Goal: Ask a question: Seek information or help from site administrators or community

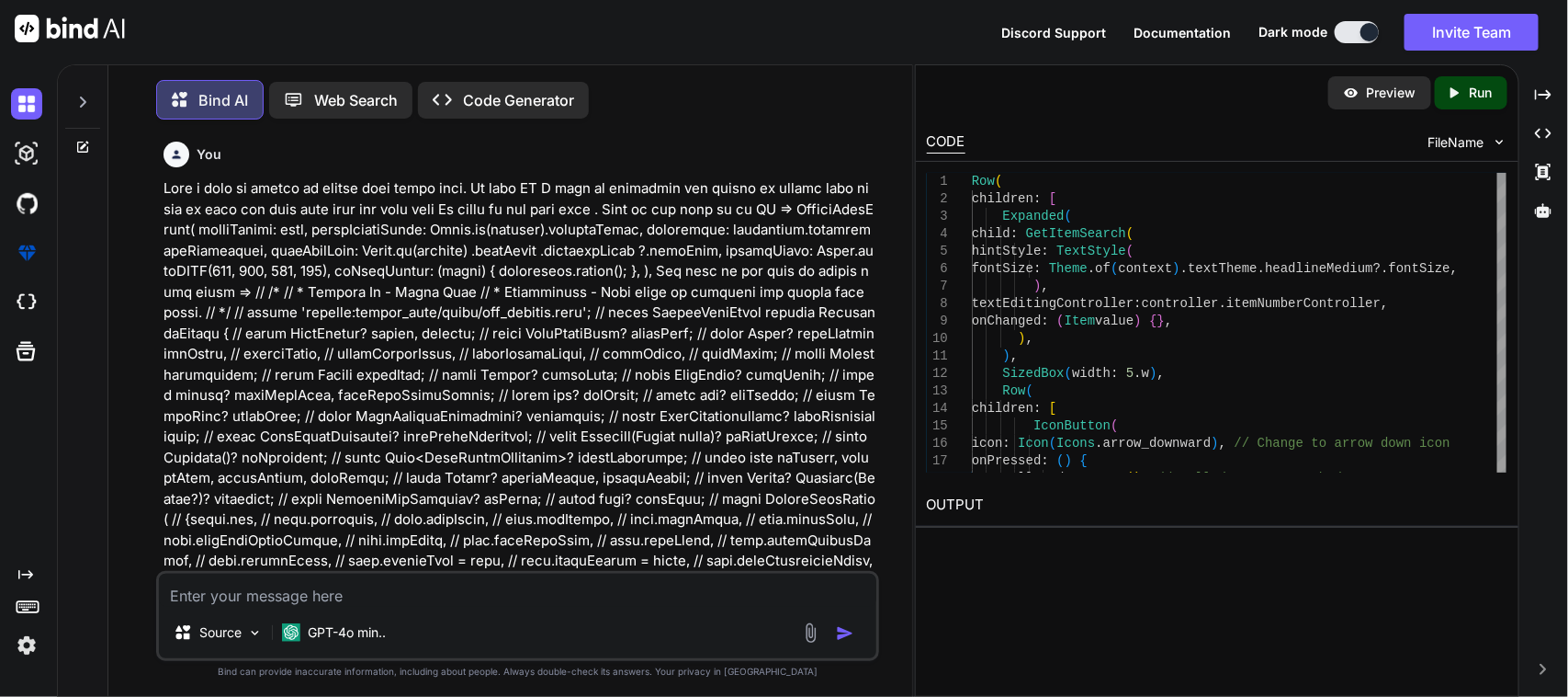
scroll to position [33, 0]
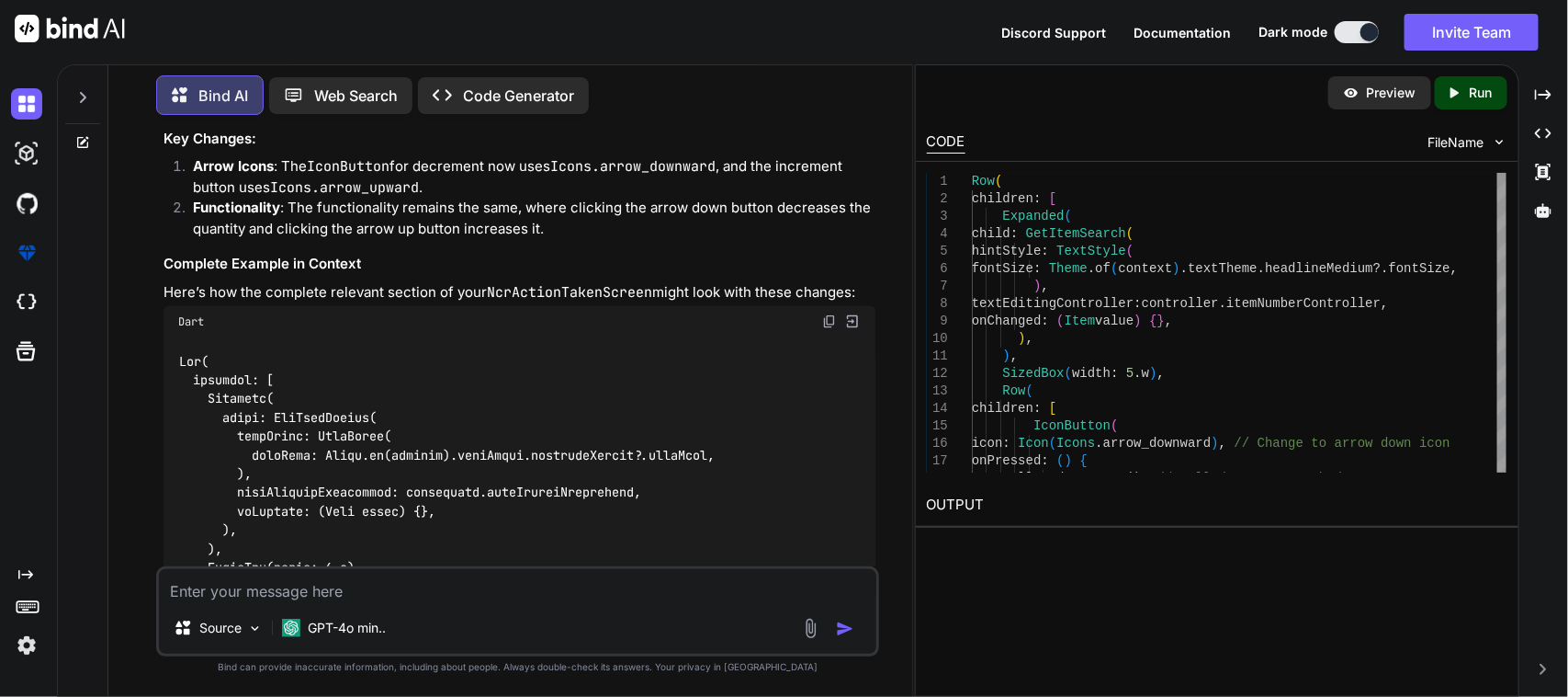
click at [264, 588] on textarea at bounding box center [518, 585] width 718 height 33
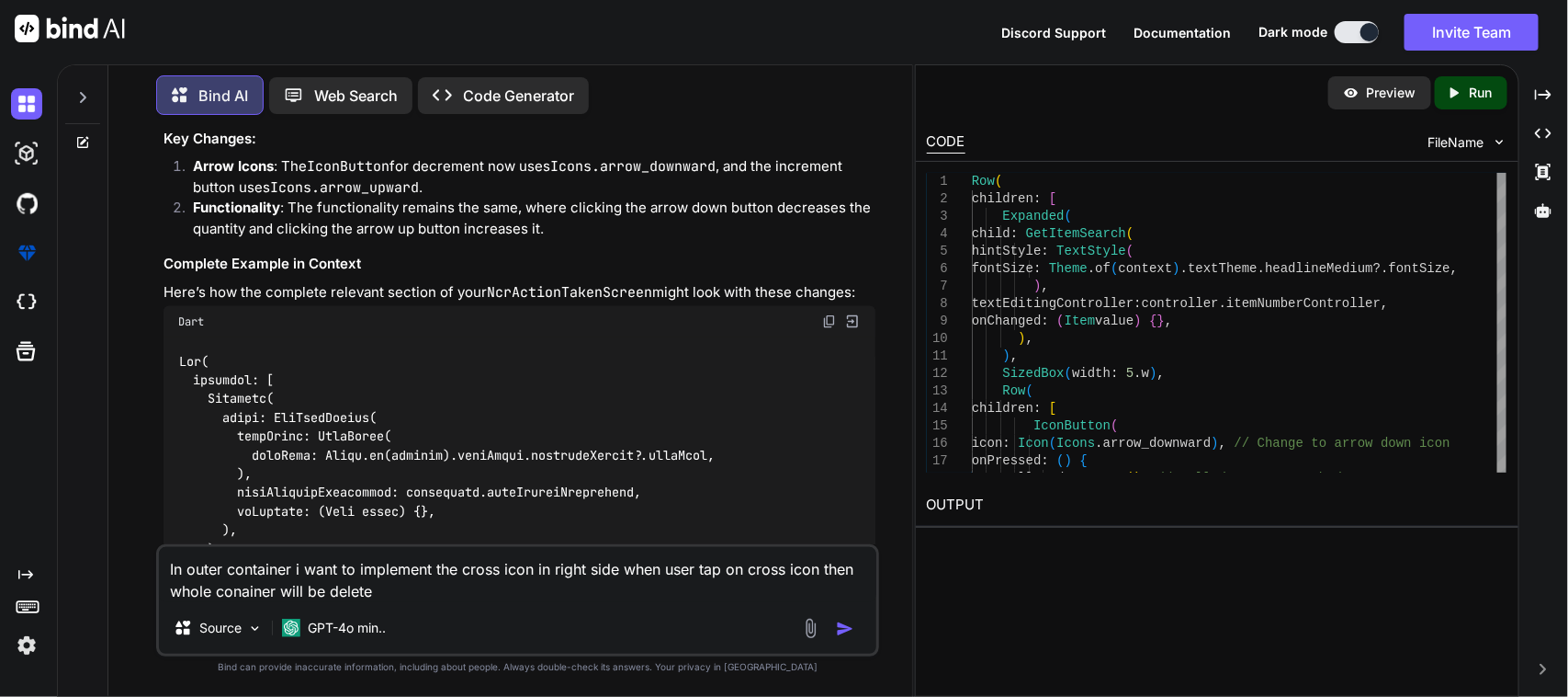
click at [251, 591] on textarea "In outer container i want to implement the cross icon in right side when user t…" at bounding box center [518, 574] width 718 height 55
click at [249, 593] on textarea "In outer container i want to implement the cross icon in right side when user t…" at bounding box center [518, 574] width 718 height 55
click at [388, 590] on textarea "In outer container i want to implement the cross icon in right side when user t…" at bounding box center [518, 574] width 718 height 55
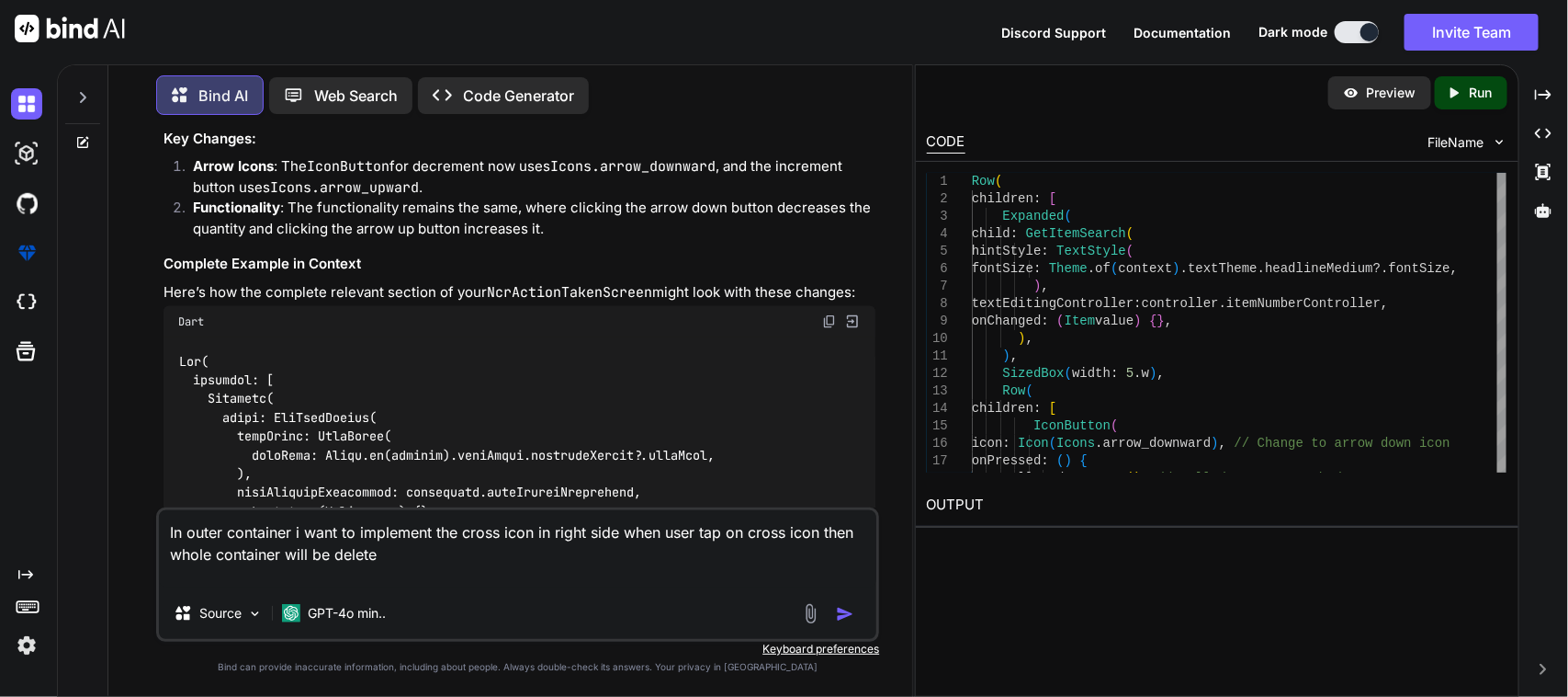
paste textarea "Container( decoration: BoxDecoration( border: Border.all( color: Theme.of(Get.c…"
type textarea "In outer container i want to implement the cross icon in right side when user t…"
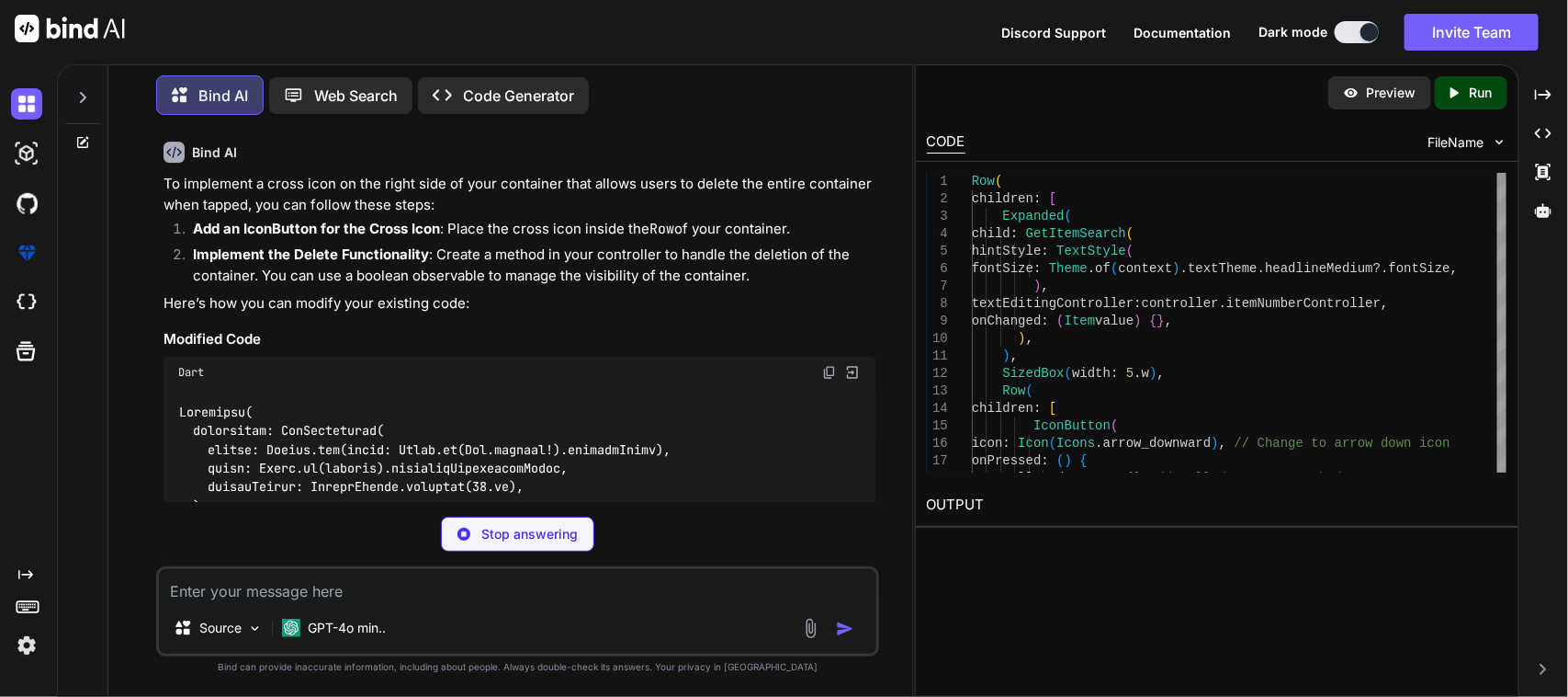
scroll to position [27864, 0]
click at [827, 367] on img at bounding box center [829, 374] width 15 height 15
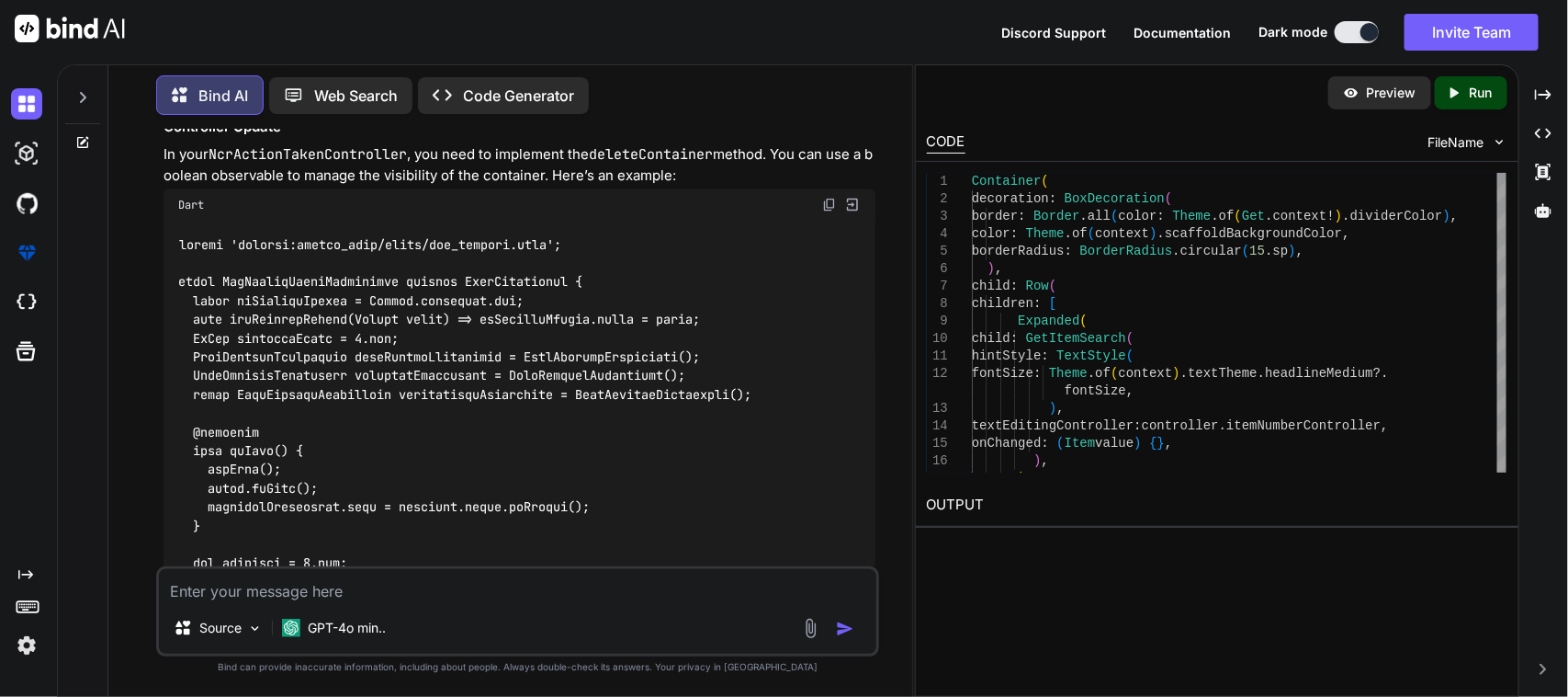
scroll to position [29472, 0]
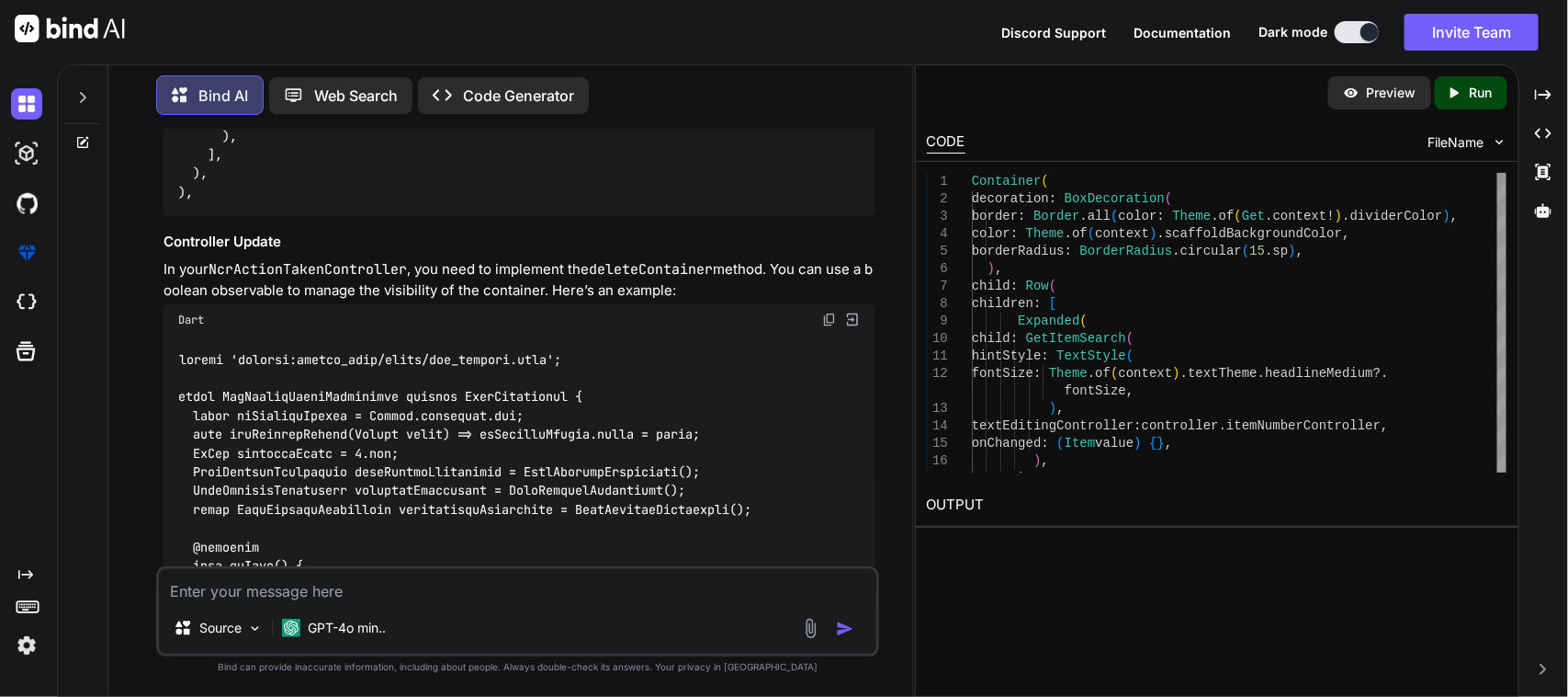
click at [832, 312] on img at bounding box center [829, 320] width 15 height 15
click at [285, 594] on textarea at bounding box center [518, 585] width 718 height 33
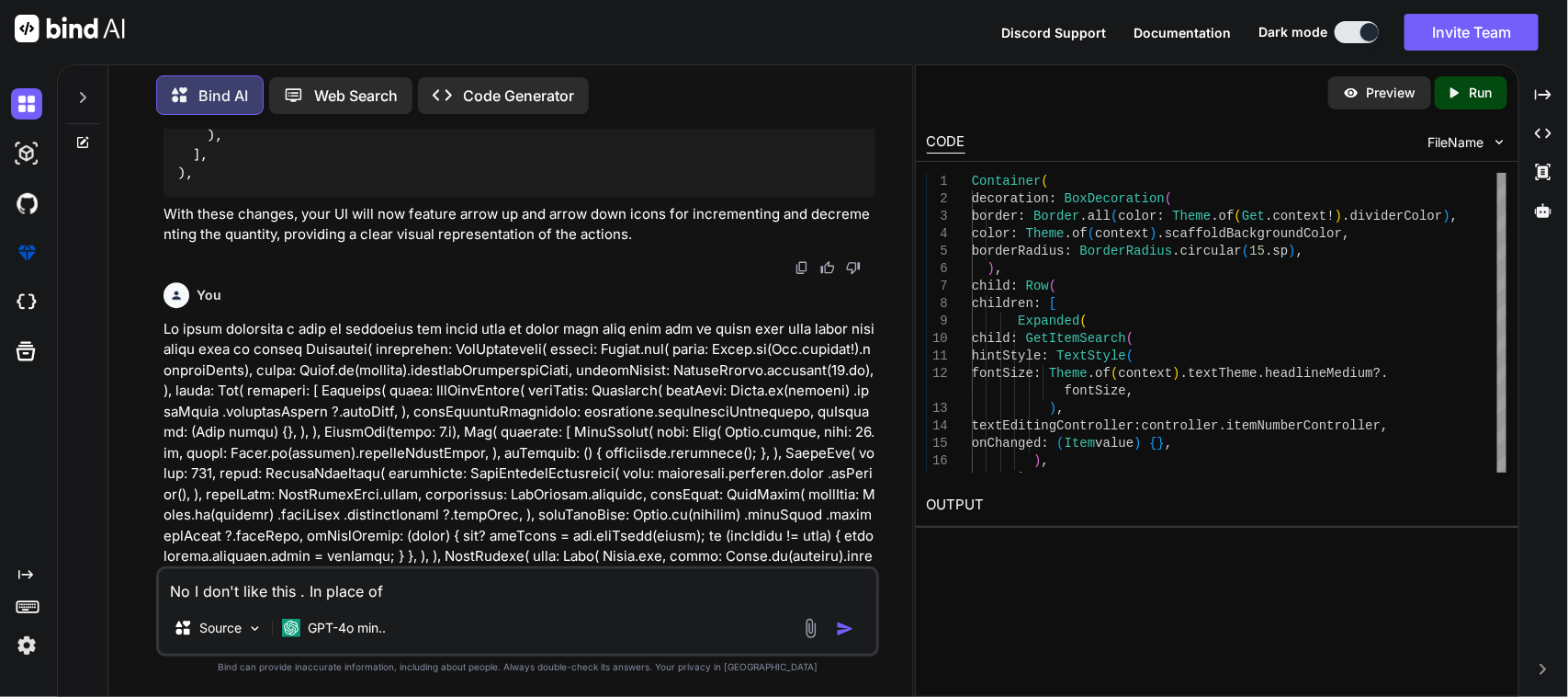
scroll to position [27405, 0]
click at [485, 600] on textarea "No I don't like this . In place of" at bounding box center [518, 585] width 718 height 33
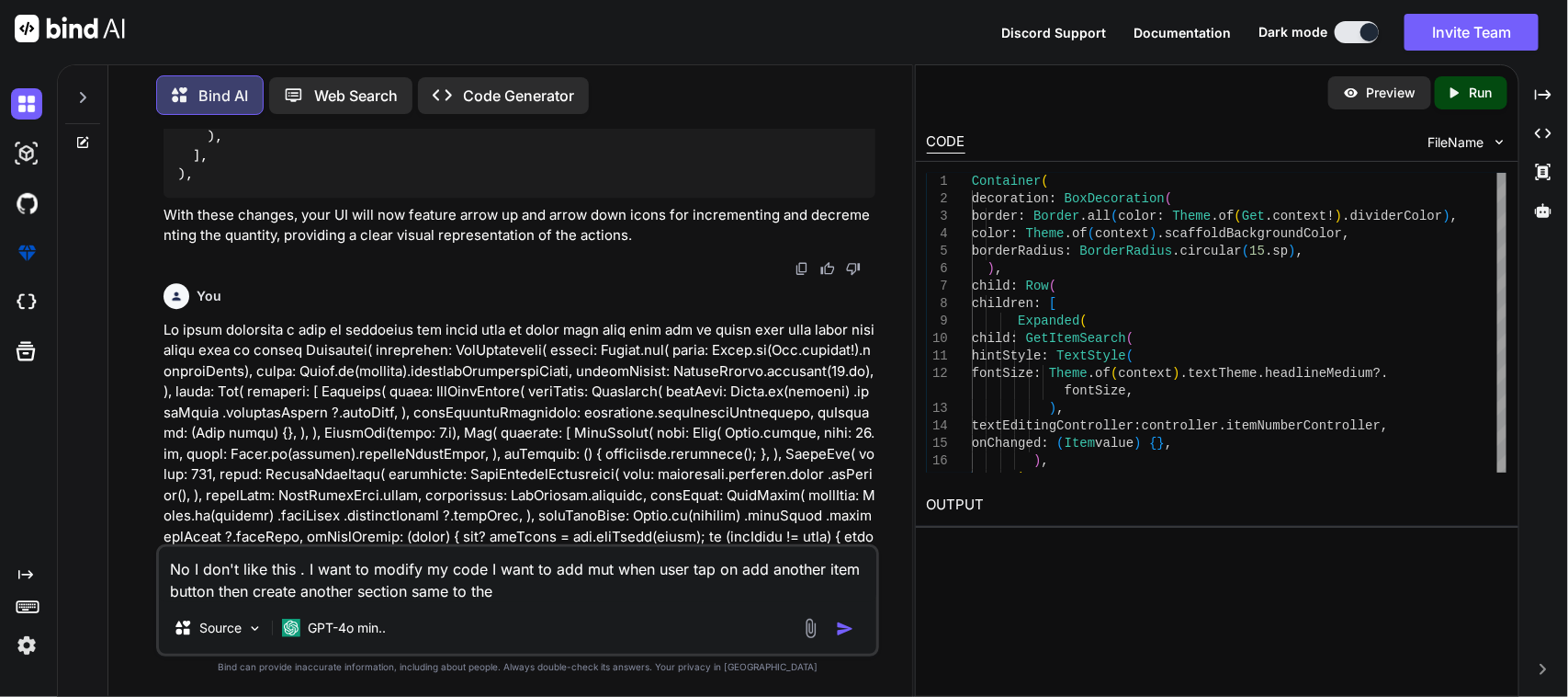
click at [524, 588] on textarea "No I don't like this . I want to modify my code I want to add mut when user tap…" at bounding box center [518, 574] width 718 height 55
click at [597, 568] on textarea "No I don't like this . I want to modify my code I want to add mut when user tap…" at bounding box center [518, 574] width 718 height 55
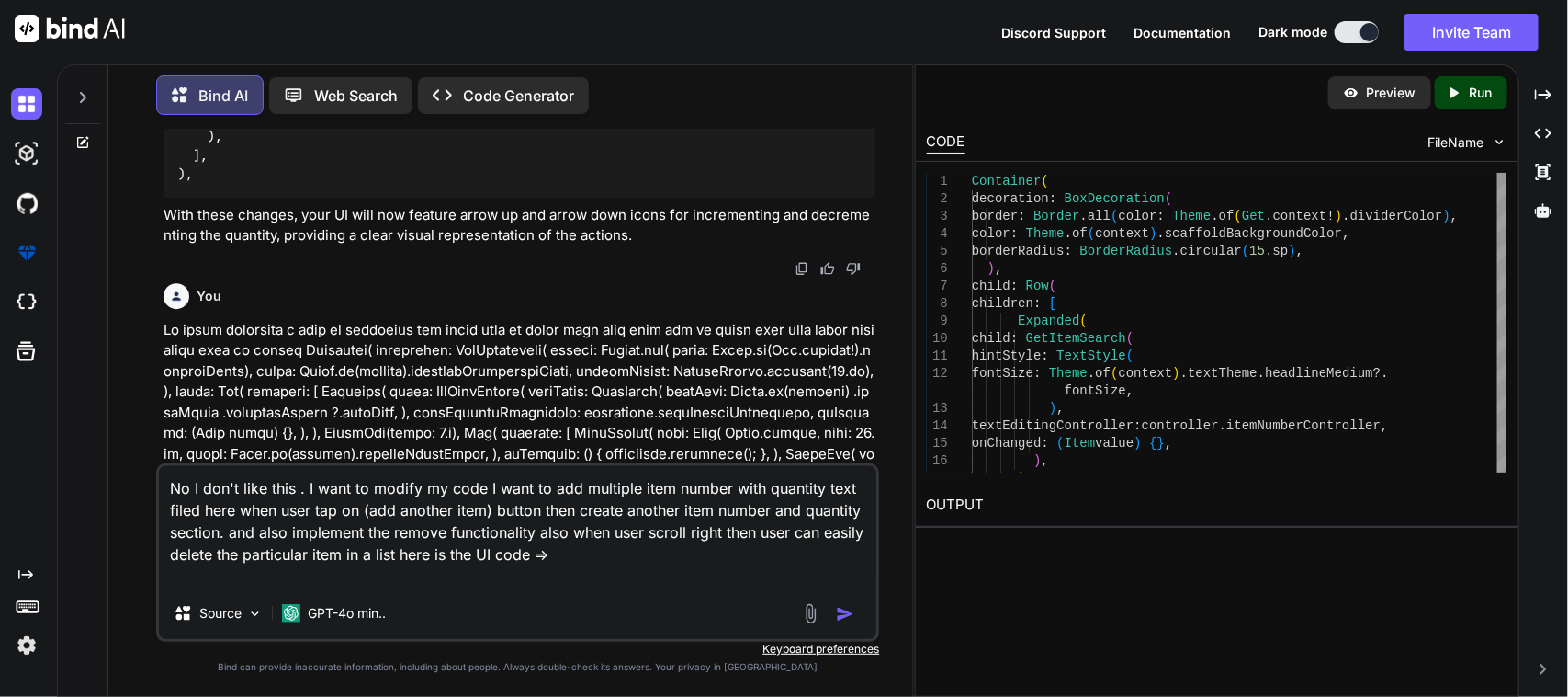
paste textarea "// /* // * Created By - Chetu Team // * Description - This class is handling th…"
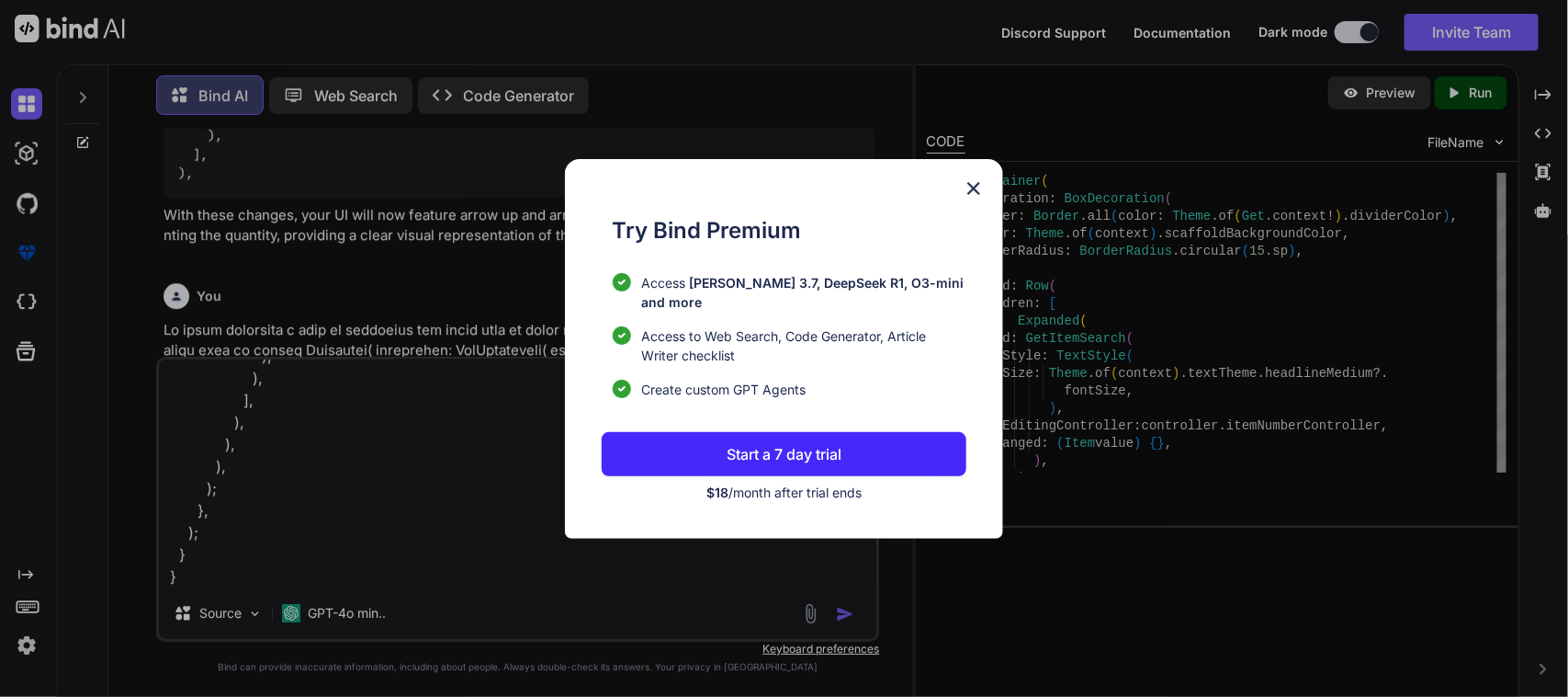
type textarea "No I don't like this . I want to modify my code I want to add multiple item num…"
click at [972, 198] on img at bounding box center [973, 188] width 22 height 22
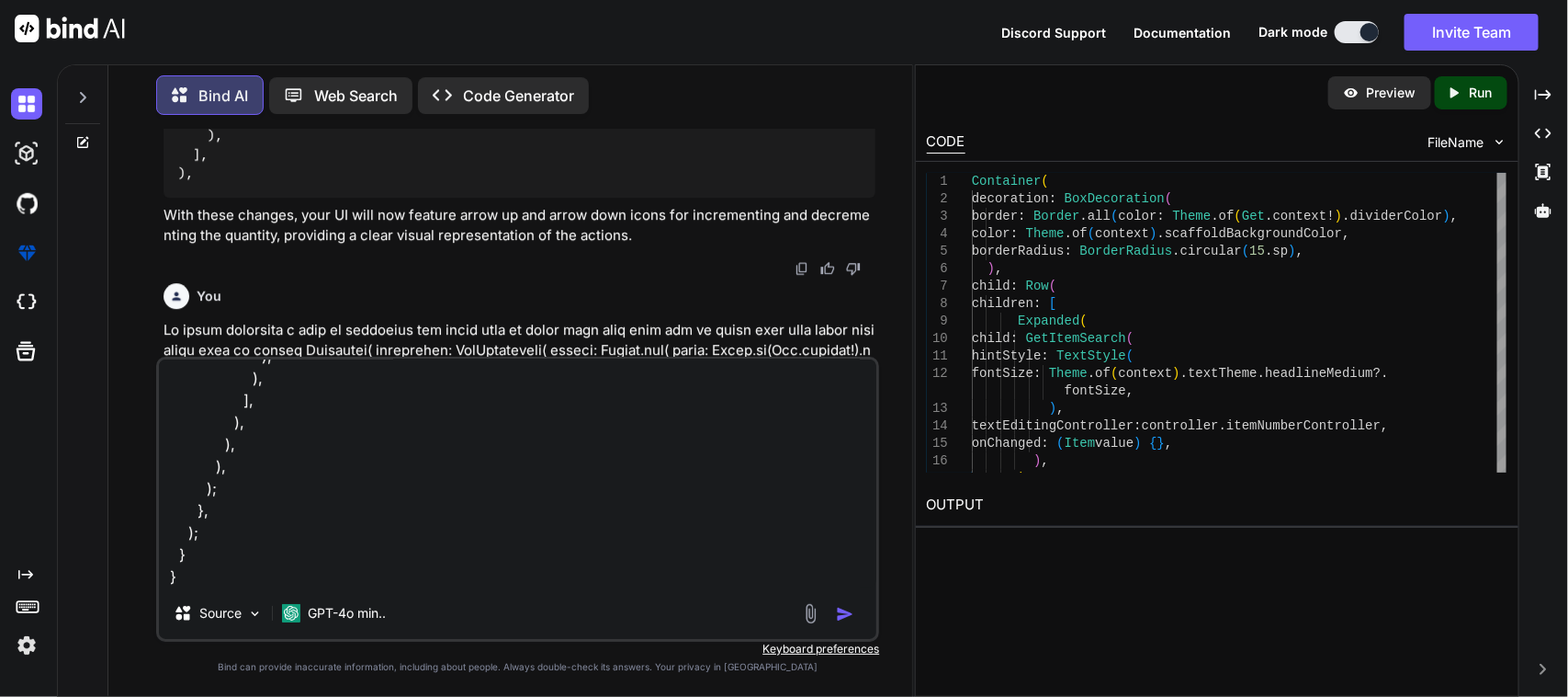
click at [375, 526] on textarea at bounding box center [518, 473] width 718 height 228
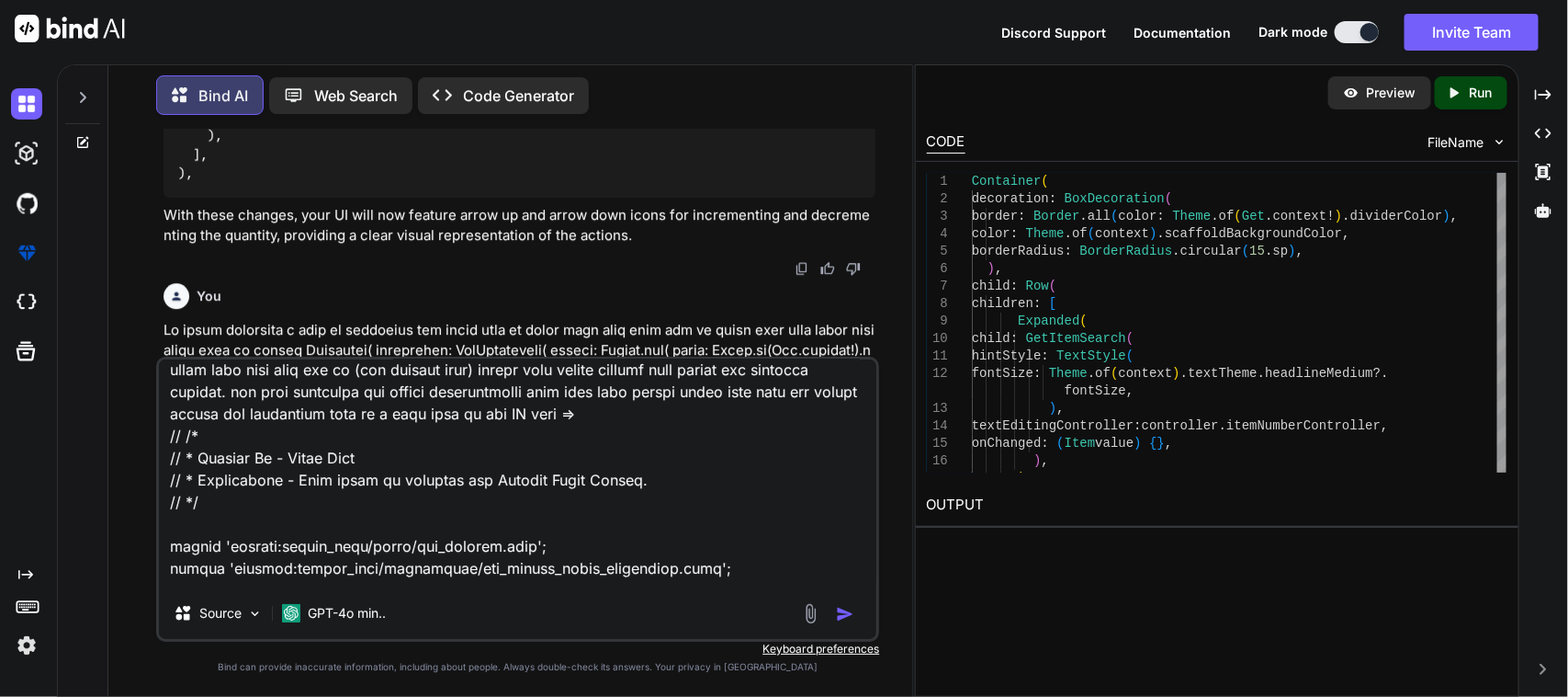
scroll to position [0, 0]
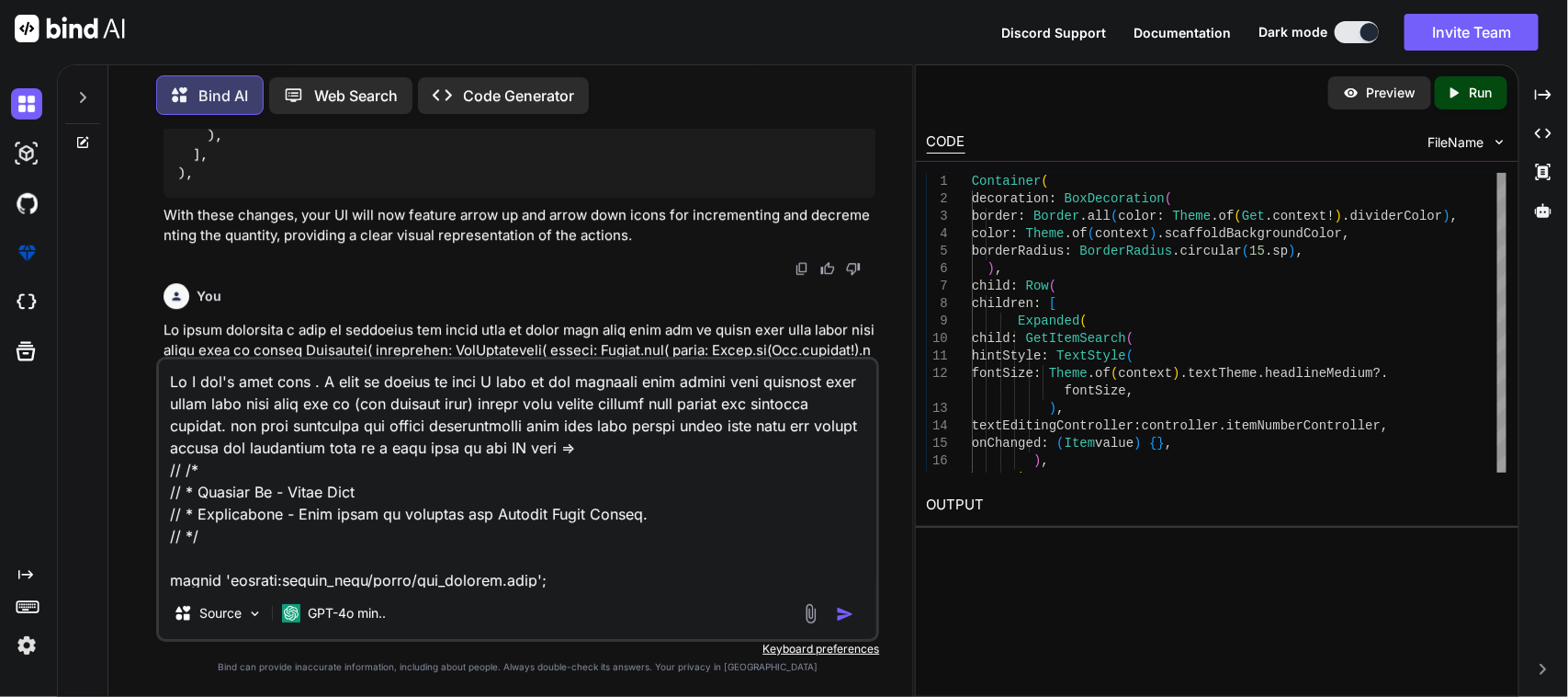
click at [840, 612] on img "button" at bounding box center [845, 614] width 19 height 19
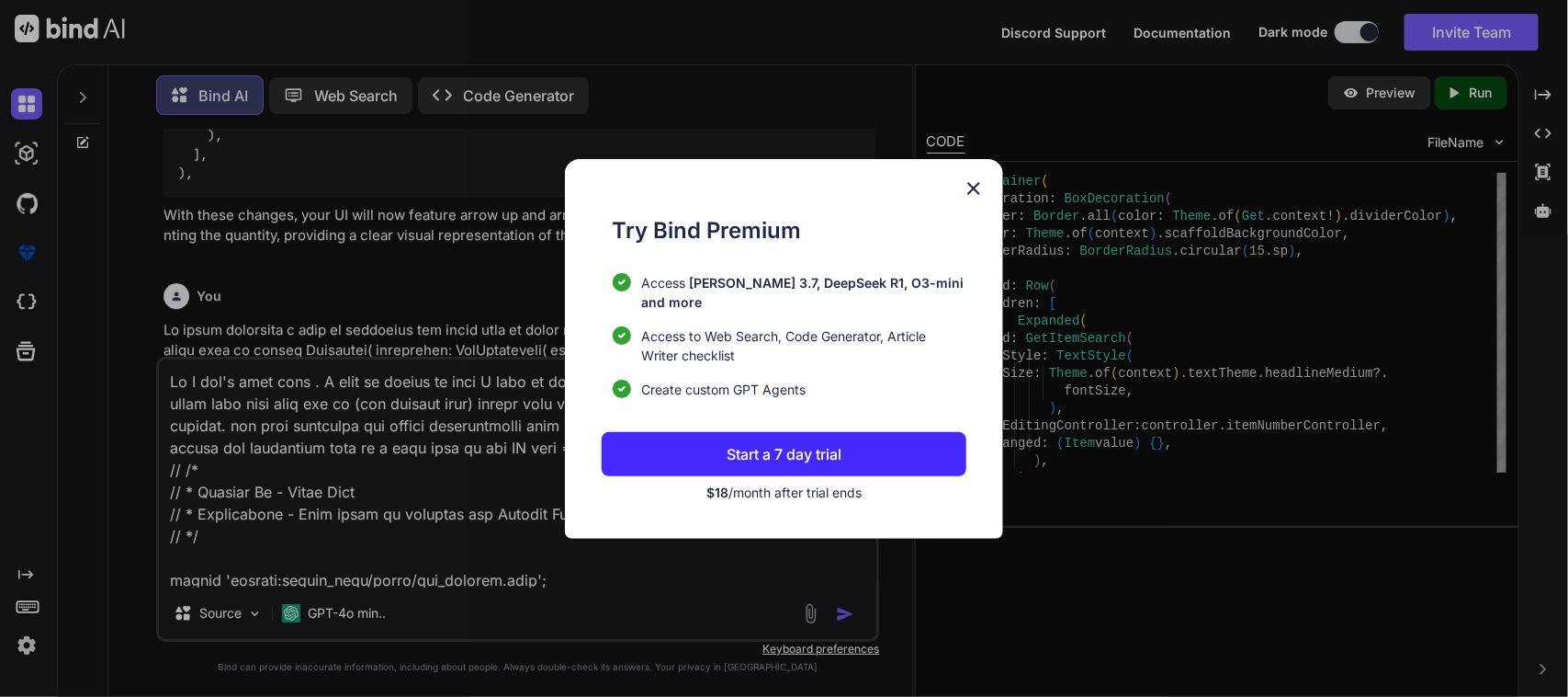
click at [823, 459] on button "Start a 7 day trial" at bounding box center [784, 453] width 366 height 44
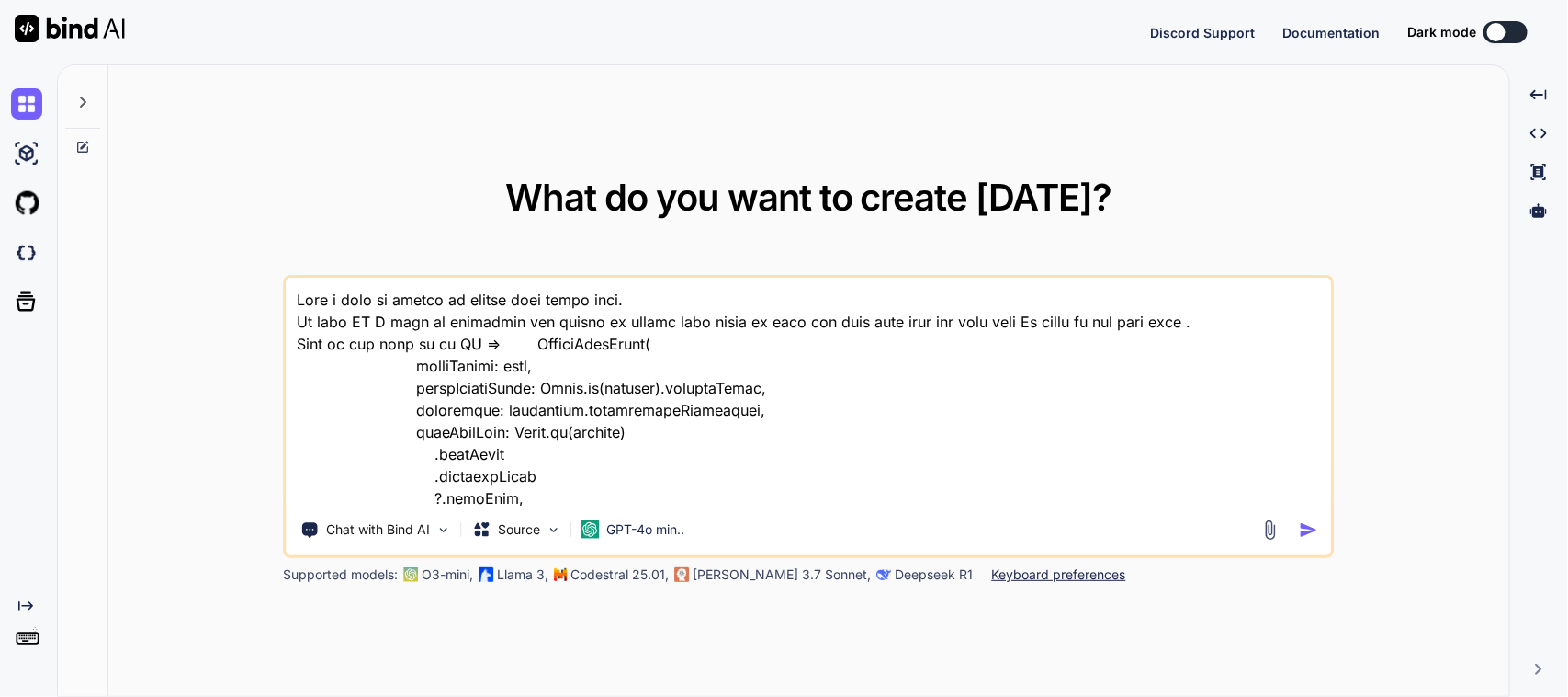
type textarea "x"
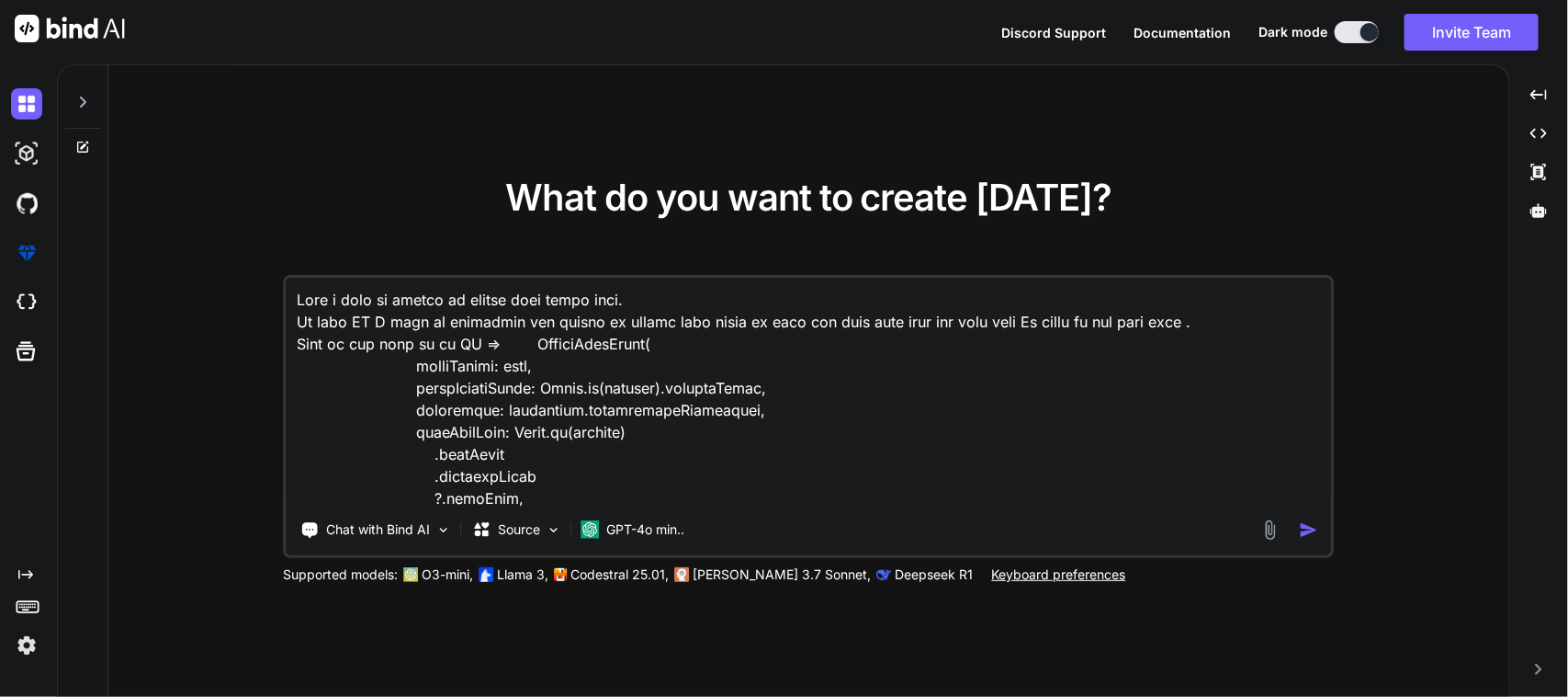
click at [1054, 455] on textarea at bounding box center [808, 391] width 1044 height 228
paste textarea "No I don't like this . I want to modify my code I want to add multiple item num…"
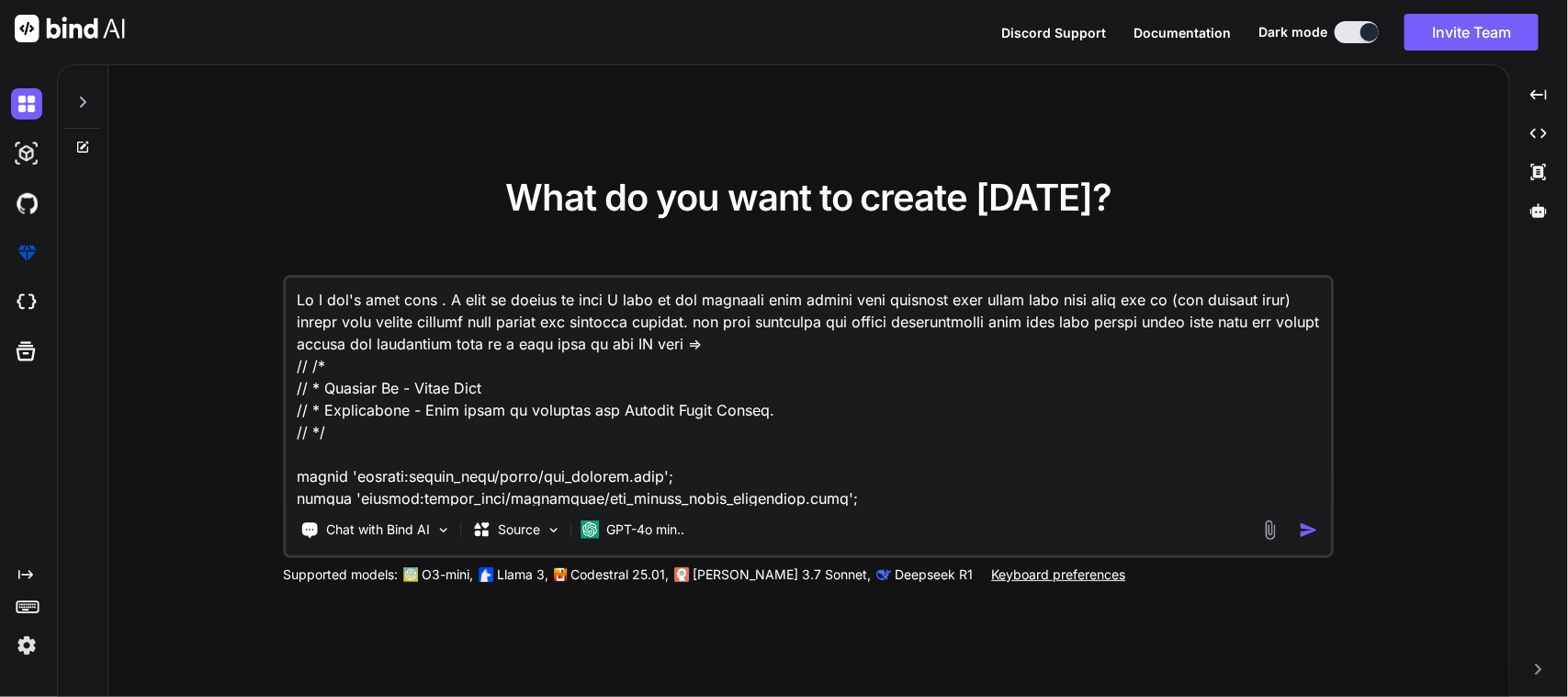
scroll to position [5181, 0]
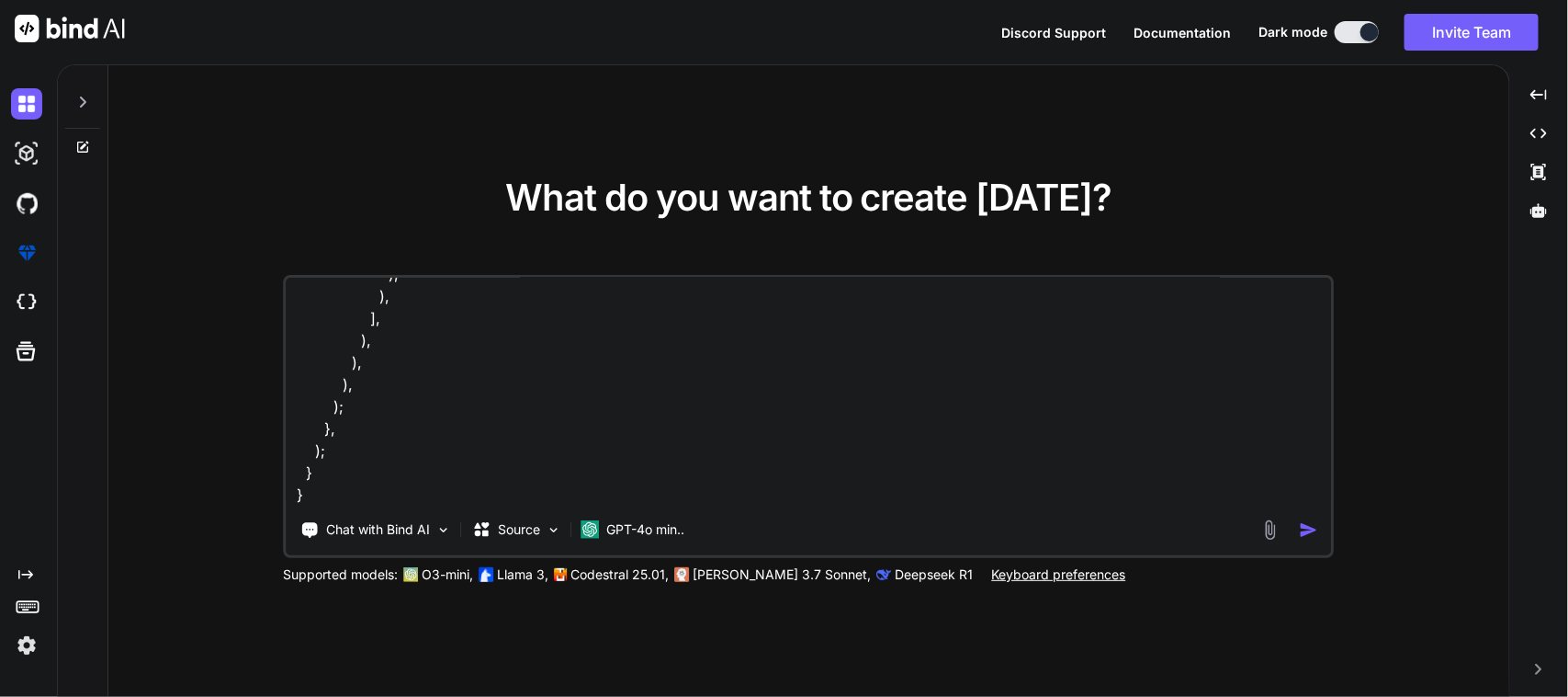
type textarea "No I don't like this . I want to modify my code I want to add multiple item num…"
click at [1274, 527] on img at bounding box center [1269, 530] width 21 height 21
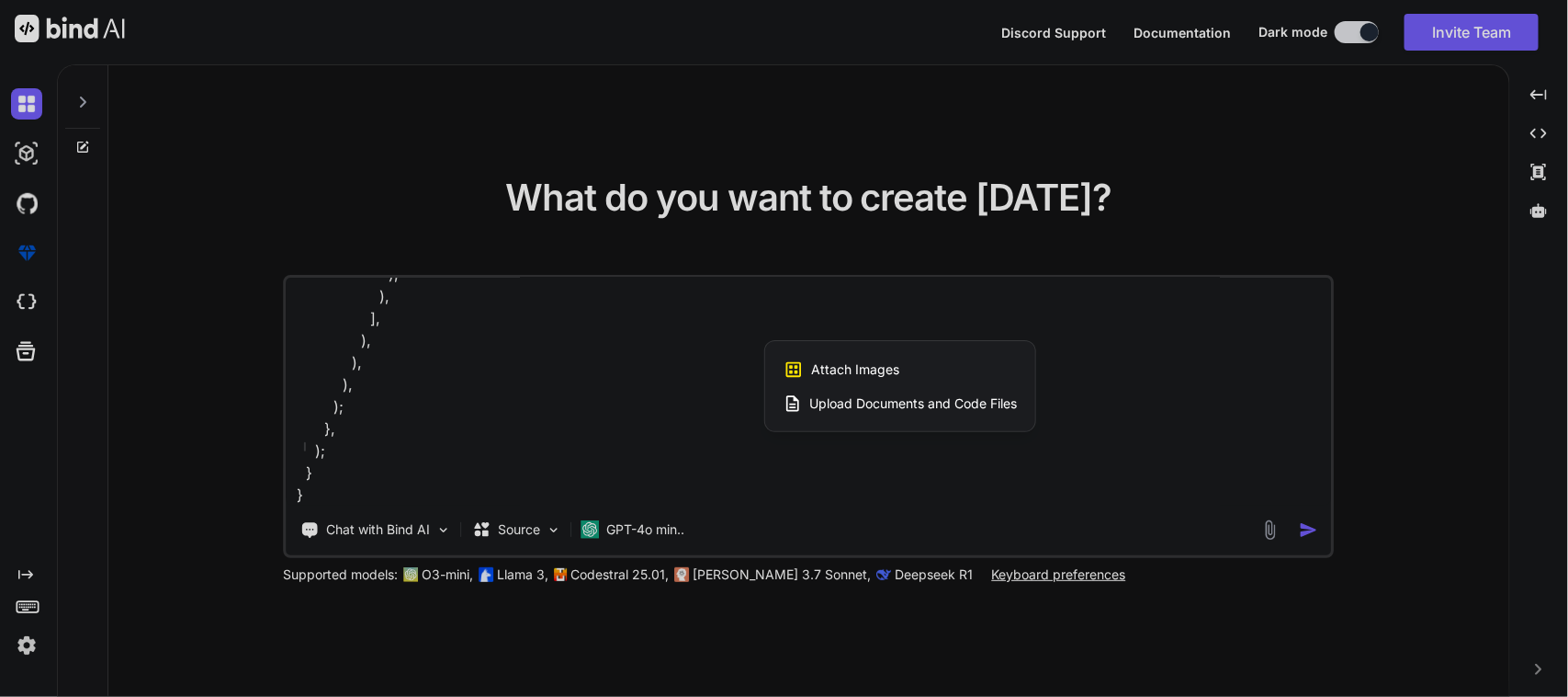
click at [1279, 527] on div at bounding box center [784, 348] width 1568 height 697
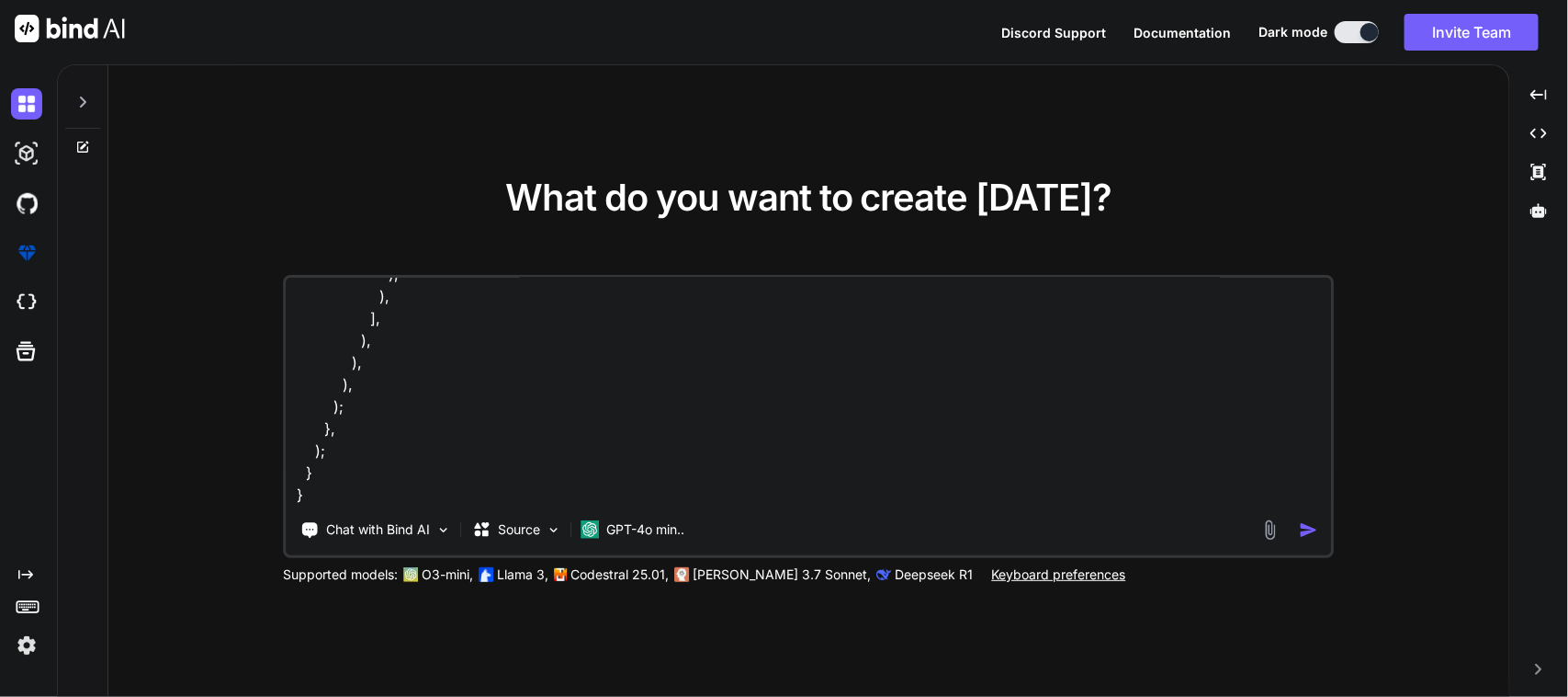
click at [1300, 527] on img "button" at bounding box center [1308, 530] width 20 height 20
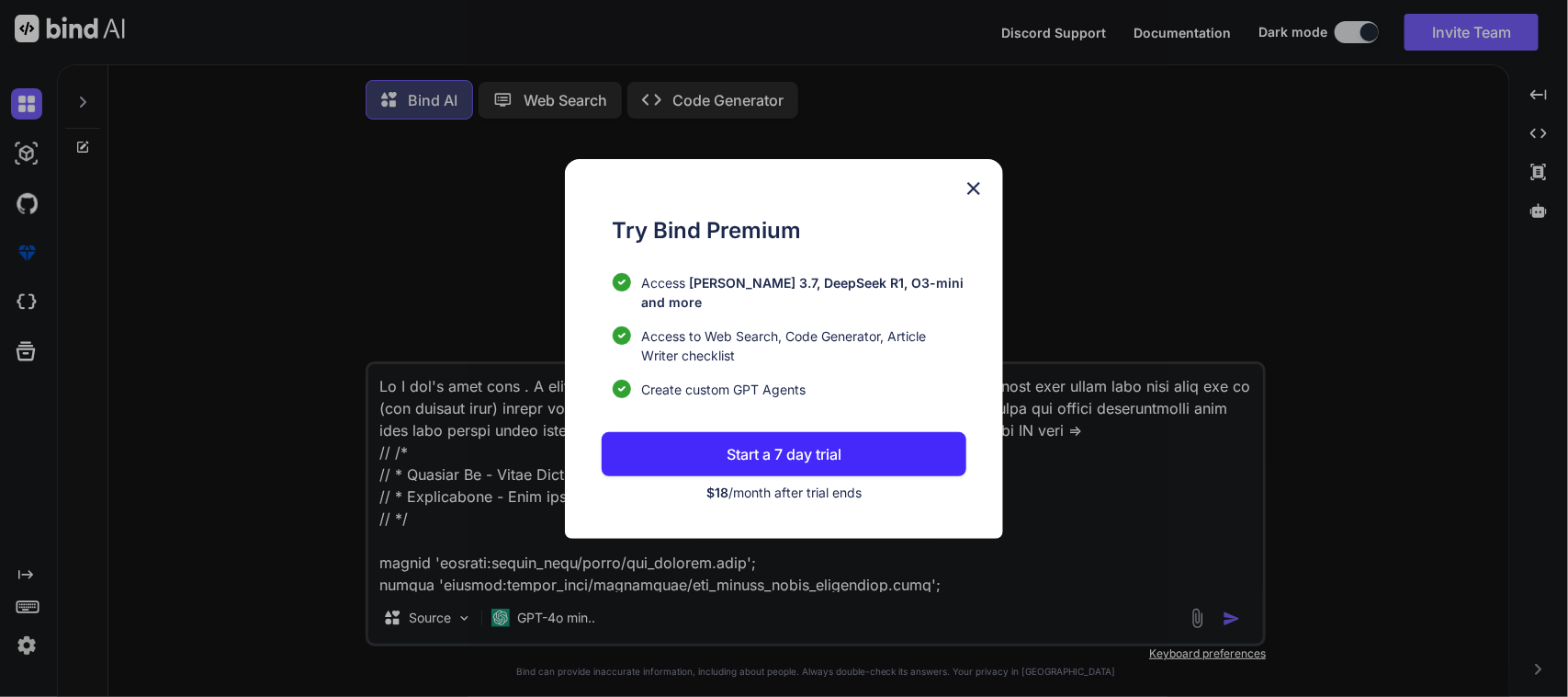
click at [966, 198] on img at bounding box center [973, 188] width 22 height 22
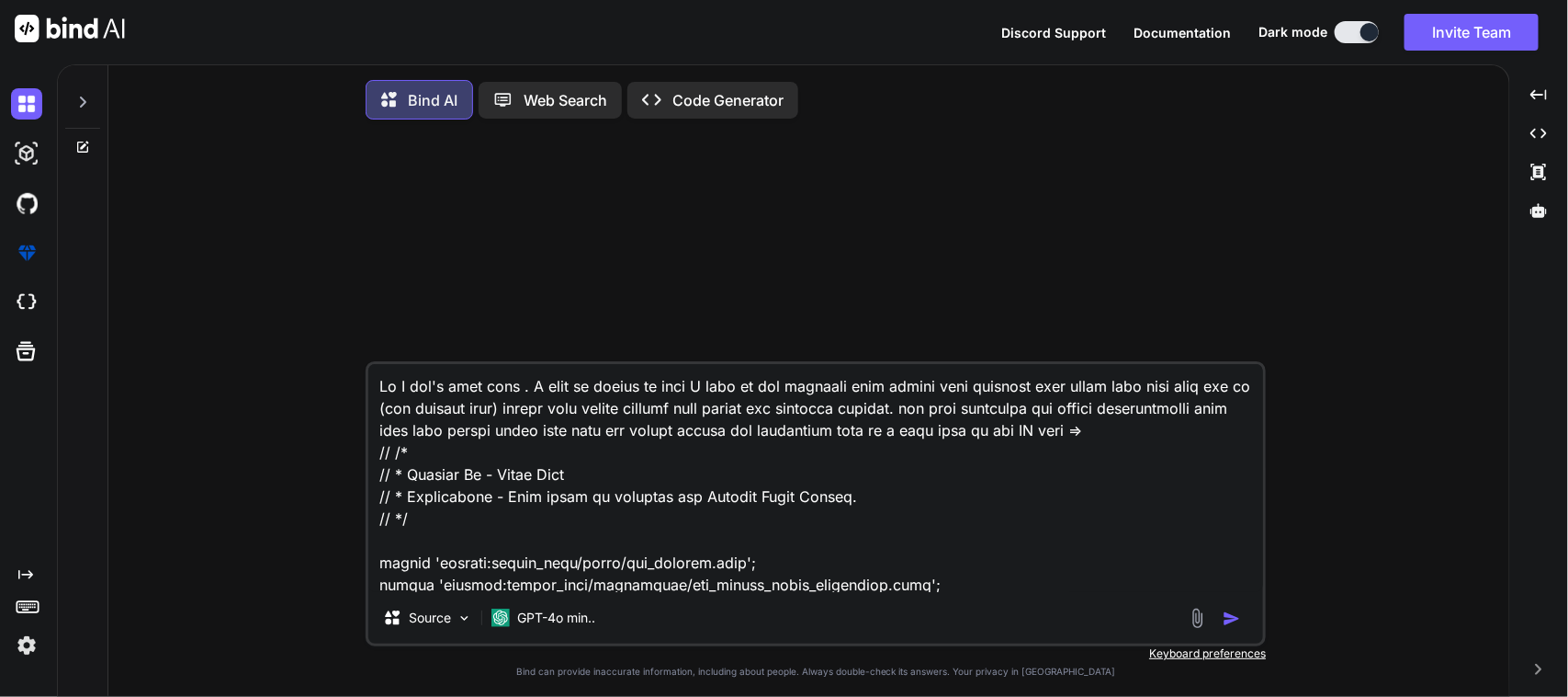
click at [98, 92] on div at bounding box center [82, 96] width 35 height 63
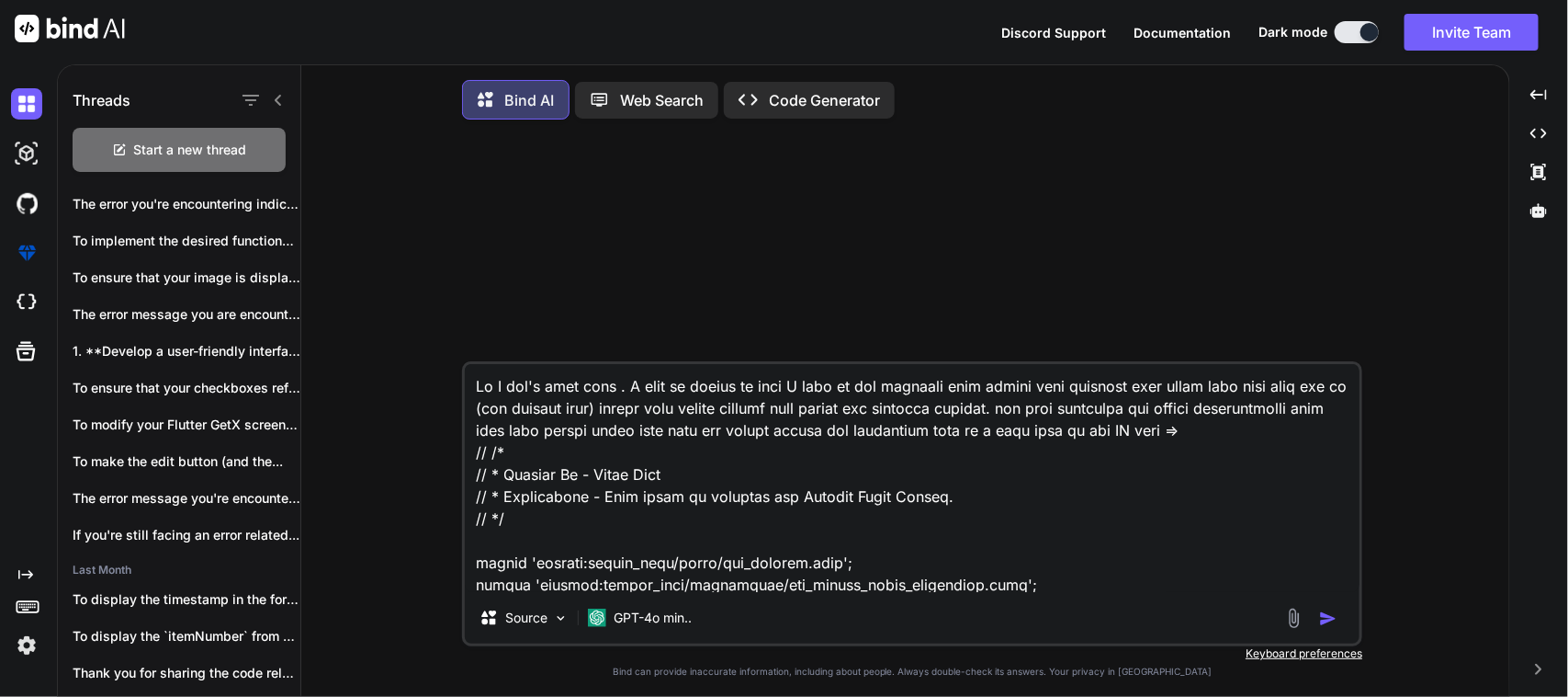
scroll to position [386, 0]
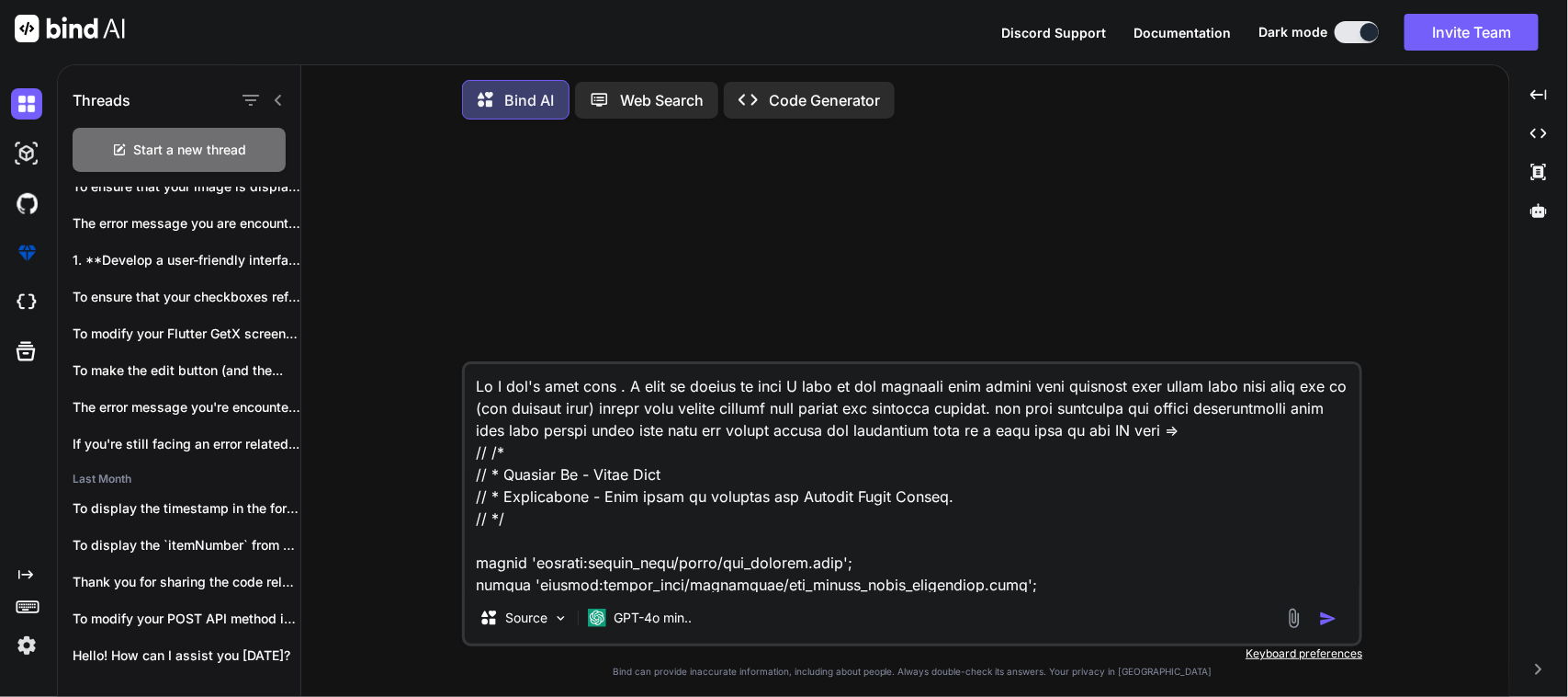
click at [34, 646] on img at bounding box center [26, 644] width 31 height 31
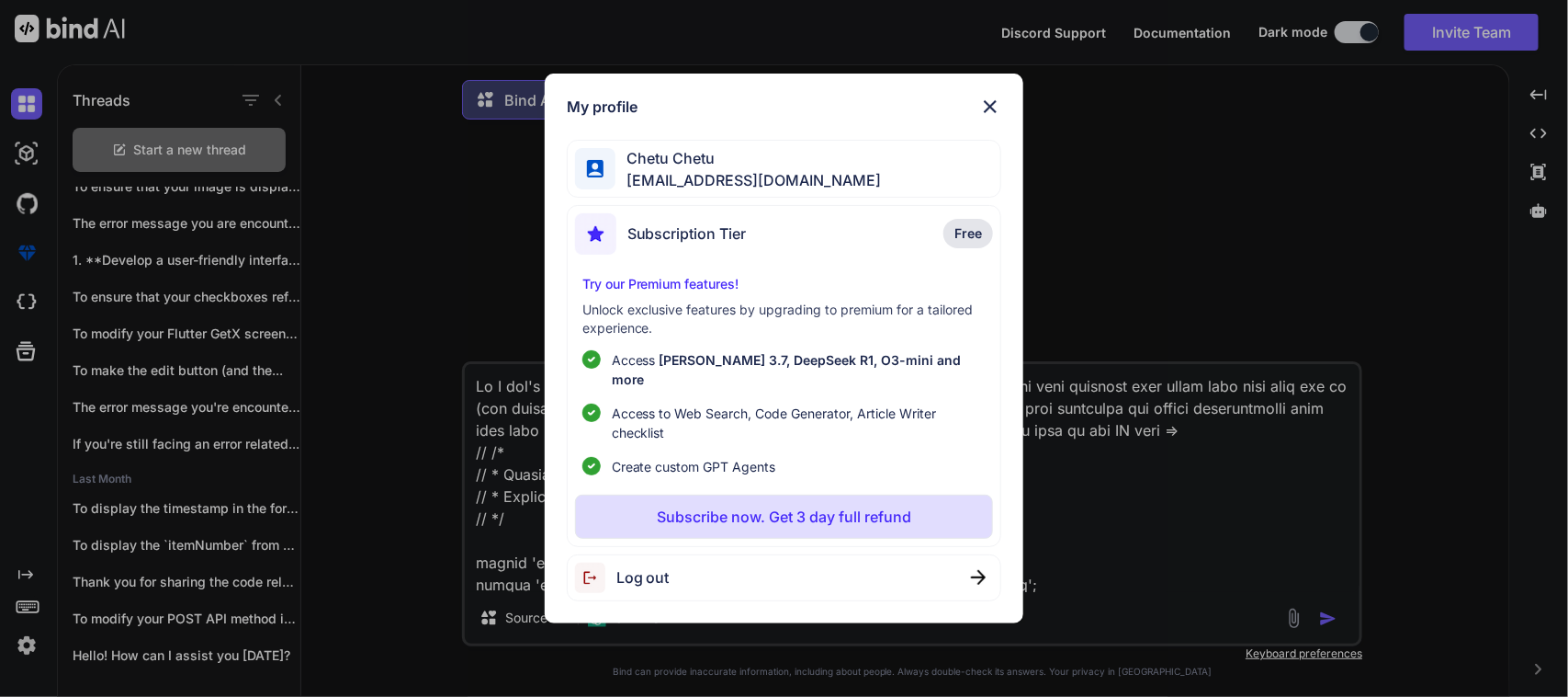
click at [698, 570] on div "Log out" at bounding box center [784, 578] width 435 height 47
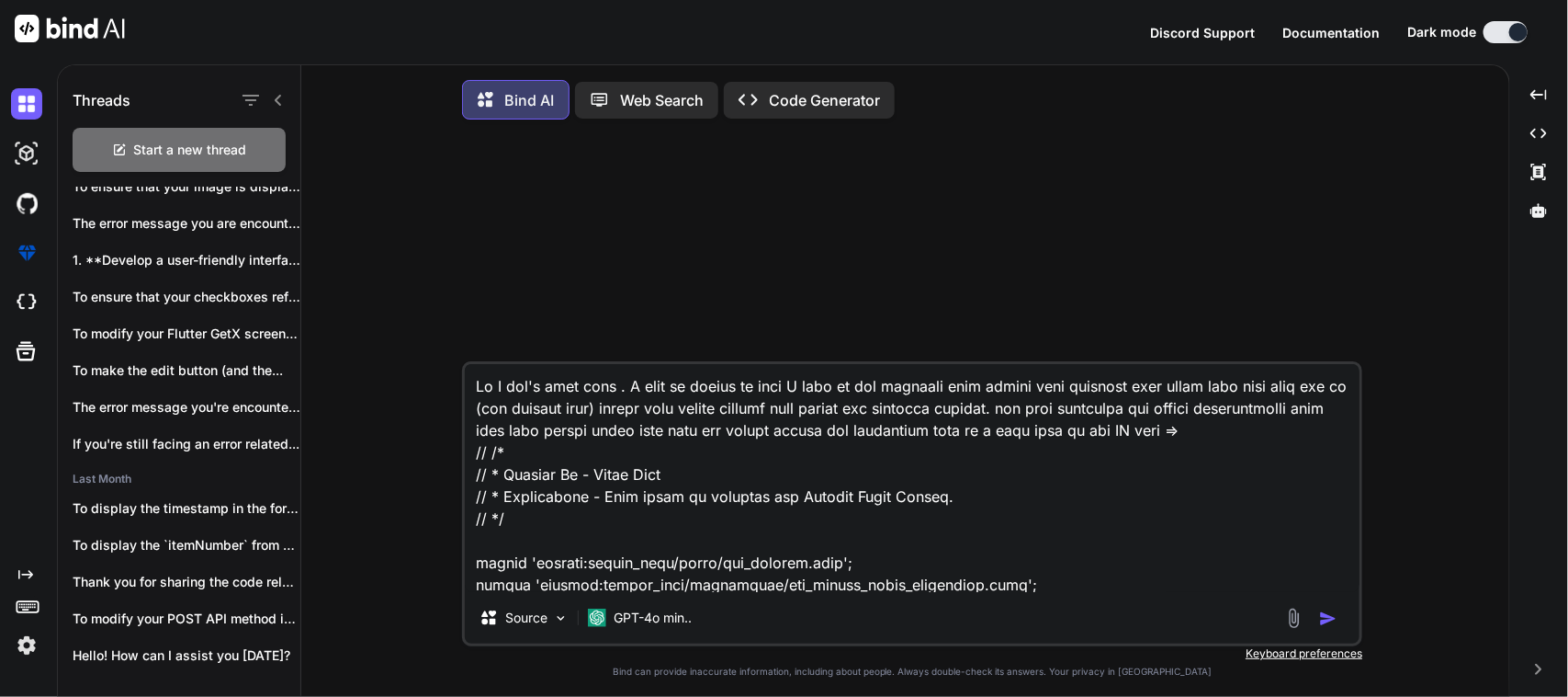
scroll to position [0, 0]
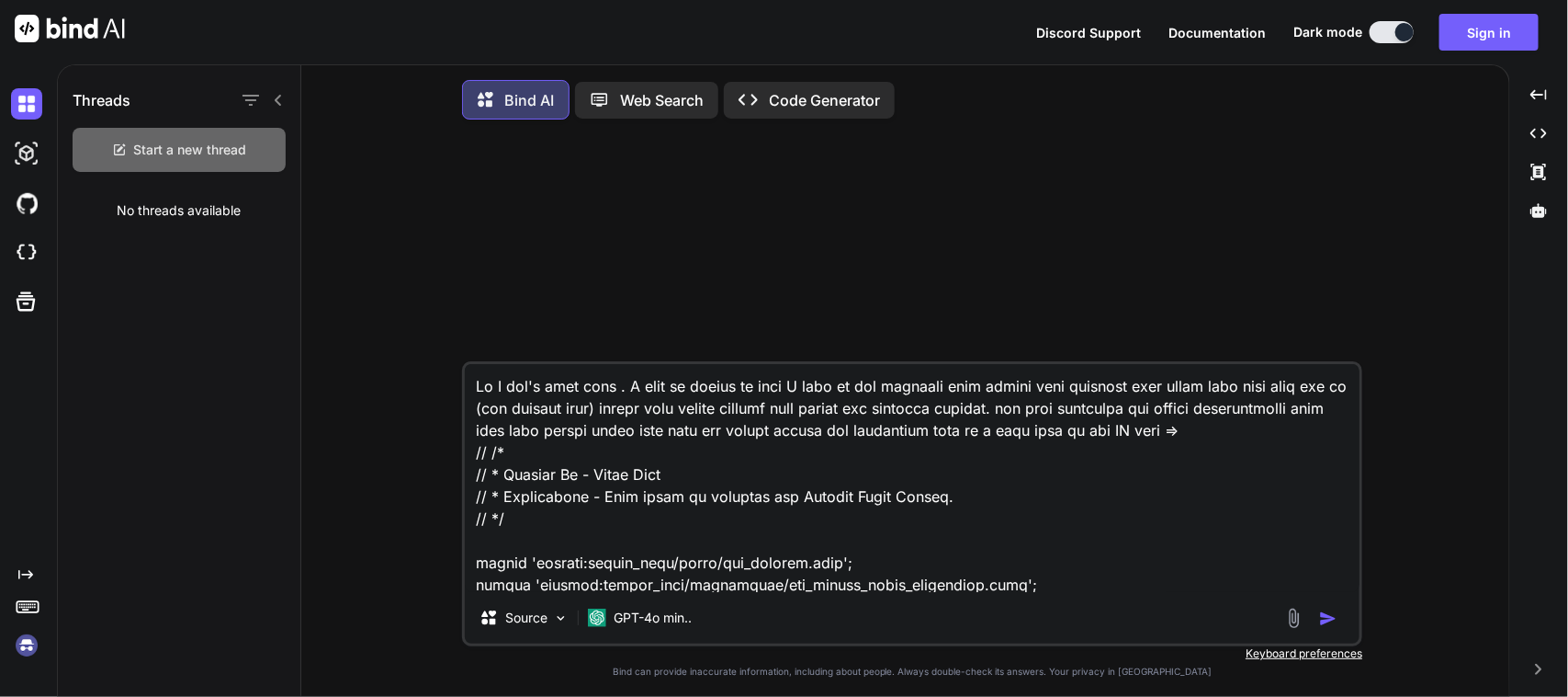
click at [143, 151] on span "Start a new thread" at bounding box center [191, 150] width 113 height 19
click at [20, 643] on img at bounding box center [26, 644] width 31 height 31
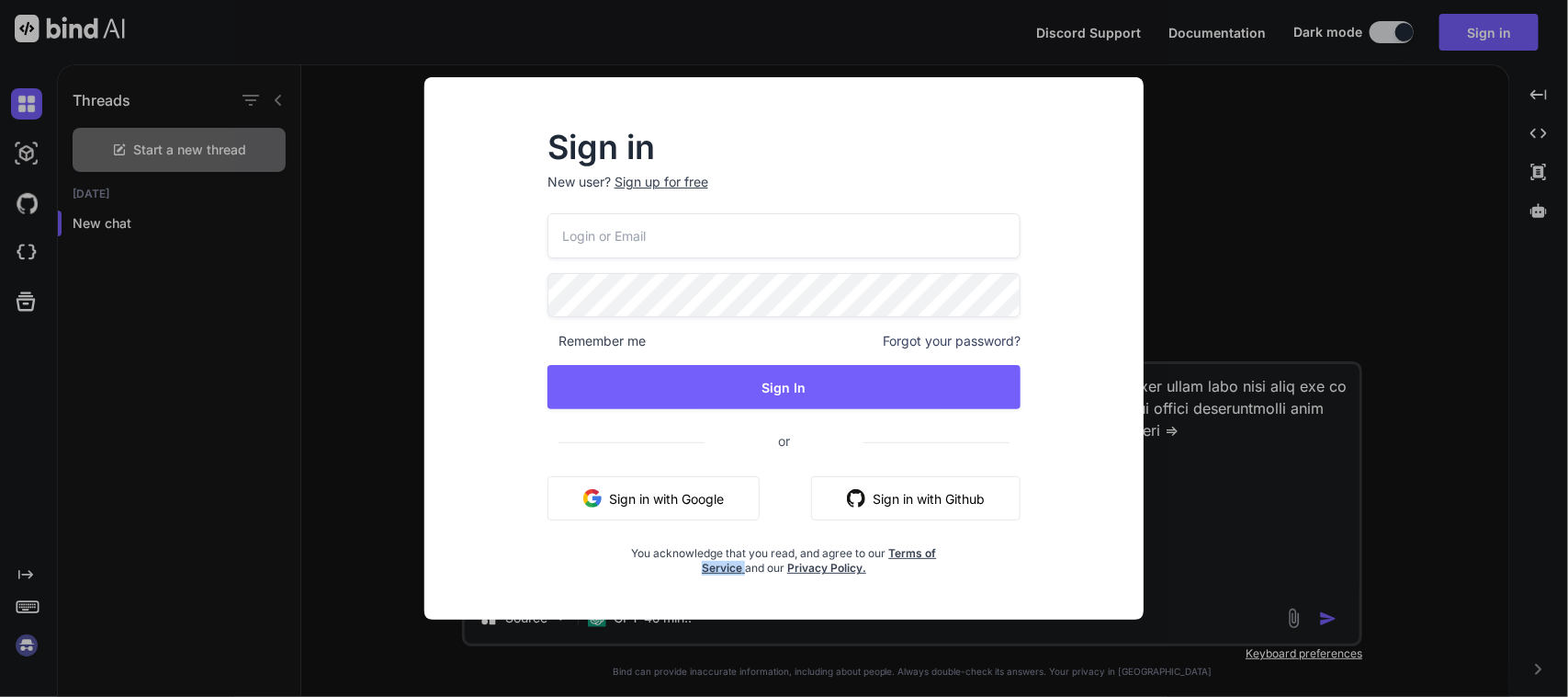
click at [20, 643] on div "Sign in New user? Sign up for free Remember me Forgot your password? Sign In or…" at bounding box center [784, 348] width 1568 height 697
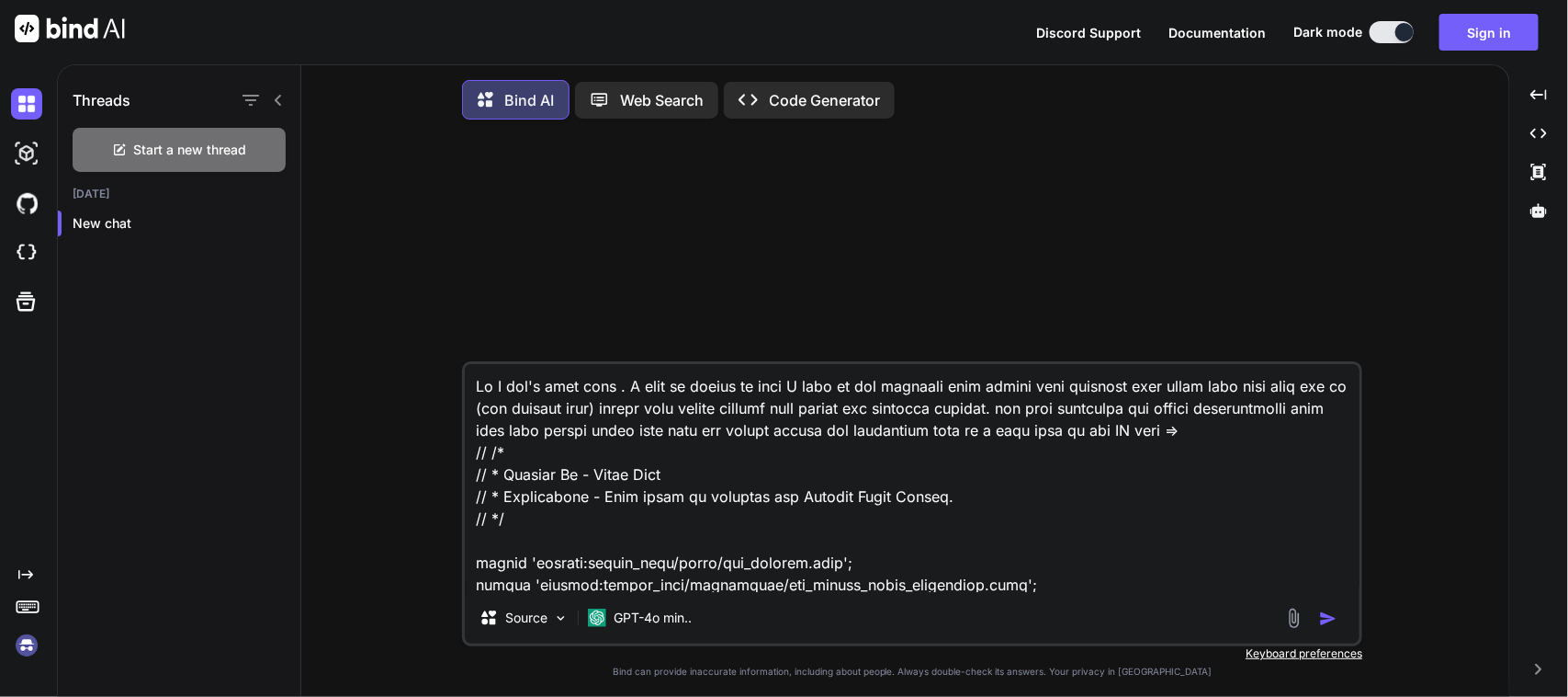
click at [24, 643] on img at bounding box center [26, 644] width 31 height 31
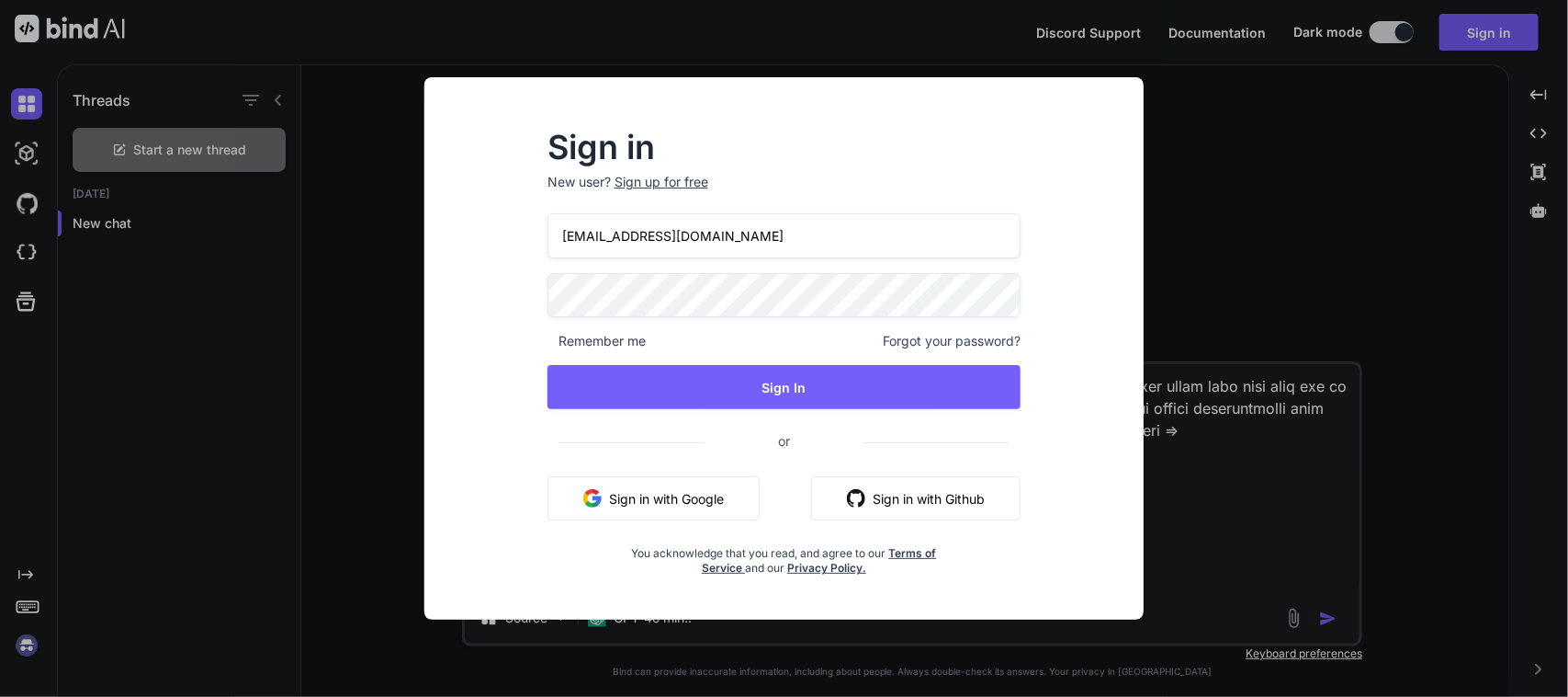
click at [782, 237] on input "[EMAIL_ADDRESS][DOMAIN_NAME]" at bounding box center [784, 236] width 474 height 45
drag, startPoint x: 805, startPoint y: 241, endPoint x: 478, endPoint y: 281, distance: 329.4
click at [478, 281] on div "Sign in New user? Sign up for free [EMAIL_ADDRESS][DOMAIN_NAME] Remember me For…" at bounding box center [783, 365] width 689 height 510
click at [955, 443] on span "or" at bounding box center [784, 442] width 474 height 38
click at [689, 183] on div "Sign up for free" at bounding box center [662, 182] width 94 height 19
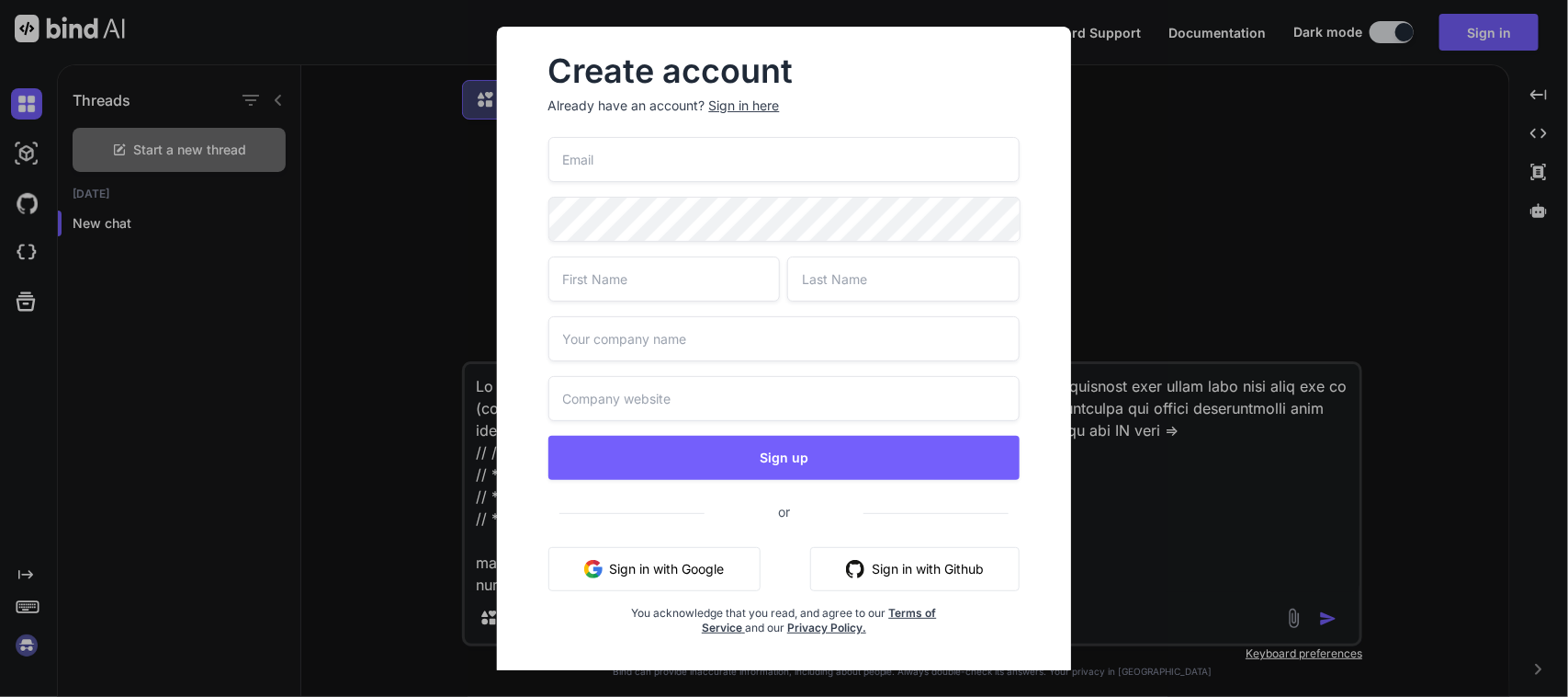
click at [695, 173] on input "email" at bounding box center [784, 160] width 472 height 45
paste input "grebe86568@aminating.com"
type input "grebe86568@aminating.com"
type input "C"
type input "G"
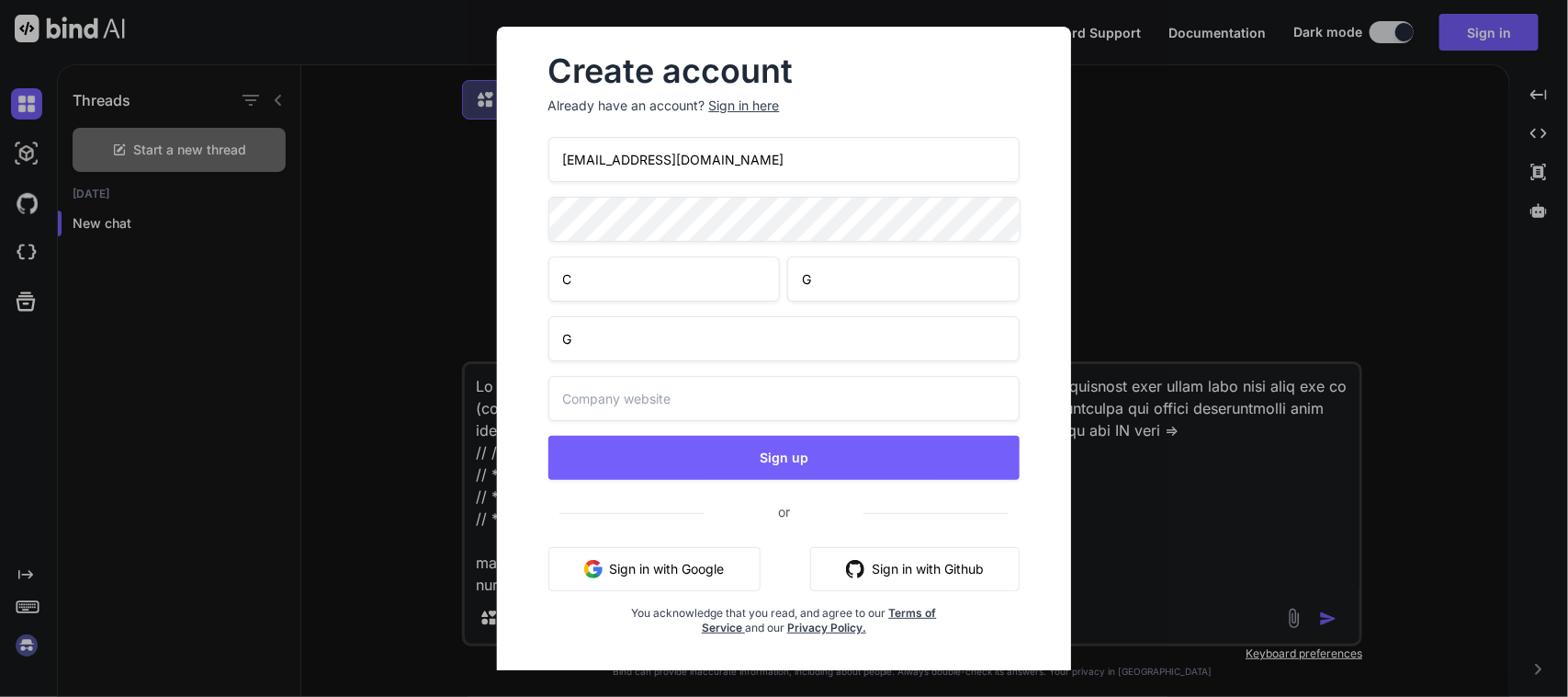
type input "G"
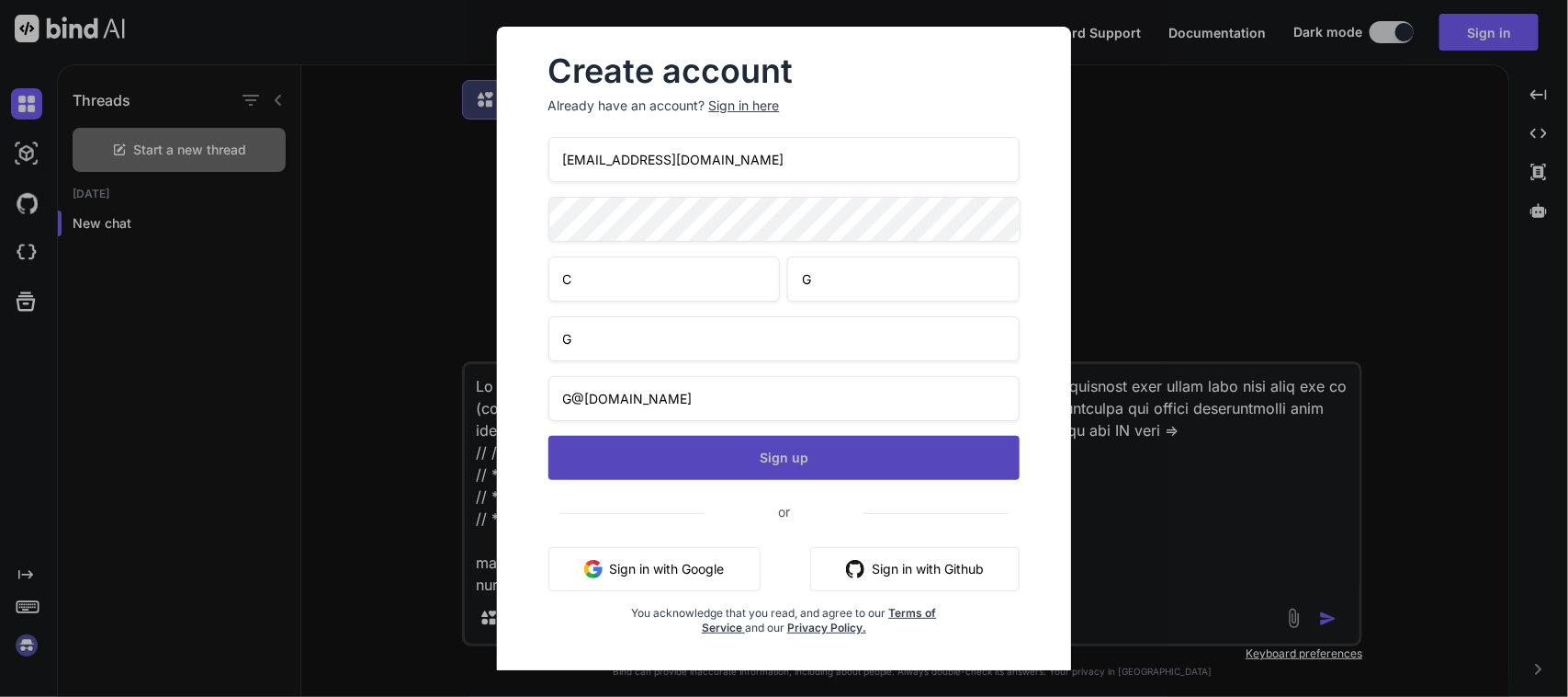
type input "G@g.com"
click at [795, 459] on button "Sign up" at bounding box center [784, 457] width 472 height 44
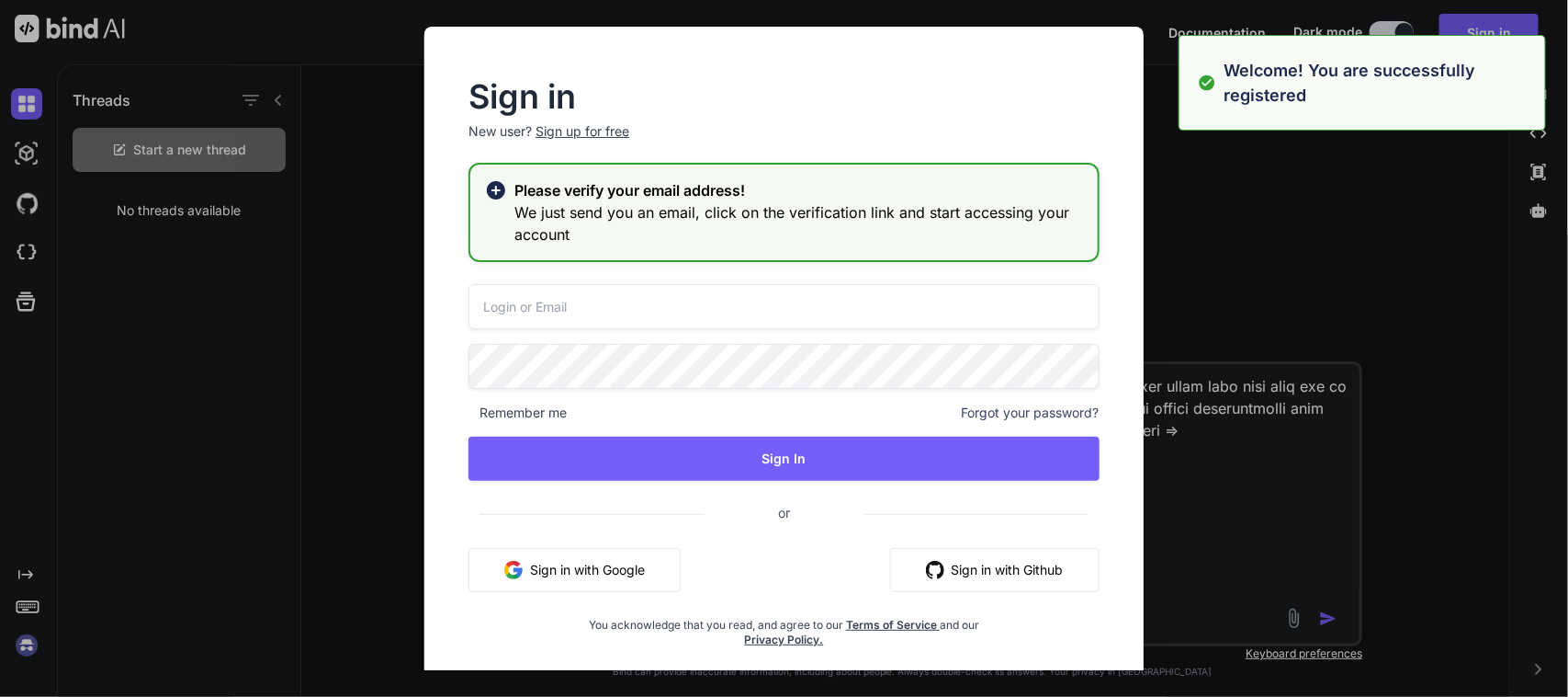
type input "[EMAIL_ADDRESS][DOMAIN_NAME]"
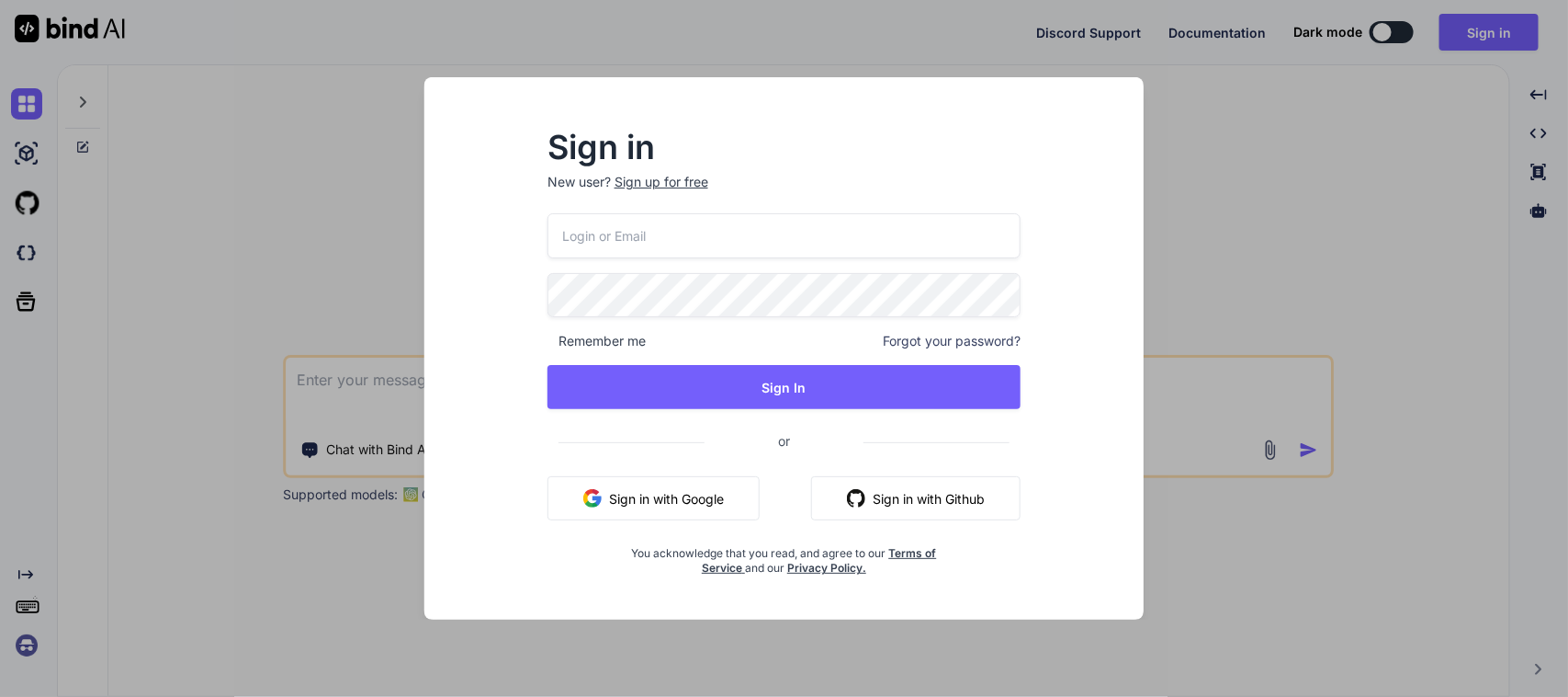
type input "macaw62412@mailshan.com"
click at [1211, 117] on div "Sign in New user? Sign up for free macaw62412@mailshan.com Remember me Forgot y…" at bounding box center [784, 348] width 1568 height 697
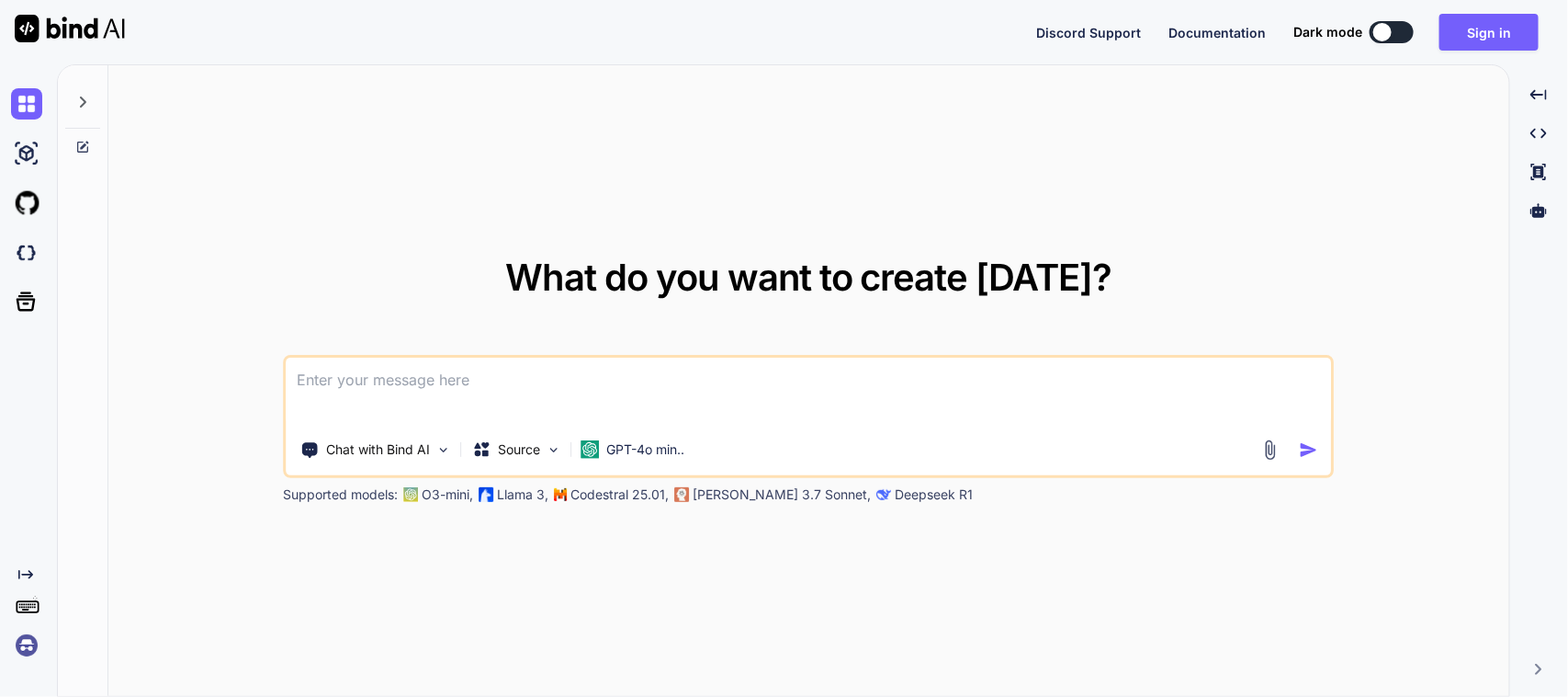
click at [443, 387] on textarea at bounding box center [808, 391] width 1044 height 68
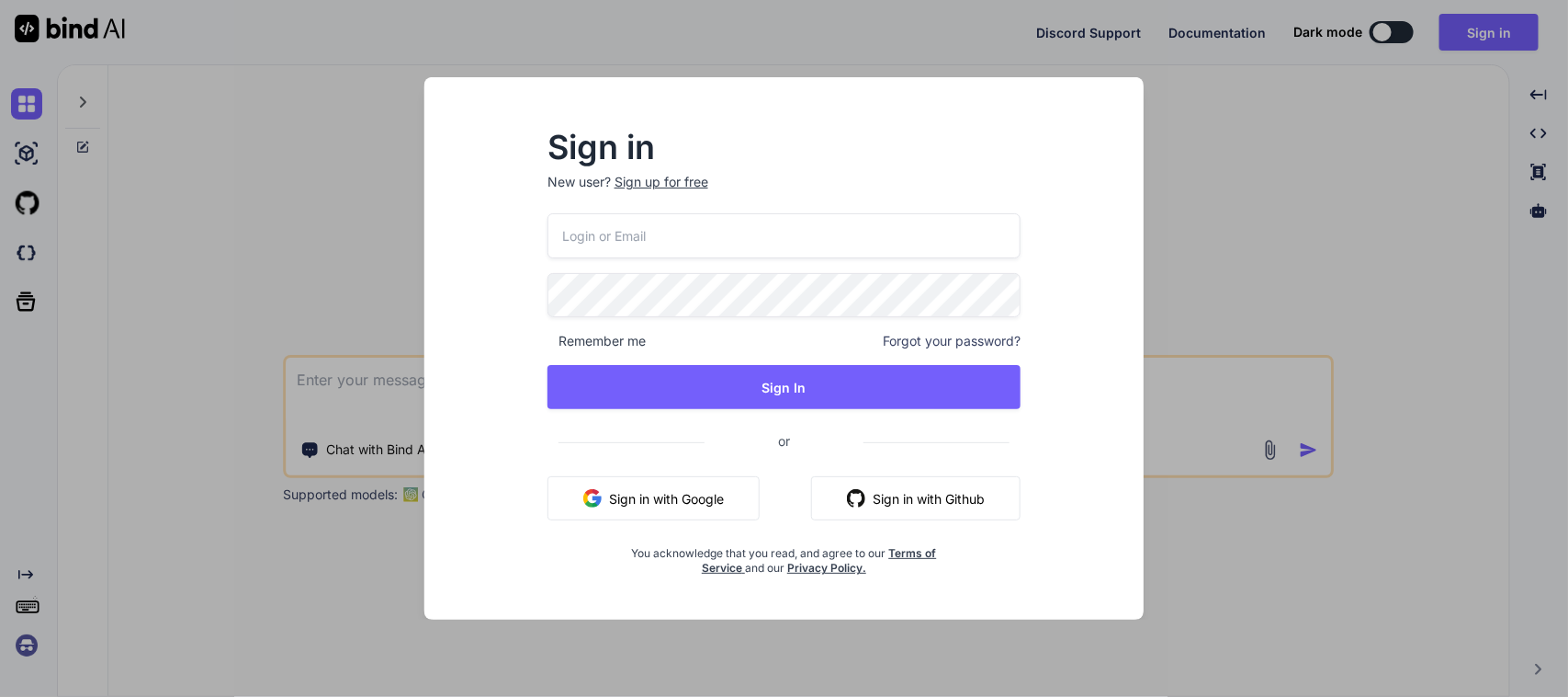
type input "macaw62412@mailshan.com"
click at [1292, 130] on div "Sign in New user? Sign up for free macaw62412@mailshan.com Remember me Forgot y…" at bounding box center [784, 348] width 1568 height 697
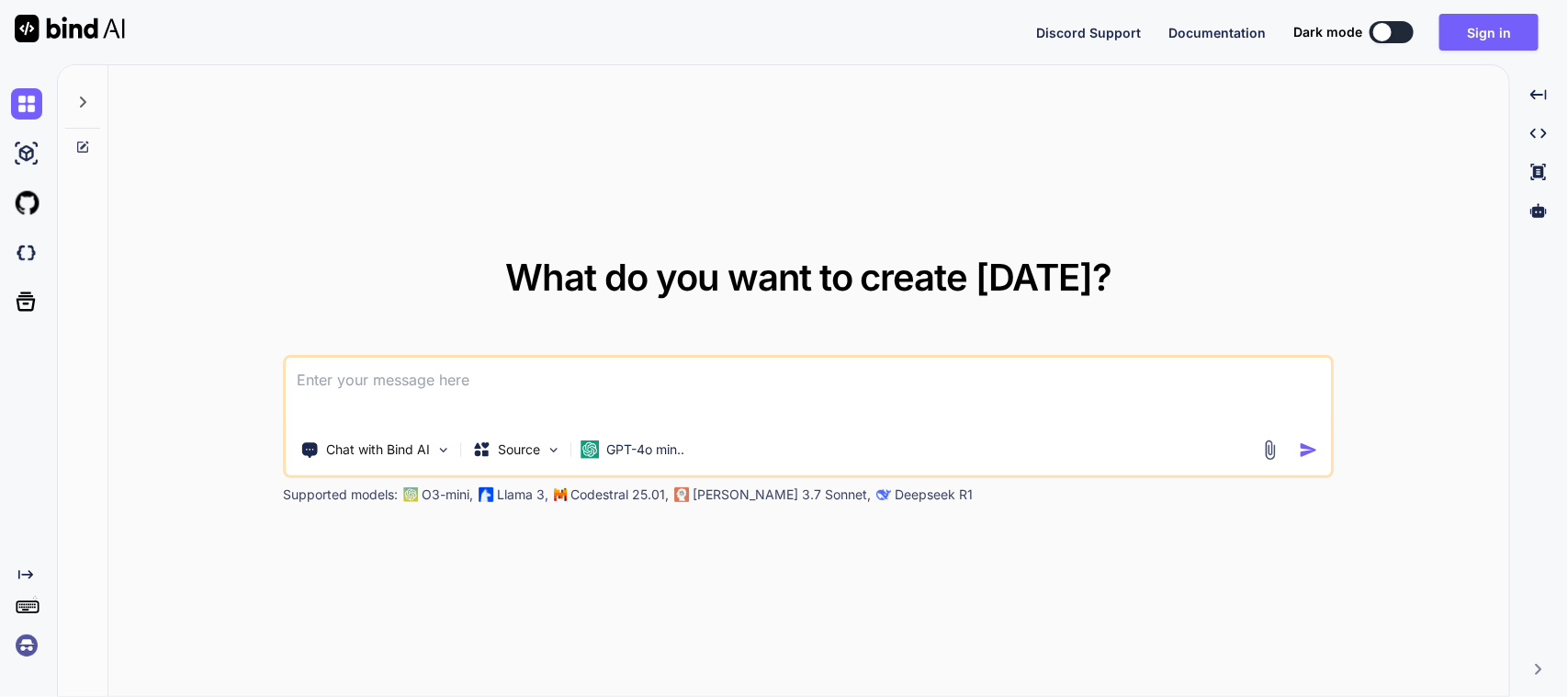
click at [427, 379] on textarea at bounding box center [808, 391] width 1044 height 68
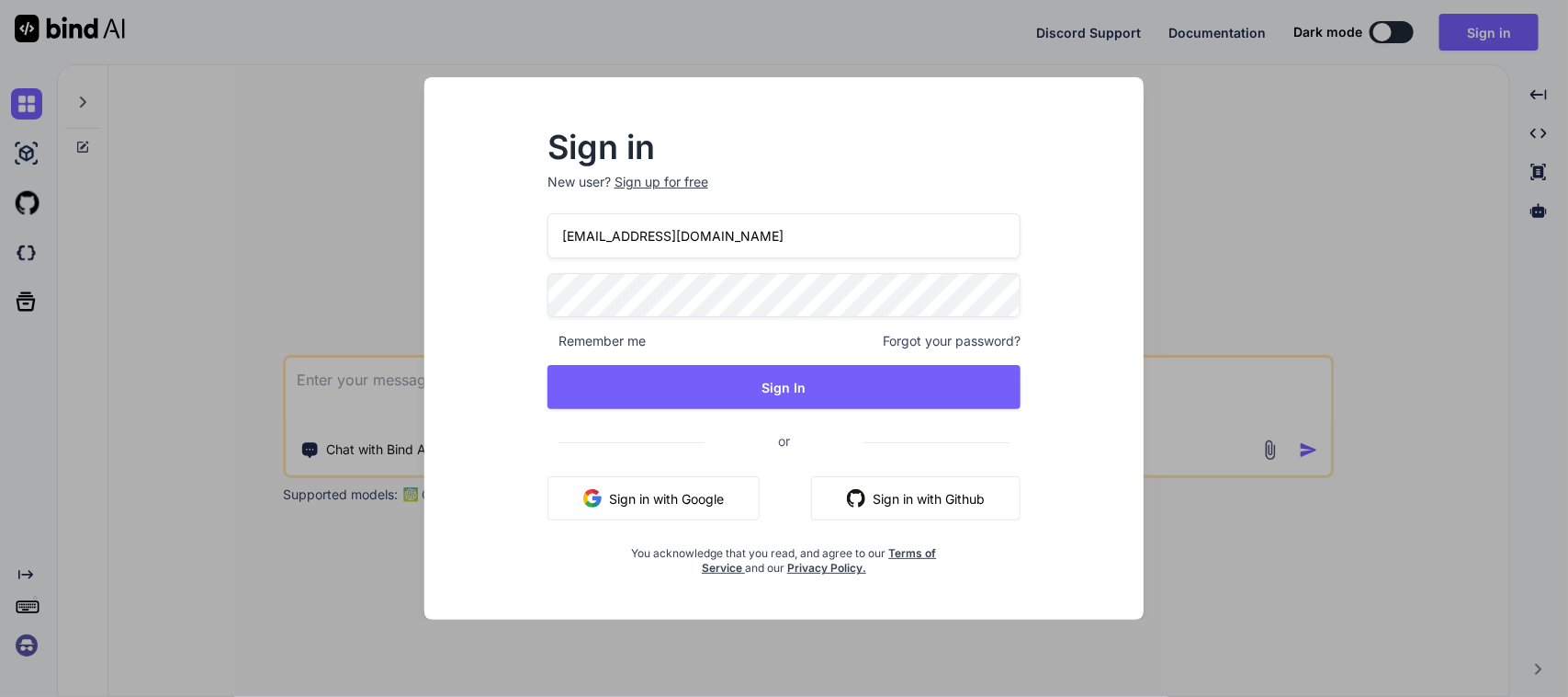
click at [281, 266] on div "Sign in New user? Sign up for free macaw62412@mailshan.com Remember me Forgot y…" at bounding box center [784, 348] width 1568 height 697
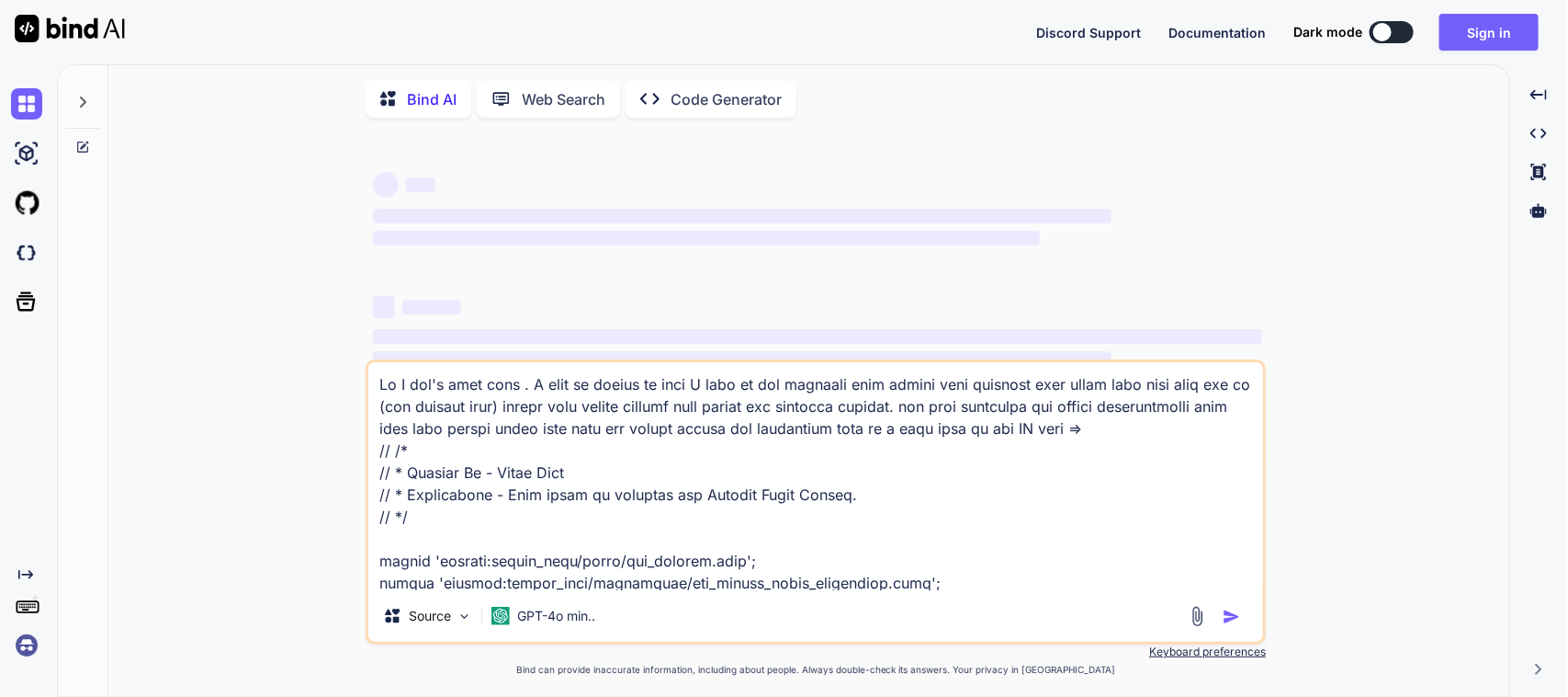
type textarea "x"
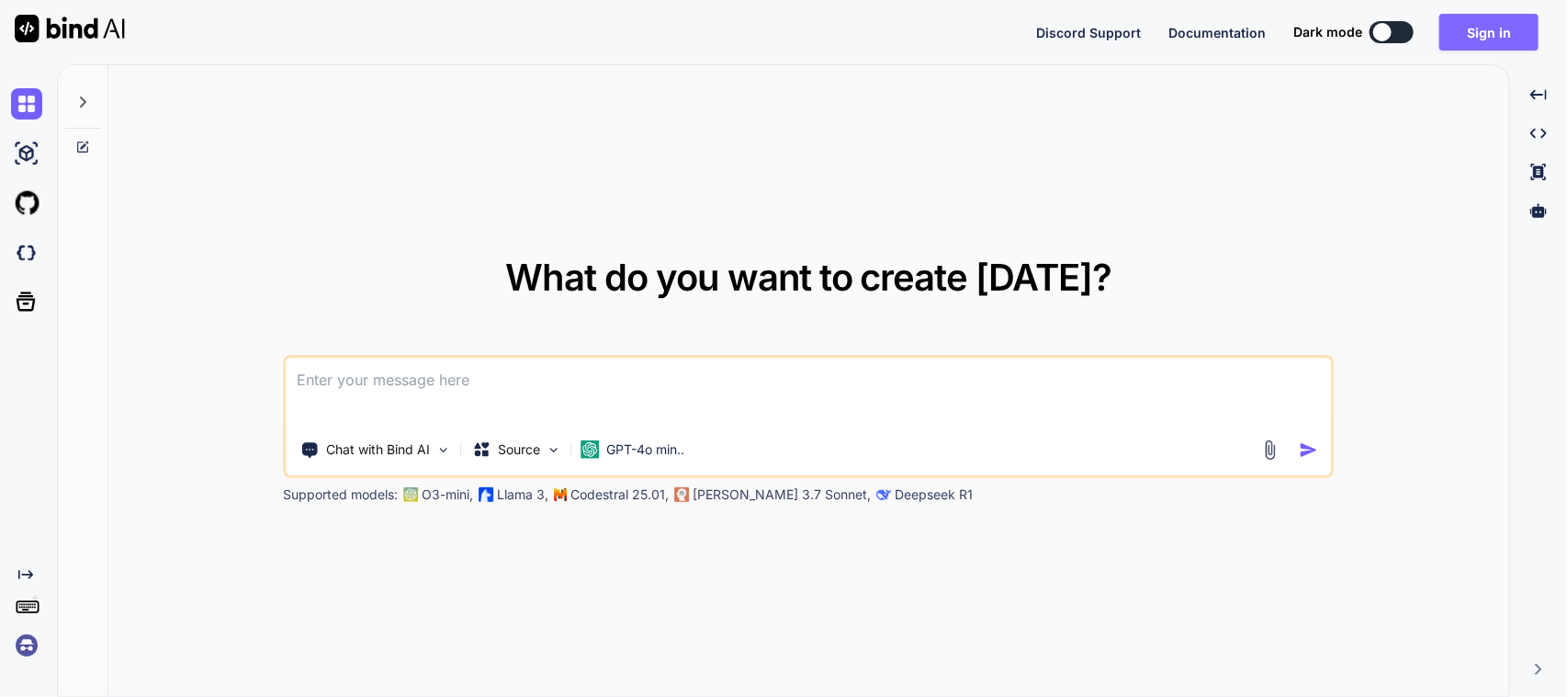
click at [1479, 23] on button "Sign in" at bounding box center [1489, 32] width 100 height 37
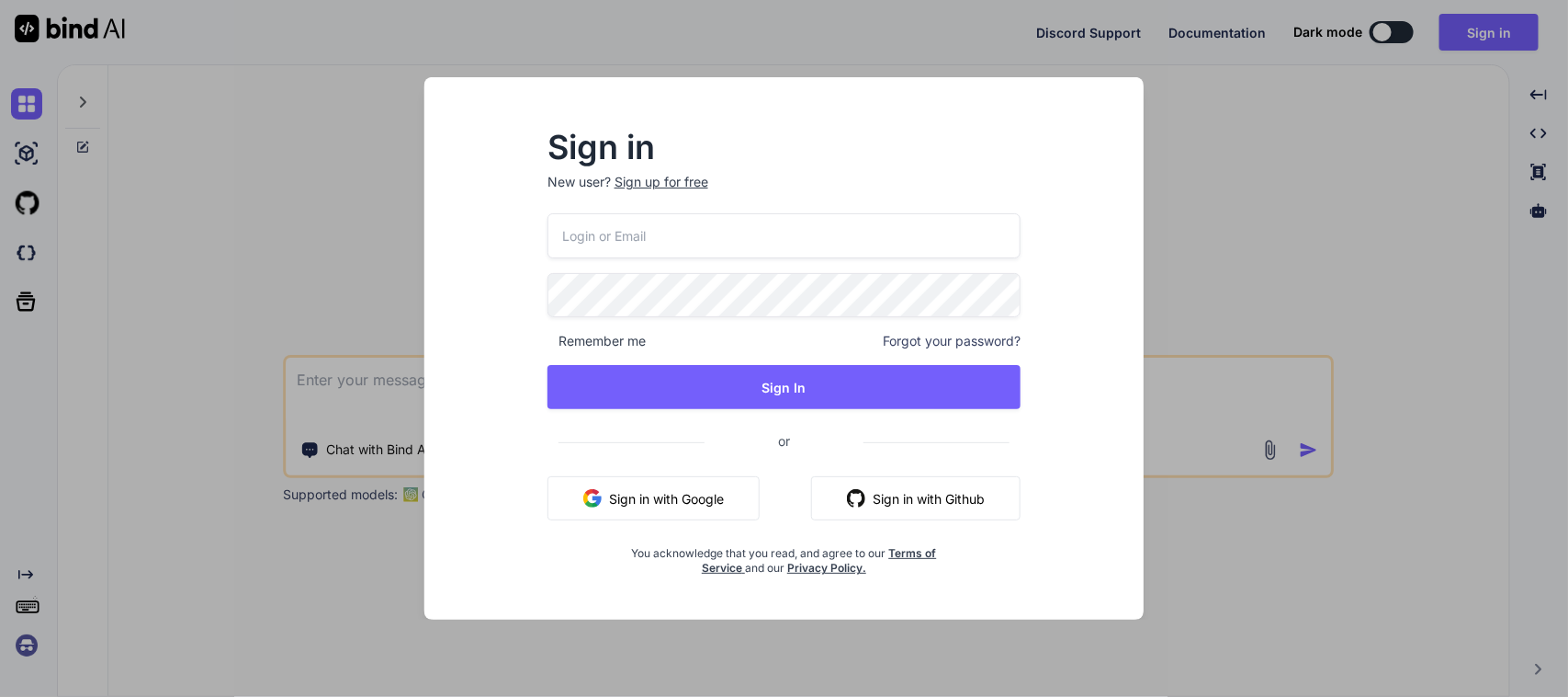
type input "[EMAIL_ADDRESS][DOMAIN_NAME]"
click at [703, 195] on p "New user? Sign up for free" at bounding box center [784, 193] width 474 height 40
click at [690, 186] on div "Sign up for free" at bounding box center [662, 182] width 94 height 19
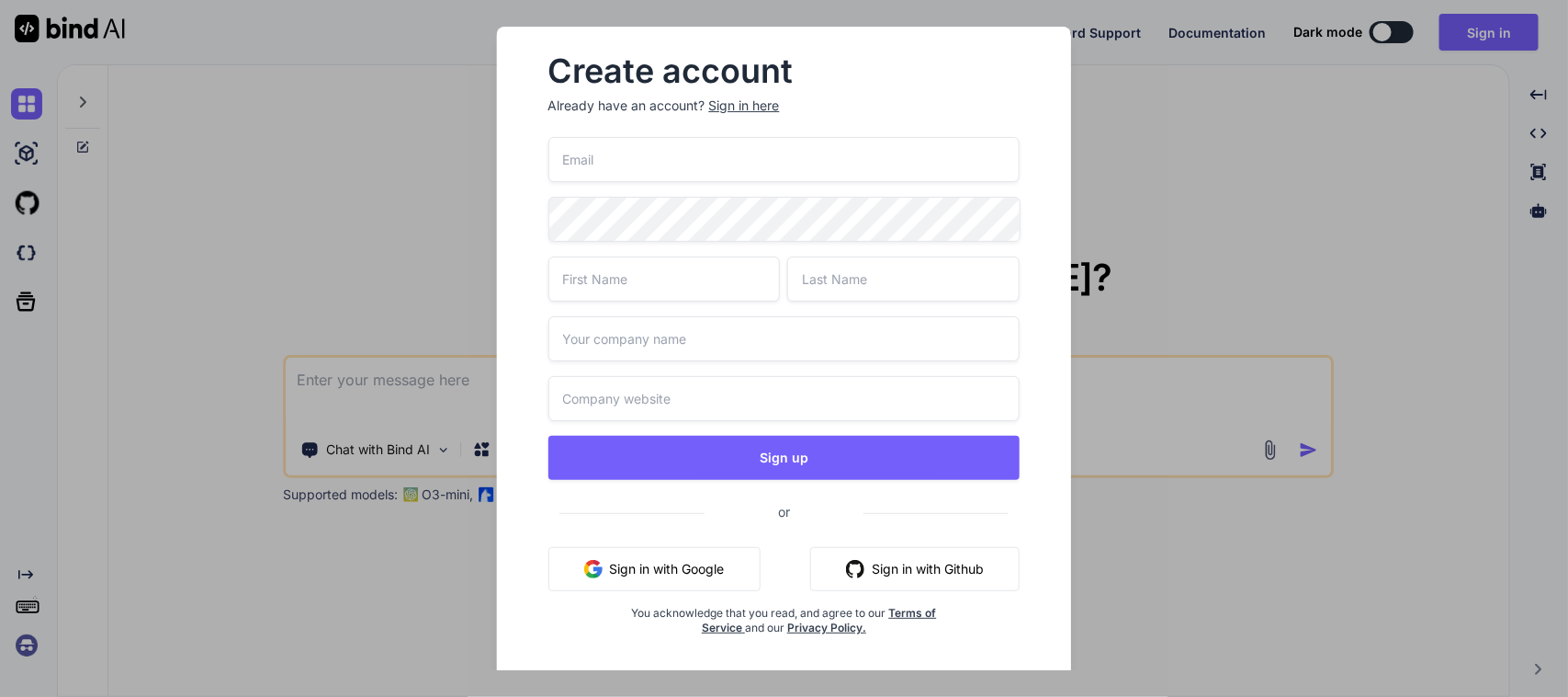
click at [696, 140] on input "email" at bounding box center [784, 160] width 472 height 45
paste input "[EMAIL_ADDRESS][DOMAIN_NAME]"
type input "[EMAIL_ADDRESS][DOMAIN_NAME]"
type input "Jhon"
type input "CAE"
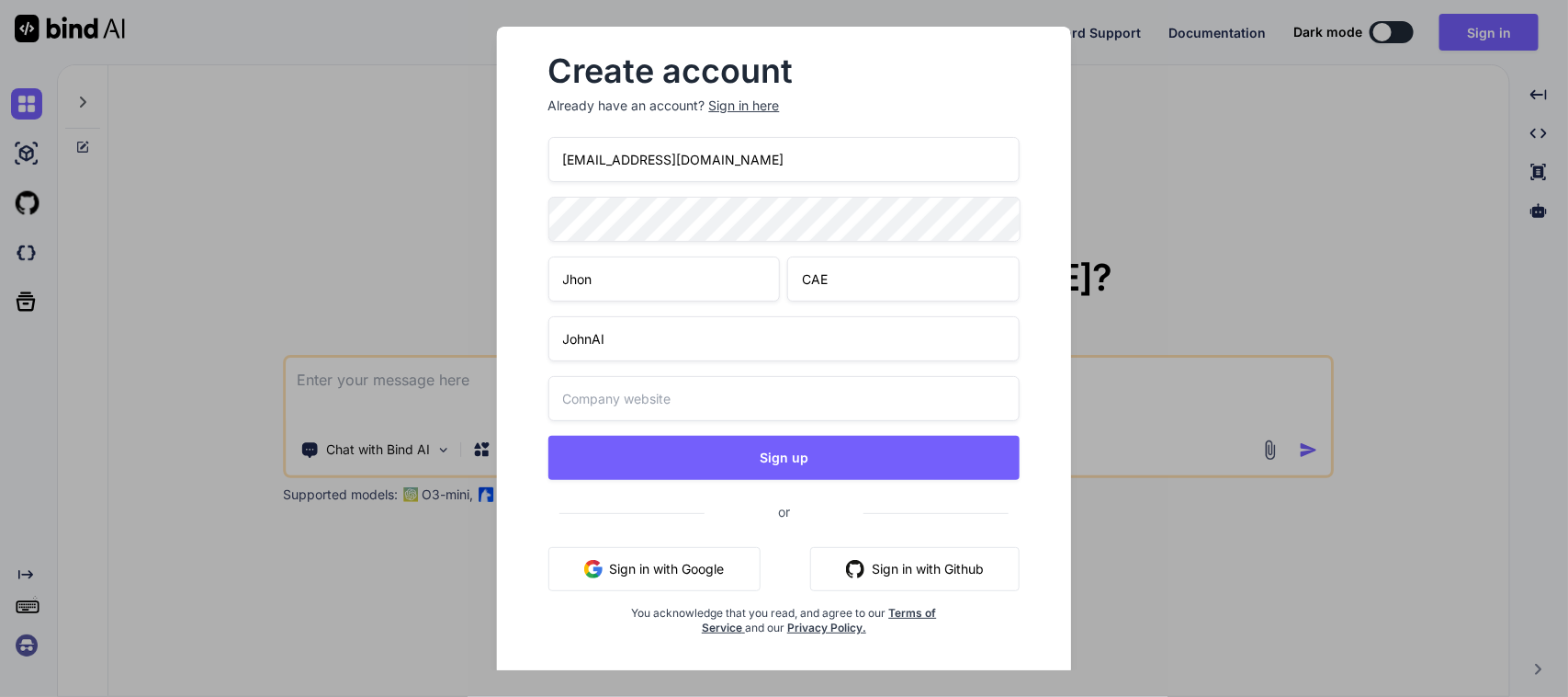
type input "JohnAI"
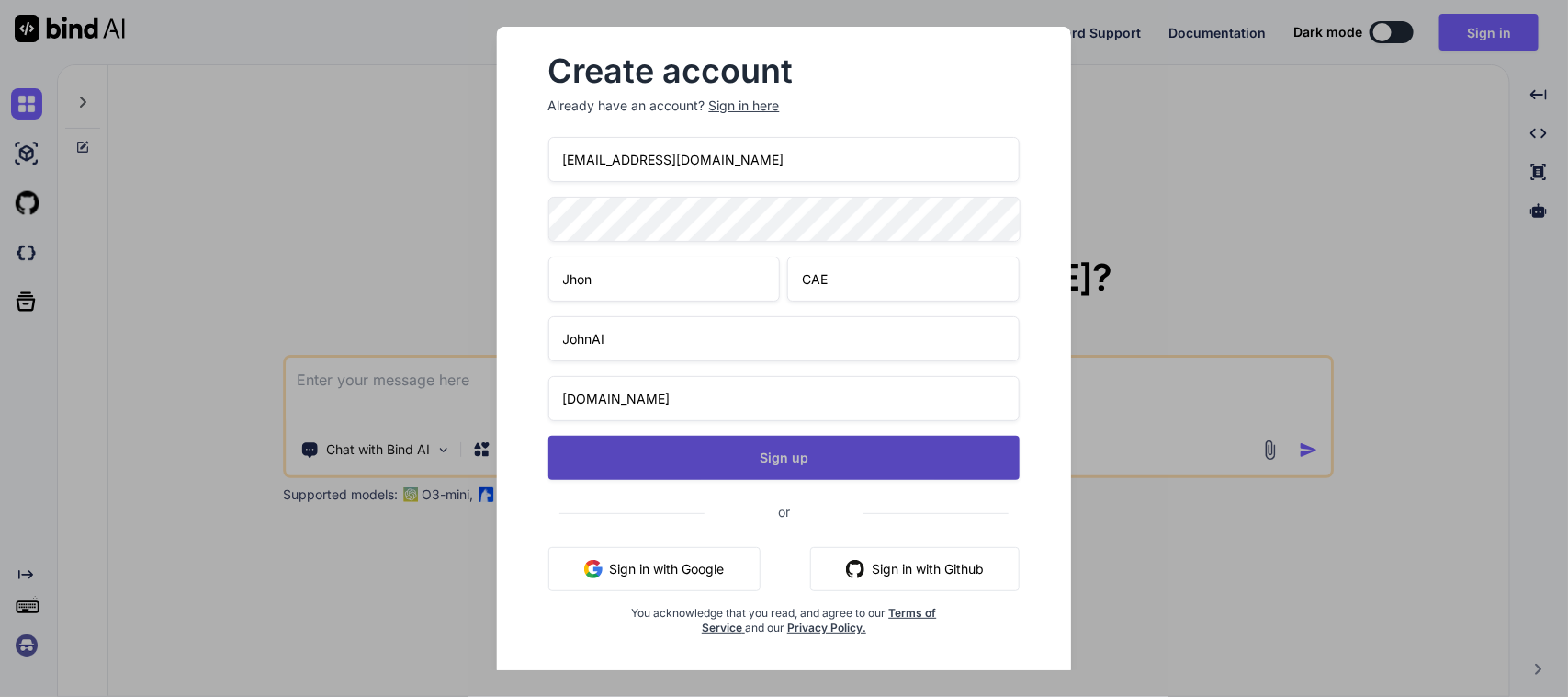
type input "[DOMAIN_NAME]"
click at [713, 449] on button "Sign up" at bounding box center [784, 457] width 472 height 44
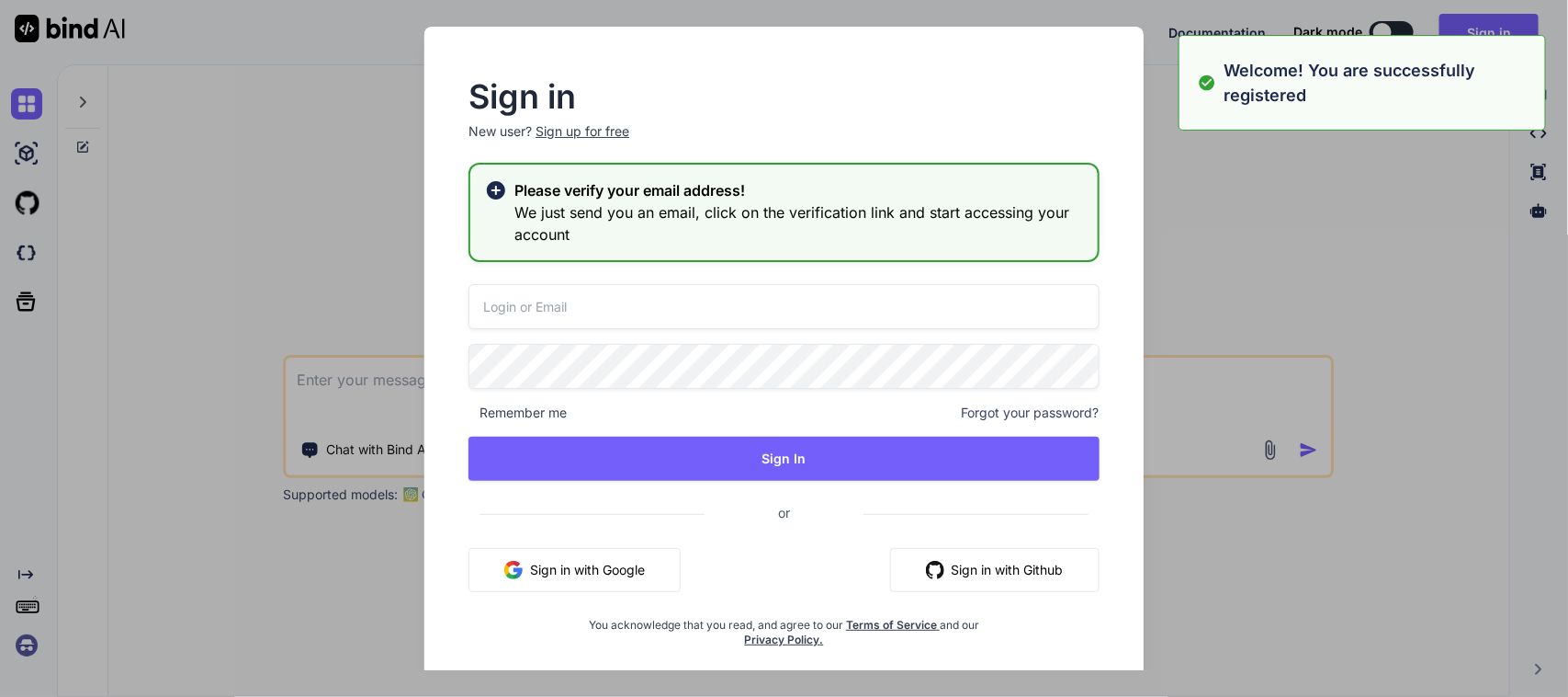
type input "[EMAIL_ADDRESS][DOMAIN_NAME]"
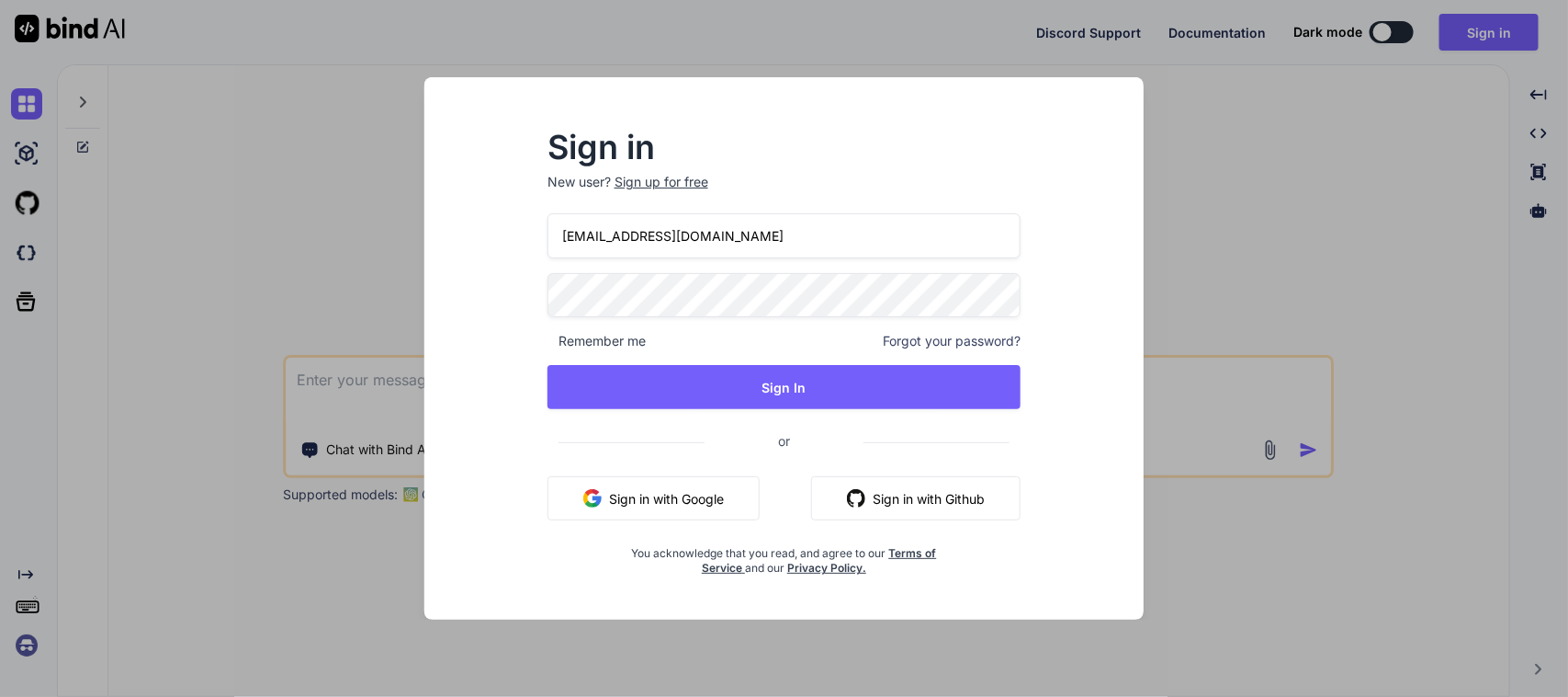
click at [778, 248] on input "[EMAIL_ADDRESS][DOMAIN_NAME]" at bounding box center [784, 236] width 474 height 45
drag, startPoint x: 792, startPoint y: 244, endPoint x: 479, endPoint y: 245, distance: 313.0
click at [479, 245] on div "Sign in New user? Sign up for free [EMAIL_ADDRESS][DOMAIN_NAME] Remember me For…" at bounding box center [783, 365] width 689 height 510
paste input "snail36049@aminating"
type input "[EMAIL_ADDRESS][DOMAIN_NAME]"
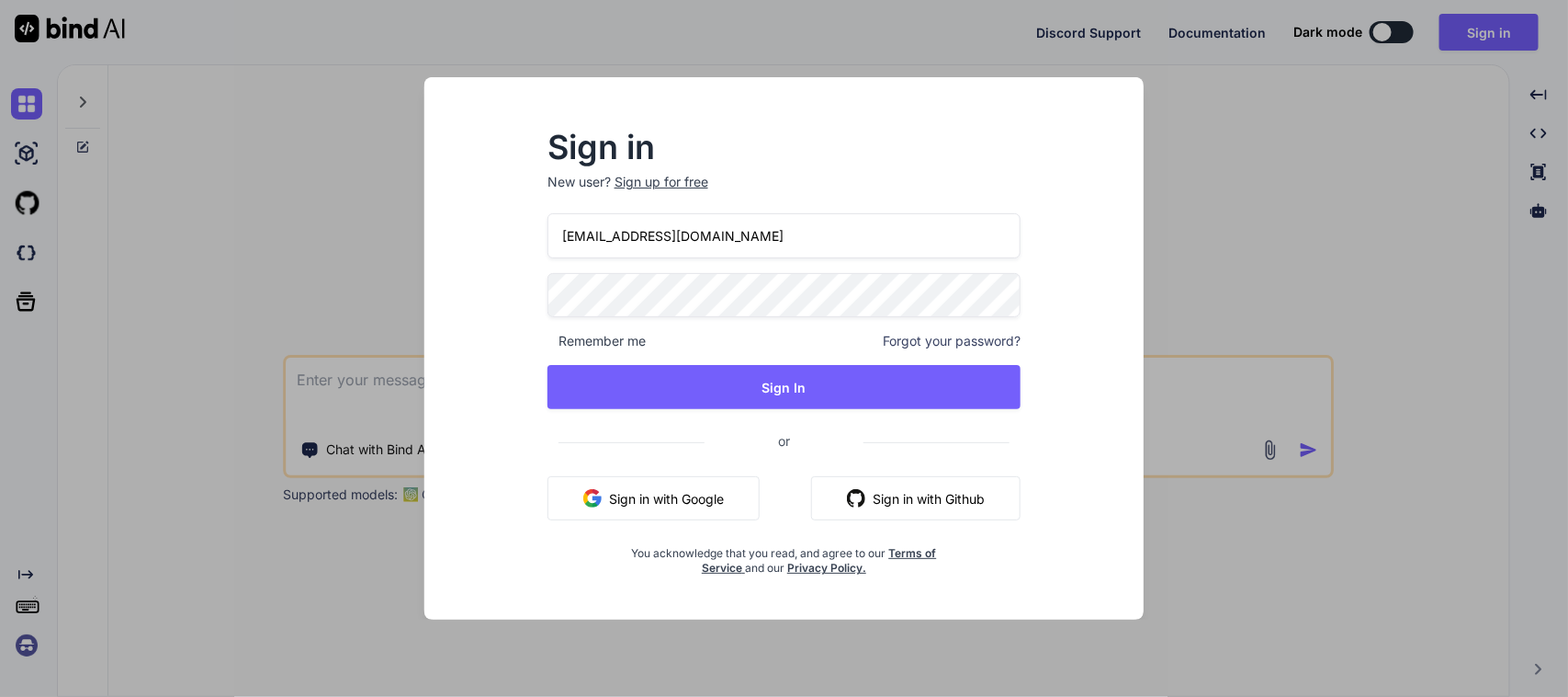
click at [520, 308] on div "Sign in New user? Sign up for free [EMAIL_ADDRESS][DOMAIN_NAME] Remember me For…" at bounding box center [784, 355] width 533 height 444
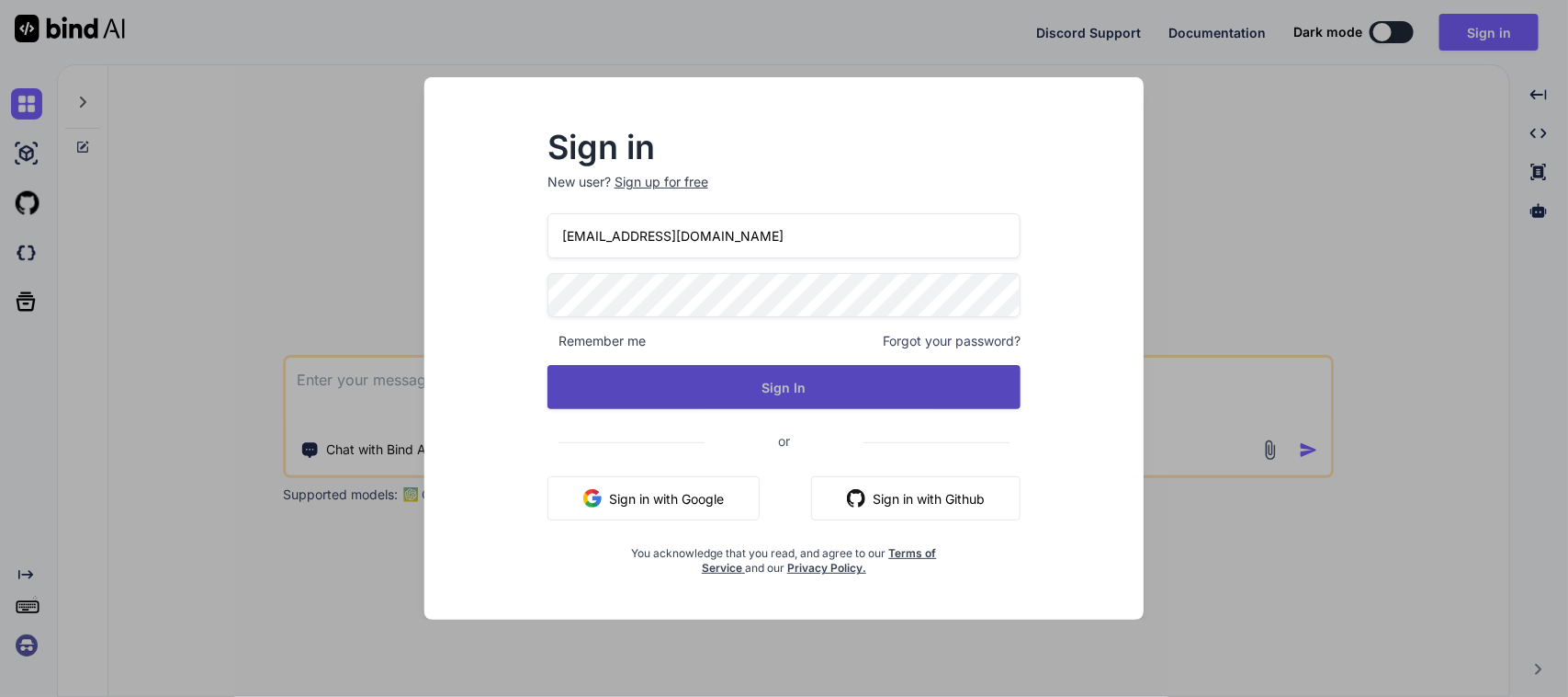
click at [644, 372] on button "Sign In" at bounding box center [784, 387] width 474 height 44
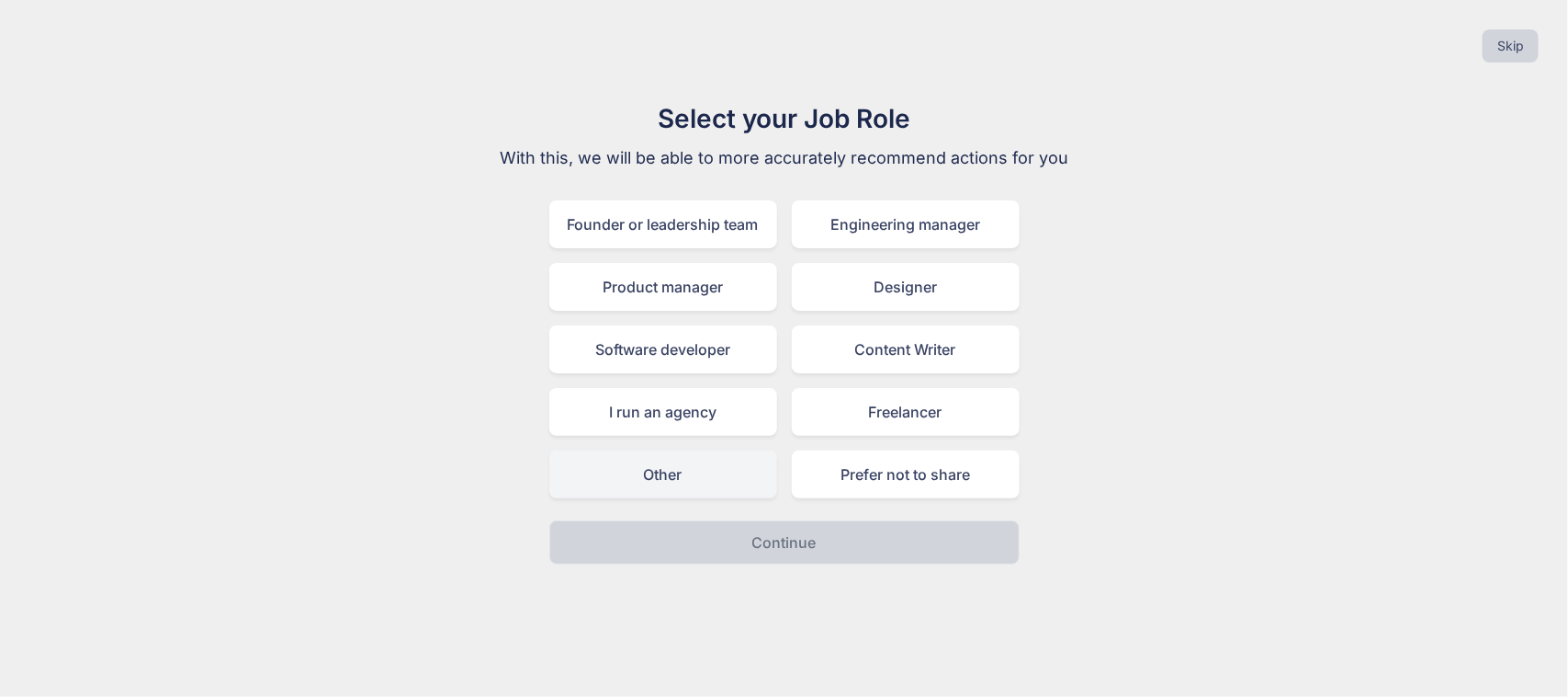
click at [694, 456] on div "Other" at bounding box center [663, 474] width 227 height 48
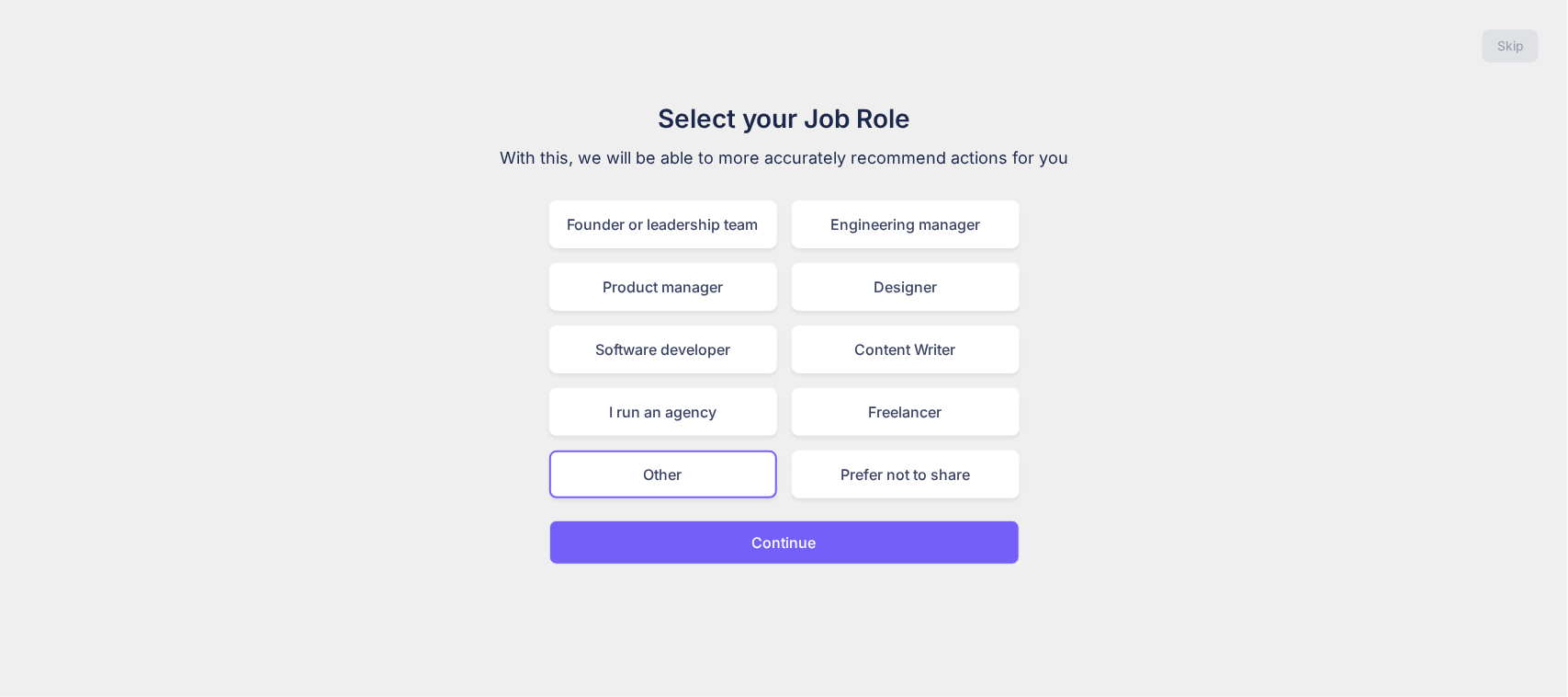
click at [722, 534] on button "Continue" at bounding box center [784, 542] width 470 height 44
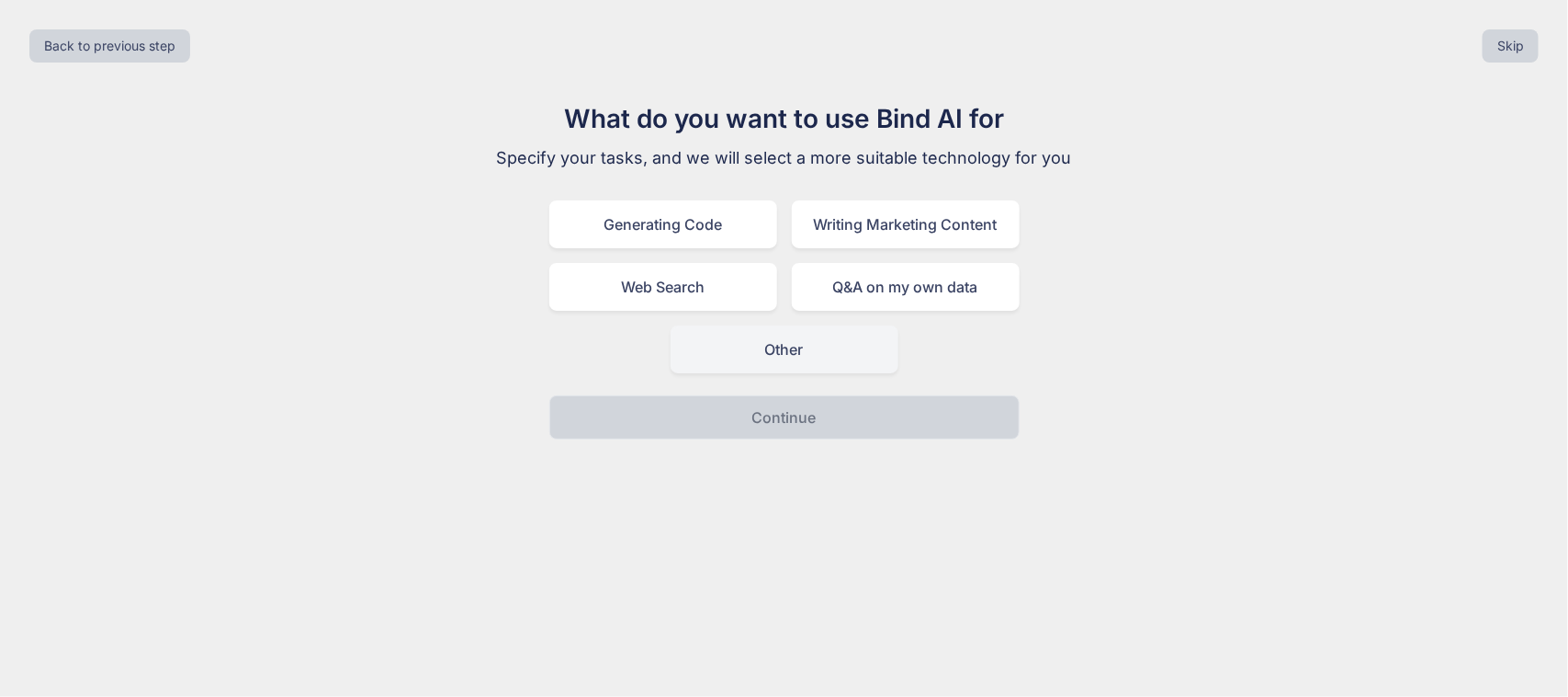
click at [735, 352] on div "Other" at bounding box center [784, 349] width 227 height 48
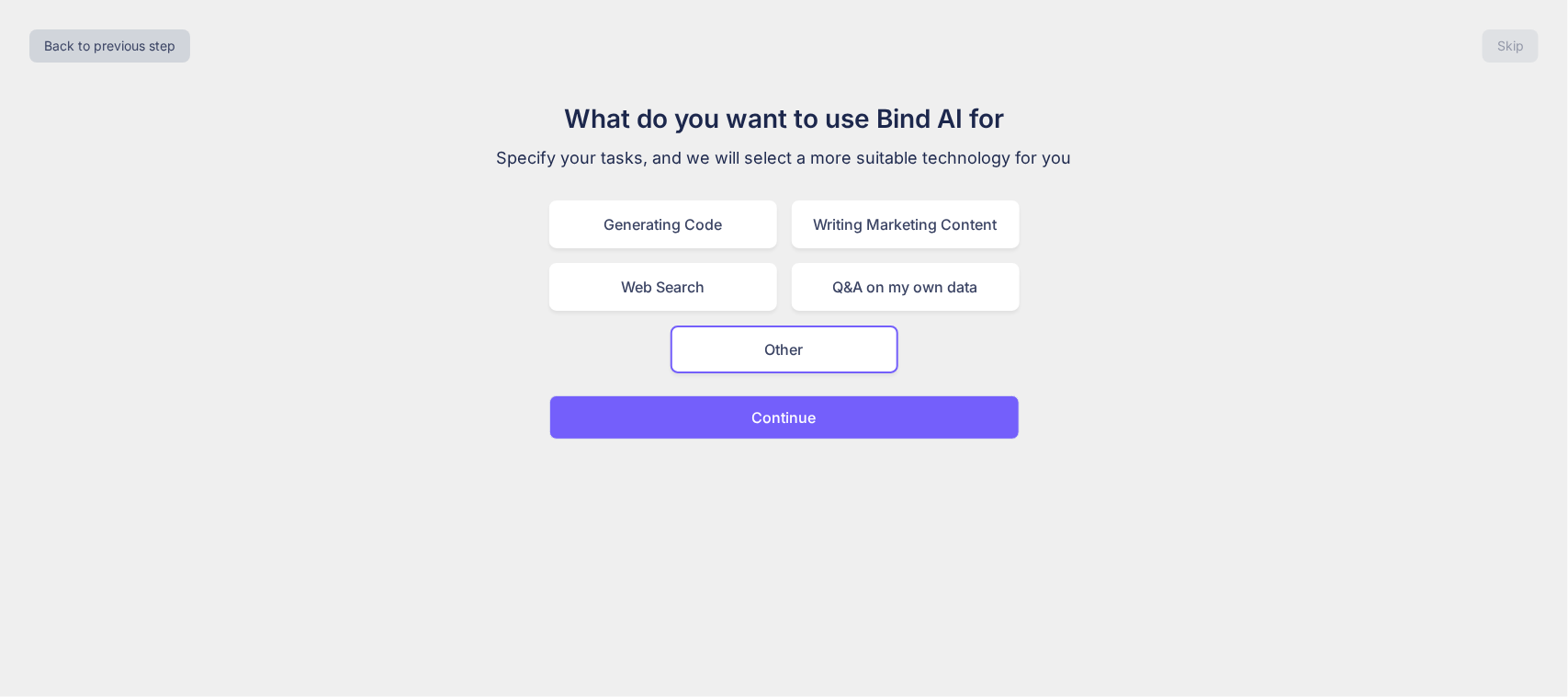
click at [736, 405] on button "Continue" at bounding box center [784, 417] width 470 height 44
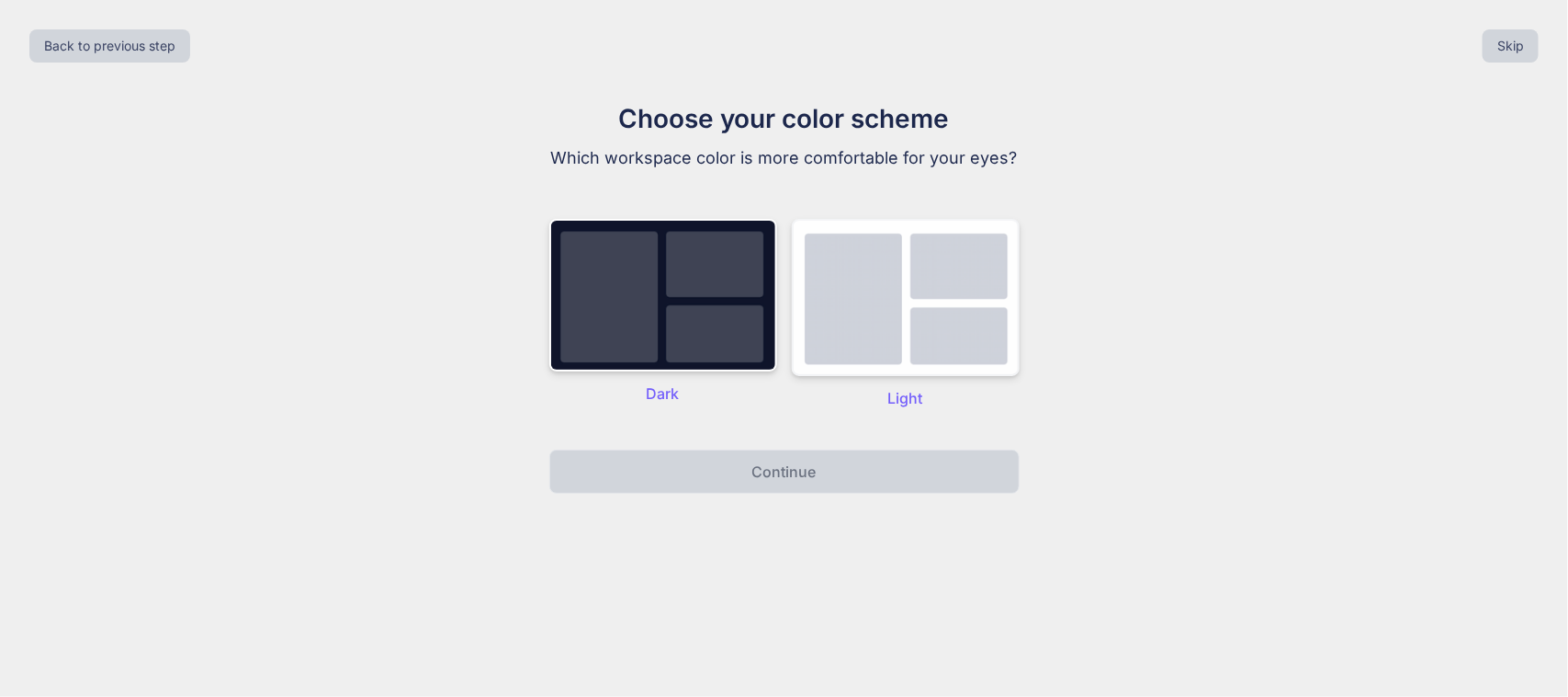
click at [907, 292] on img at bounding box center [905, 297] width 227 height 157
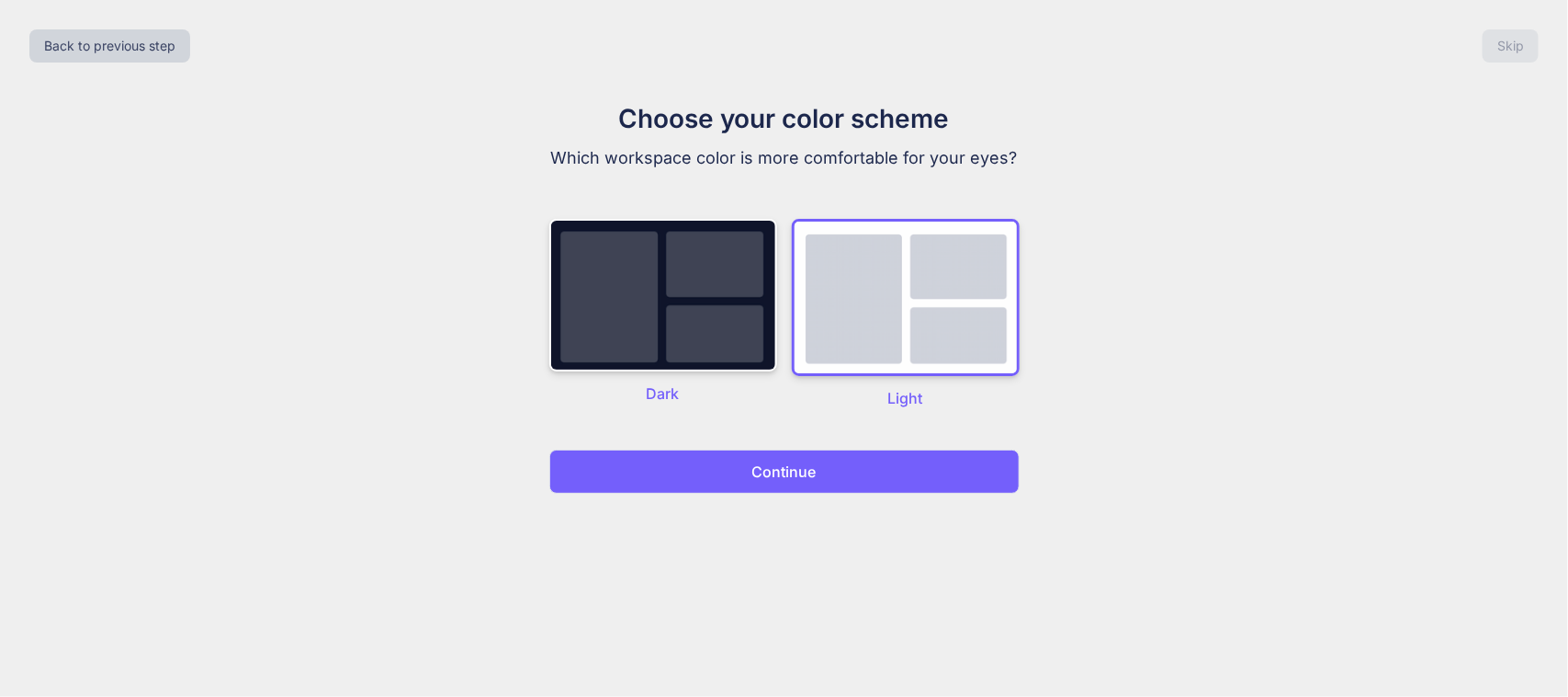
click at [819, 474] on button "Continue" at bounding box center [784, 471] width 470 height 44
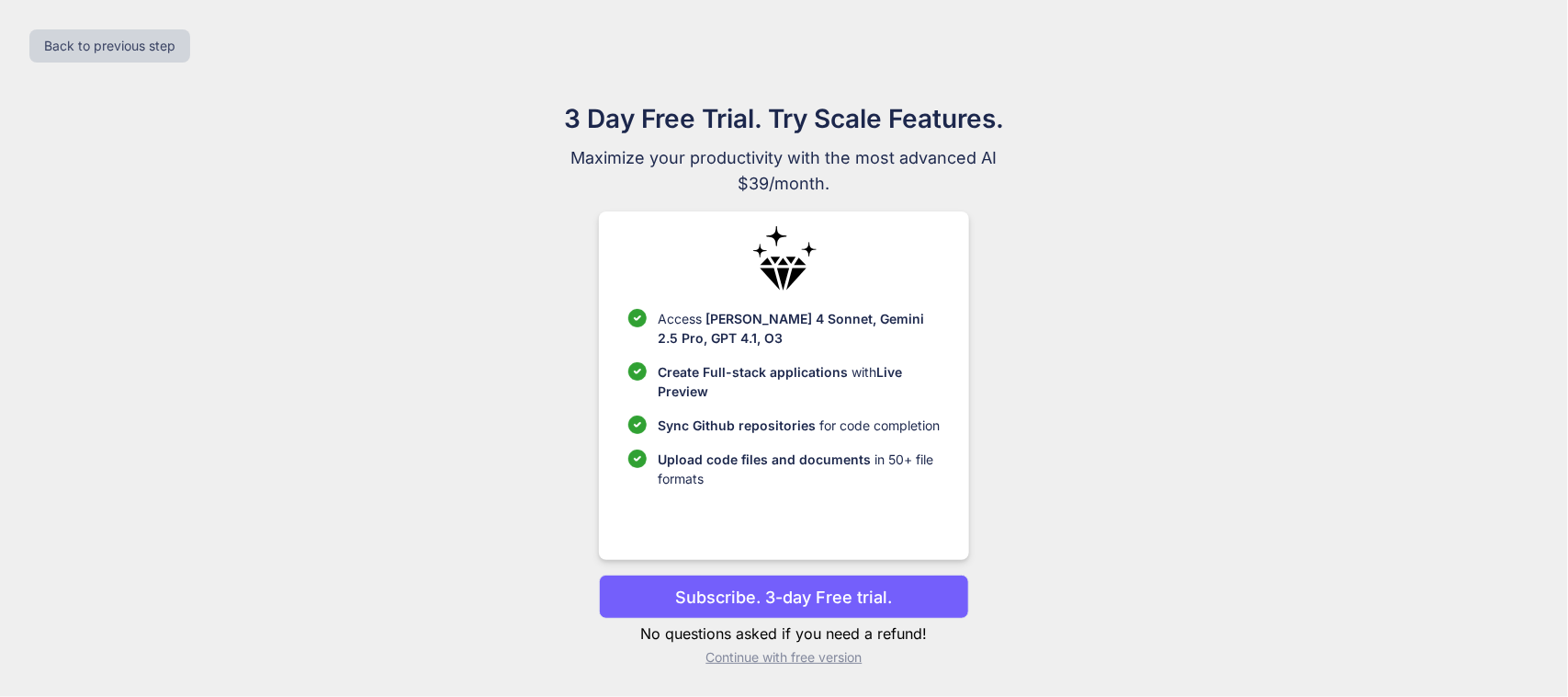
click at [807, 651] on p "Continue with free version" at bounding box center [784, 657] width 370 height 19
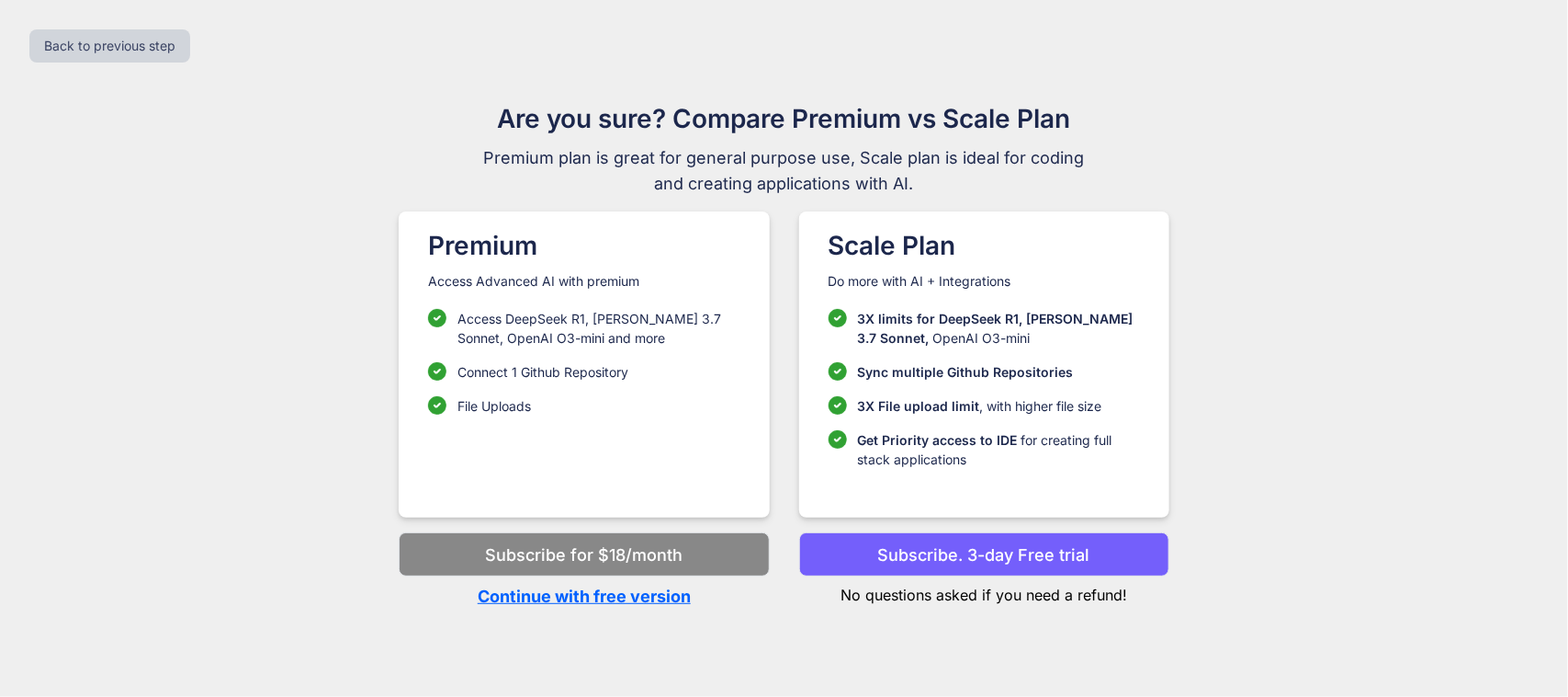
click at [619, 591] on p "Continue with free version" at bounding box center [584, 595] width 370 height 24
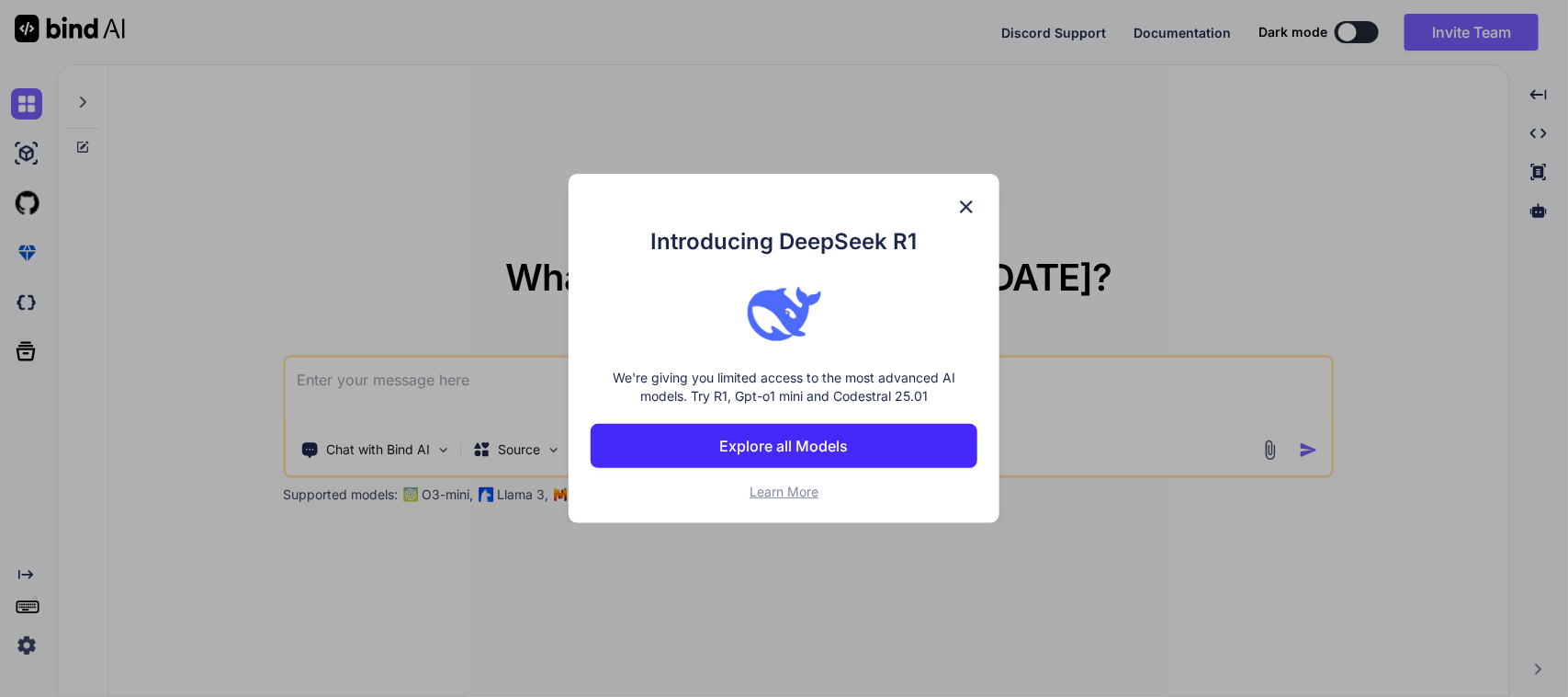
click at [964, 213] on img at bounding box center [965, 206] width 22 height 22
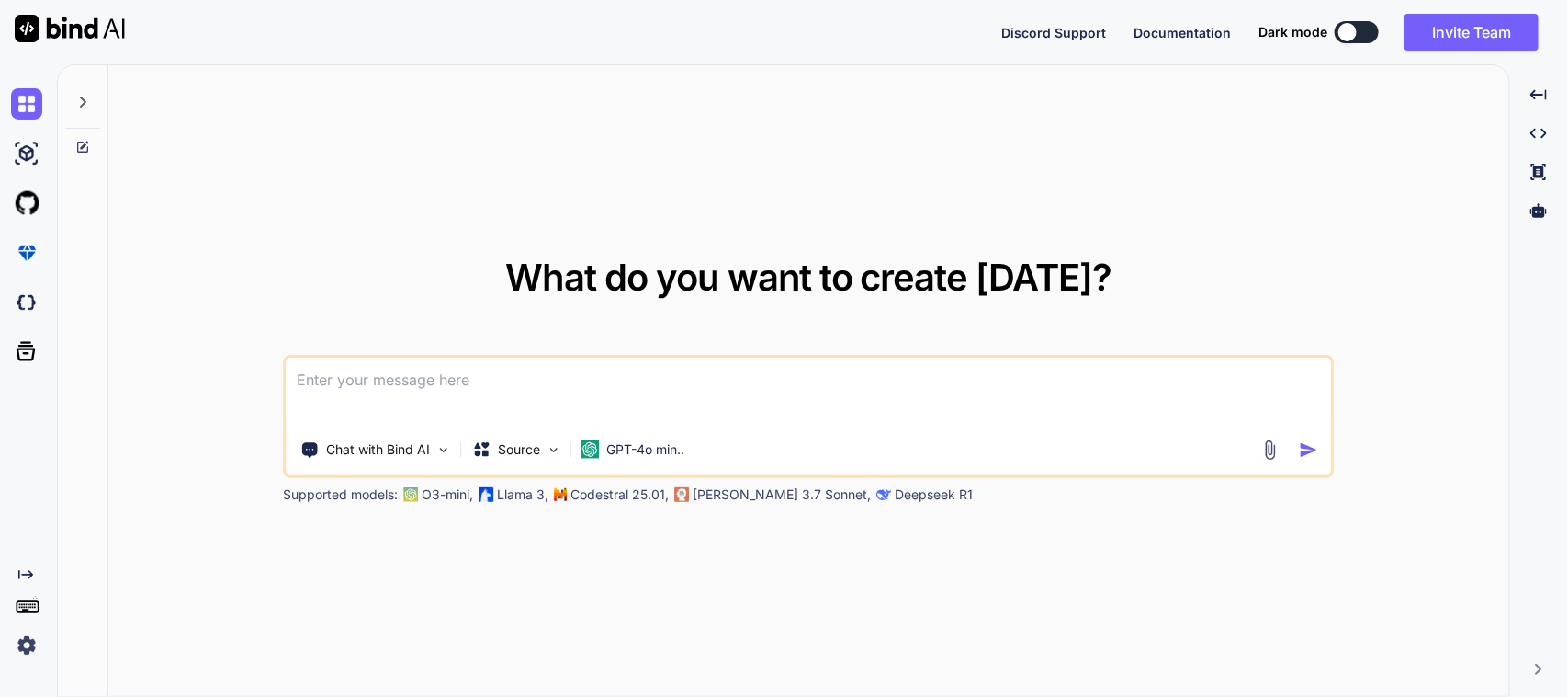
click at [496, 379] on textarea at bounding box center [808, 391] width 1044 height 68
type textarea "x"
paste textarea "No I don't like this . I want to modify my code I want to add multiple item num…"
type textarea "No I don't like this . I want to modify my code I want to add multiple item num…"
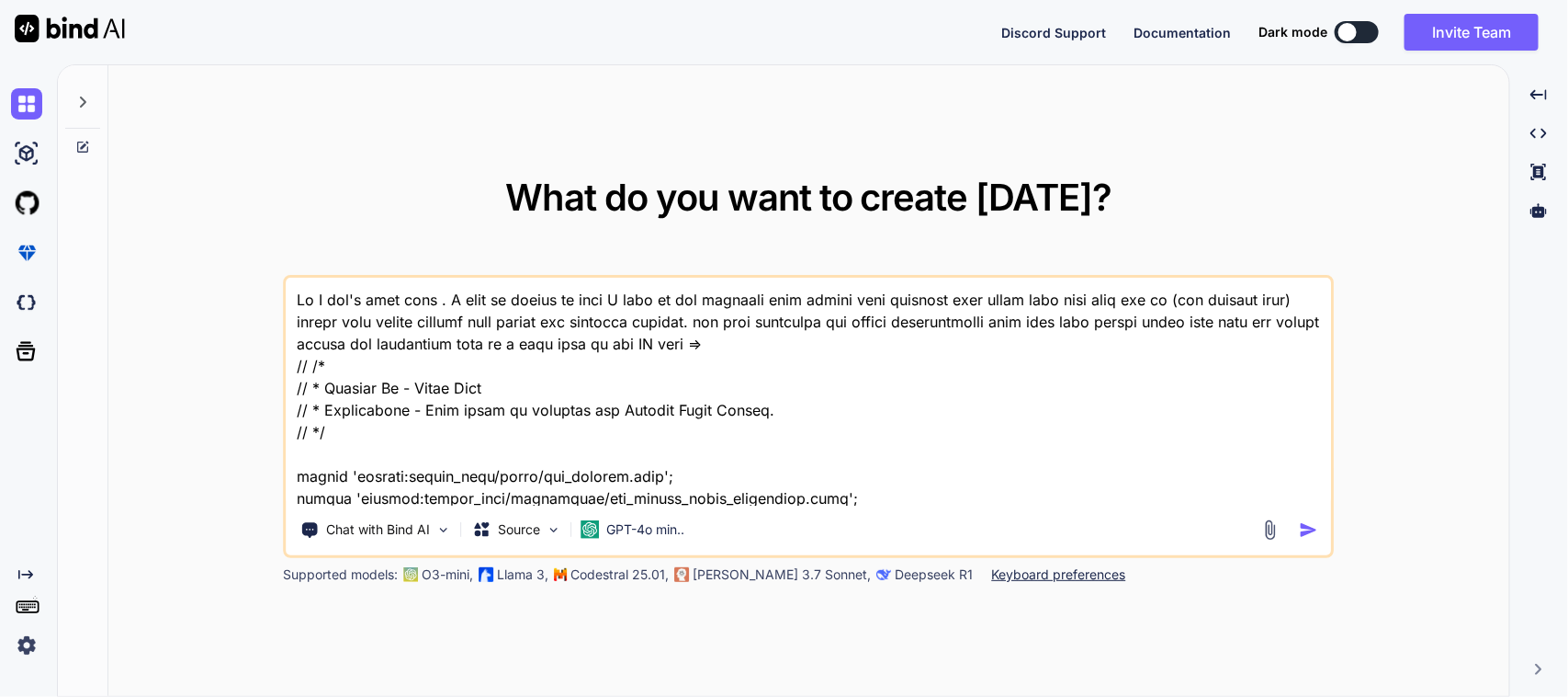
drag, startPoint x: 437, startPoint y: 300, endPoint x: 274, endPoint y: 306, distance: 163.1
click at [274, 306] on div "What do you want to create [DATE]? Chat with Bind AI Source GPT-4o min.. Suppor…" at bounding box center [808, 381] width 1401 height 632
type textarea "x"
type textarea "I want to modify my code I want to add multiple item number with quantity text …"
click at [880, 297] on textarea at bounding box center [808, 391] width 1044 height 228
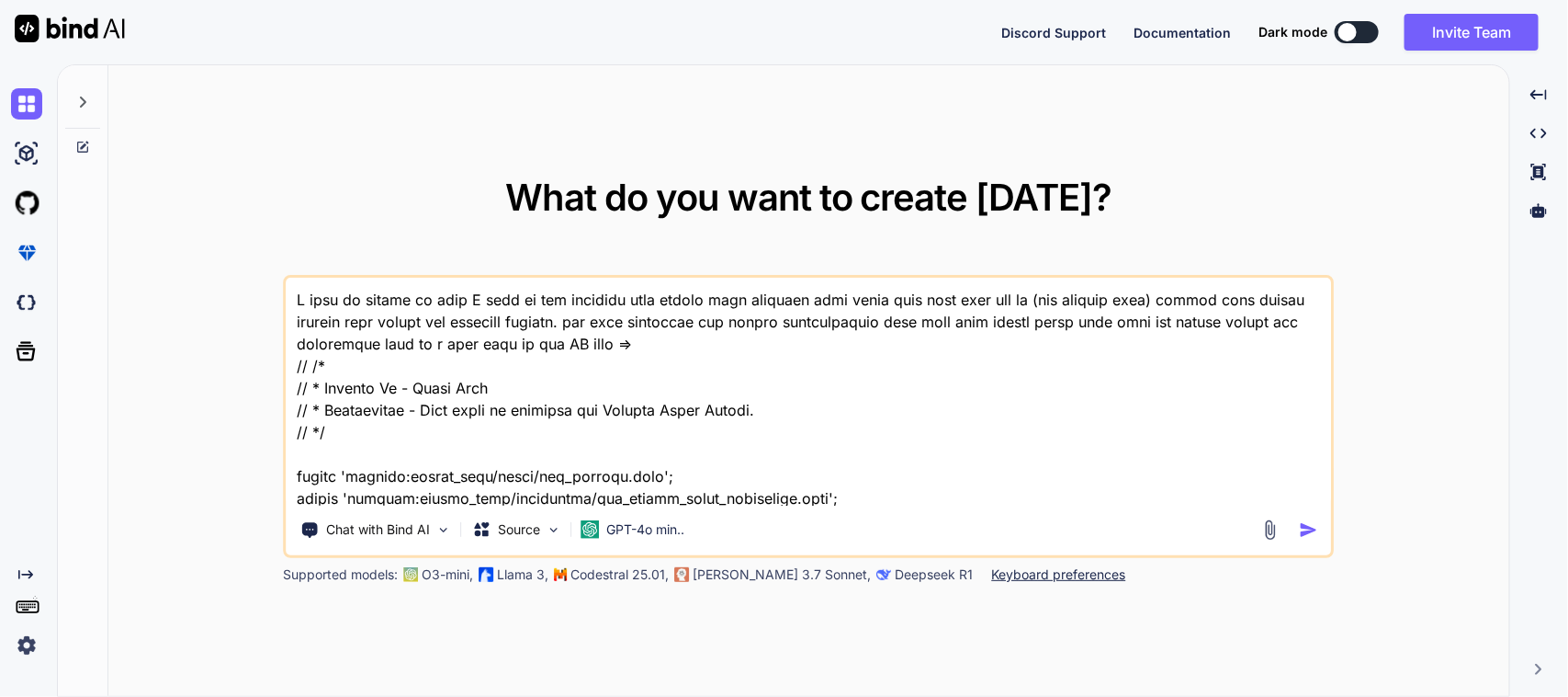
type textarea "x"
type textarea "I want to modify my code I want to add multiple item number with quantity text …"
type textarea "x"
type textarea "I want to modify my code I want to add multiple item number with quantity text …"
type textarea "x"
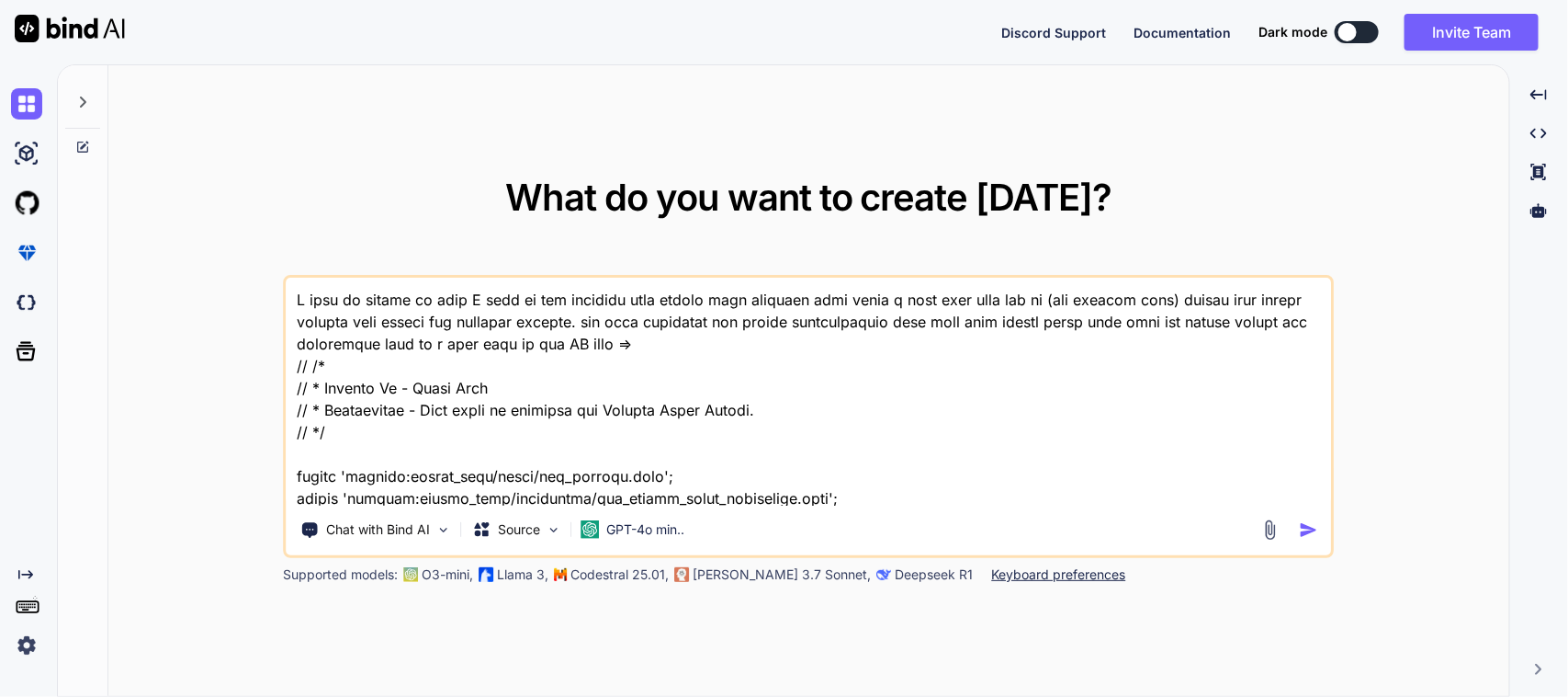
type textarea "I want to modify my code I want to add multiple item number with quantity text …"
type textarea "x"
type textarea "I want to modify my code I want to add multiple item number with quantity text …"
type textarea "x"
type textarea "I want to modify my code I want to add multiple item number with quantity text …"
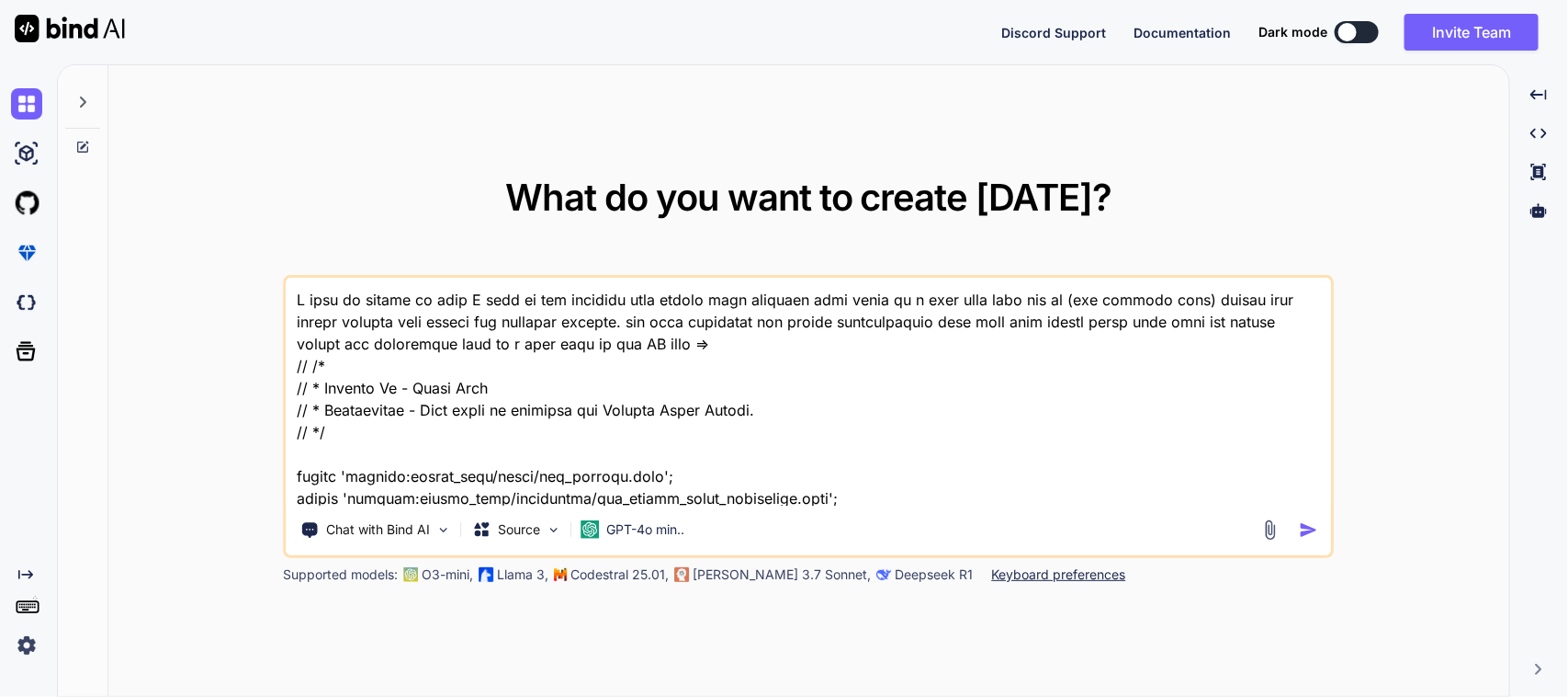
type textarea "x"
type textarea "I want to modify my code I want to add multiple item number with quantity text …"
type textarea "x"
type textarea "I want to modify my code I want to add multiple item number with quantity text …"
type textarea "x"
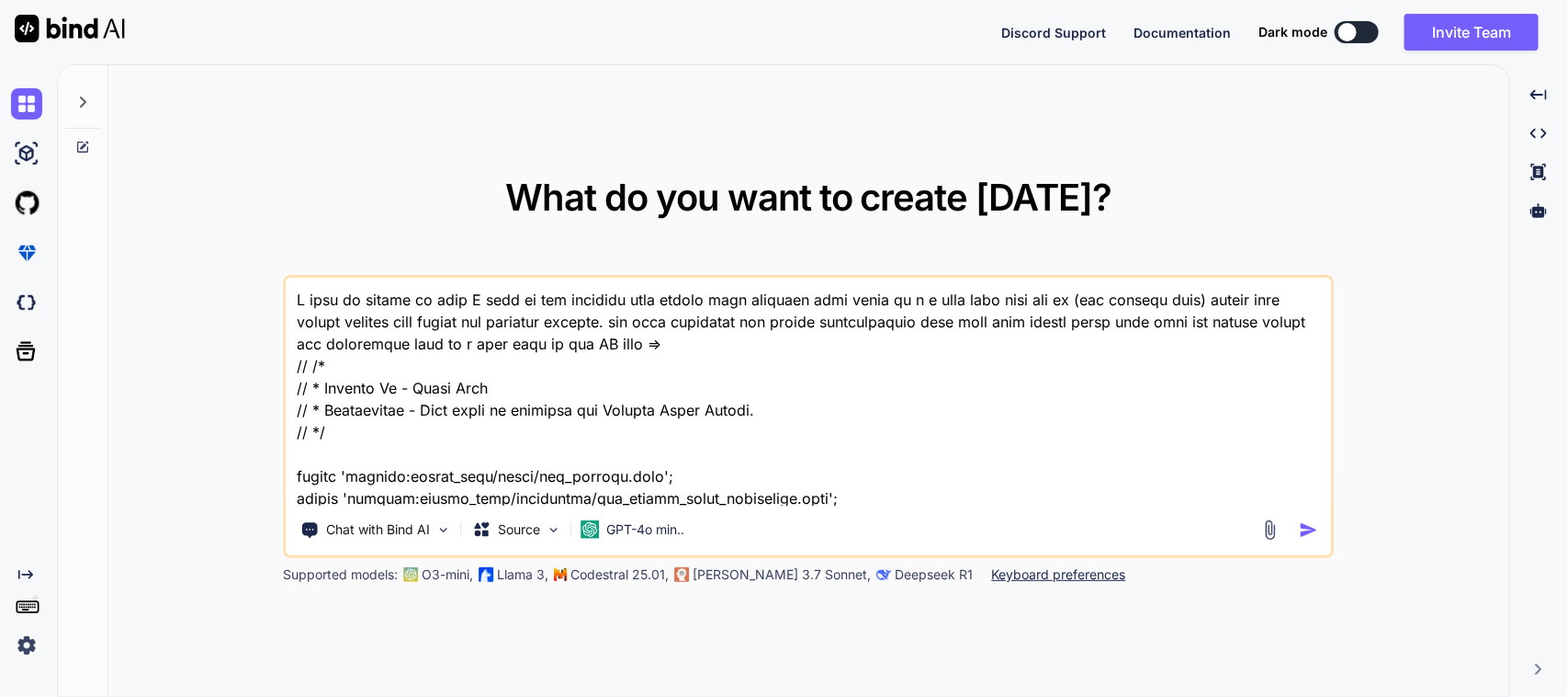
type textarea "I want to modify my code I want to add multiple item number with quantity text …"
type textarea "x"
type textarea "I want to modify my code I want to add multiple item number with quantity text …"
type textarea "x"
type textarea "I want to modify my code I want to add multiple item number with quantity text …"
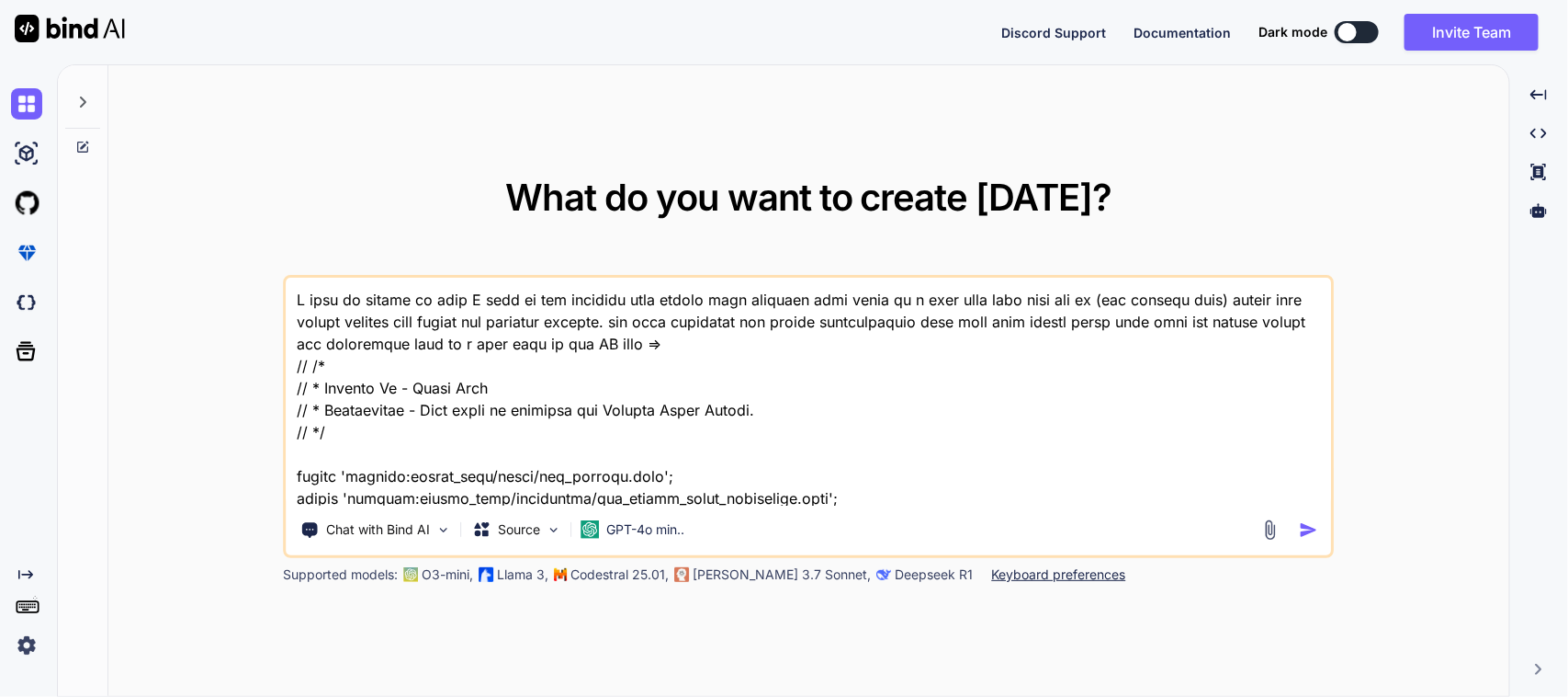
type textarea "x"
type textarea "I want to modify my code I want to add multiple item number with quantity text …"
type textarea "x"
type textarea "I want to modify my code I want to add multiple item number with quantity text …"
type textarea "x"
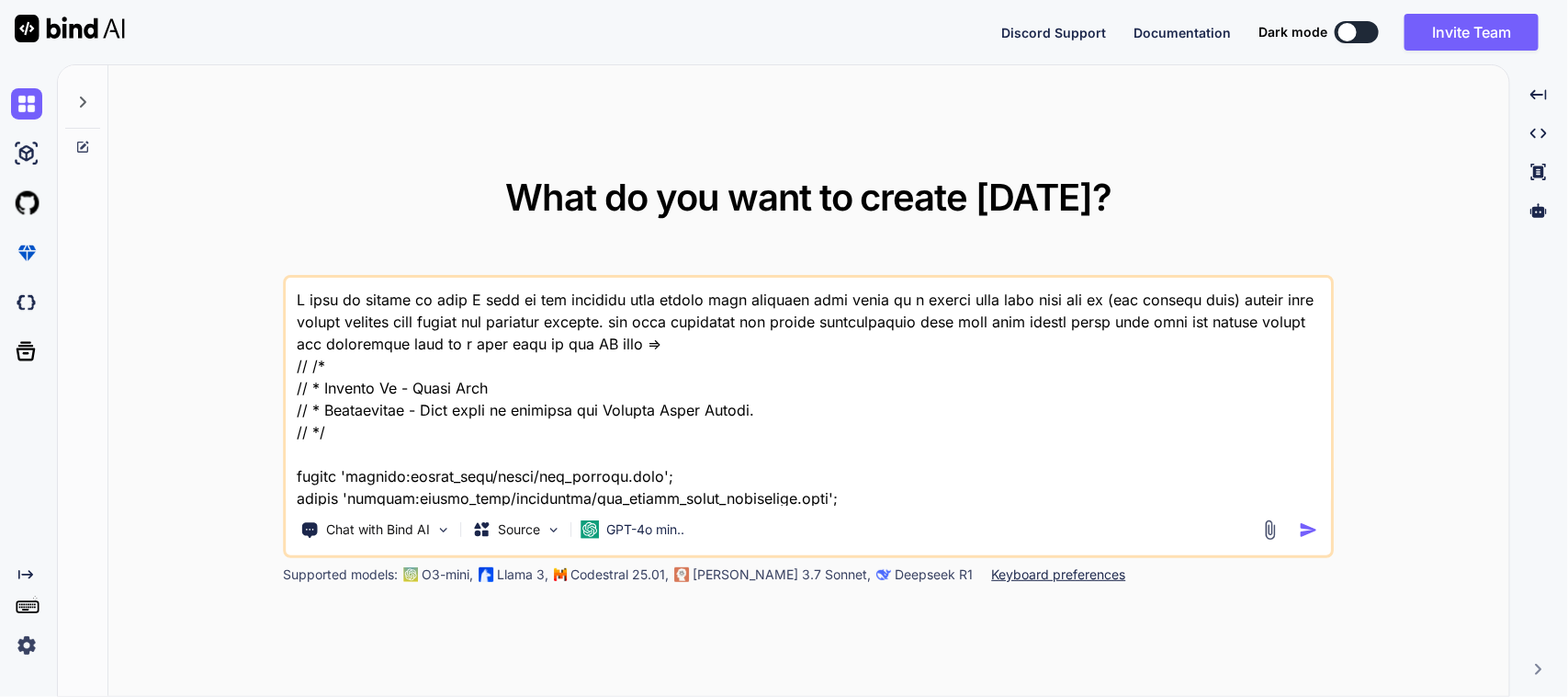
type textarea "I want to modify my code I want to add multiple item number with quantity text …"
type textarea "x"
type textarea "I want to modify my code I want to add multiple item number with quantity text …"
type textarea "x"
type textarea "I want to modify my code I want to add multiple item number with quantity text …"
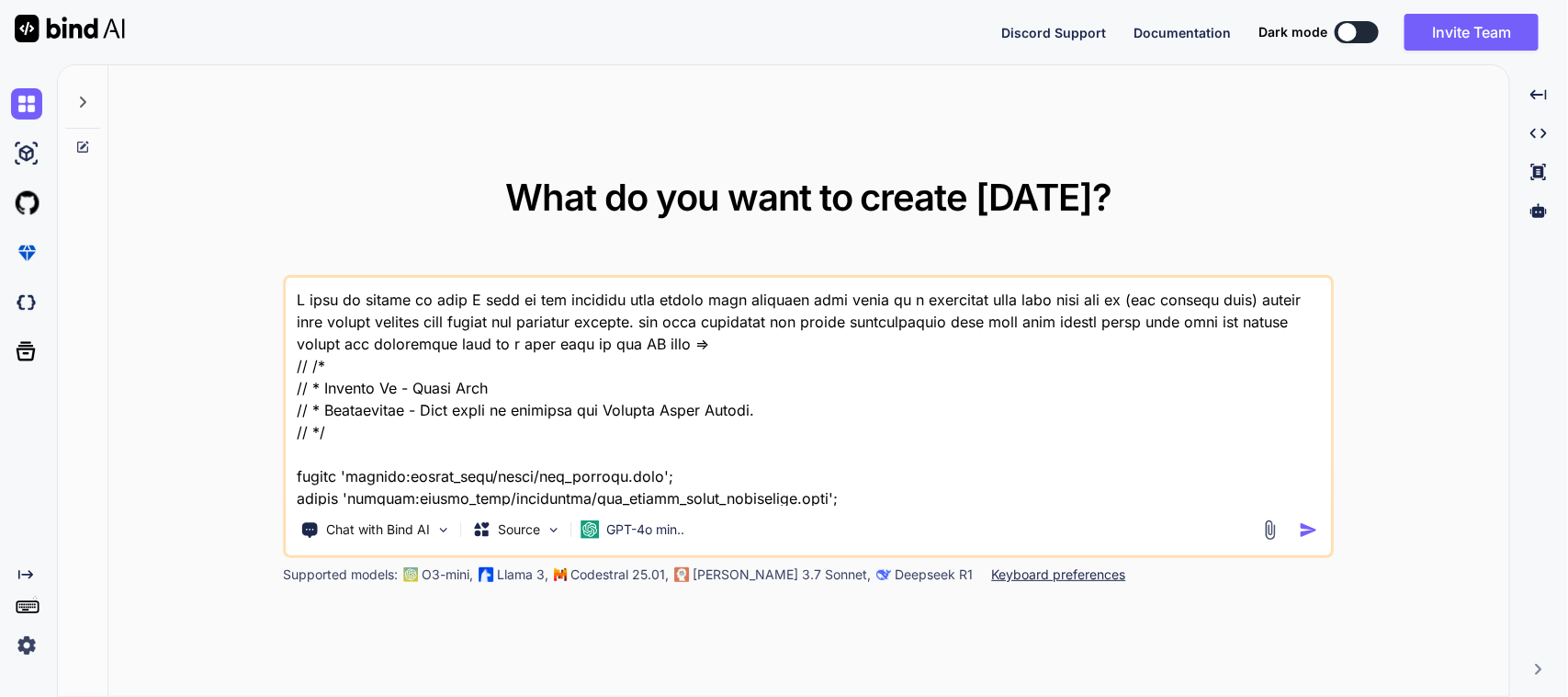
type textarea "x"
type textarea "I want to modify my code I want to add multiple item number with quantity text …"
type textarea "x"
type textarea "I want to modify my code I want to add multiple item number with quantity text …"
type textarea "x"
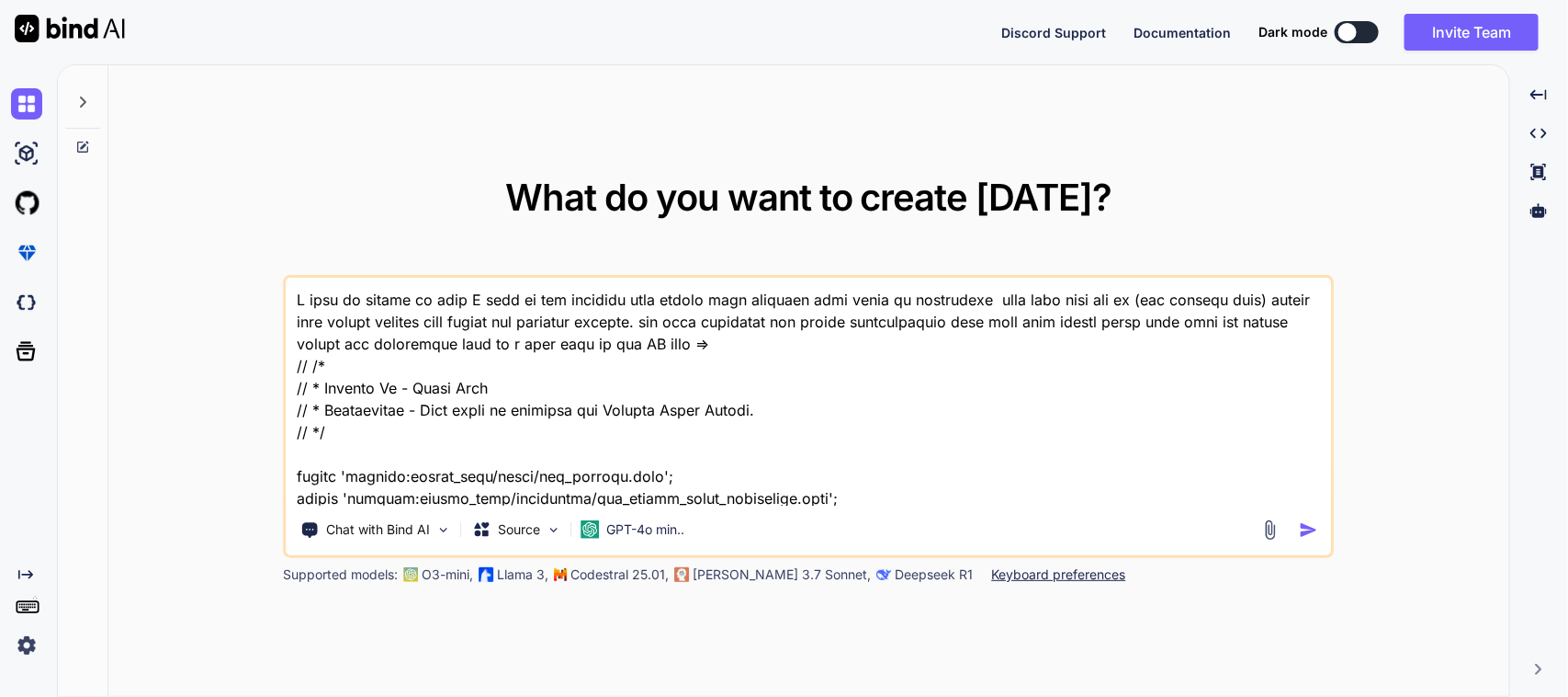
type textarea "I want to modify my code I want to add multiple item number with quantity text …"
type textarea "x"
type textarea "I want to modify my code I want to add multiple item number with quantity text …"
type textarea "x"
type textarea "I want to modify my code I want to add multiple item number with quantity text …"
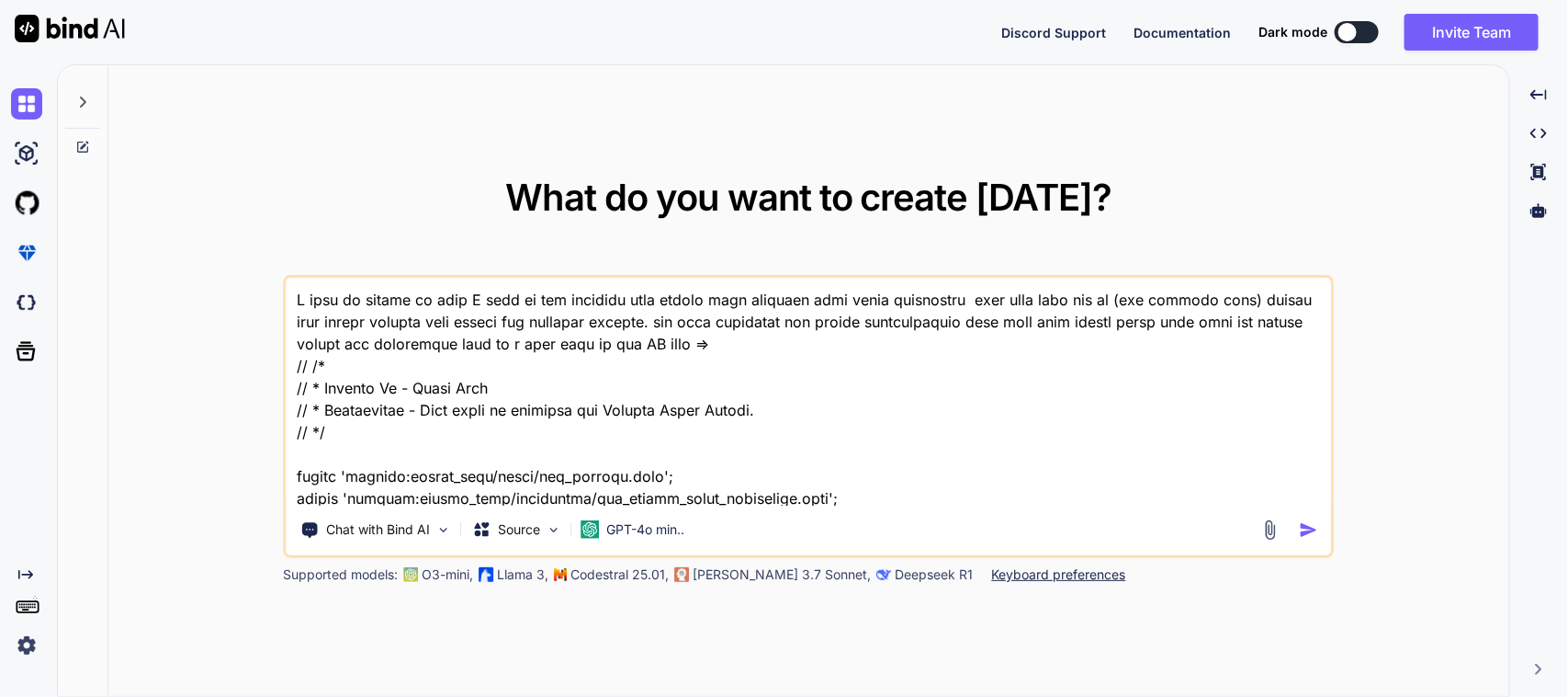
type textarea "x"
type textarea "I want to modify my code I want to add multiple item number with quantity text …"
type textarea "x"
type textarea "I want to modify my code I want to add multiple item number with quantity text …"
type textarea "x"
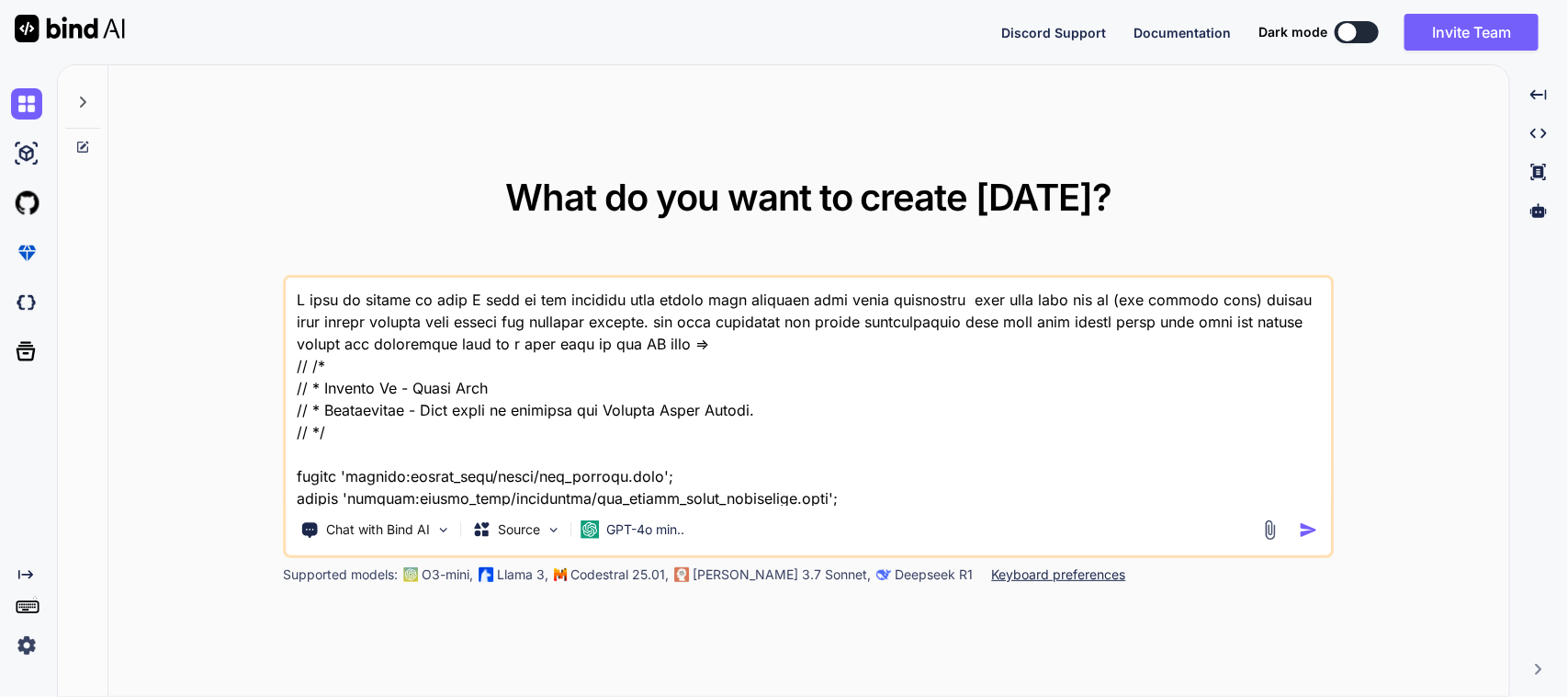
type textarea "I want to modify my code I want to add multiple item number with quantity text …"
type textarea "x"
type textarea "I want to modify my code I want to add multiple item number with quantity text …"
type textarea "x"
type textarea "I want to modify my code I want to add multiple item number with quantity text …"
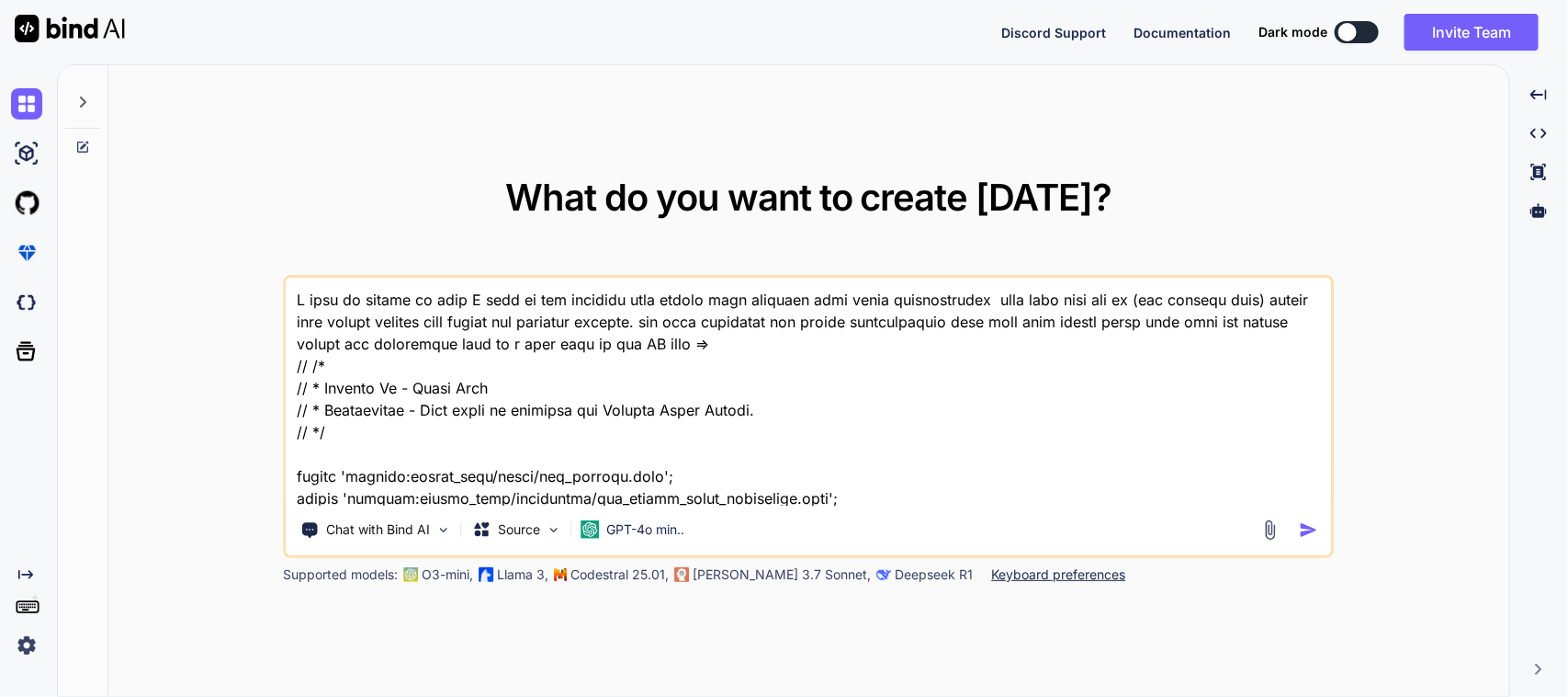
type textarea "x"
type textarea "I want to modify my code I want to add multiple item number with quantity text …"
type textarea "x"
type textarea "I want to modify my code I want to add multiple item number with quantity text …"
type textarea "x"
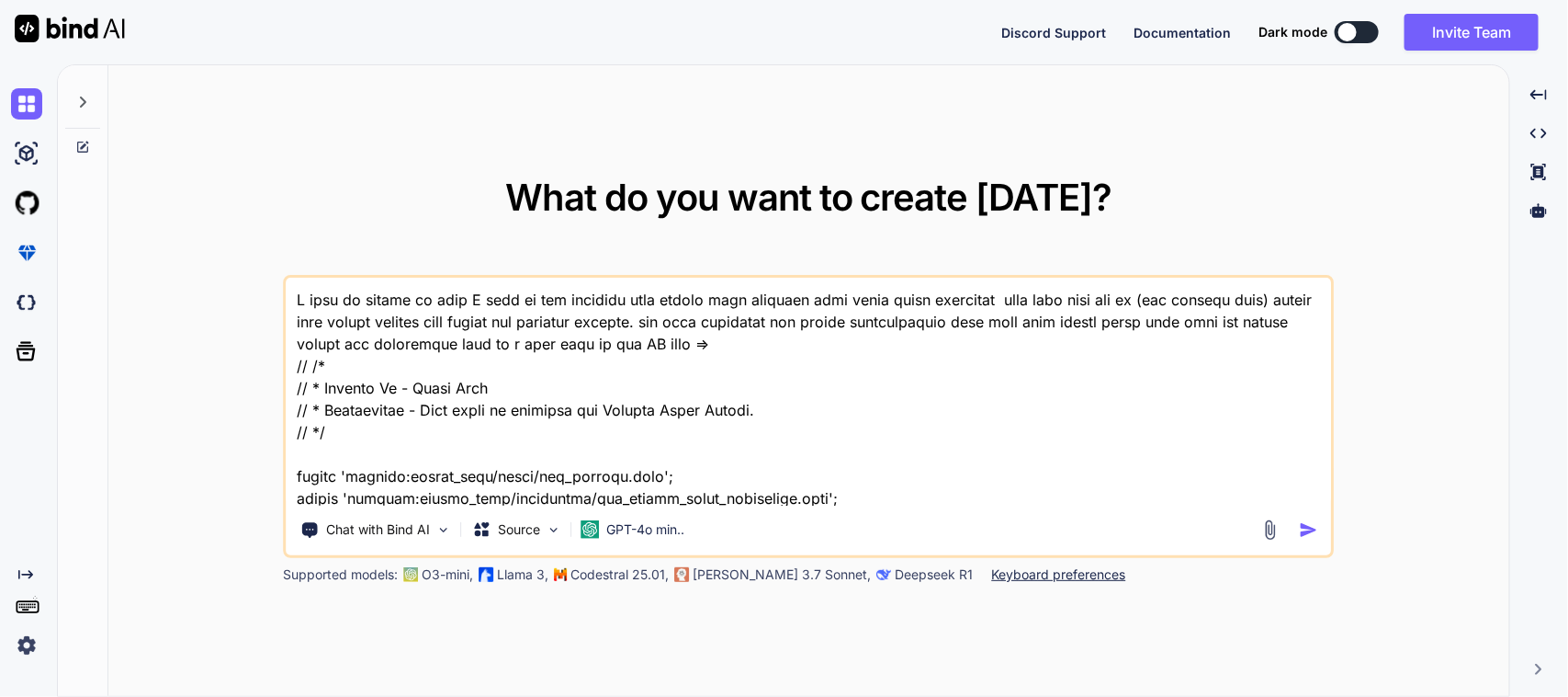
type textarea "I want to modify my code I want to add multiple item number with quantity text …"
type textarea "x"
type textarea "I want to modify my code I want to add multiple item number with quantity text …"
type textarea "x"
type textarea "I want to modify my code I want to add multiple item number with quantity text …"
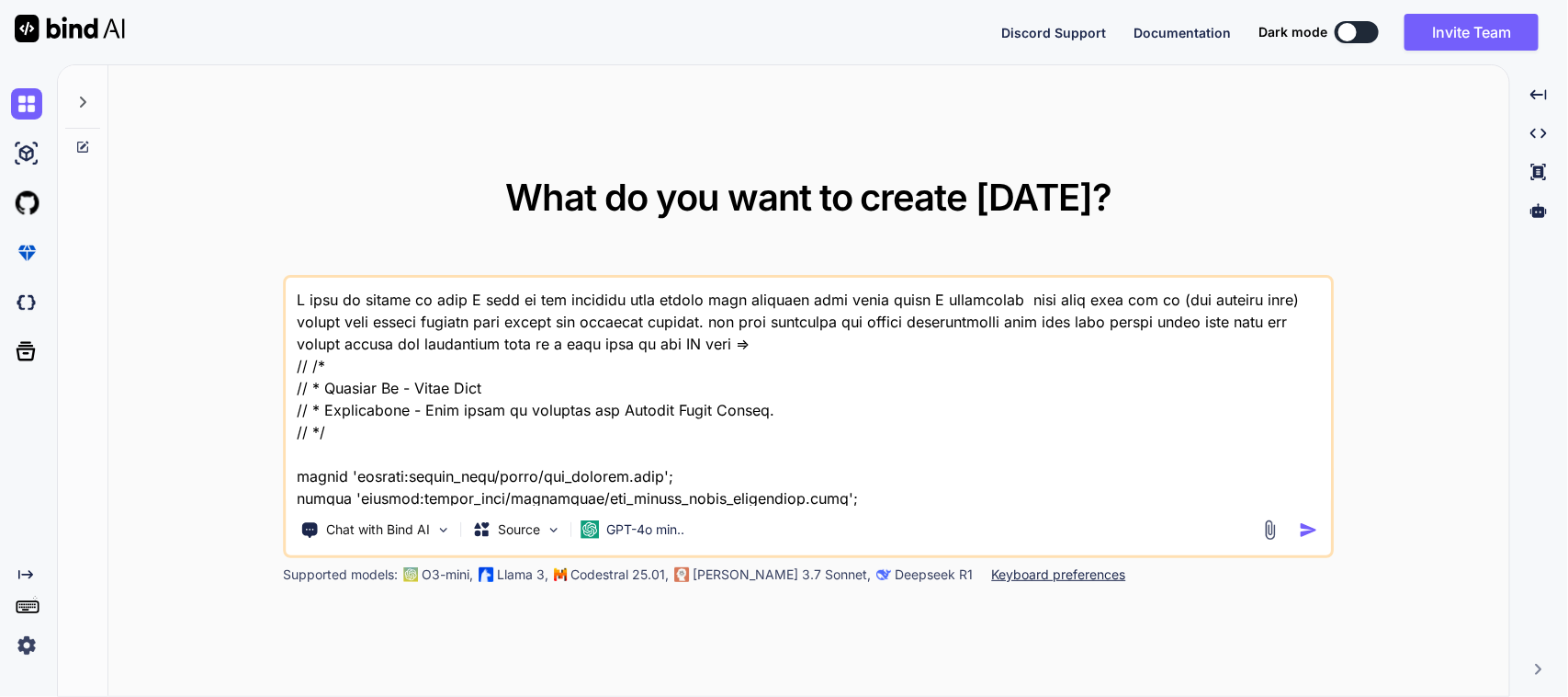
type textarea "x"
type textarea "I want to modify my code I want to add multiple item number with quantity text …"
type textarea "x"
type textarea "I want to modify my code I want to add multiple item number with quantity text …"
type textarea "x"
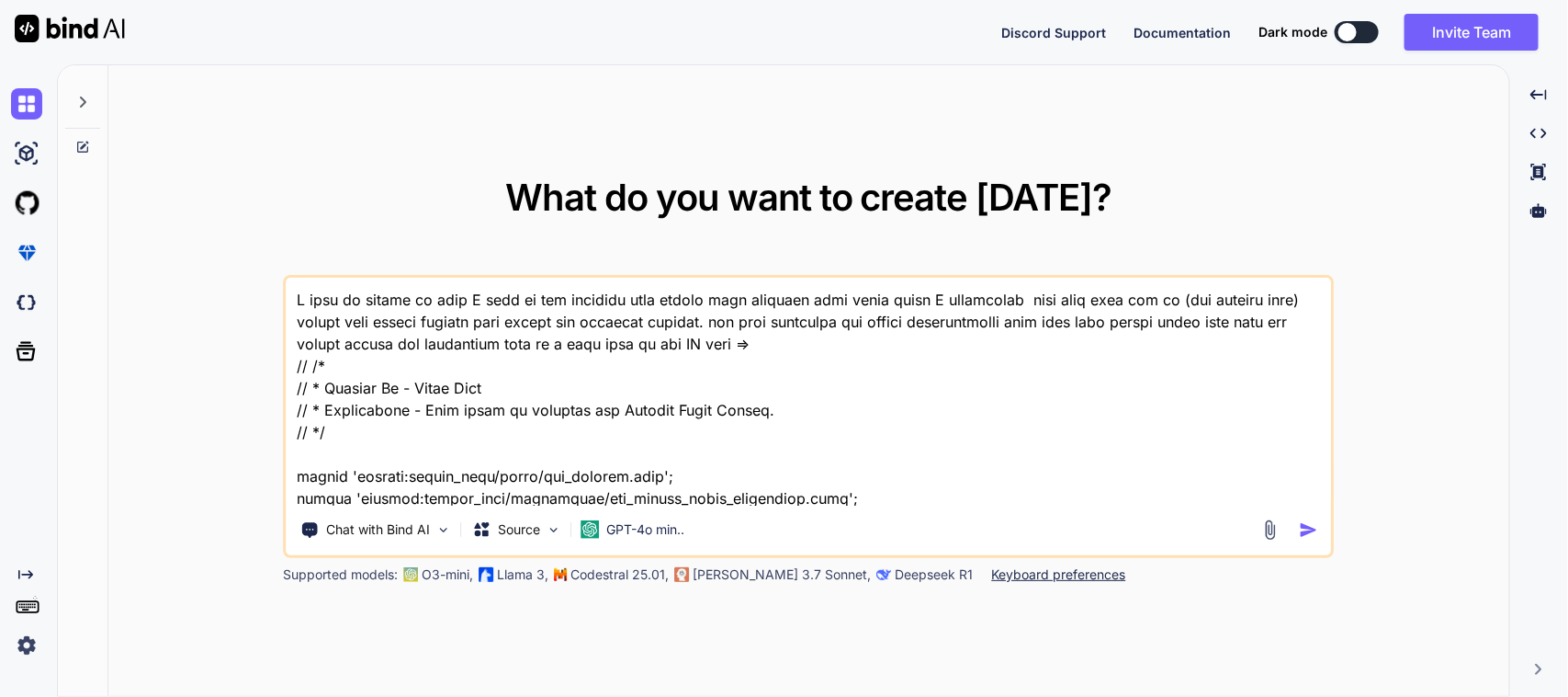
type textarea "I want to modify my code I want to add multiple item number with quantity text …"
type textarea "x"
type textarea "I want to modify my code I want to add multiple item number with quantity text …"
type textarea "x"
type textarea "I want to modify my code I want to add multiple item number with quantity text …"
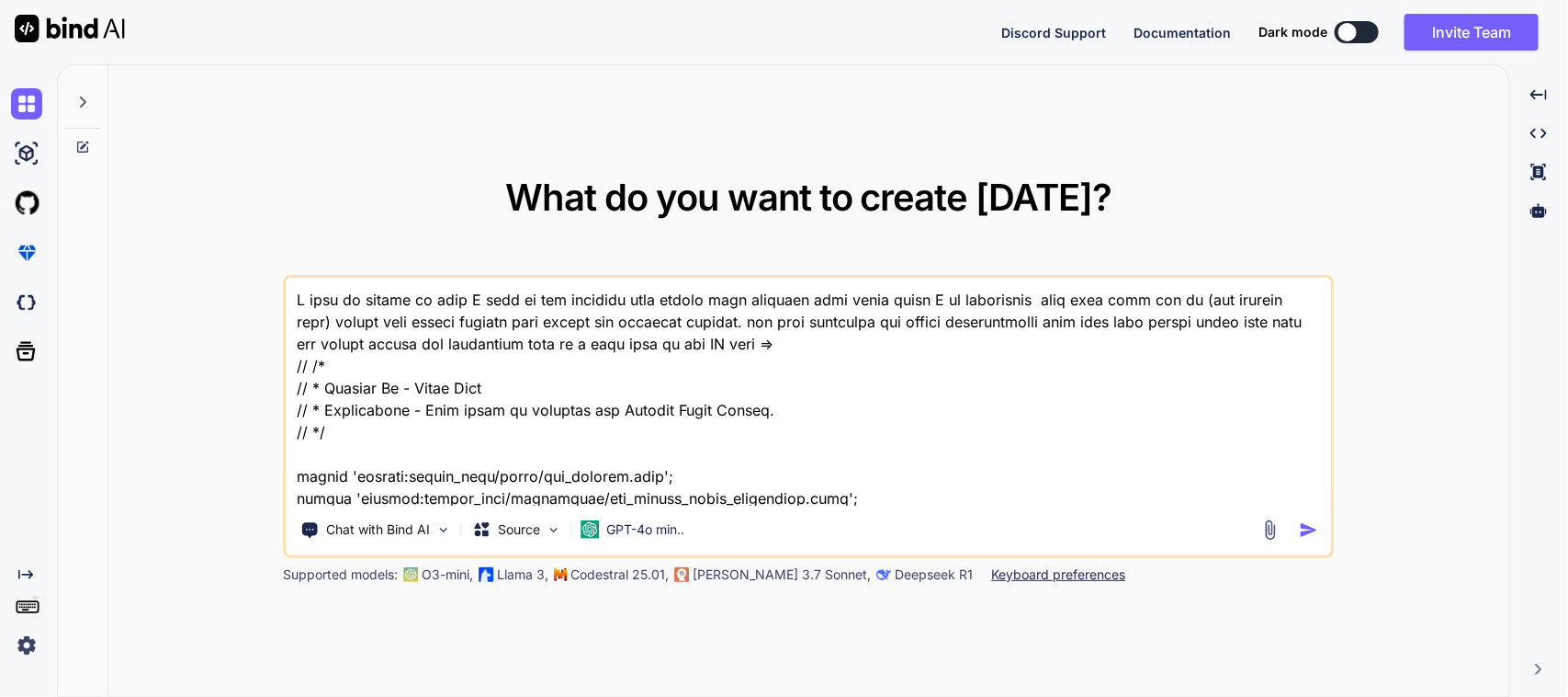
type textarea "x"
type textarea "I want to modify my code I want to add multiple item number with quantity text …"
type textarea "x"
type textarea "I want to modify my code I want to add multiple item number with quantity text …"
type textarea "x"
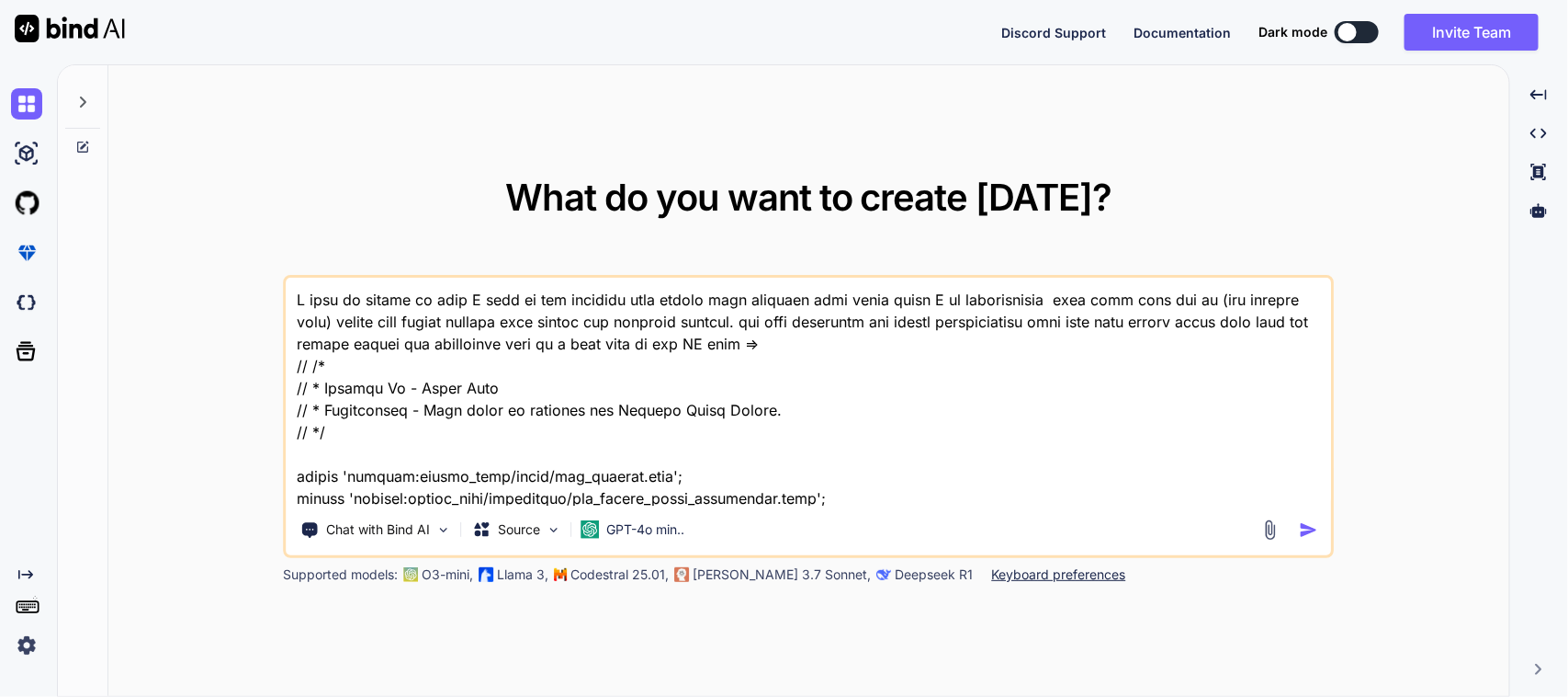
type textarea "I want to modify my code I want to add multiple item number with quantity text …"
type textarea "x"
type textarea "I want to modify my code I want to add multiple item number with quantity text …"
type textarea "x"
type textarea "I want to modify my code I want to add multiple item number with quantity text …"
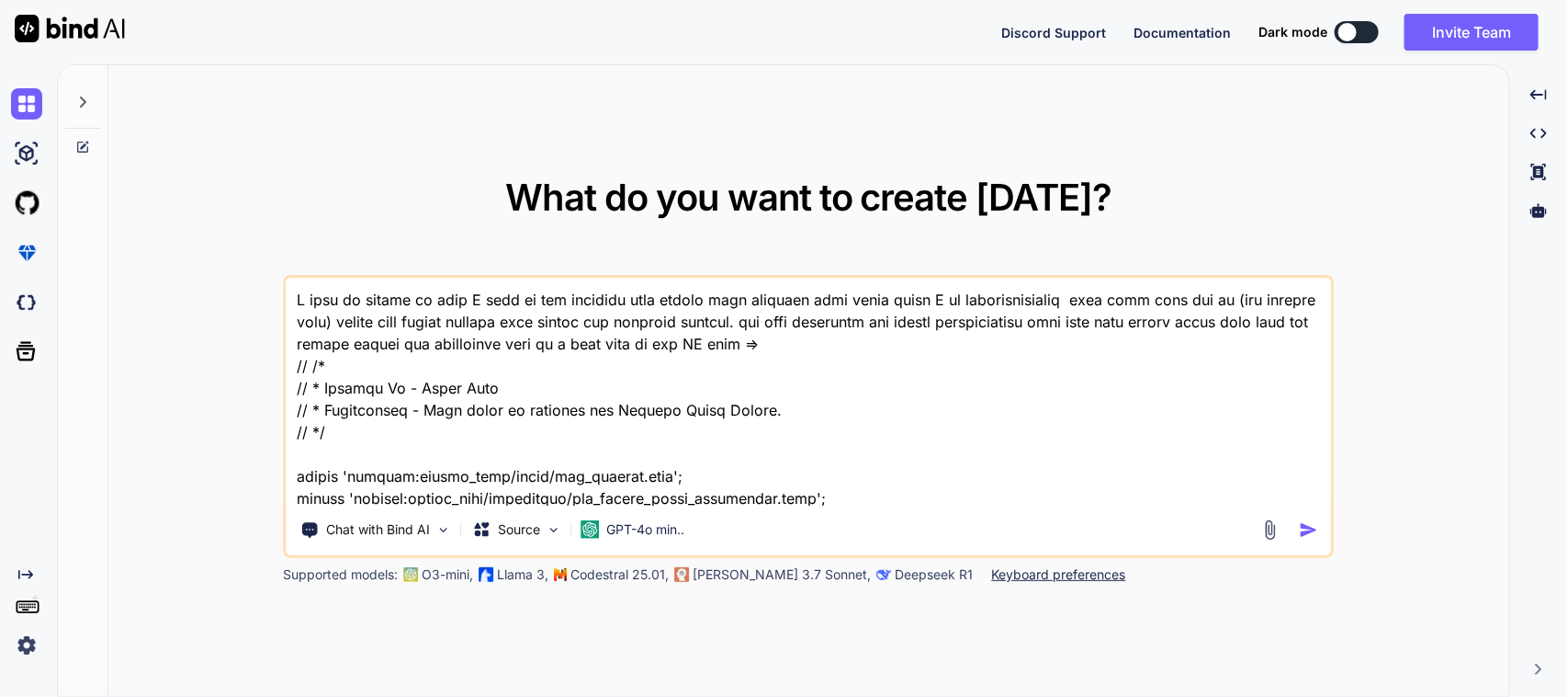
type textarea "x"
type textarea "I want to modify my code I want to add multiple item number with quantity text …"
type textarea "x"
type textarea "I want to modify my code I want to add multiple item number with quantity text …"
type textarea "x"
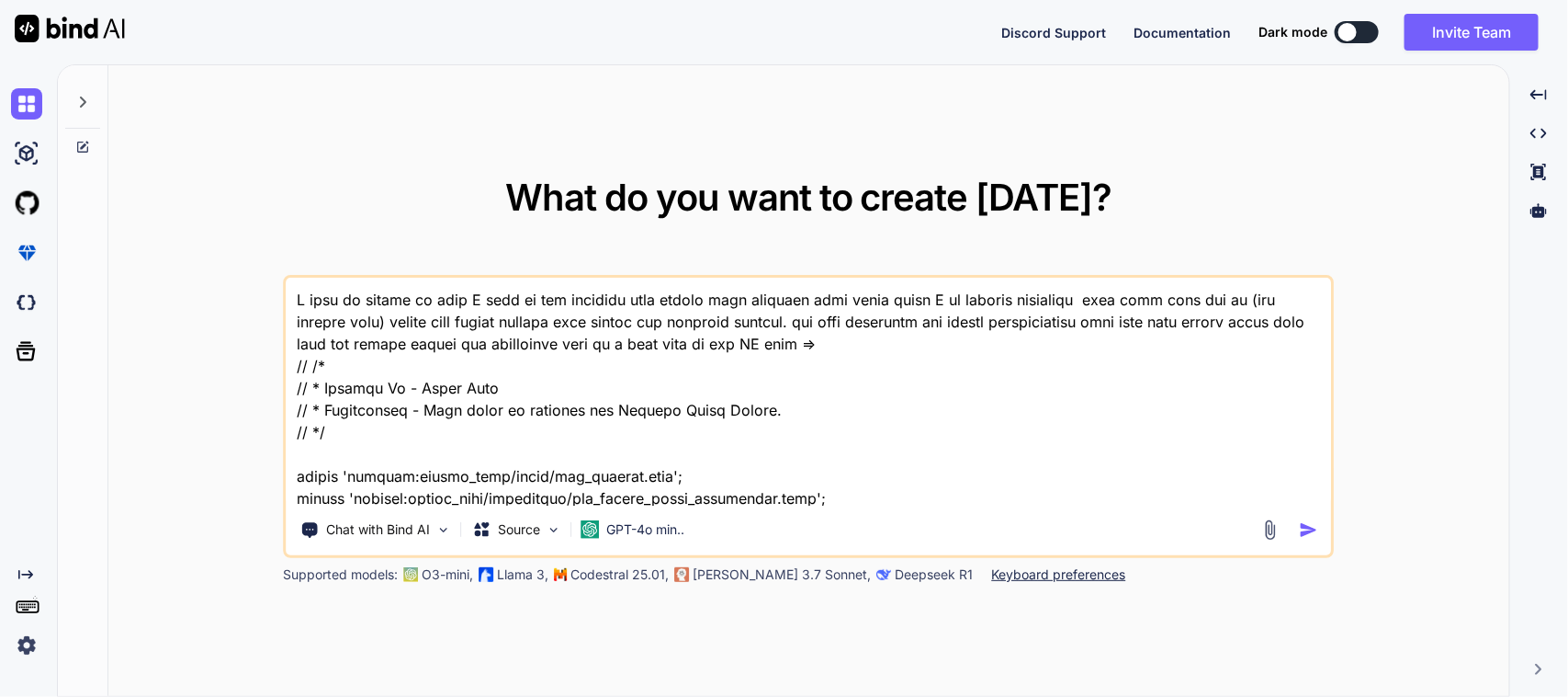
type textarea "I want to modify my code I want to add multiple item number with quantity text …"
type textarea "x"
type textarea "I want to modify my code I want to add multiple item number with quantity text …"
type textarea "x"
type textarea "I want to modify my code I want to add multiple item number with quantity text …"
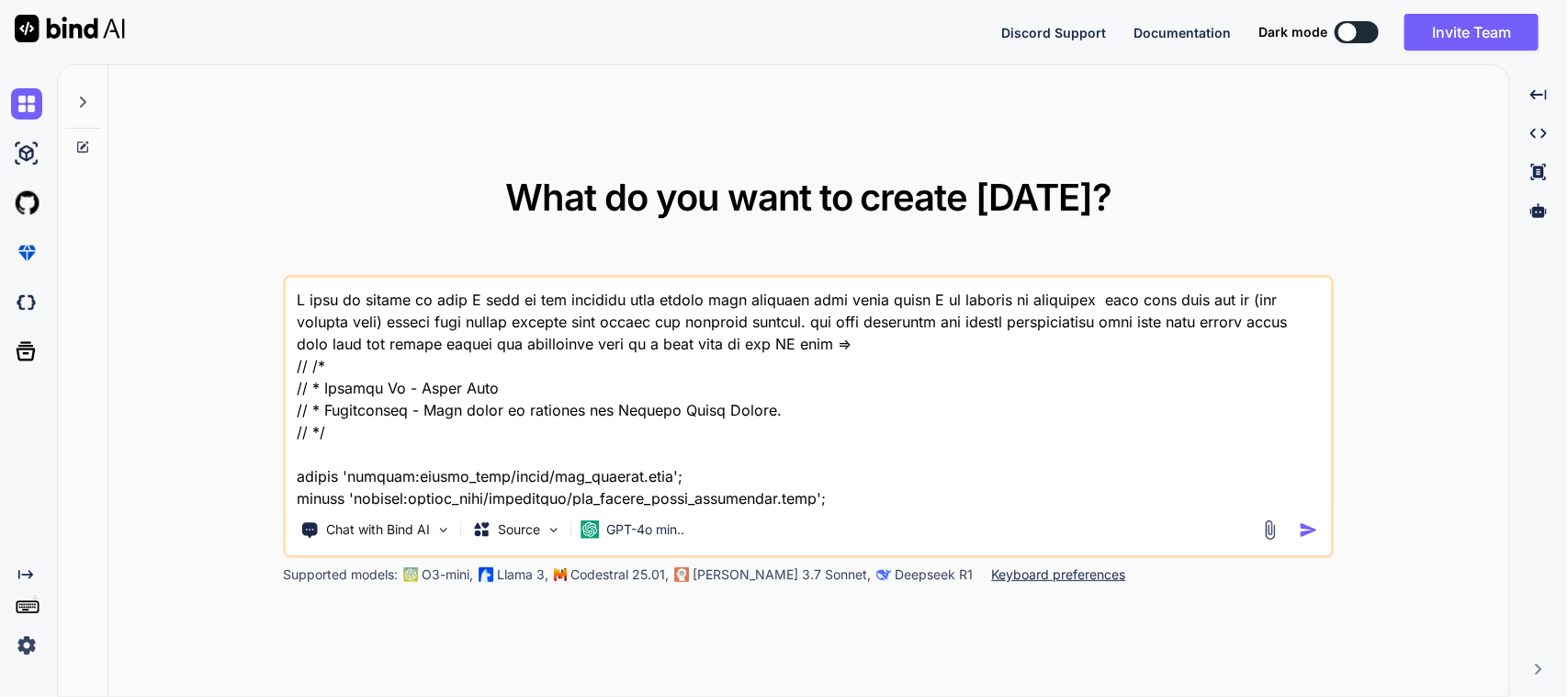
type textarea "x"
type textarea "I want to modify my code I want to add multiple item number with quantity text …"
type textarea "x"
type textarea "I want to modify my code I want to add multiple item number with quantity text …"
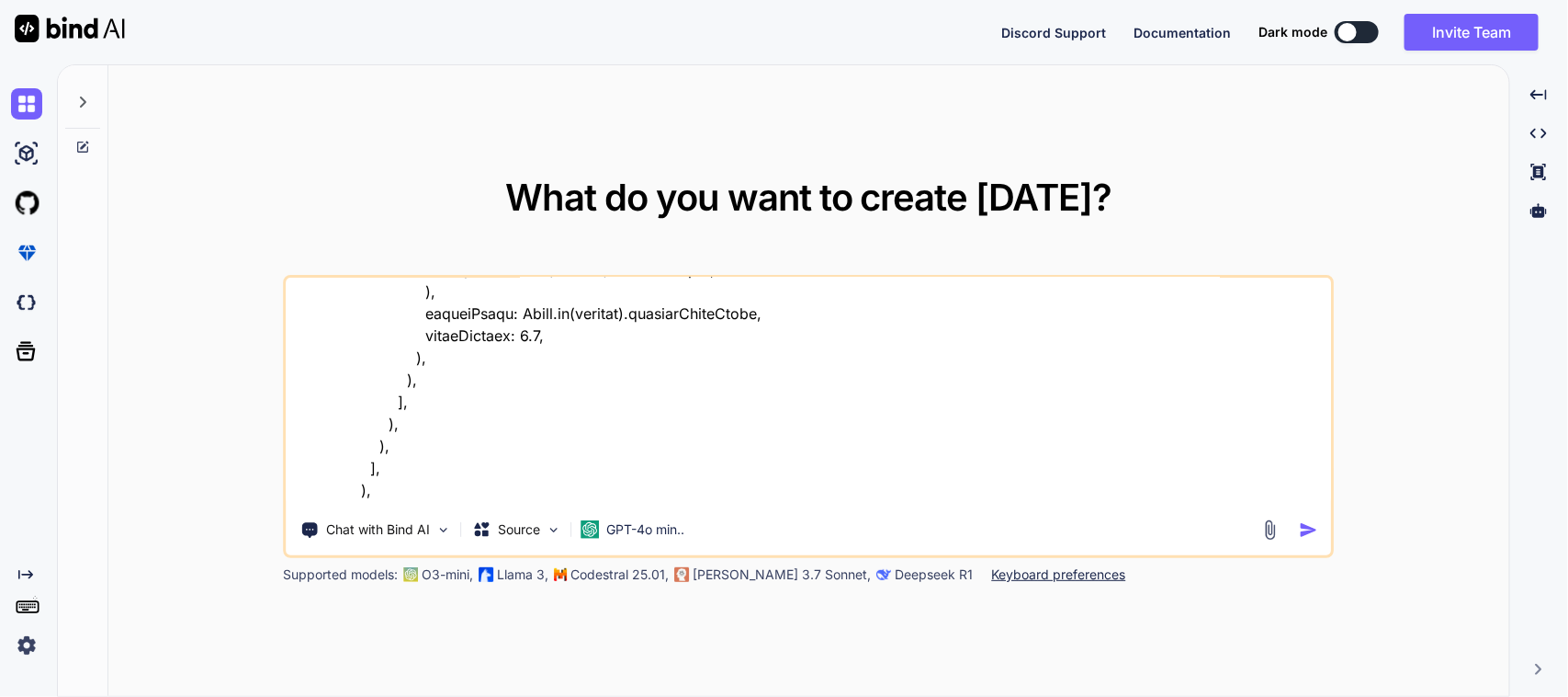
scroll to position [5183, 0]
click at [769, 456] on textarea at bounding box center [808, 391] width 1044 height 228
type textarea "x"
type textarea "I want to modify my code I want to add multiple item number with quantity text …"
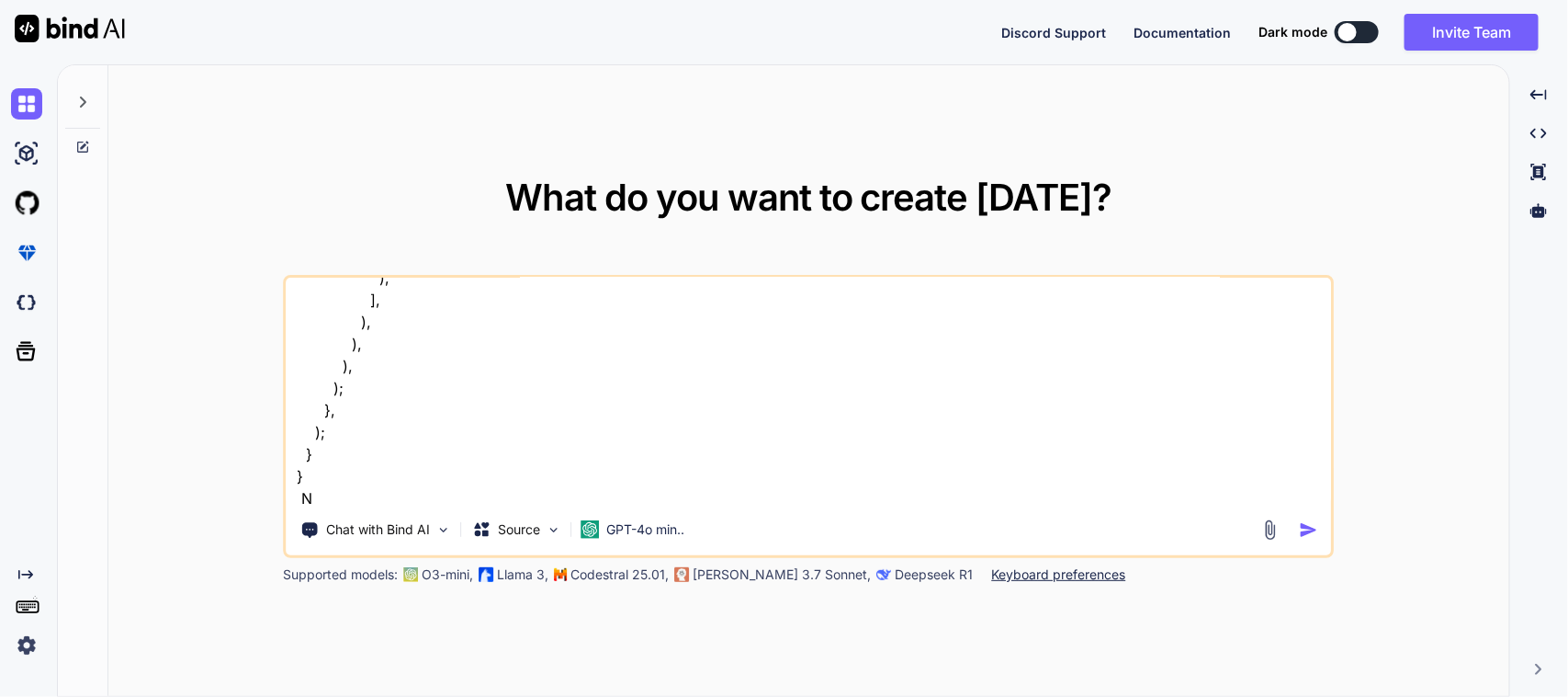
type textarea "x"
type textarea "I want to modify my code I want to add multiple item number with quantity text …"
type textarea "x"
type textarea "I want to modify my code I want to add multiple item number with quantity text …"
type textarea "x"
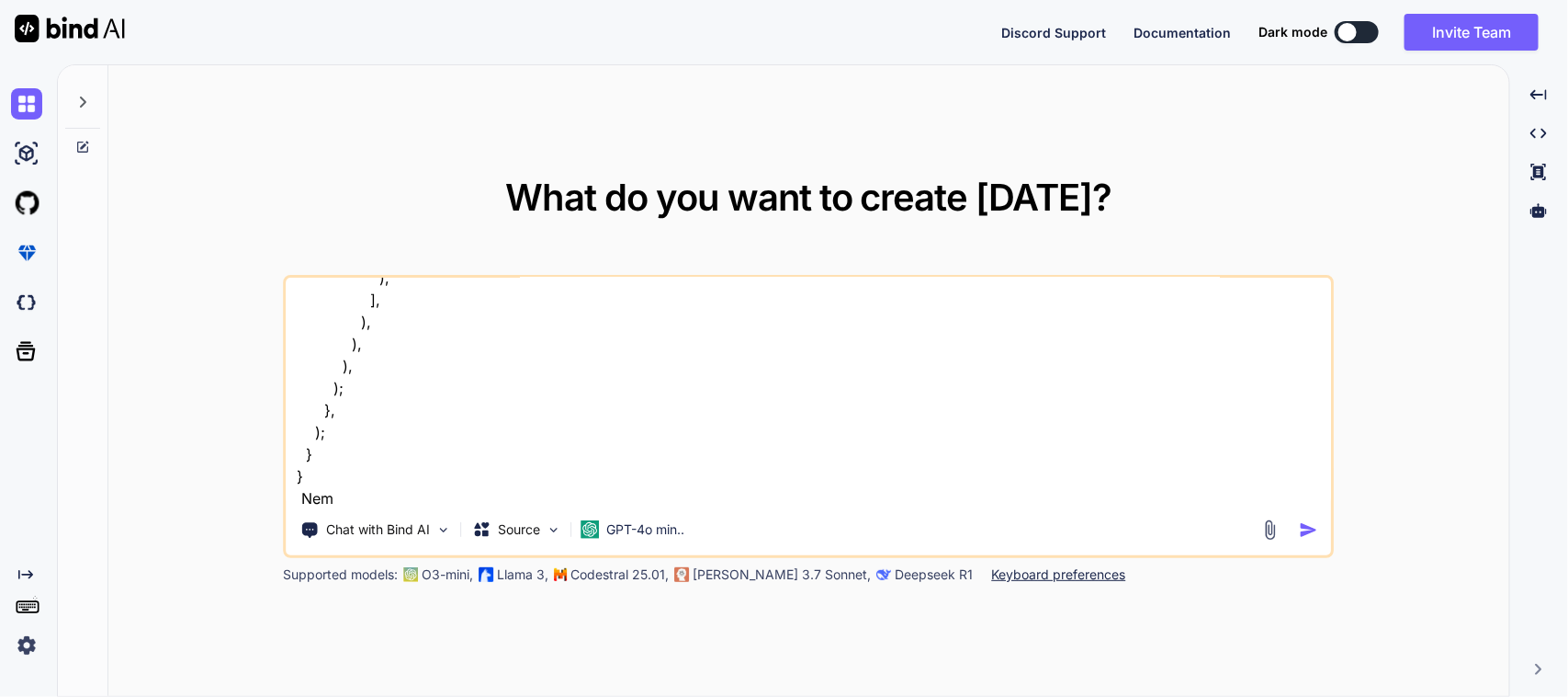
type textarea "I want to modify my code I want to add multiple item number with quantity text …"
type textarea "x"
type textarea "I want to modify my code I want to add multiple item number with quantity text …"
type textarea "x"
type textarea "I want to modify my code I want to add multiple item number with quantity text …"
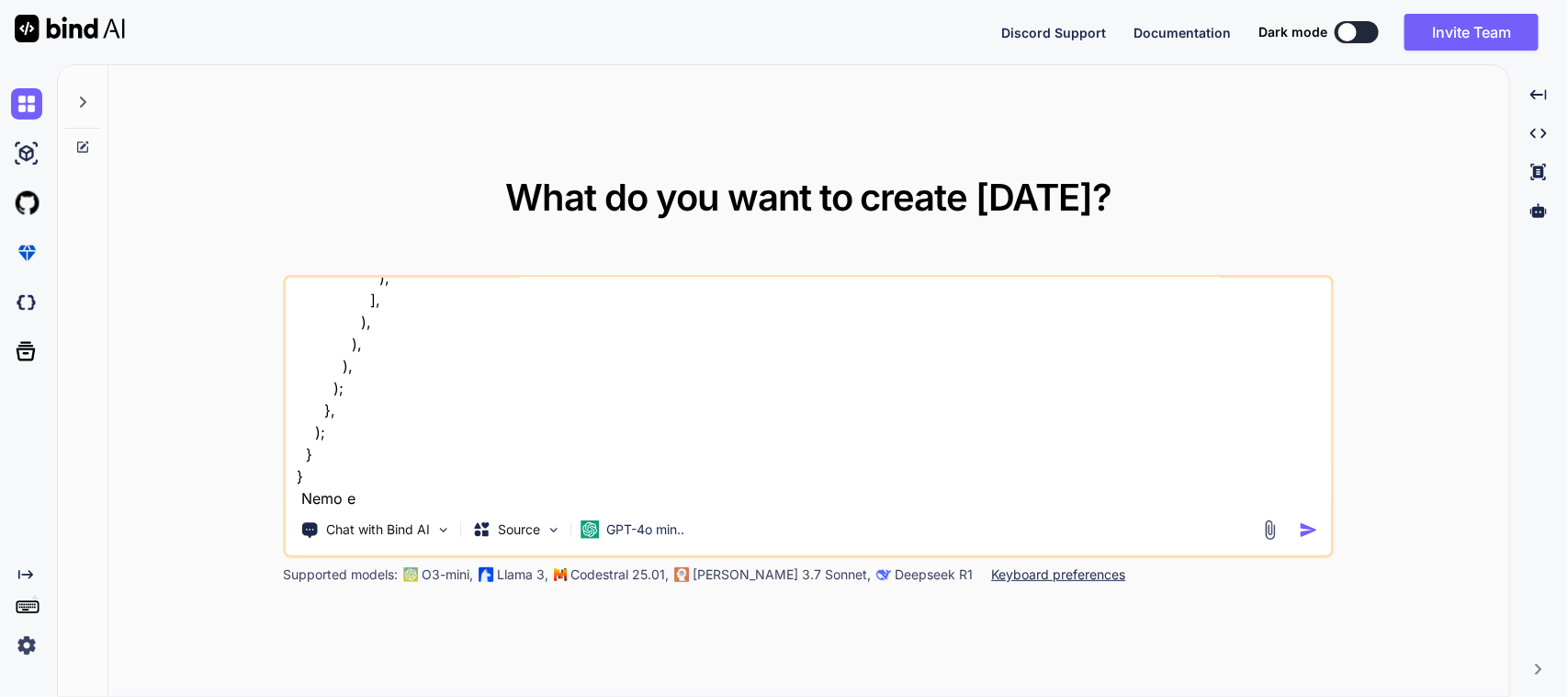
type textarea "x"
type textarea "I want to modify my code I want to add multiple item number with quantity text …"
type textarea "x"
type textarea "I want to modify my code I want to add multiple item number with quantity text …"
type textarea "x"
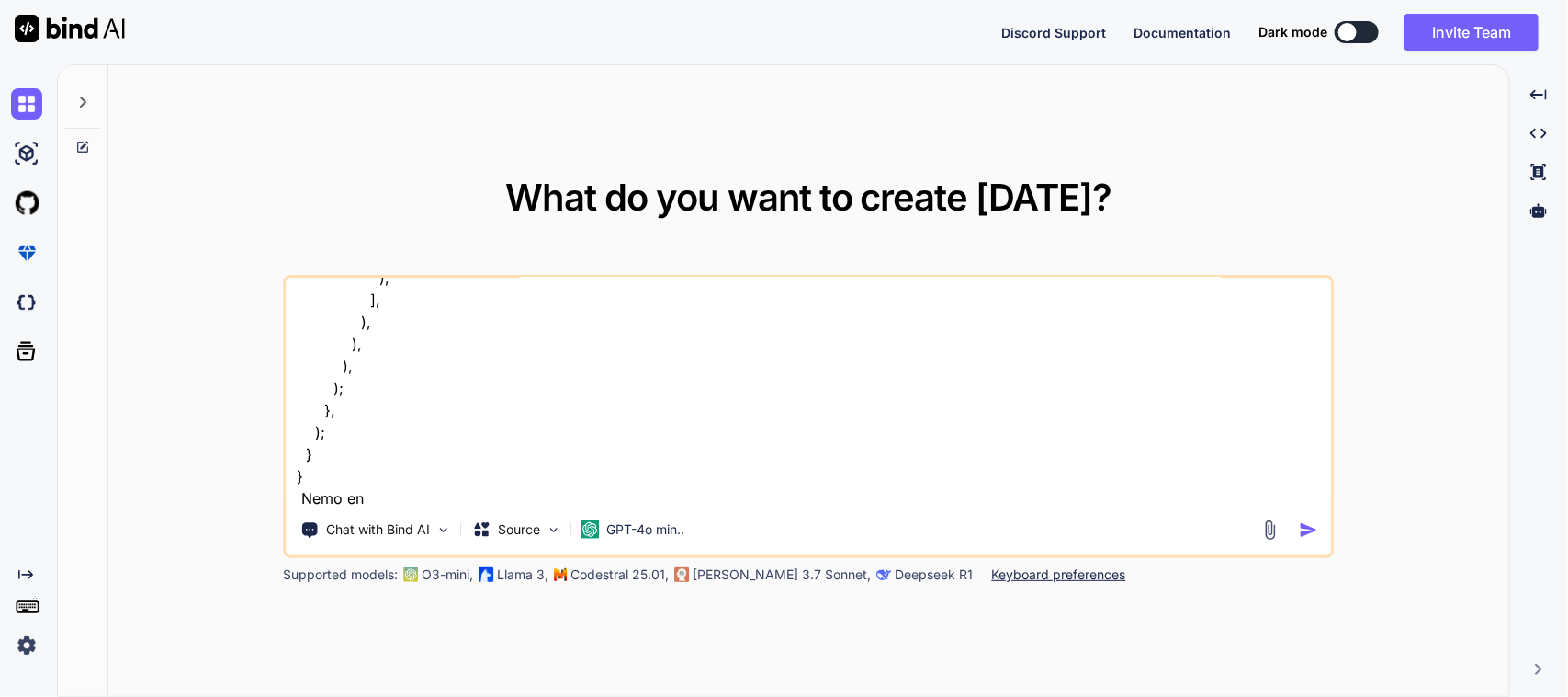
type textarea "I want to modify my code I want to add multiple item number with quantity text …"
type textarea "x"
type textarea "I want to modify my code I want to add multiple item number with quantity text …"
type textarea "x"
type textarea "I want to modify my code I want to add multiple item number with quantity text …"
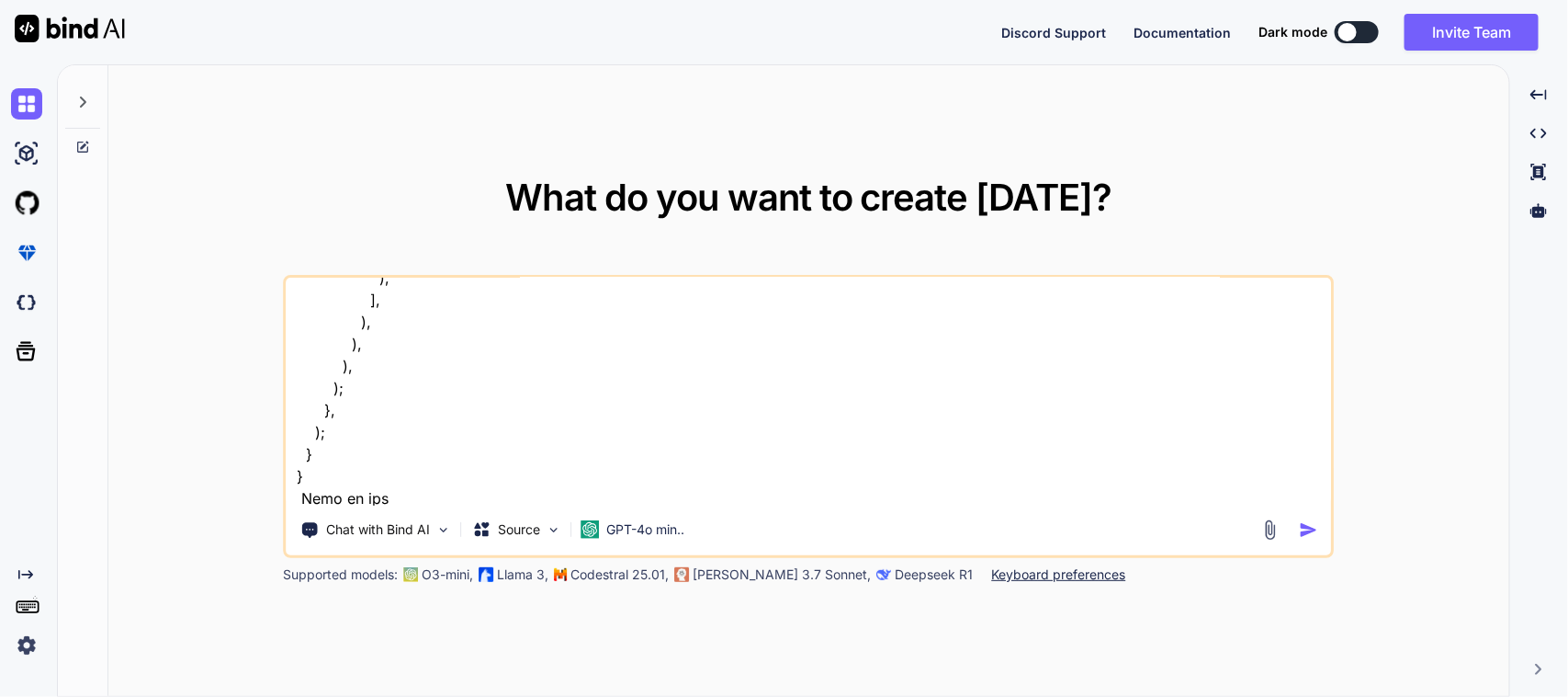
type textarea "x"
type textarea "I want to modify my code I want to add multiple item number with quantity text …"
type textarea "x"
type textarea "I want to modify my code I want to add multiple item number with quantity text …"
type textarea "x"
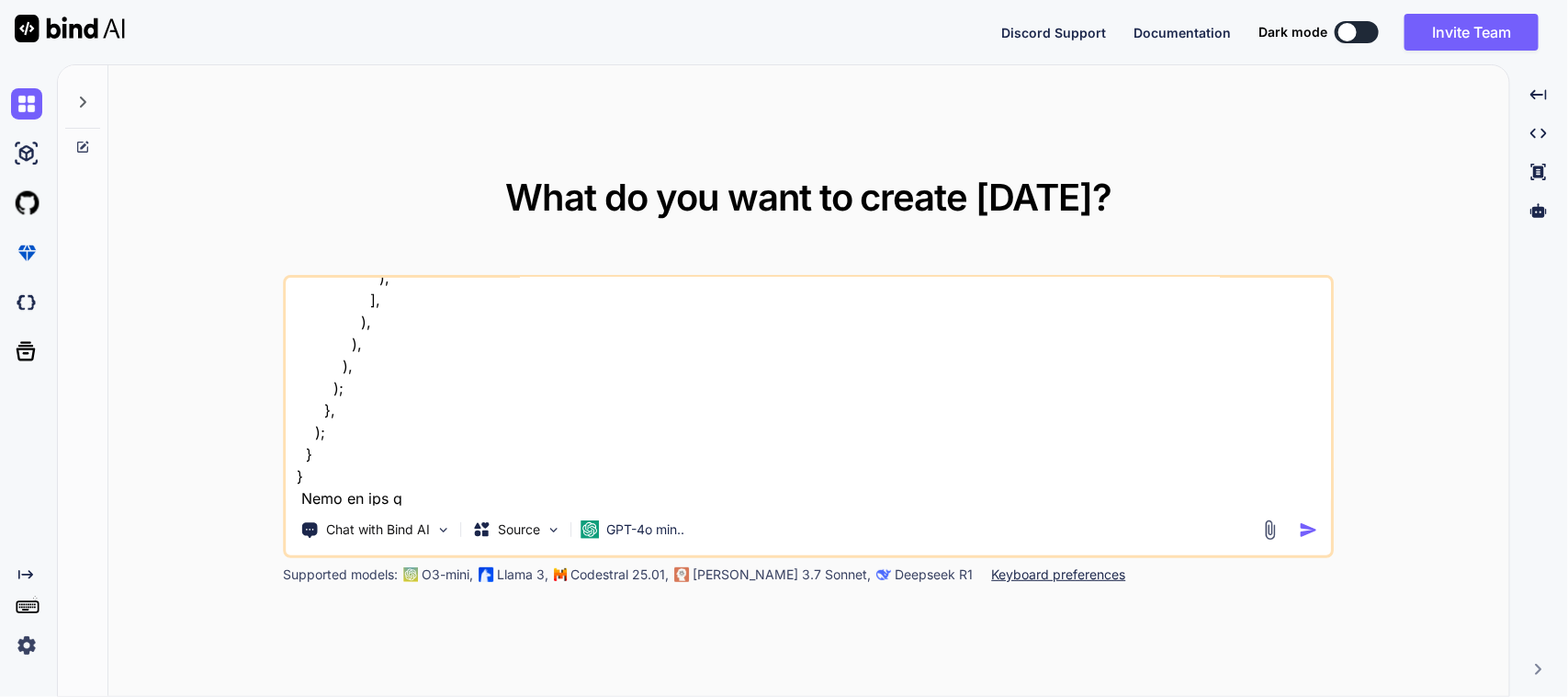
type textarea "I want to modify my code I want to add multiple item number with quantity text …"
type textarea "x"
type textarea "I want to modify my code I want to add multiple item number with quantity text …"
type textarea "x"
type textarea "I want to modify my code I want to add multiple item number with quantity text …"
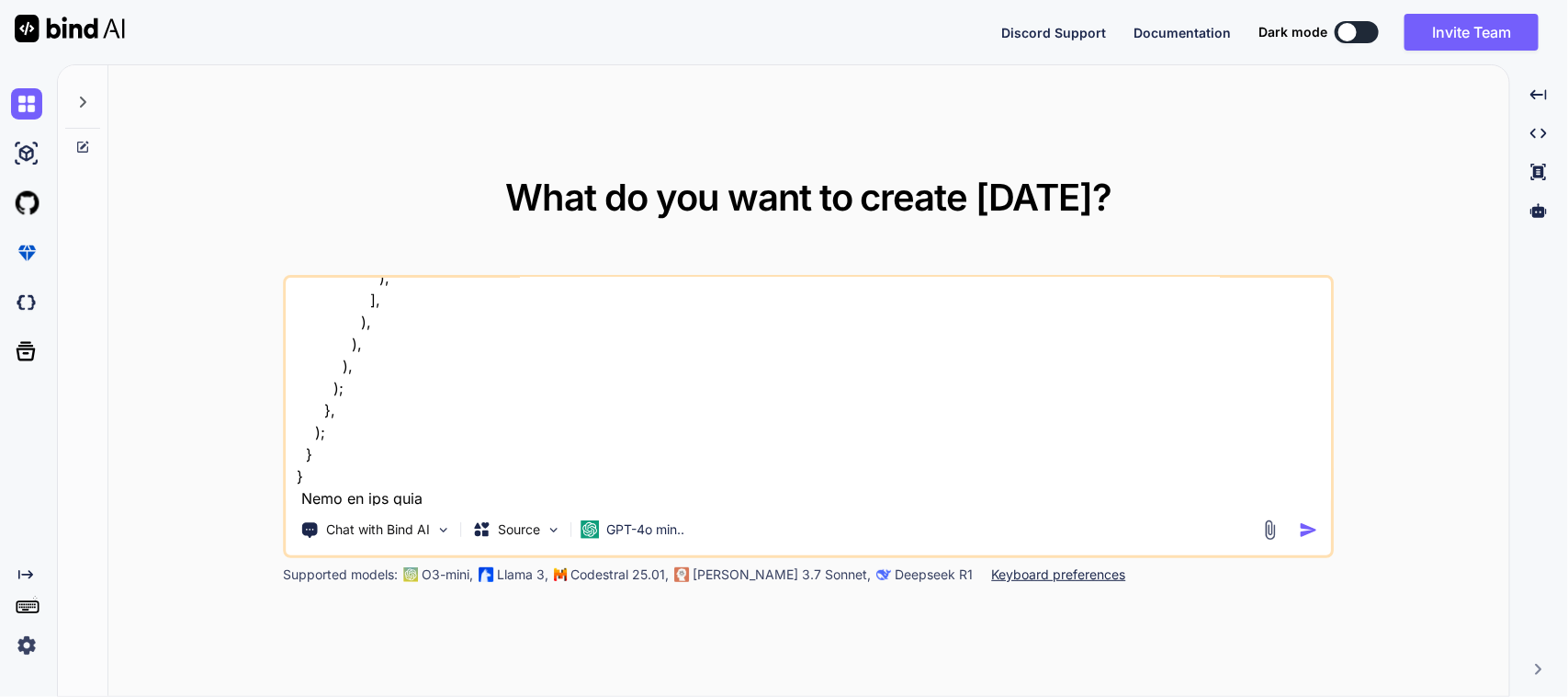
type textarea "x"
type textarea "I want to modify my code I want to add multiple item number with quantity text …"
type textarea "x"
type textarea "I want to modify my code I want to add multiple item number with quantity text …"
type textarea "x"
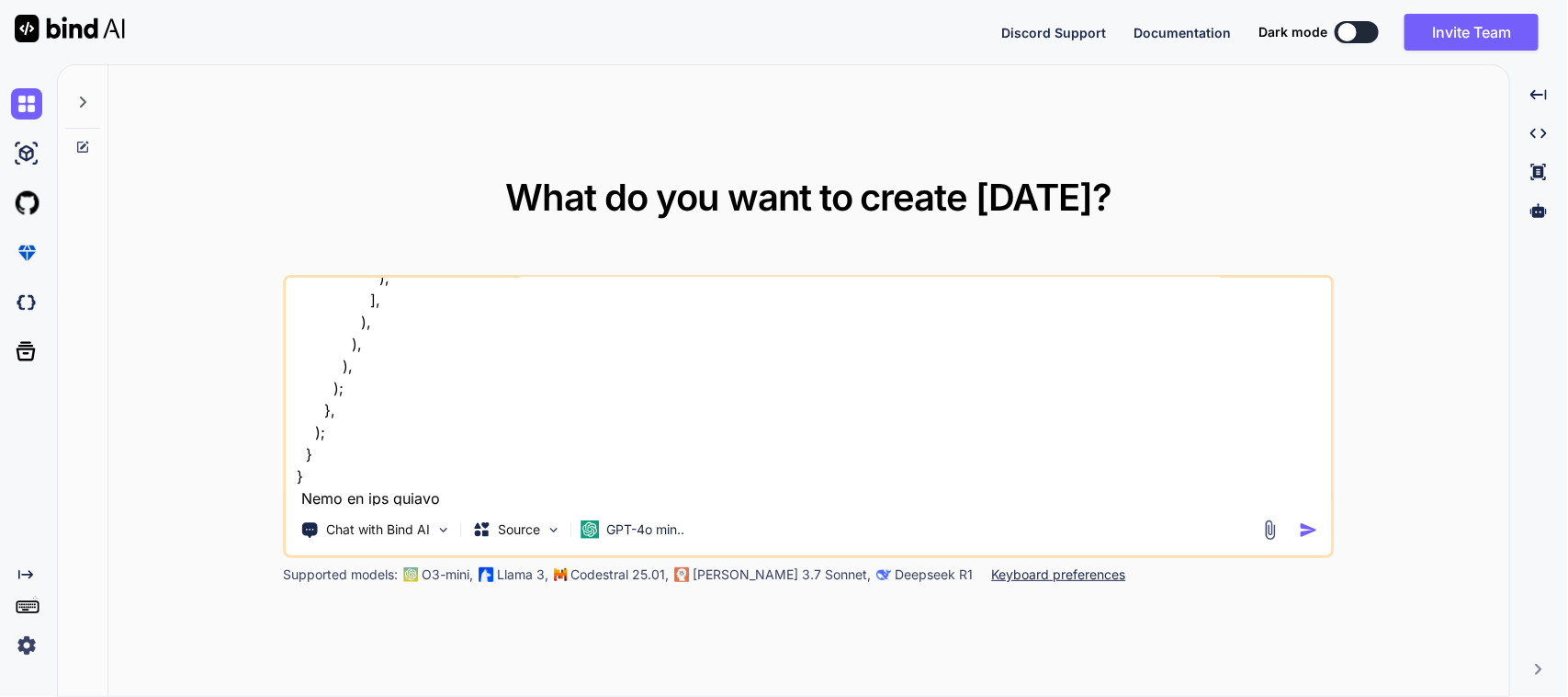
type textarea "I want to modify my code I want to add multiple item number with quantity text …"
type textarea "x"
type textarea "I want to modify my code I want to add multiple item number with quantity text …"
type textarea "x"
type textarea "I want to modify my code I want to add multiple item number with quantity text …"
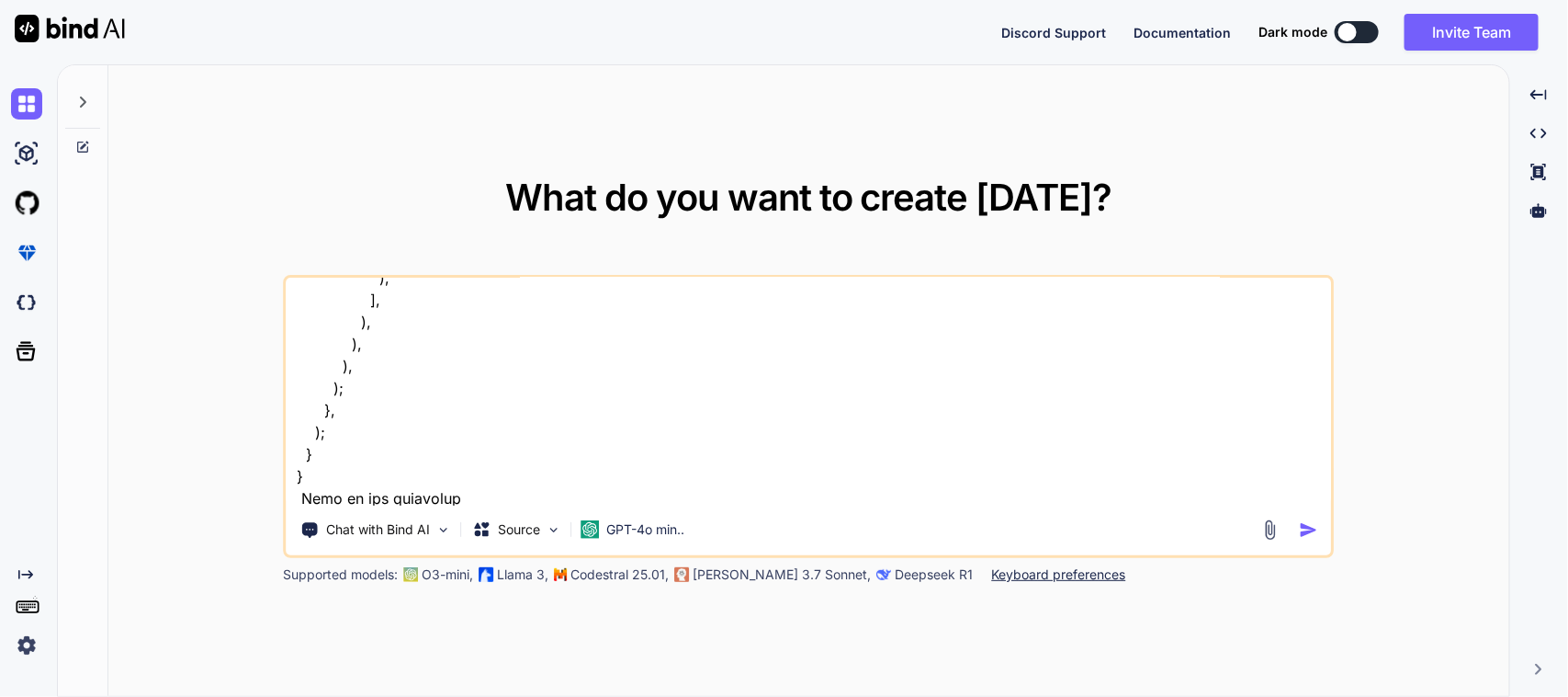
type textarea "x"
type textarea "I want to modify my code I want to add multiple item number with quantity text …"
type textarea "x"
type textarea "I want to modify my code I want to add multiple item number with quantity text …"
type textarea "x"
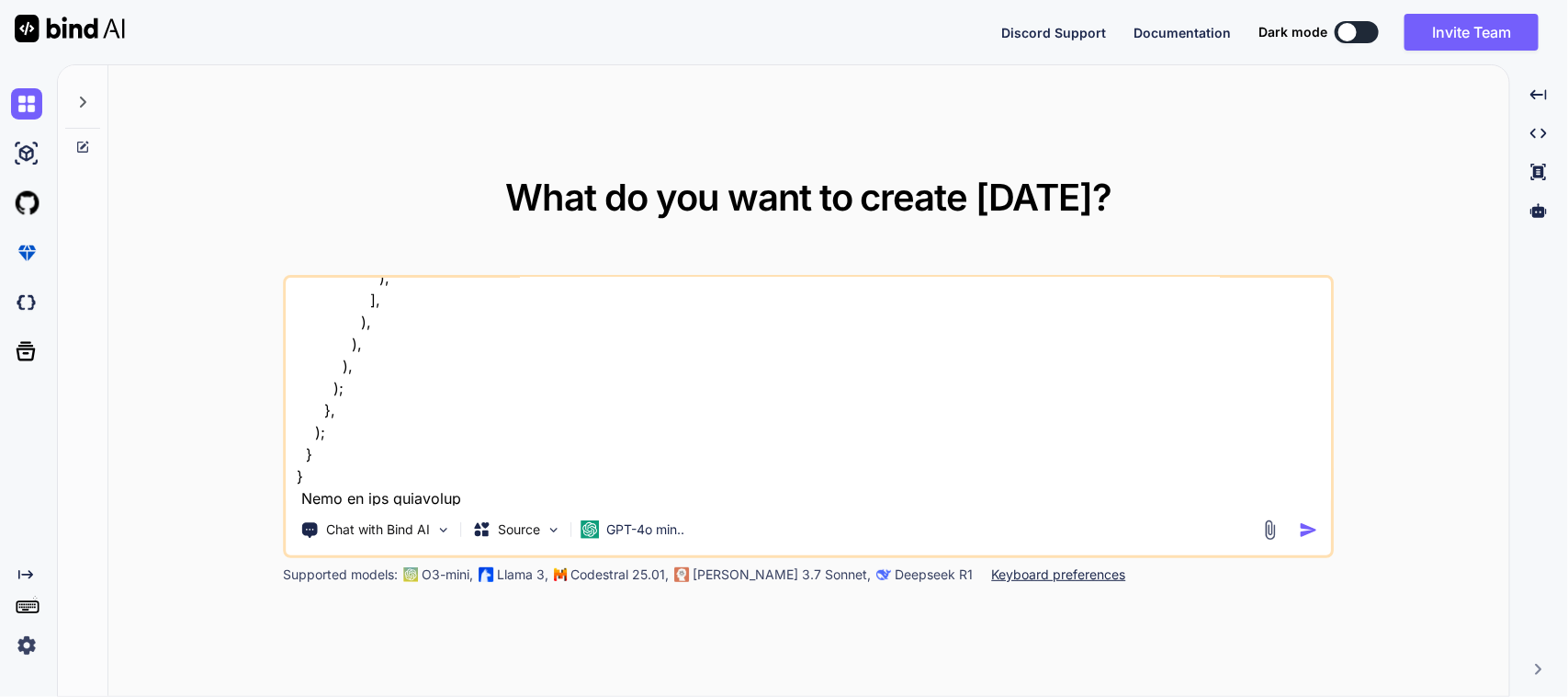
type textarea "I want to modify my code I want to add multiple item number with quantity text …"
type textarea "x"
type textarea "I want to modify my code I want to add multiple item number with quantity text …"
type textarea "x"
type textarea "I want to modify my code I want to add multiple item number with quantity text …"
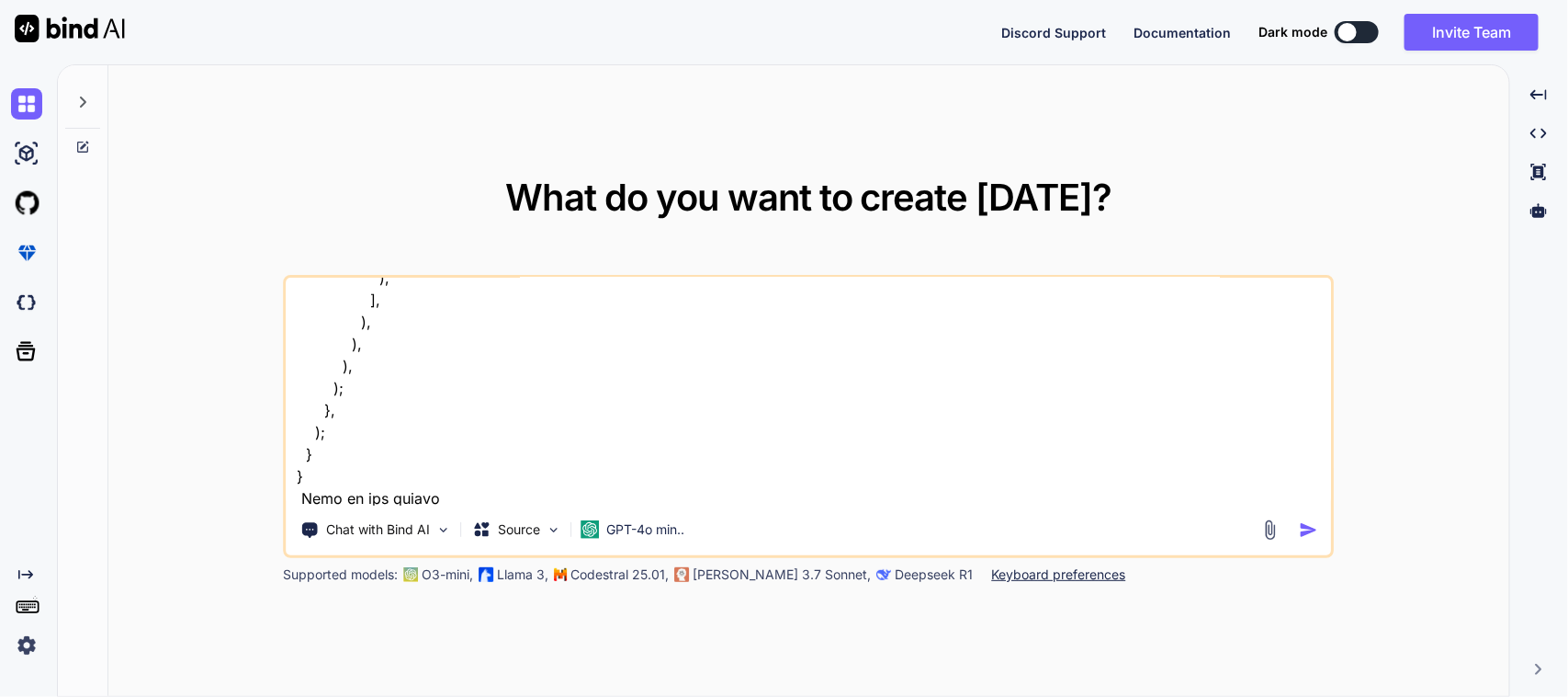
type textarea "x"
type textarea "I want to modify my code I want to add multiple item number with quantity text …"
type textarea "x"
type textarea "I want to modify my code I want to add multiple item number with quantity text …"
type textarea "x"
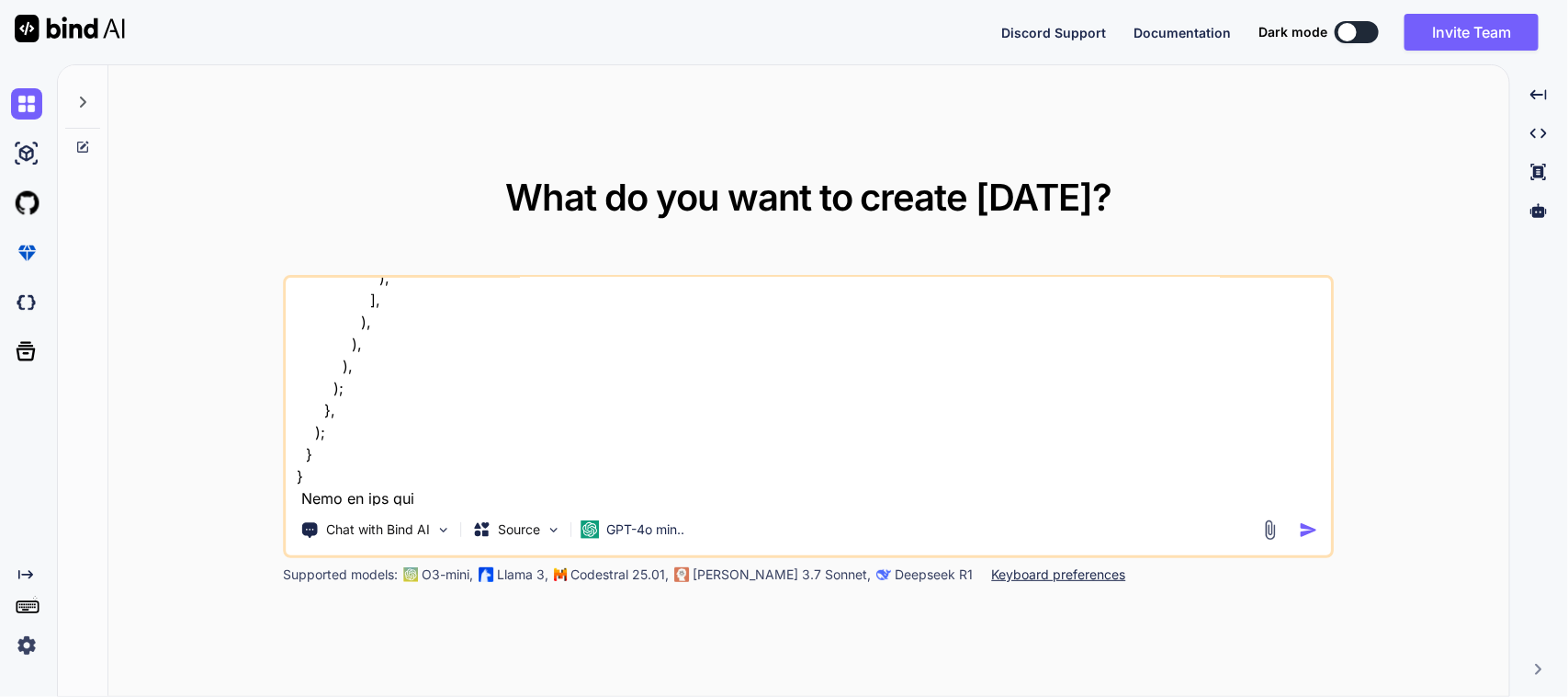
type textarea "I want to modify my code I want to add multiple item number with quantity text …"
type textarea "x"
type textarea "I want to modify my code I want to add multiple item number with quantity text …"
type textarea "x"
type textarea "I want to modify my code I want to add multiple item number with quantity text …"
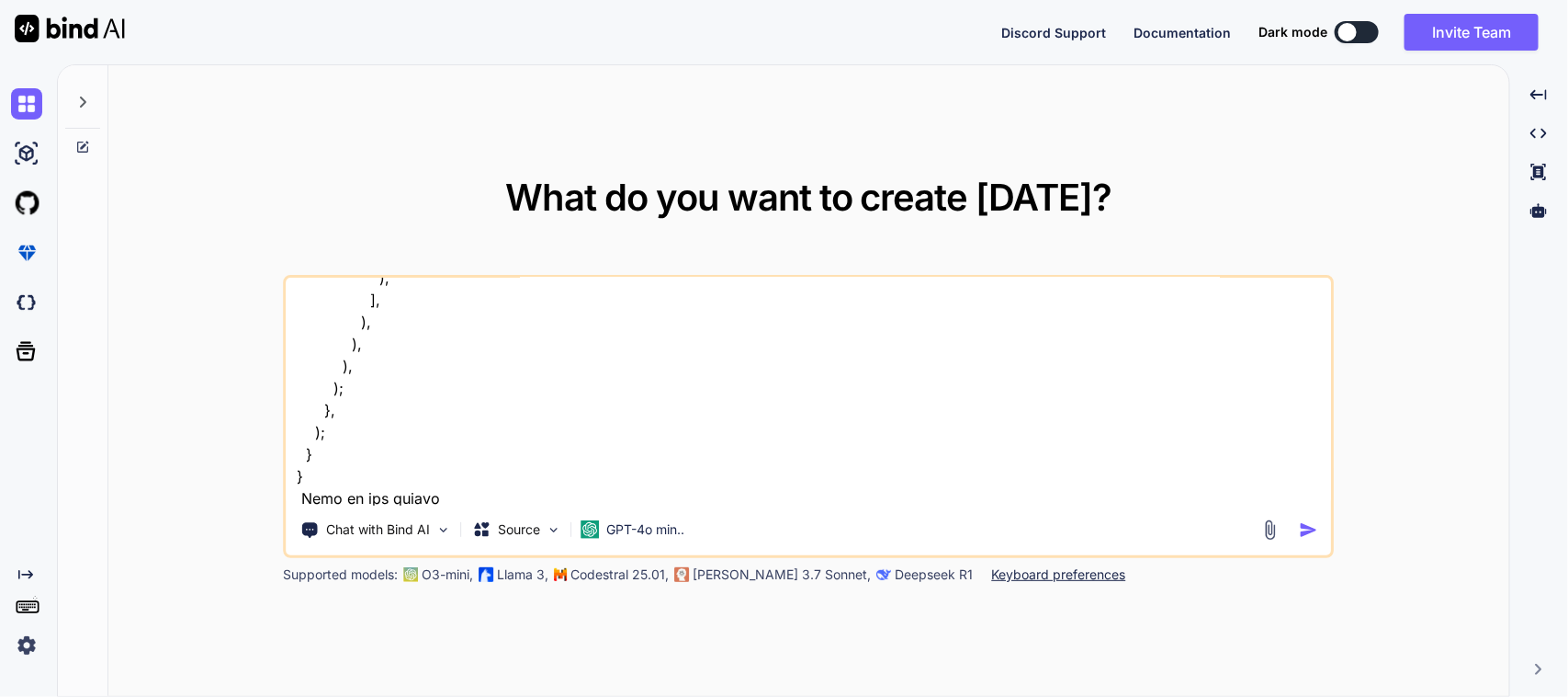
type textarea "x"
type textarea "I want to modify my code I want to add multiple item number with quantity text …"
type textarea "x"
type textarea "I want to modify my code I want to add multiple item number with quantity text …"
type textarea "x"
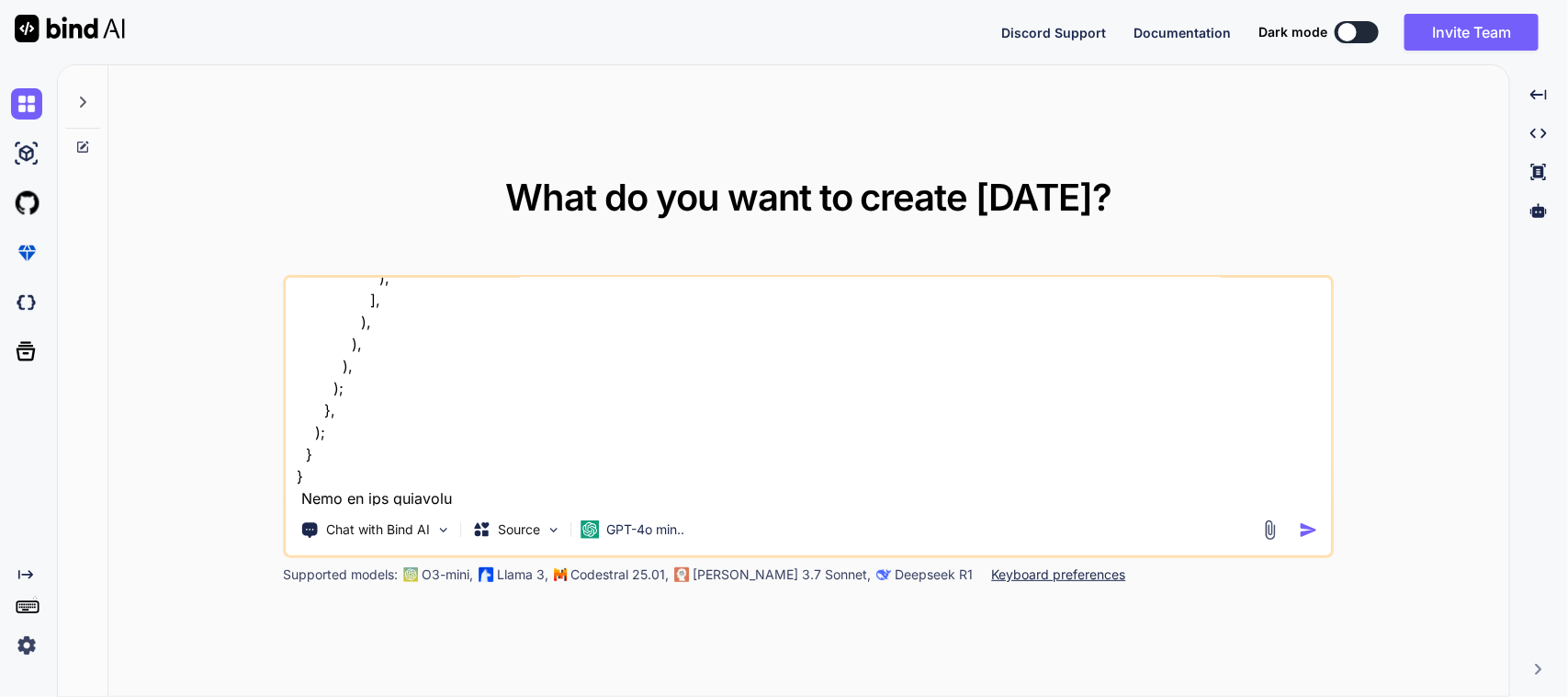
type textarea "I want to modify my code I want to add multiple item number with quantity text …"
type textarea "x"
type textarea "I want to modify my code I want to add multiple item number with quantity text …"
type textarea "x"
type textarea "I want to modify my code I want to add multiple item number with quantity text …"
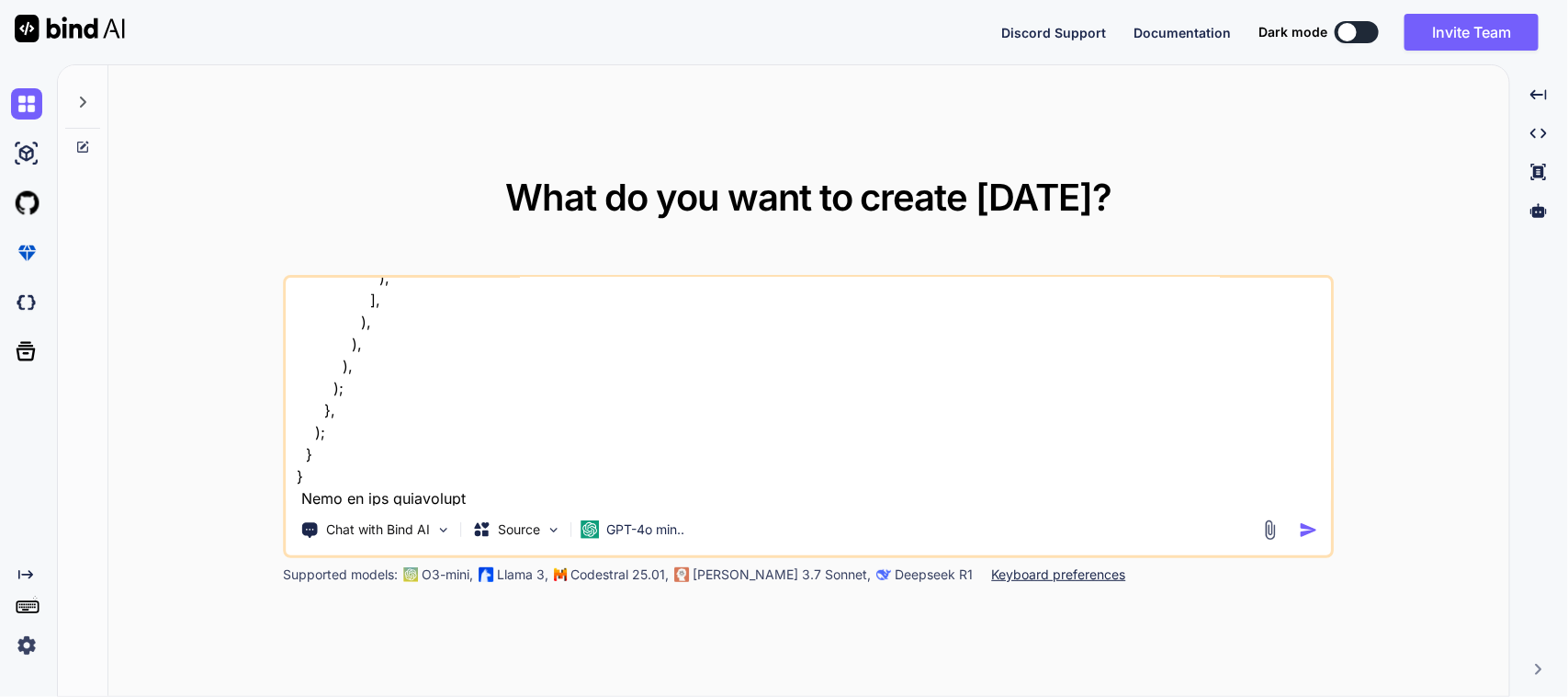
type textarea "x"
type textarea "I want to modify my code I want to add multiple item number with quantity text …"
type textarea "x"
type textarea "I want to modify my code I want to add multiple item number with quantity text …"
type textarea "x"
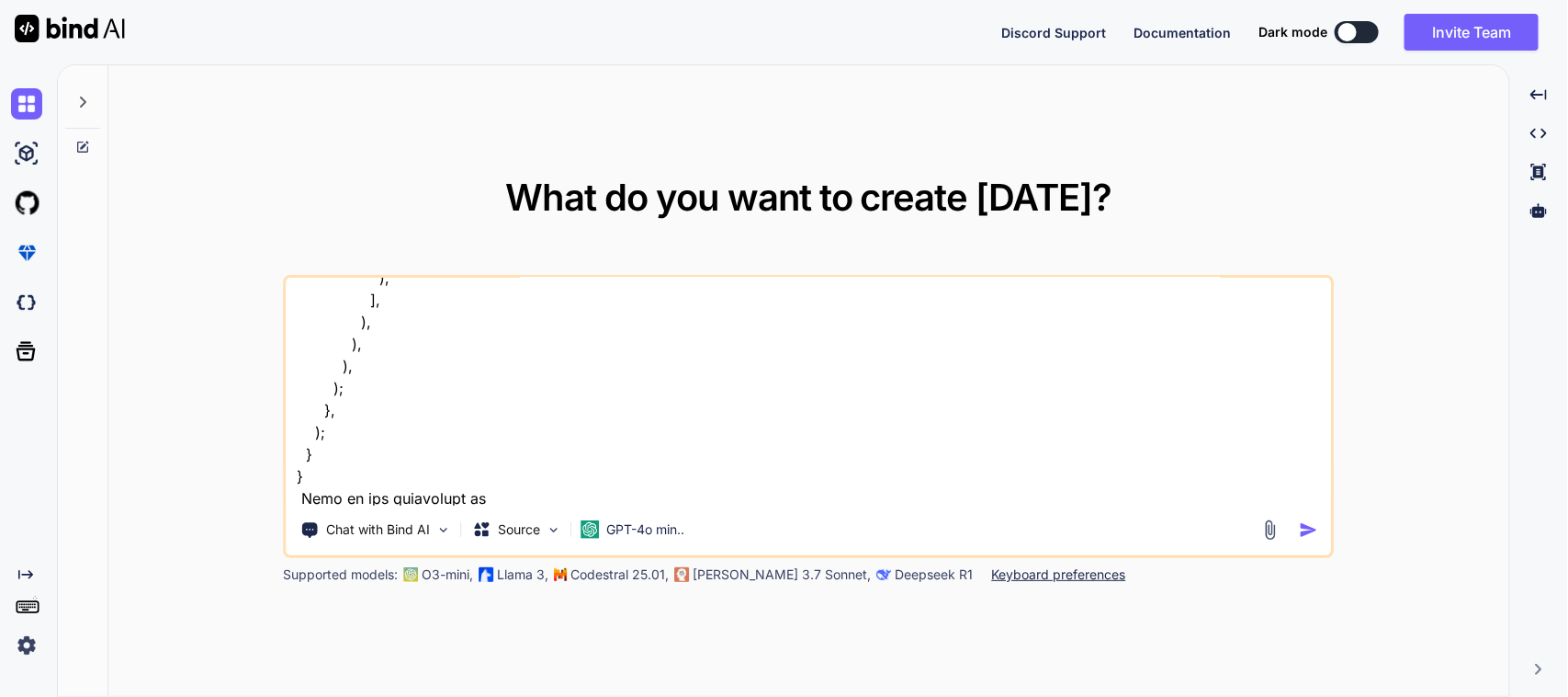
type textarea "I want to modify my code I want to add multiple item number with quantity text …"
type textarea "x"
type textarea "I want to modify my code I want to add multiple item number with quantity text …"
type textarea "x"
type textarea "I want to modify my code I want to add multiple item number with quantity text …"
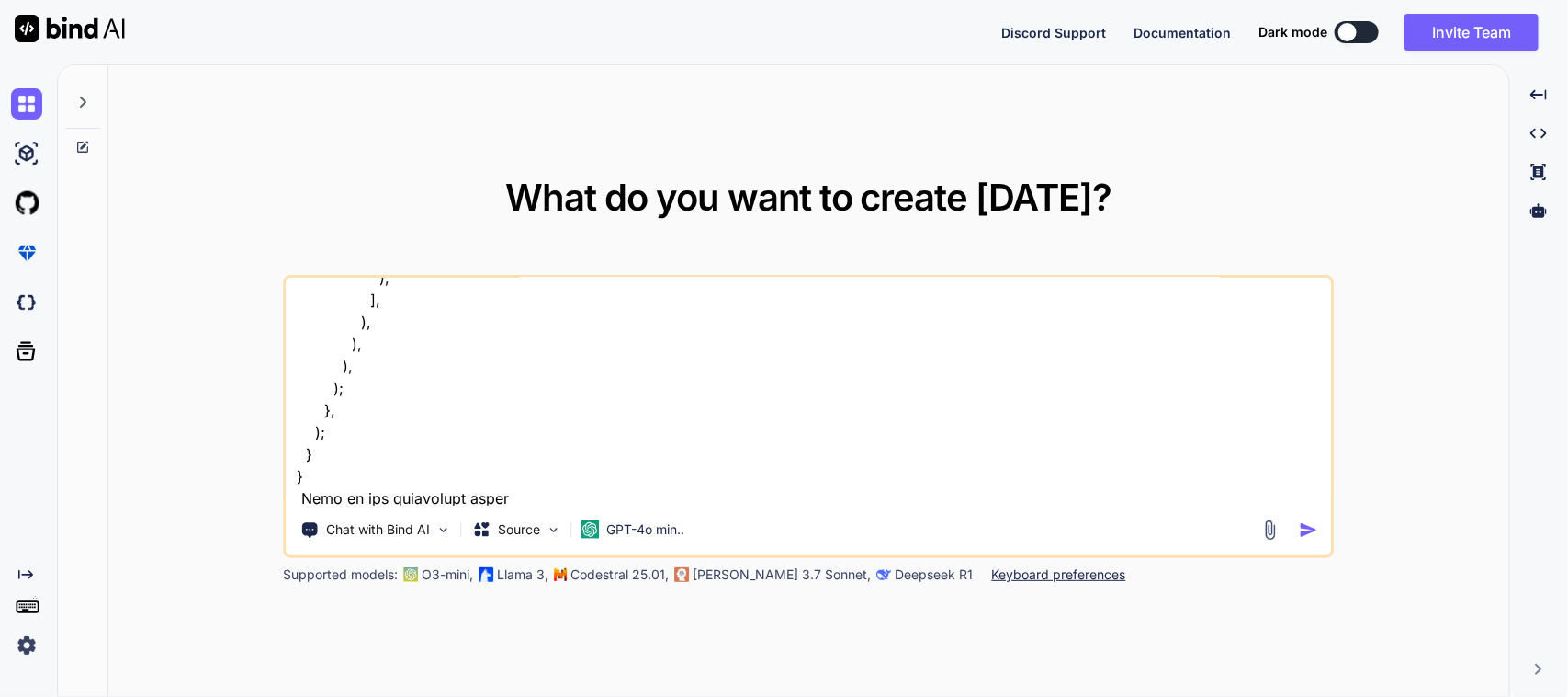
type textarea "x"
type textarea "I want to modify my code I want to add multiple item number with quantity text …"
type textarea "x"
type textarea "I want to modify my code I want to add multiple item number with quantity text …"
type textarea "x"
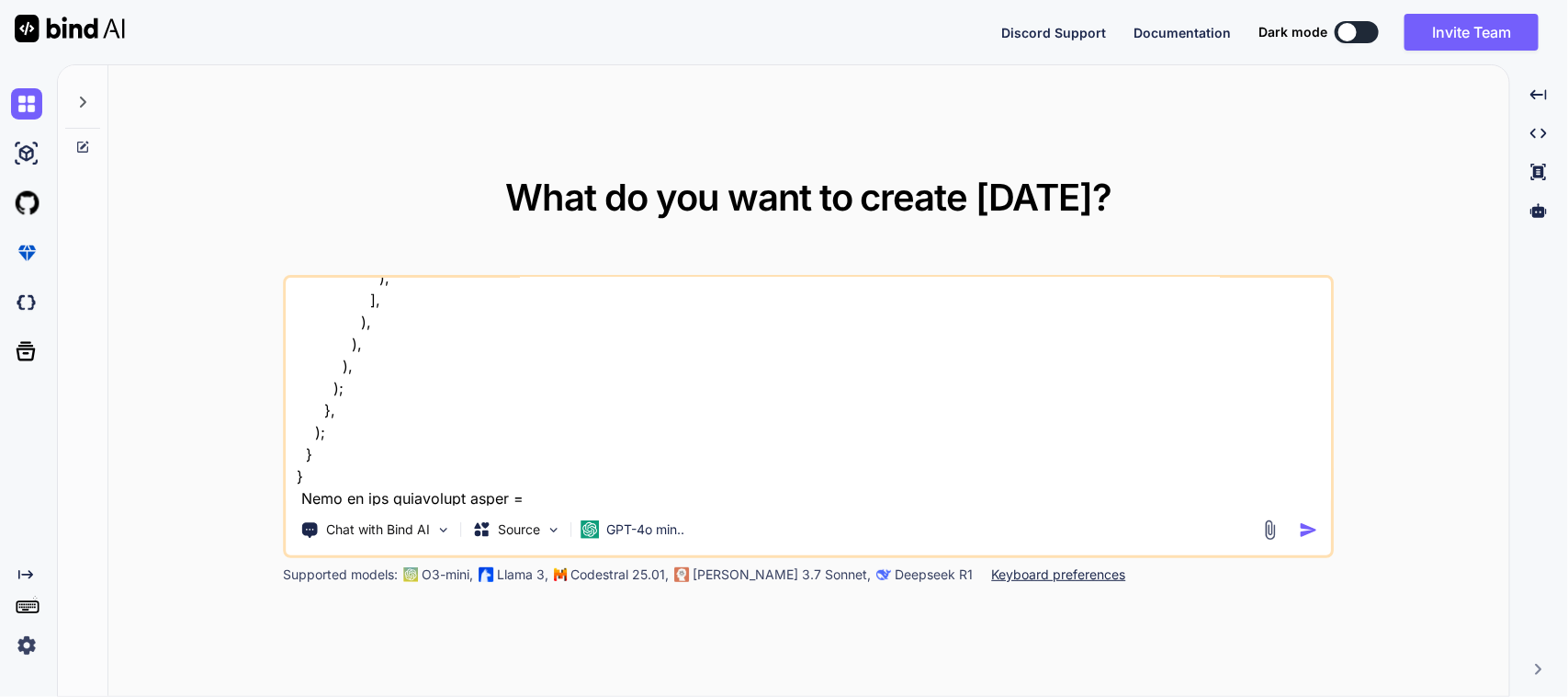
type textarea "I want to modify my code I want to add multiple item number with quantity text …"
type textarea "x"
type textarea "I want to modify my code I want to add multiple item number with quantity text …"
paste textarea "// import 'package:sciton_scms/const/app_imports.dart'; // class NcrActionTaken…"
type textarea "x"
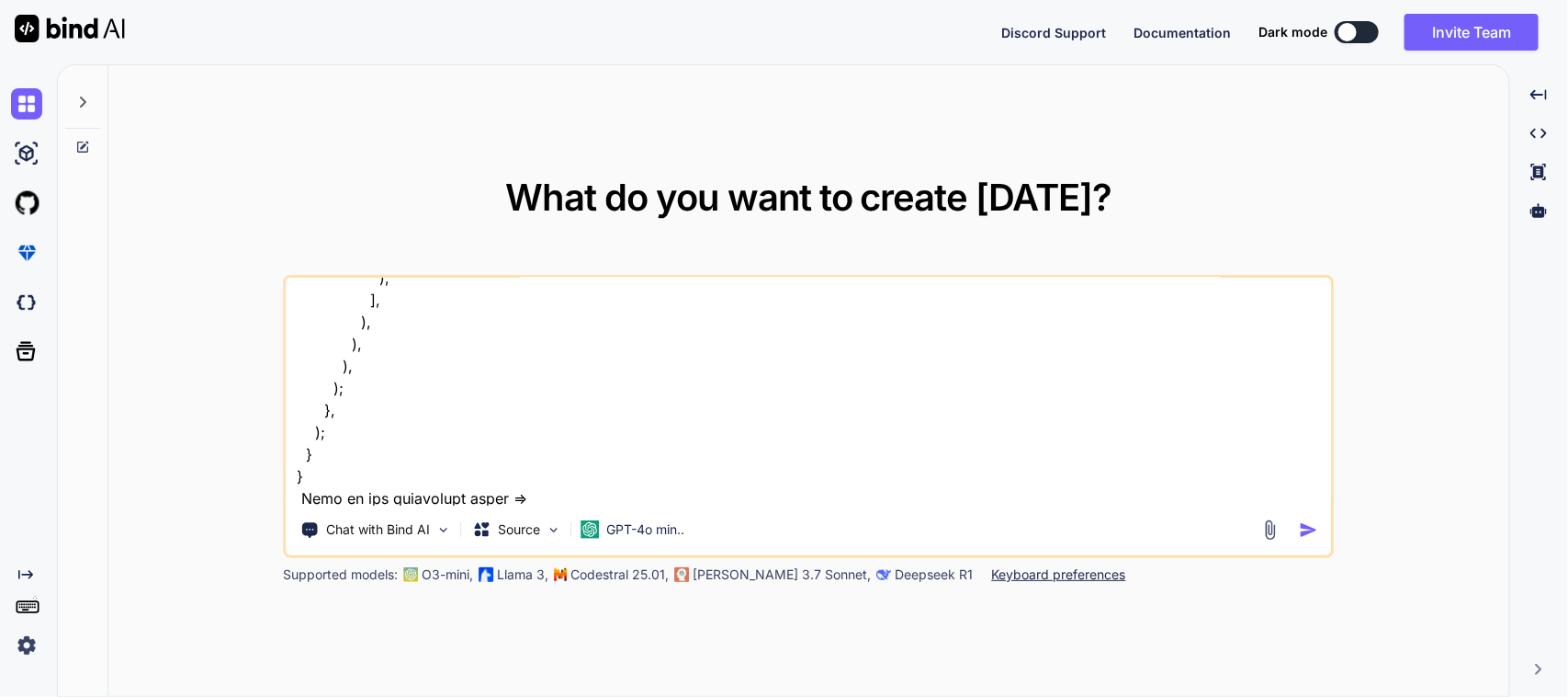
type textarea "I want to modify my code I want to add multiple item number with quantity text …"
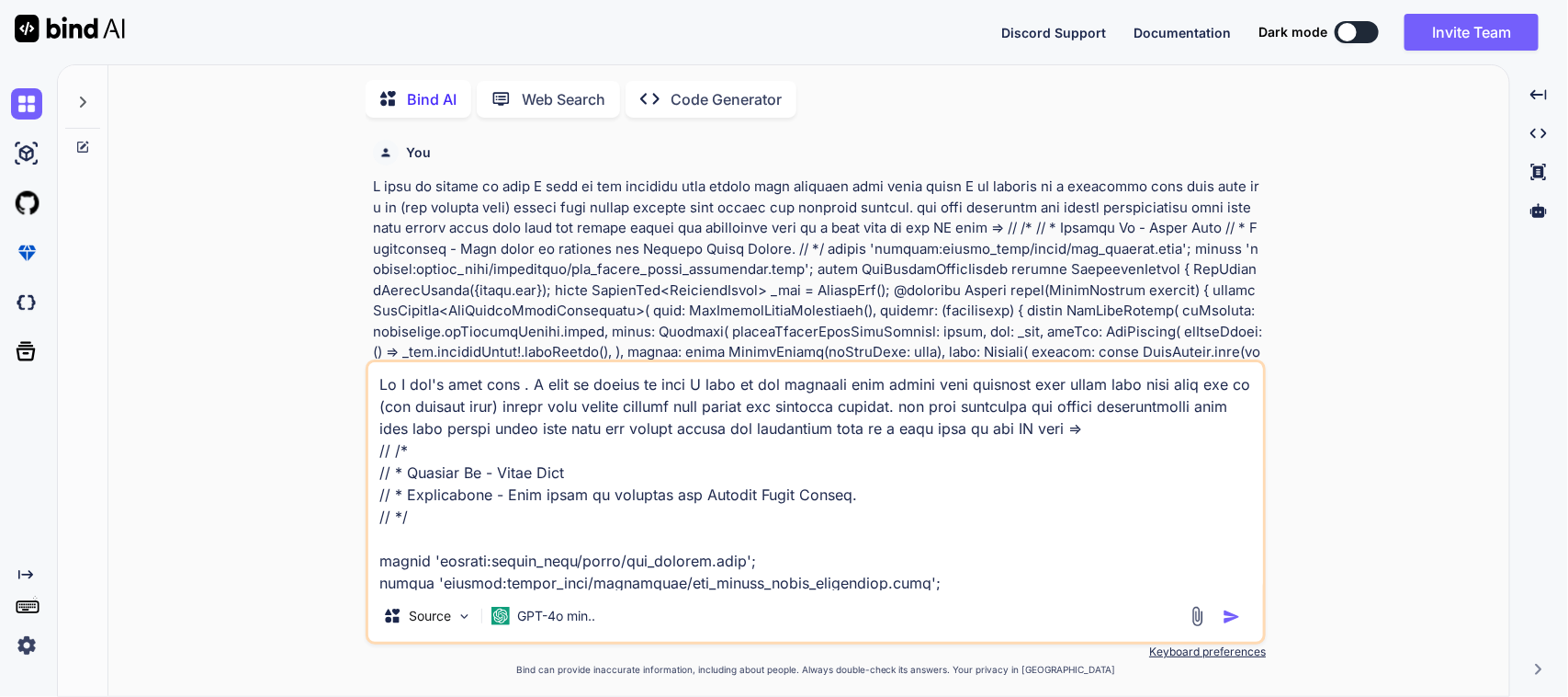
scroll to position [8, 0]
click at [1012, 575] on textarea at bounding box center [816, 473] width 895 height 228
type textarea "x"
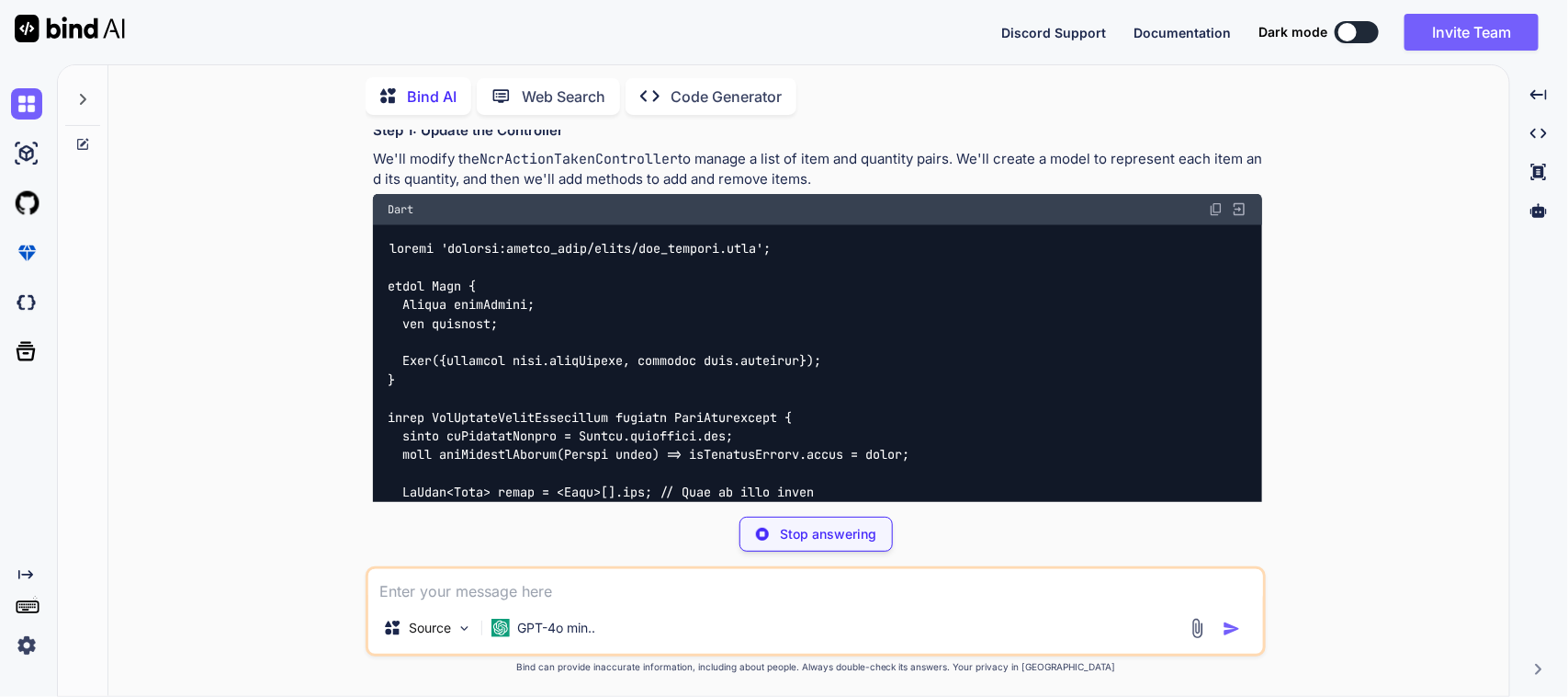
scroll to position [1259, 0]
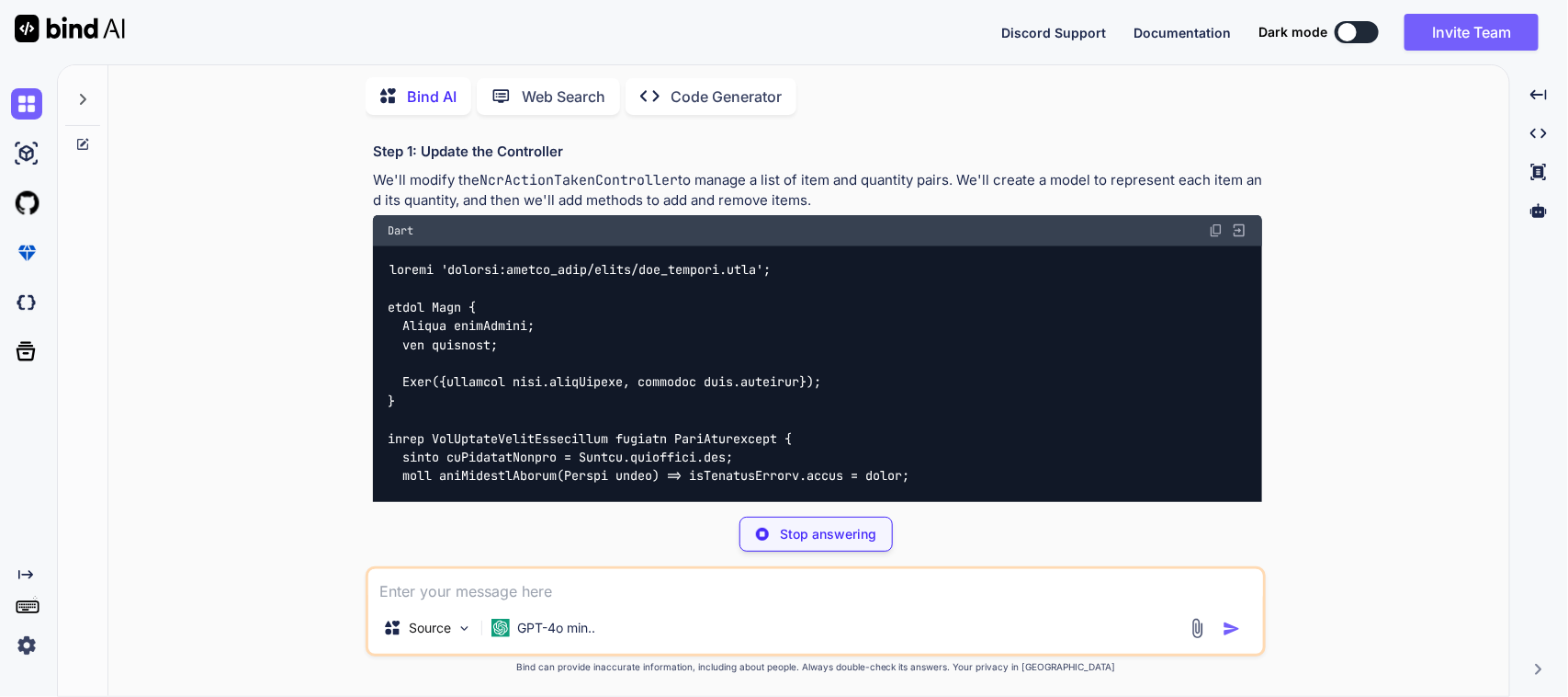
type textarea "x"
click at [1215, 223] on img at bounding box center [1216, 230] width 15 height 15
type textarea "x"
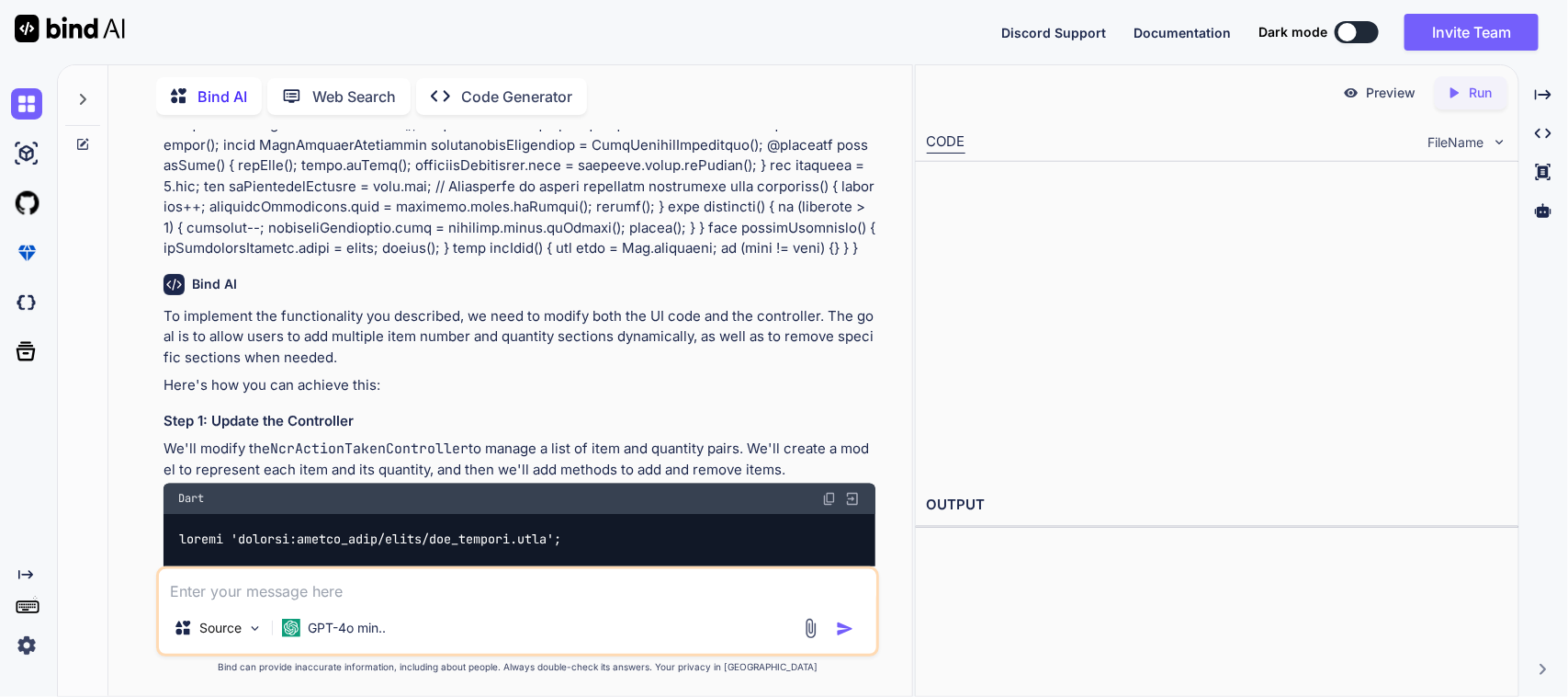
scroll to position [1548, 0]
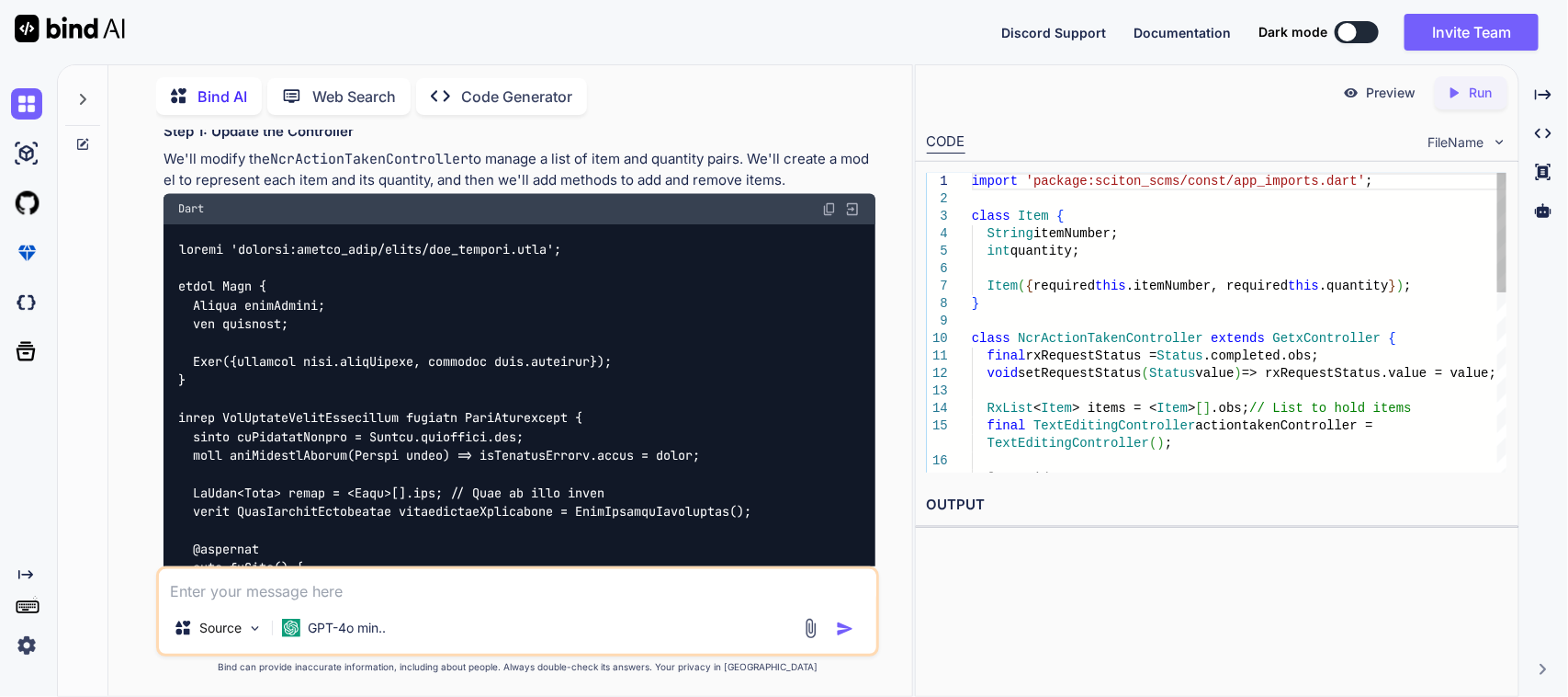
type textarea "x"
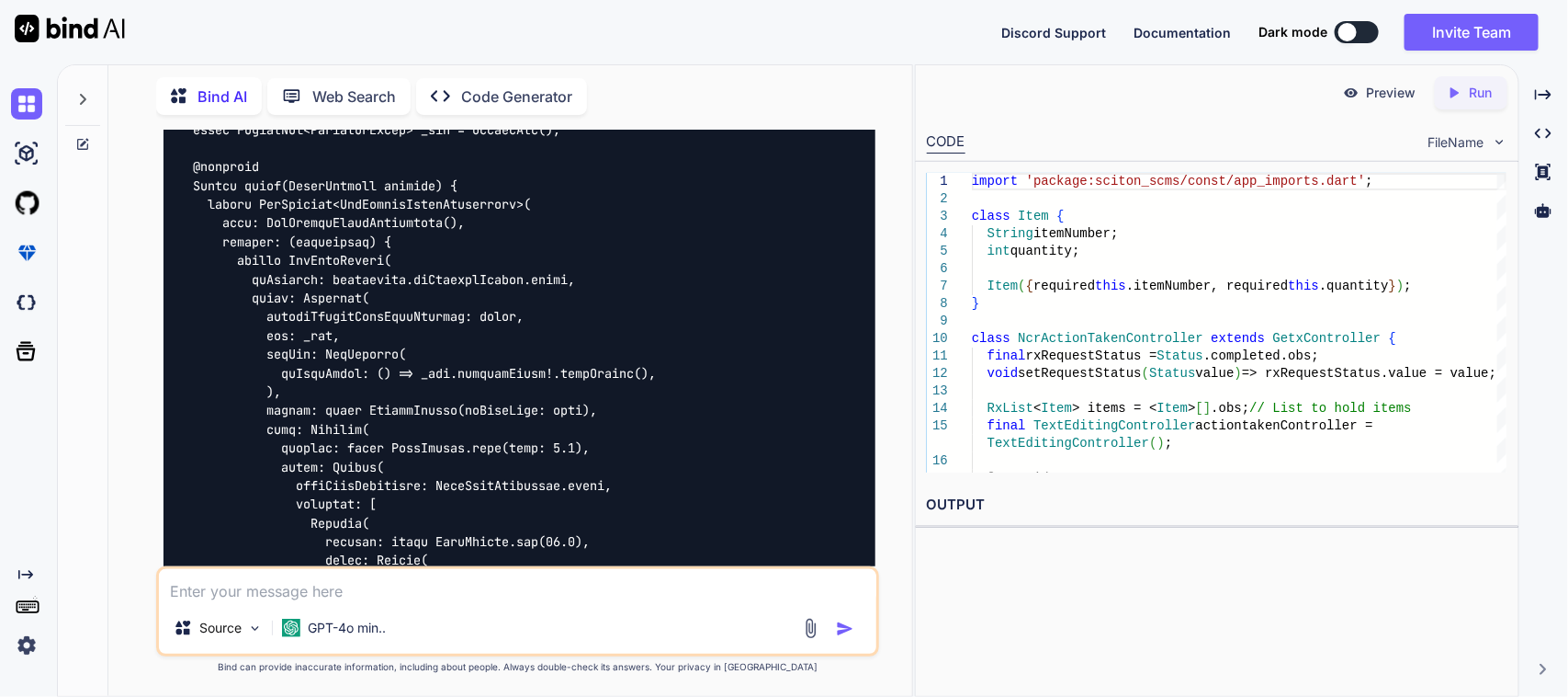
scroll to position [2467, 0]
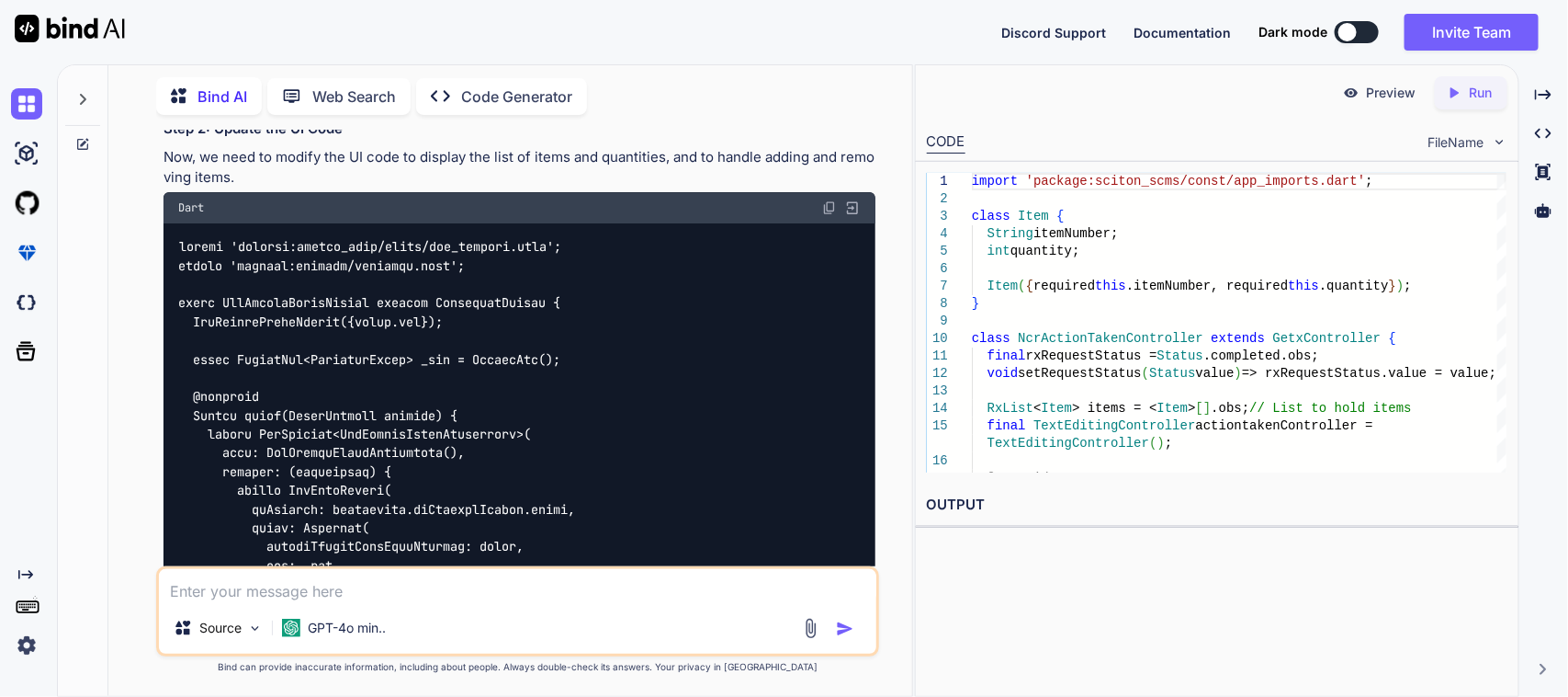
click at [836, 200] on img at bounding box center [829, 208] width 15 height 15
click at [354, 588] on textarea at bounding box center [518, 585] width 718 height 33
type textarea "x"
paste textarea "onChanged: (value) { controller.updateItemNumber(index, value); },"
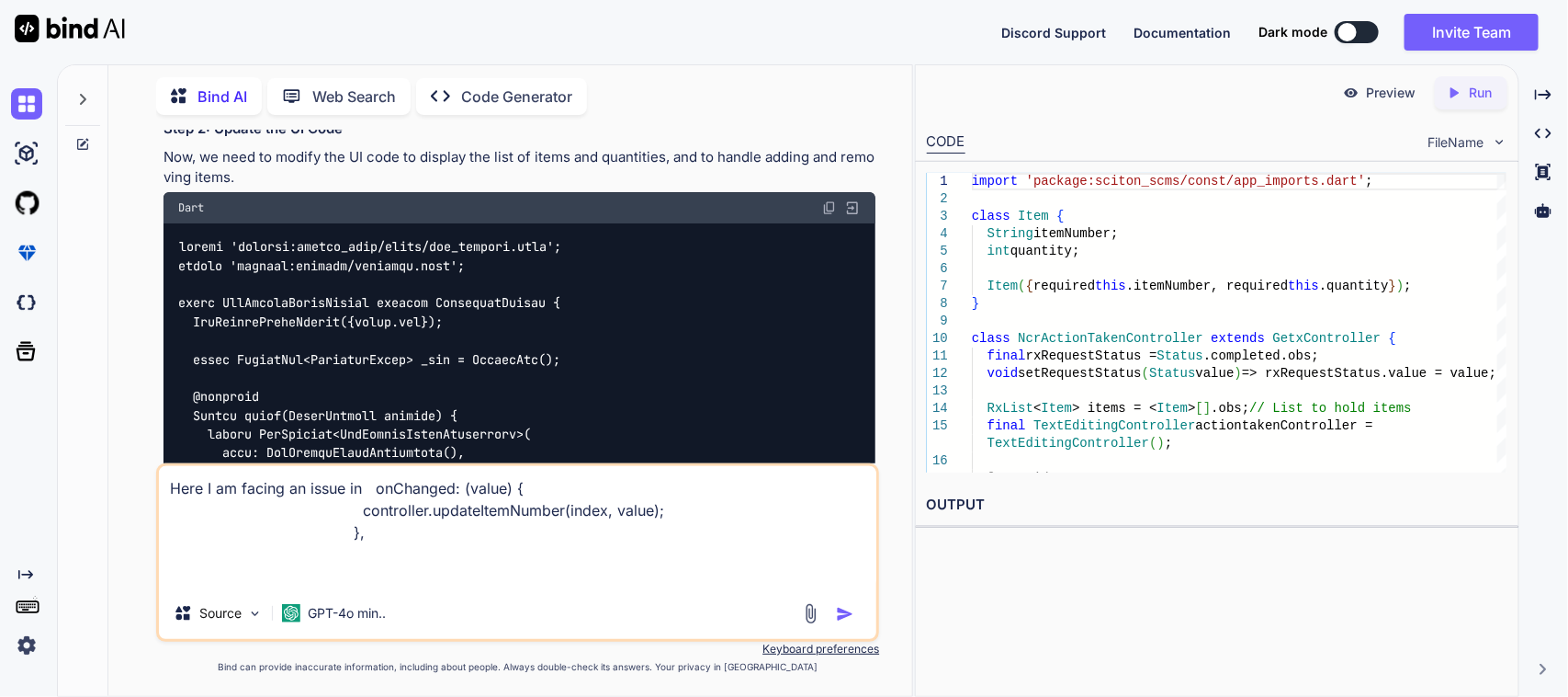
paste textarea "The argument type 'Item' can't be assigned to the parameter type 'String'."
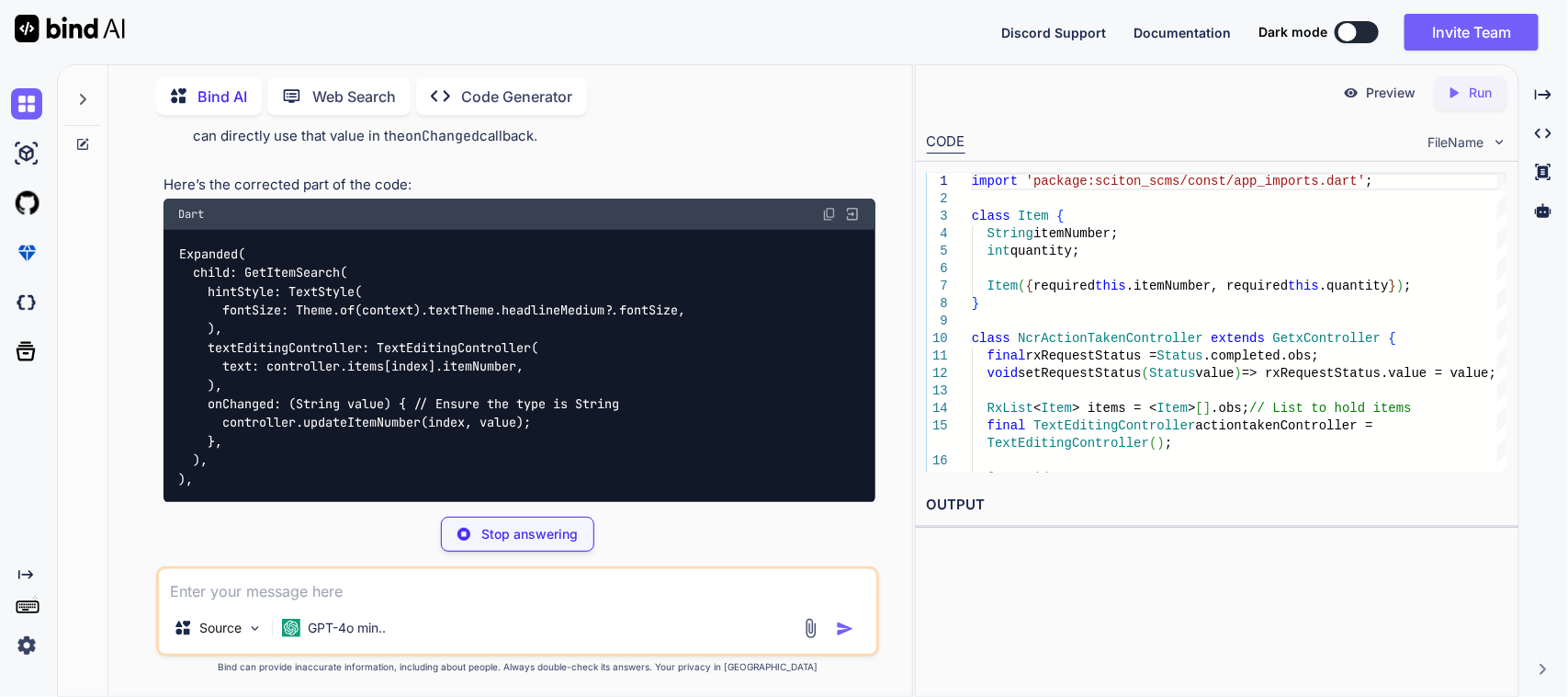
scroll to position [6825, 0]
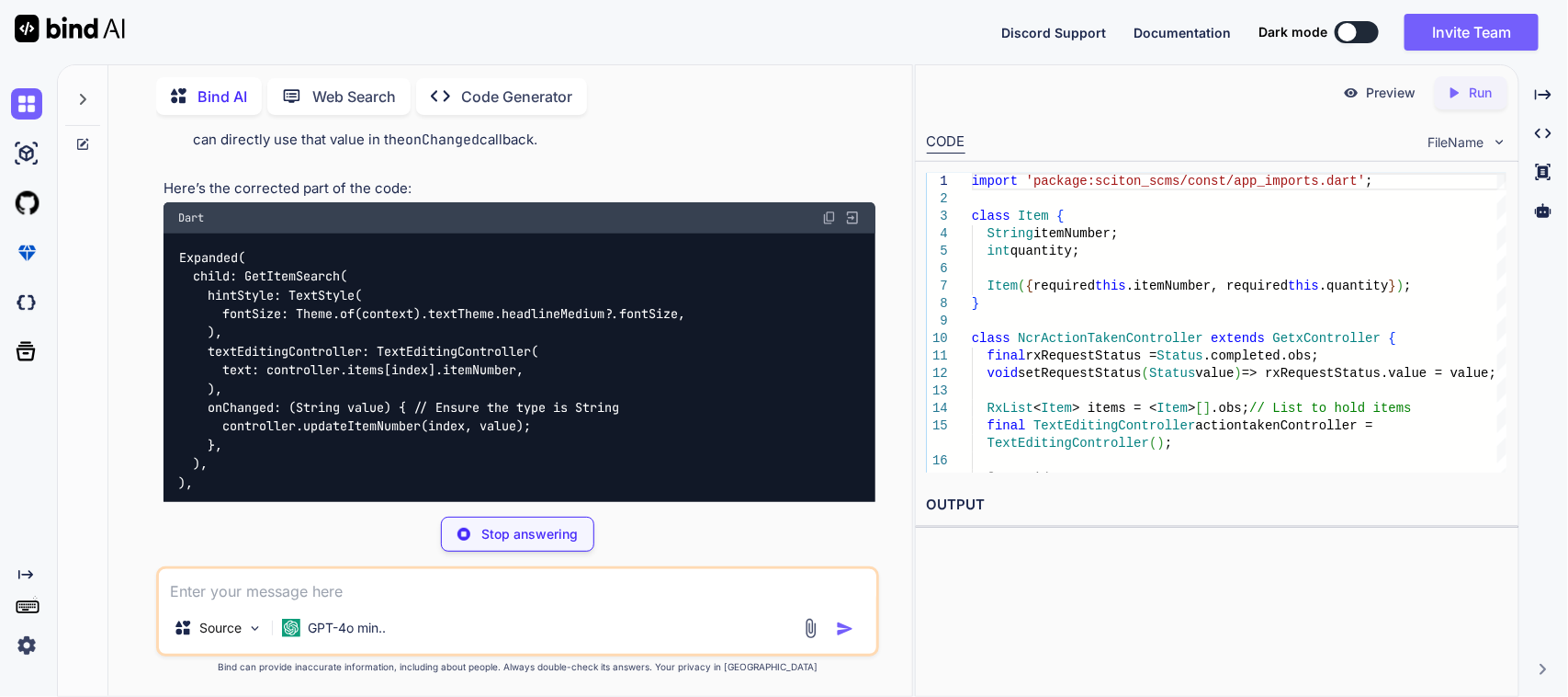
click at [833, 216] on img at bounding box center [829, 218] width 15 height 15
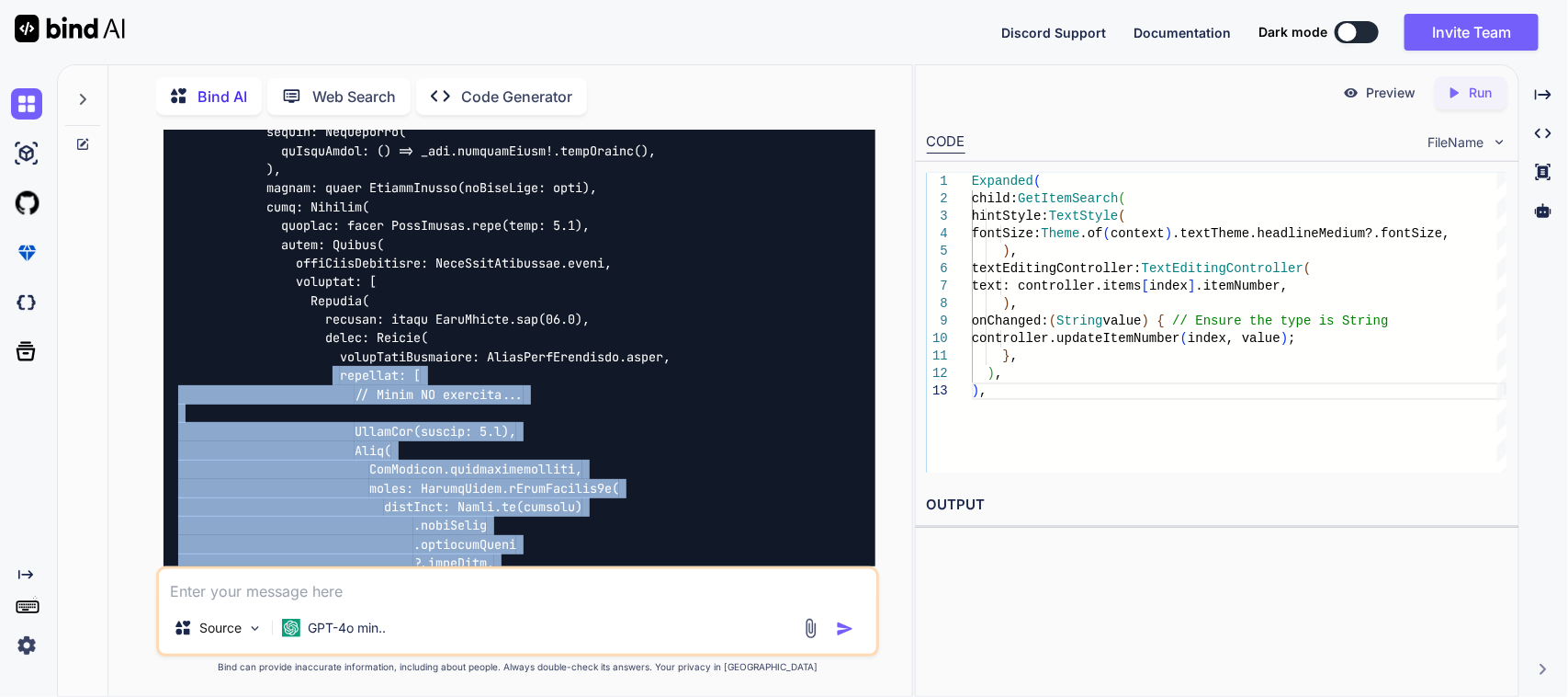
scroll to position [3034, 0]
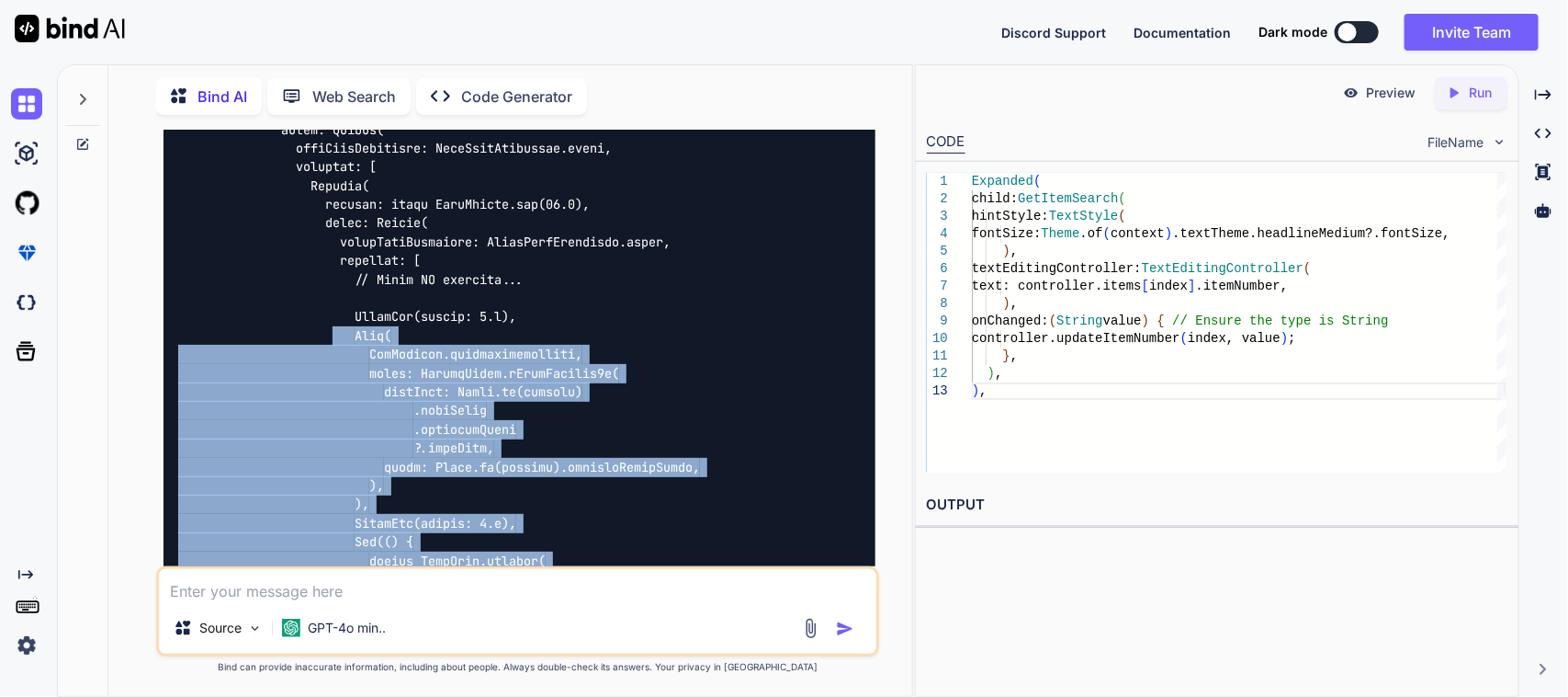
drag, startPoint x: 304, startPoint y: 410, endPoint x: 333, endPoint y: 313, distance: 101.2
copy code "Text( AppStrings.actiontakenrecord, style: GoogleFonts.mPlusRounded1c( fontSize…"
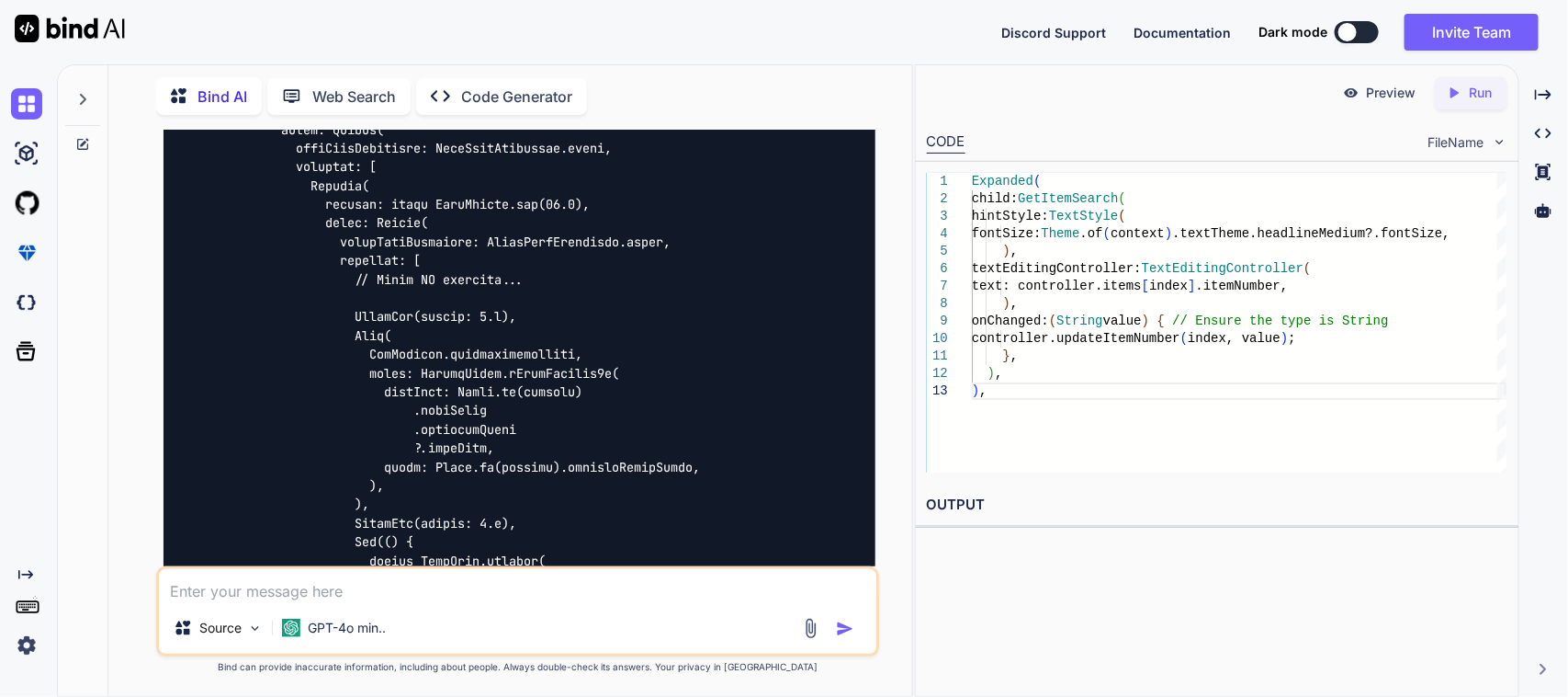
click at [345, 593] on textarea at bounding box center [518, 585] width 718 height 33
drag, startPoint x: 369, startPoint y: 593, endPoint x: 152, endPoint y: 600, distance: 217.1
click at [145, 600] on div "You Bind AI To implement the functionality you described, we need to modify bot…" at bounding box center [517, 413] width 789 height 566
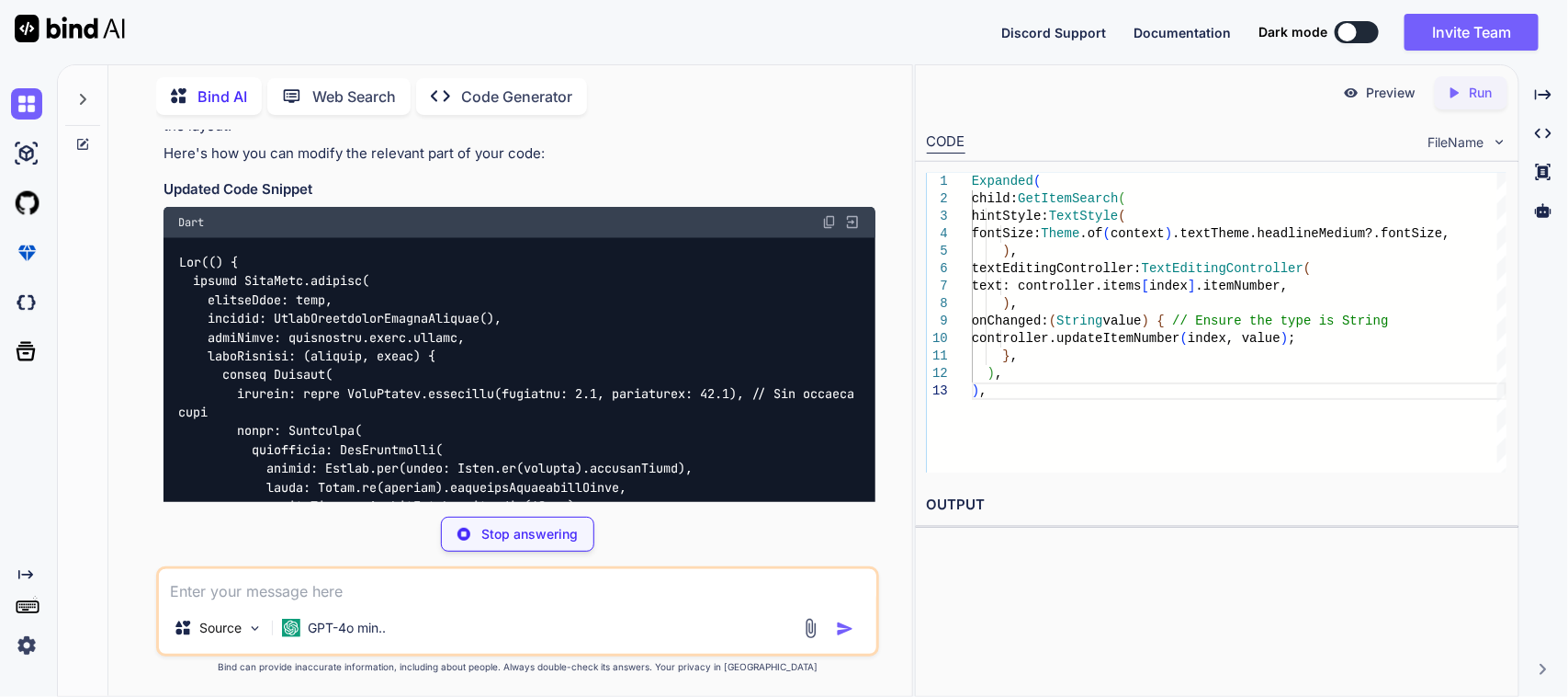
scroll to position [7686, 0]
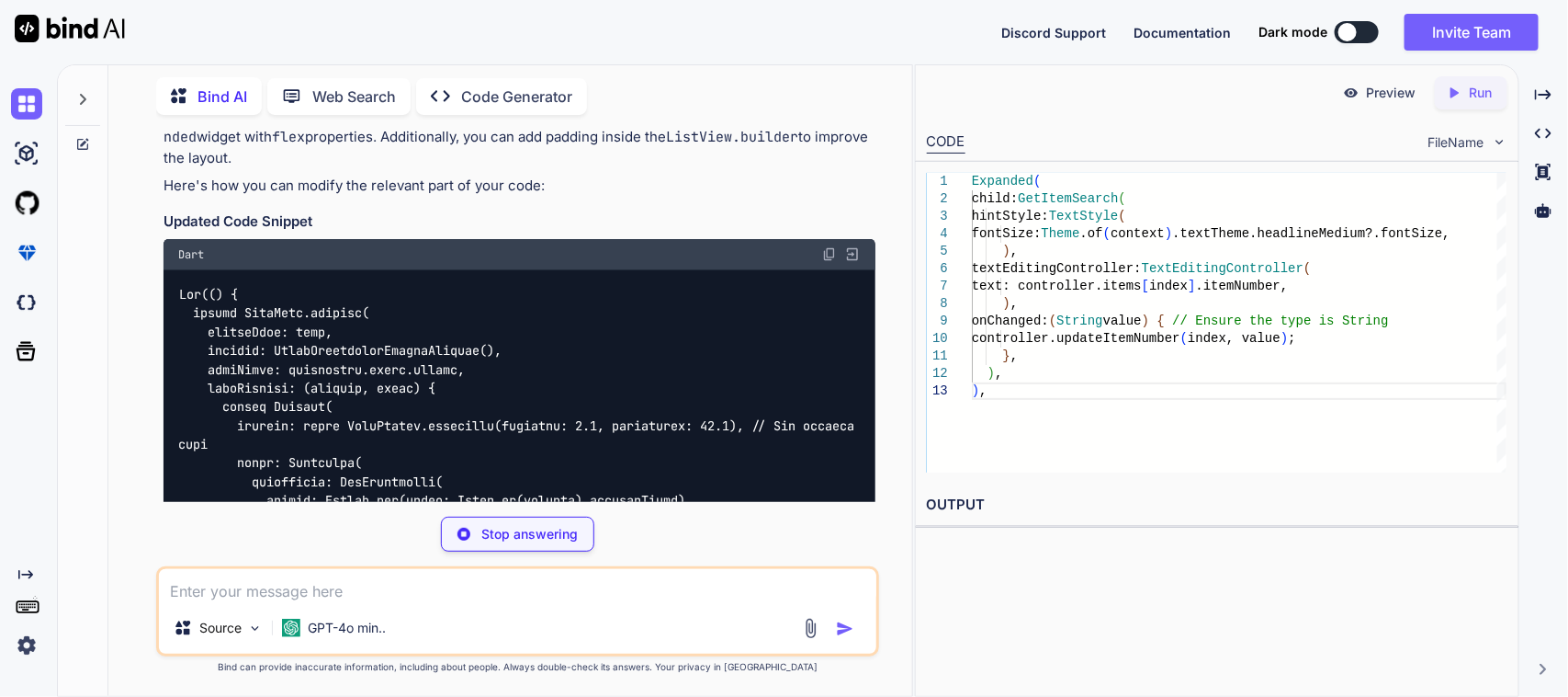
click at [828, 256] on img at bounding box center [829, 255] width 15 height 15
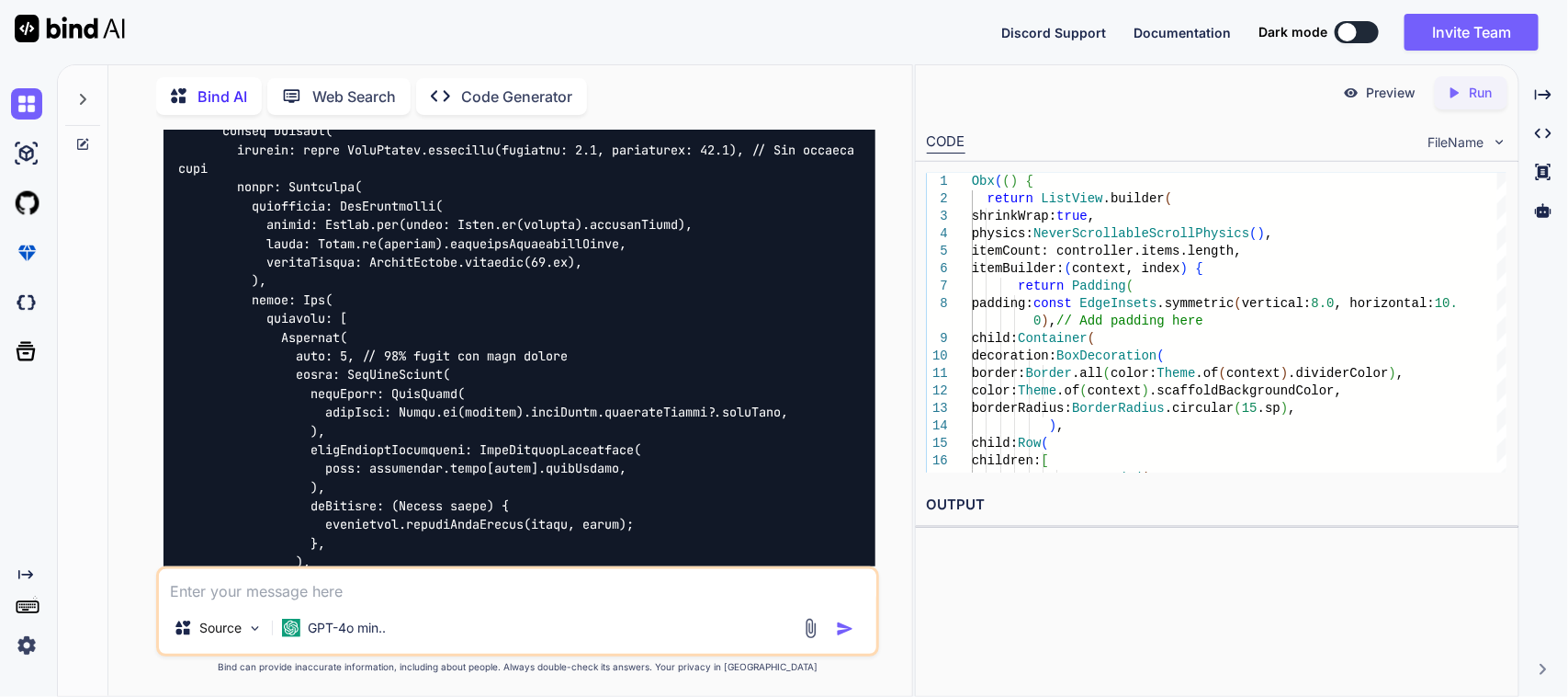
scroll to position [7979, 0]
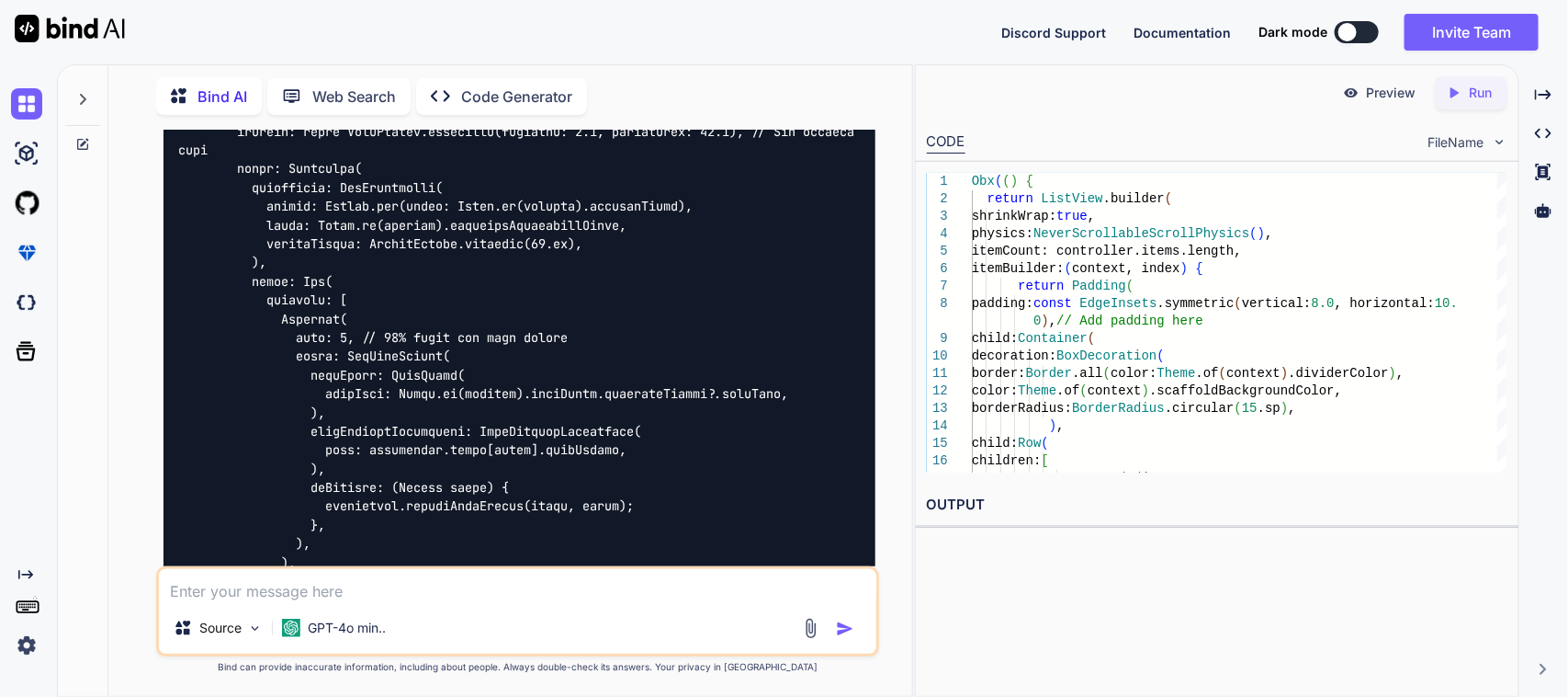
click at [360, 598] on textarea at bounding box center [518, 585] width 718 height 33
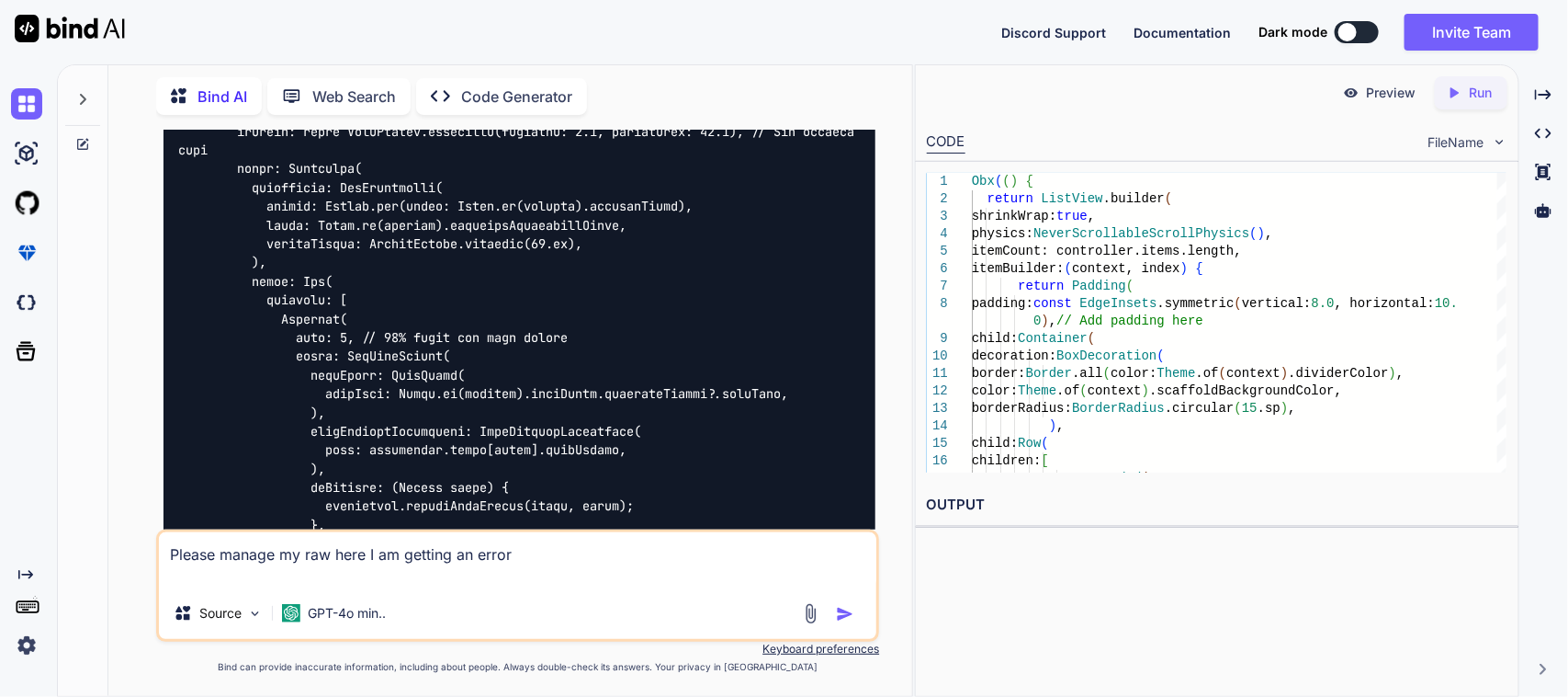
paste textarea "A RenderFlex overflowed by 2.7 pixels on the right."
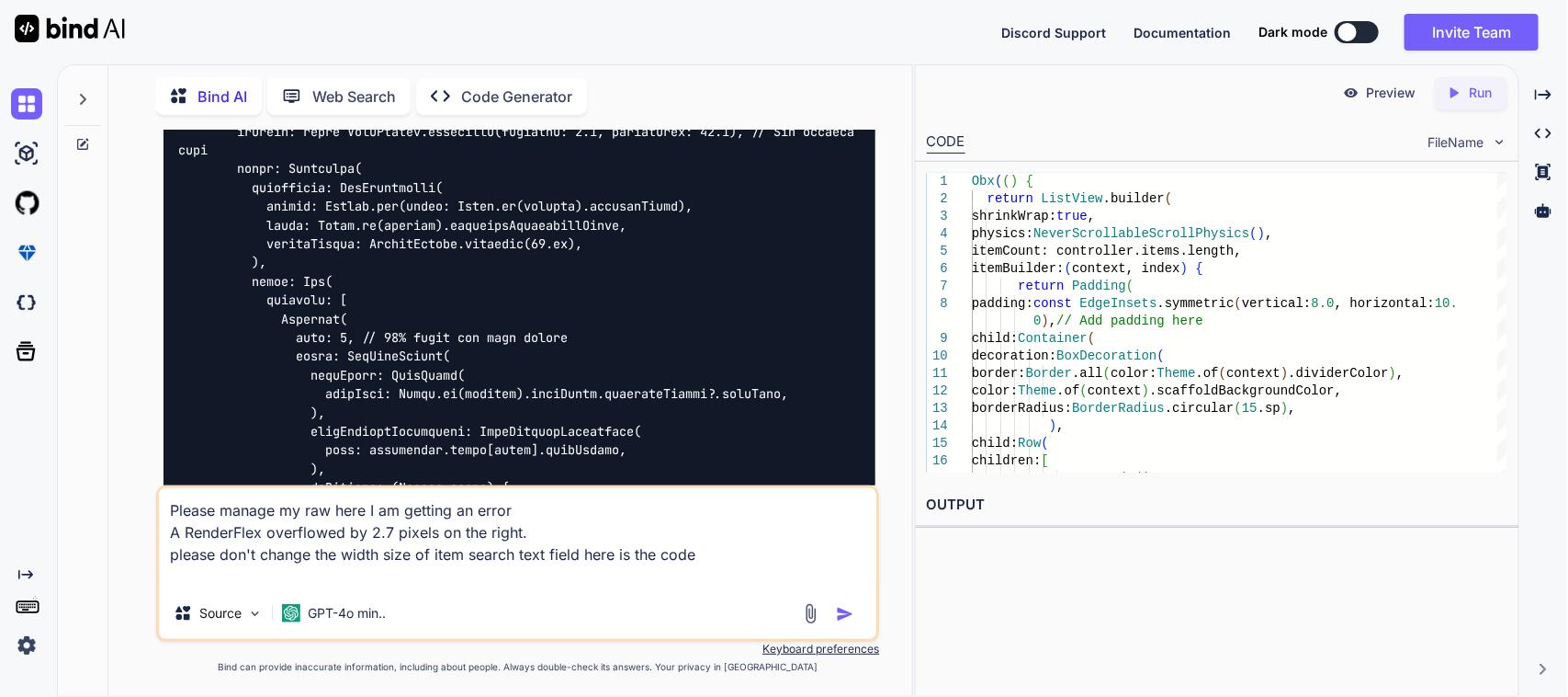
paste textarea "Obx(() { return ListView.builder( shrinkWrap: true, physics: NeverScrollableScr…"
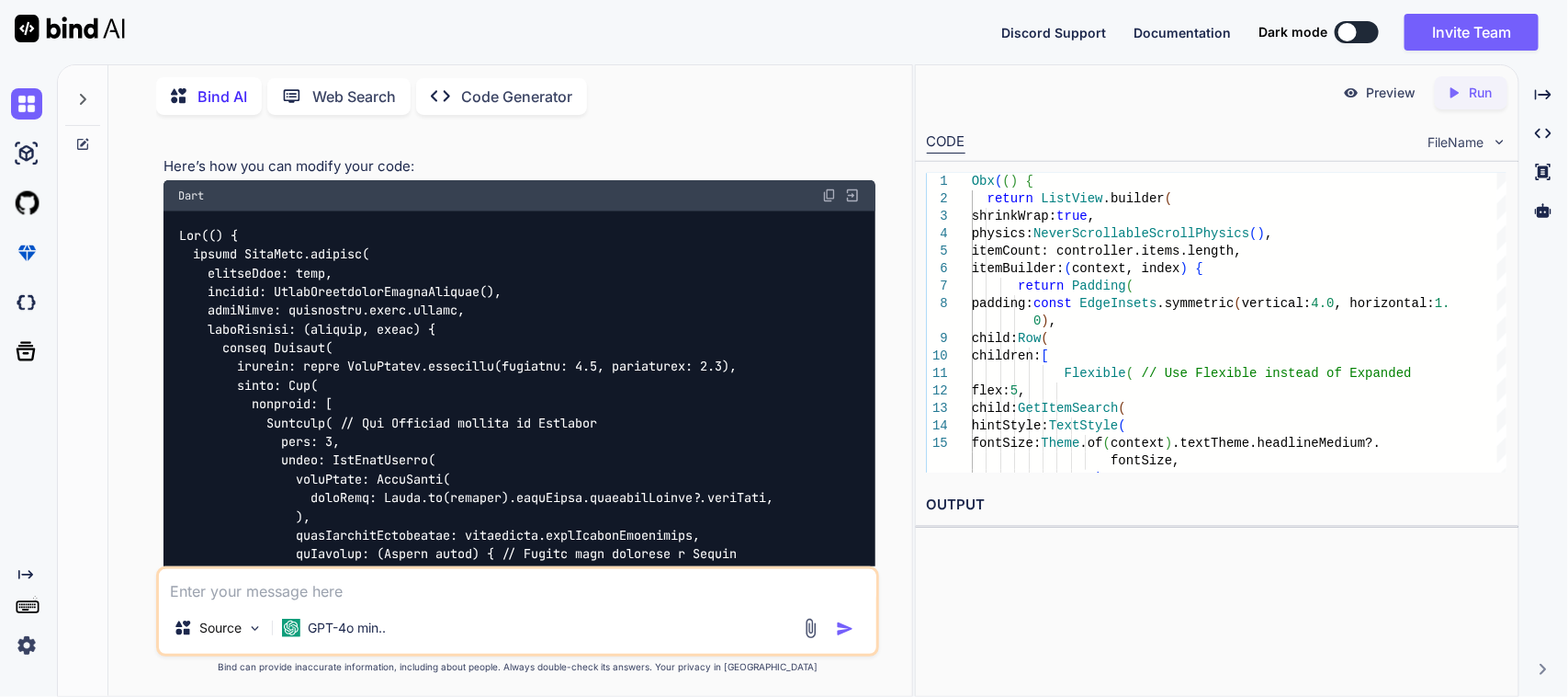
scroll to position [10810, 0]
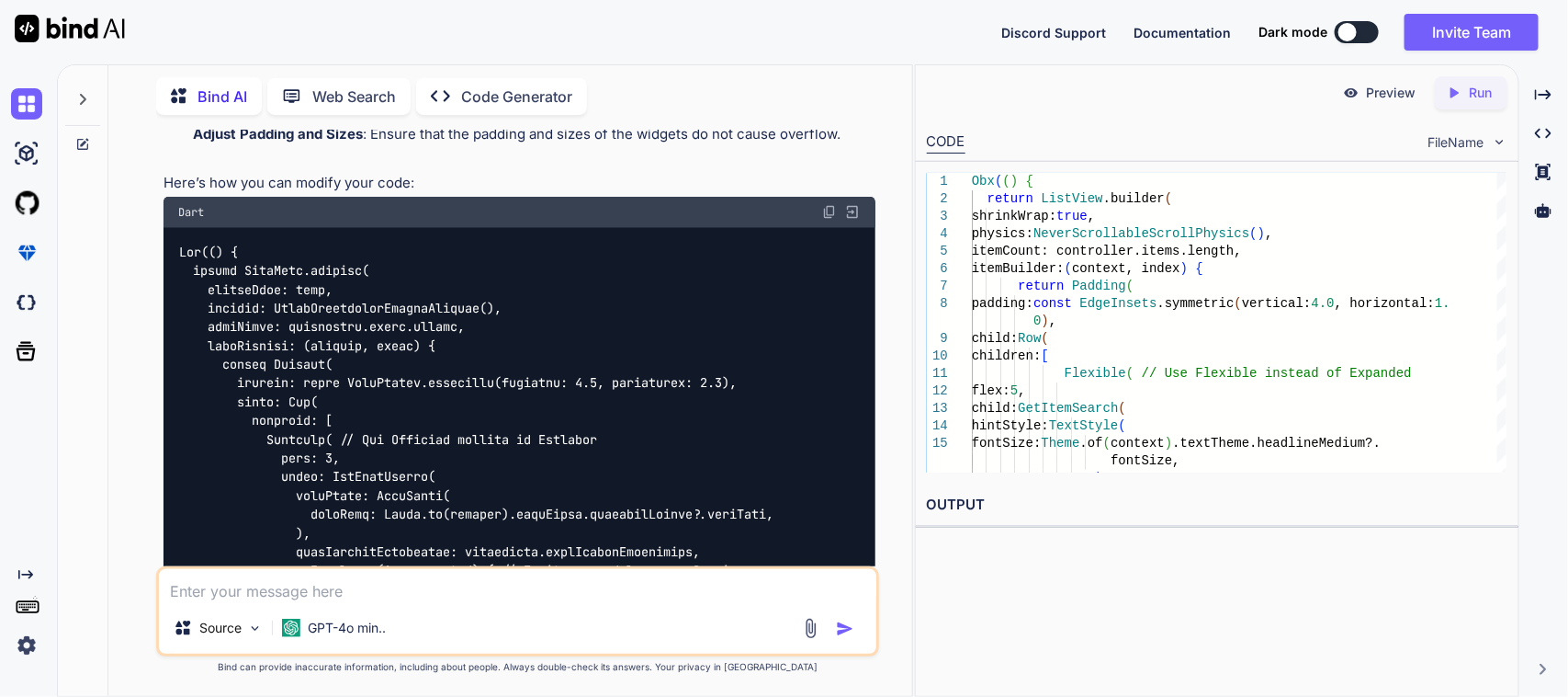
click at [828, 213] on img at bounding box center [829, 213] width 15 height 15
click at [337, 594] on textarea at bounding box center [518, 585] width 718 height 33
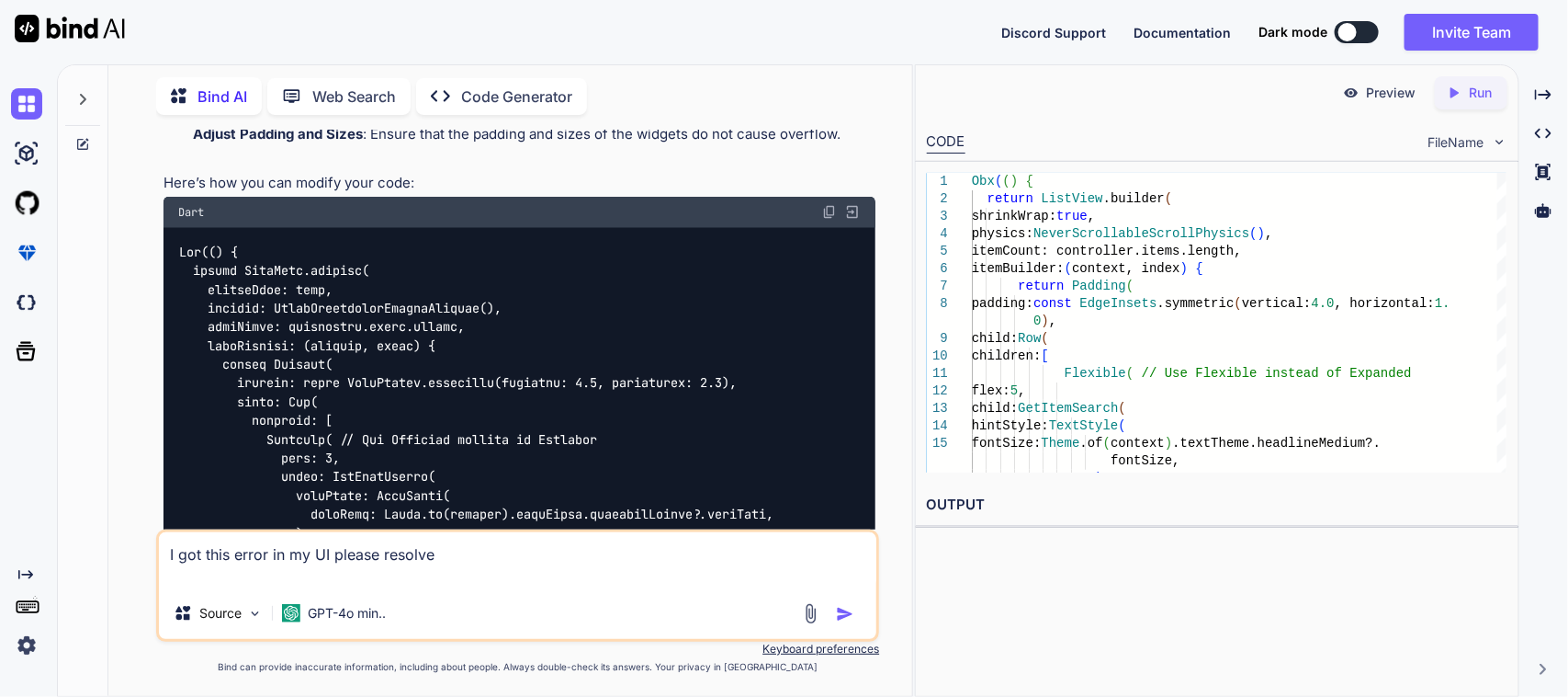
paste textarea "════════ Exception caught by widgets library ══════════════════════════════════…"
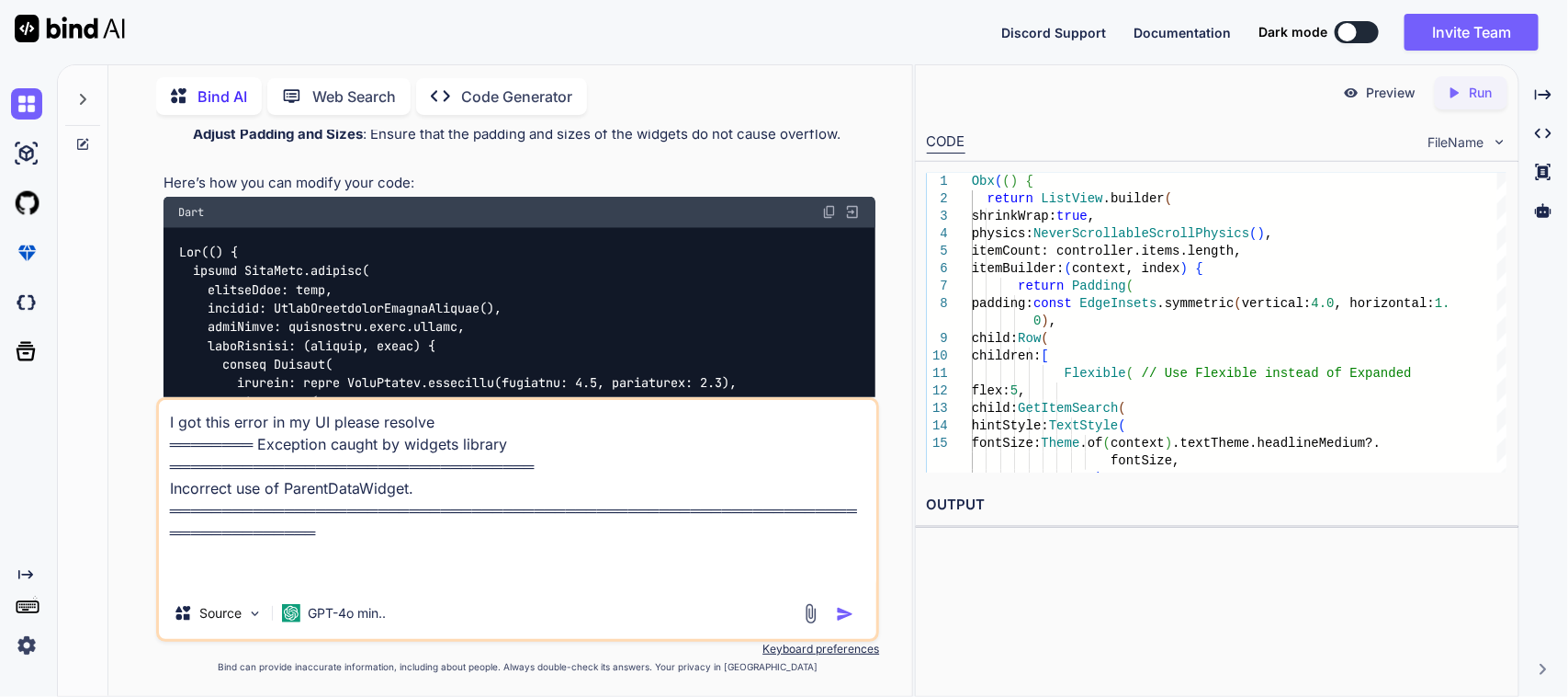
paste textarea "// /* // * Created By - Chetu Team // * Description - This class is handling th…"
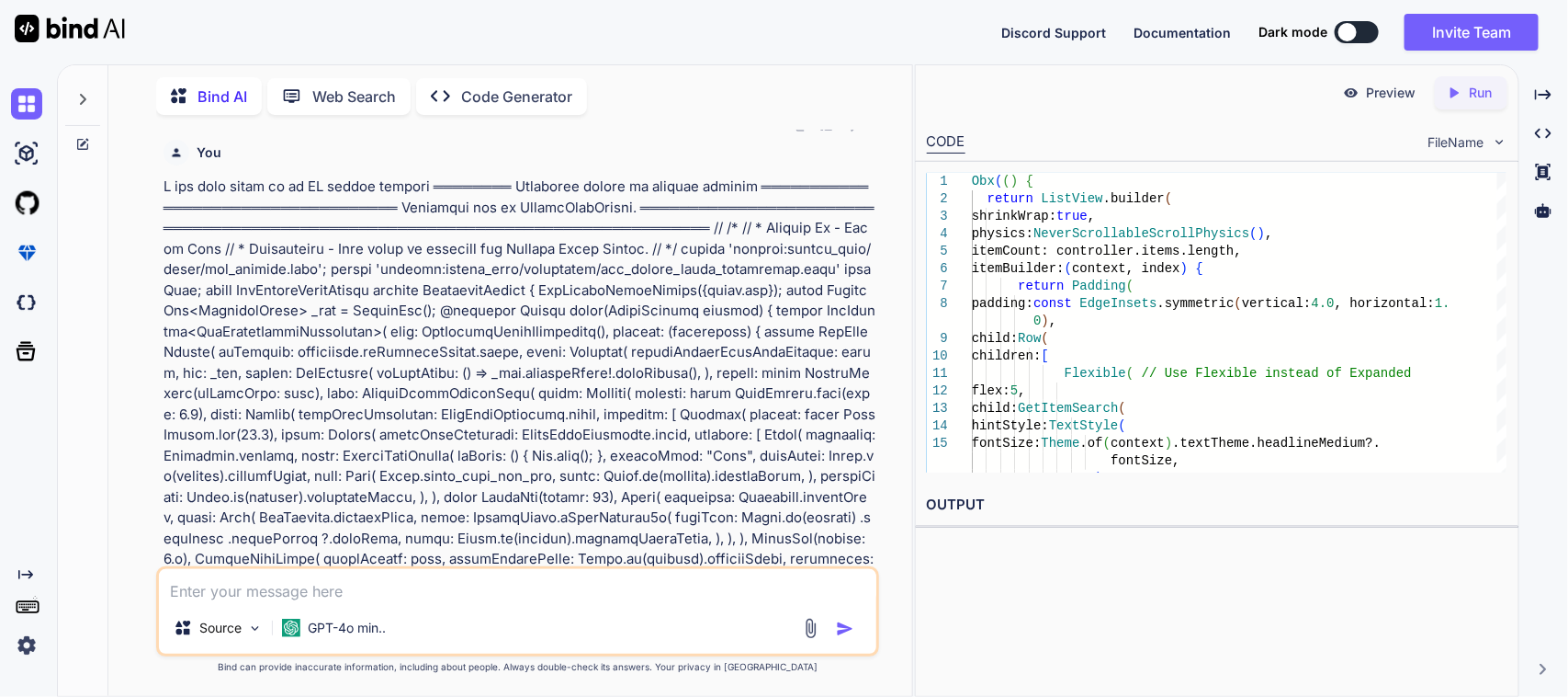
scroll to position [13658, 0]
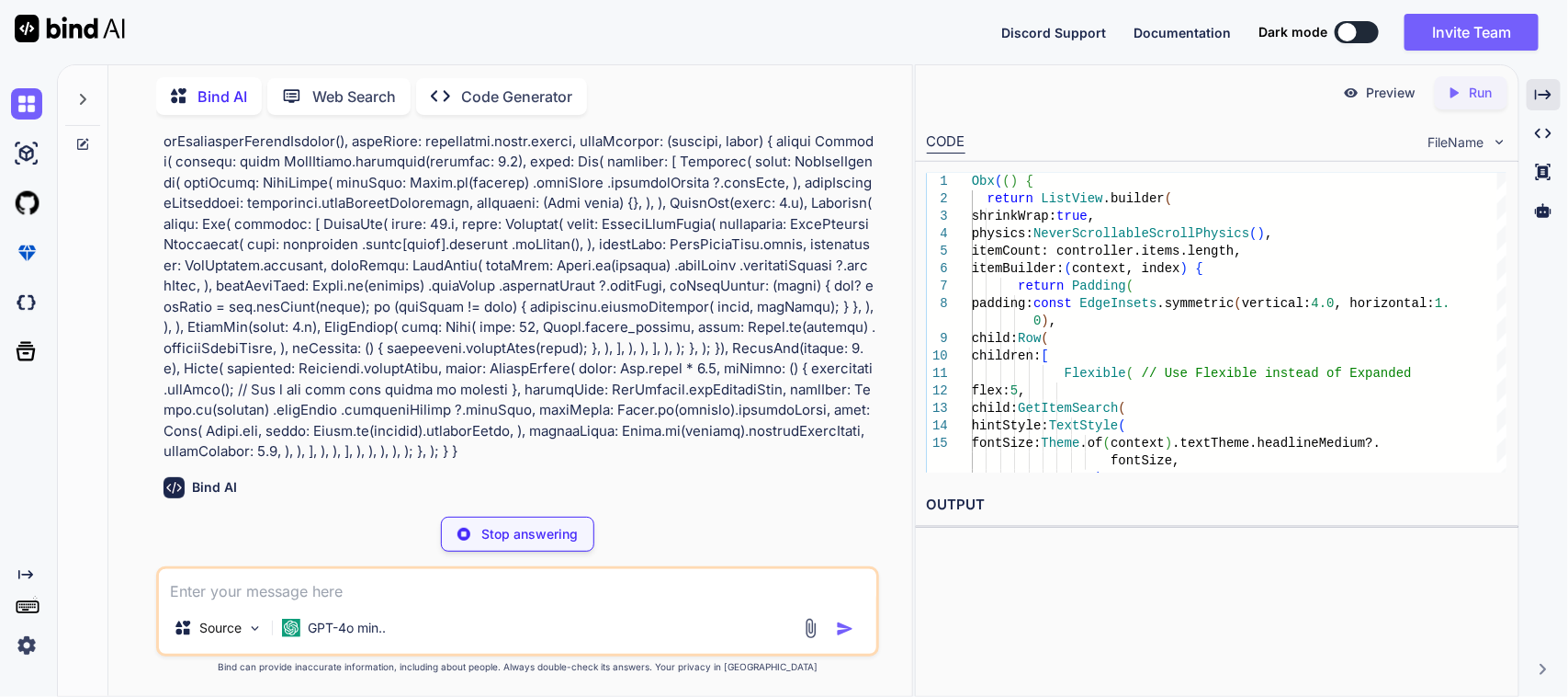
click at [1535, 98] on div "Created with Pixso." at bounding box center [1544, 94] width 34 height 31
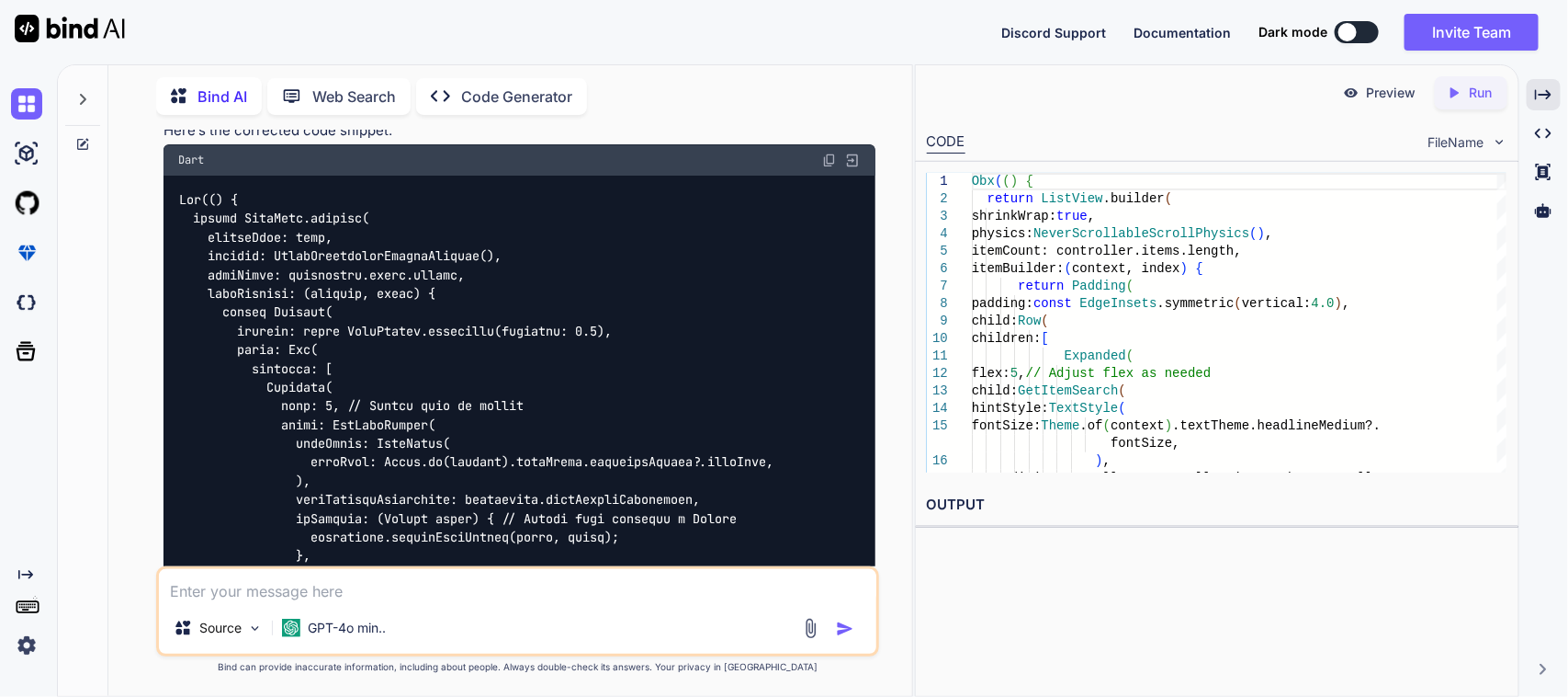
scroll to position [14373, 0]
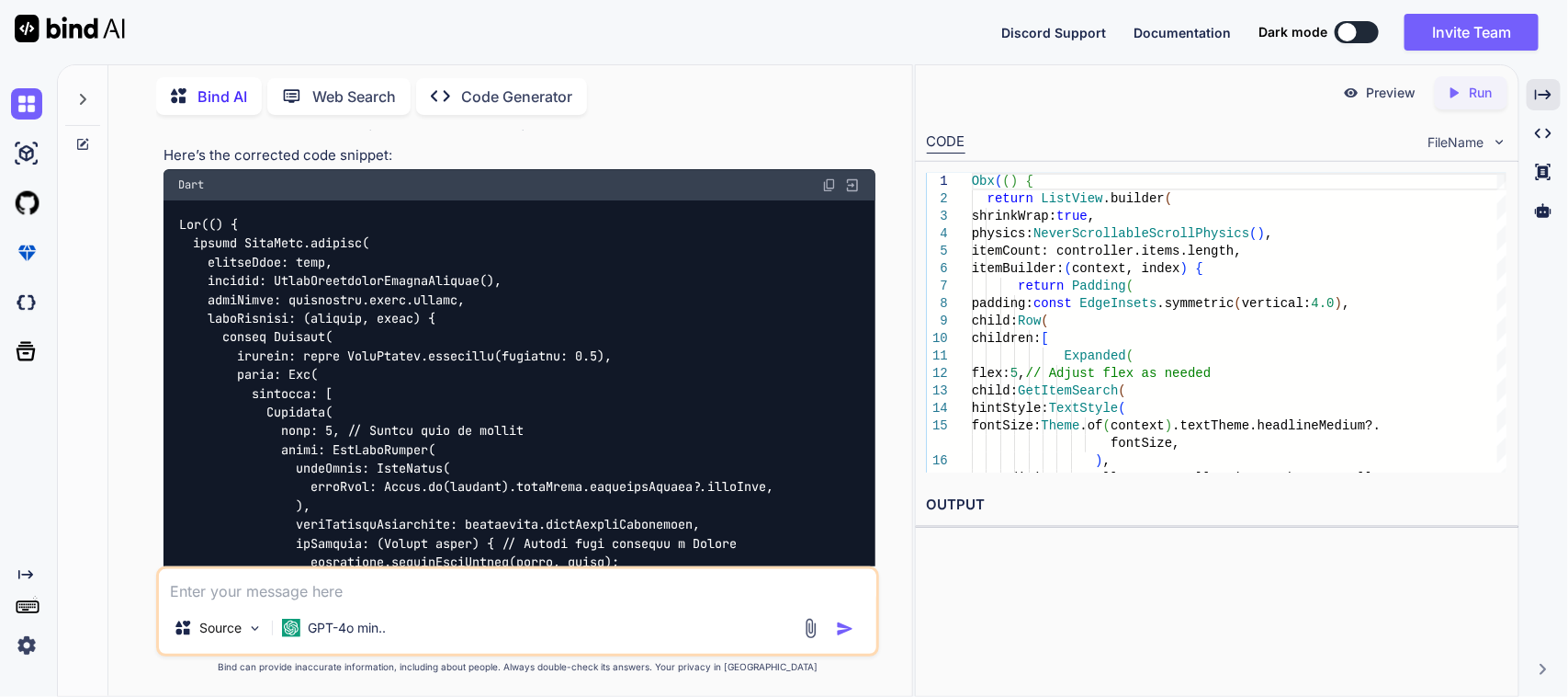
click at [826, 180] on img at bounding box center [829, 185] width 15 height 15
click at [259, 588] on textarea at bounding box center [518, 585] width 718 height 33
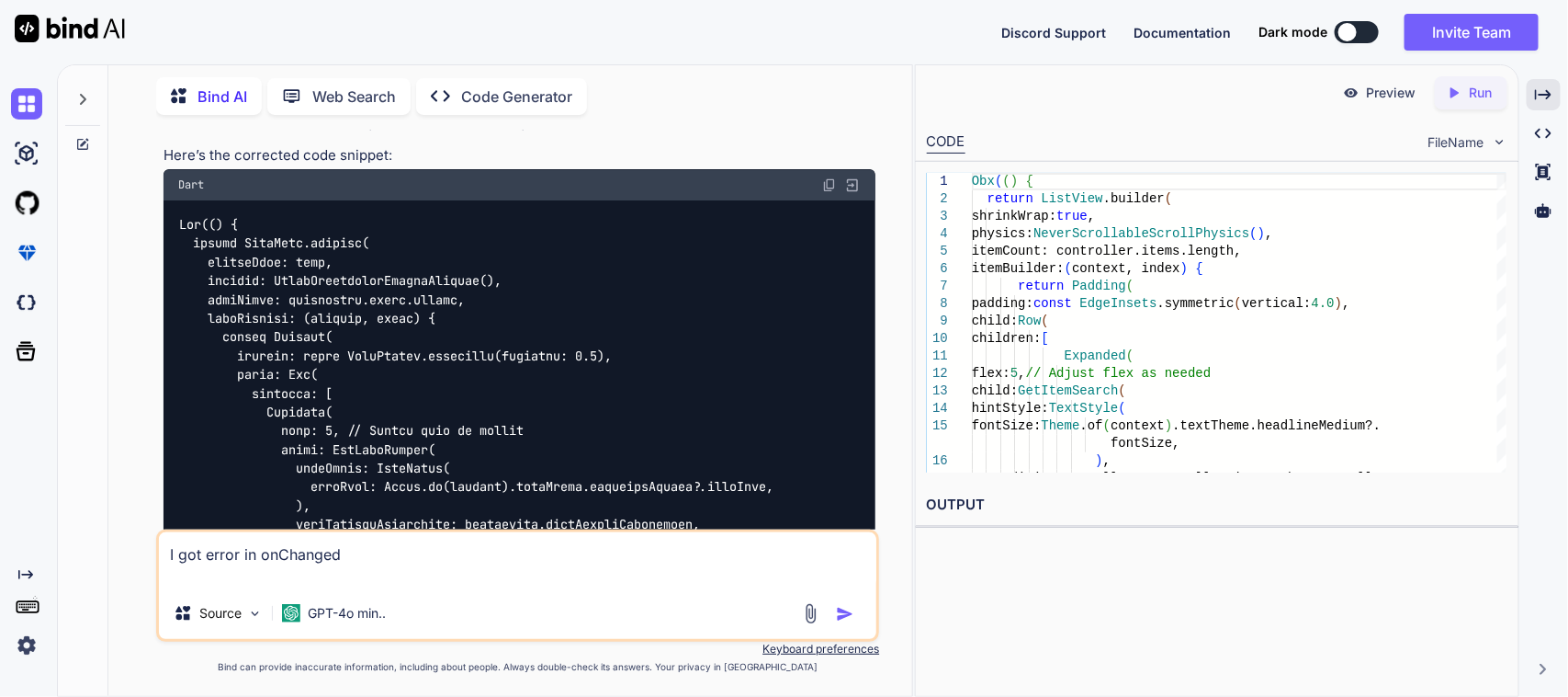
paste textarea "The argument type 'void Function(String)' can't be assigned to the parameter ty…"
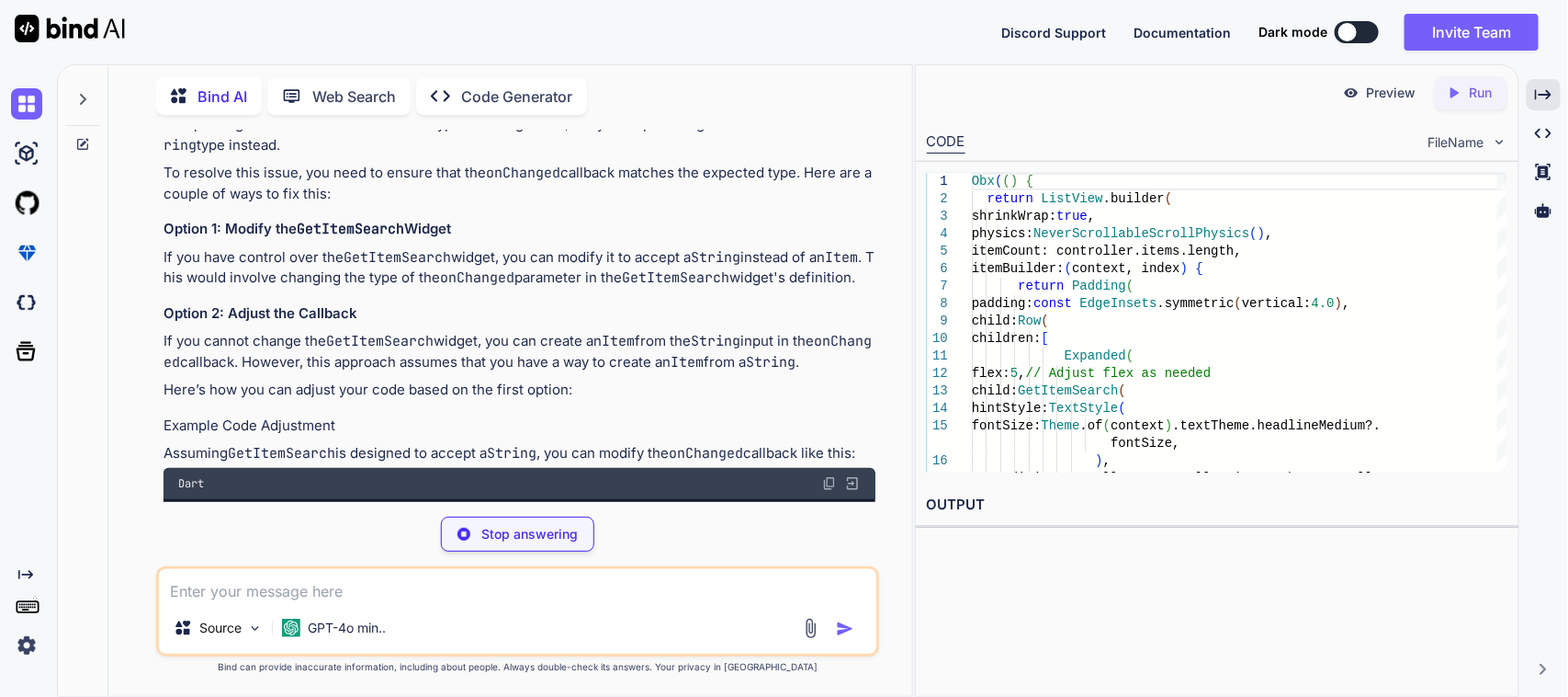
scroll to position [16530, 0]
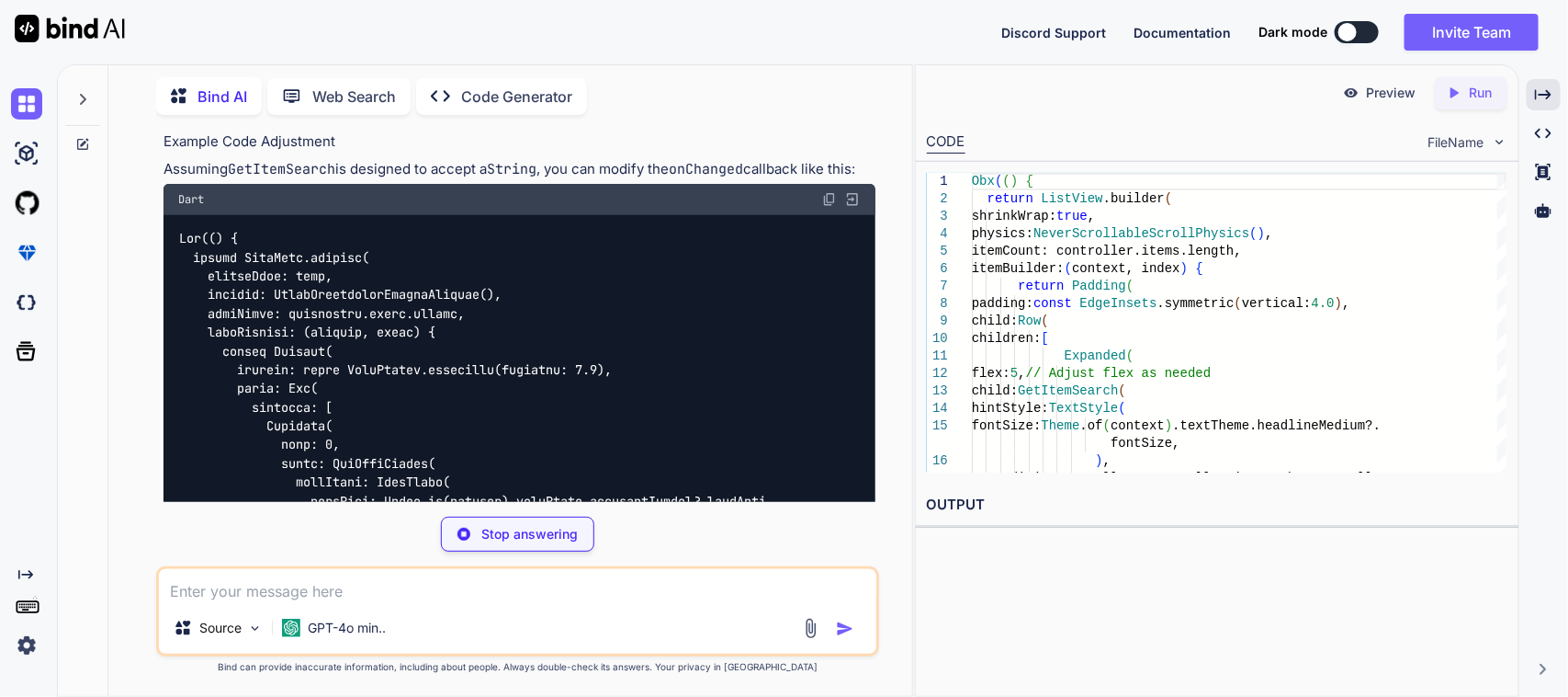
click at [819, 214] on div "Dart" at bounding box center [520, 198] width 713 height 31
click at [827, 207] on img at bounding box center [829, 199] width 15 height 15
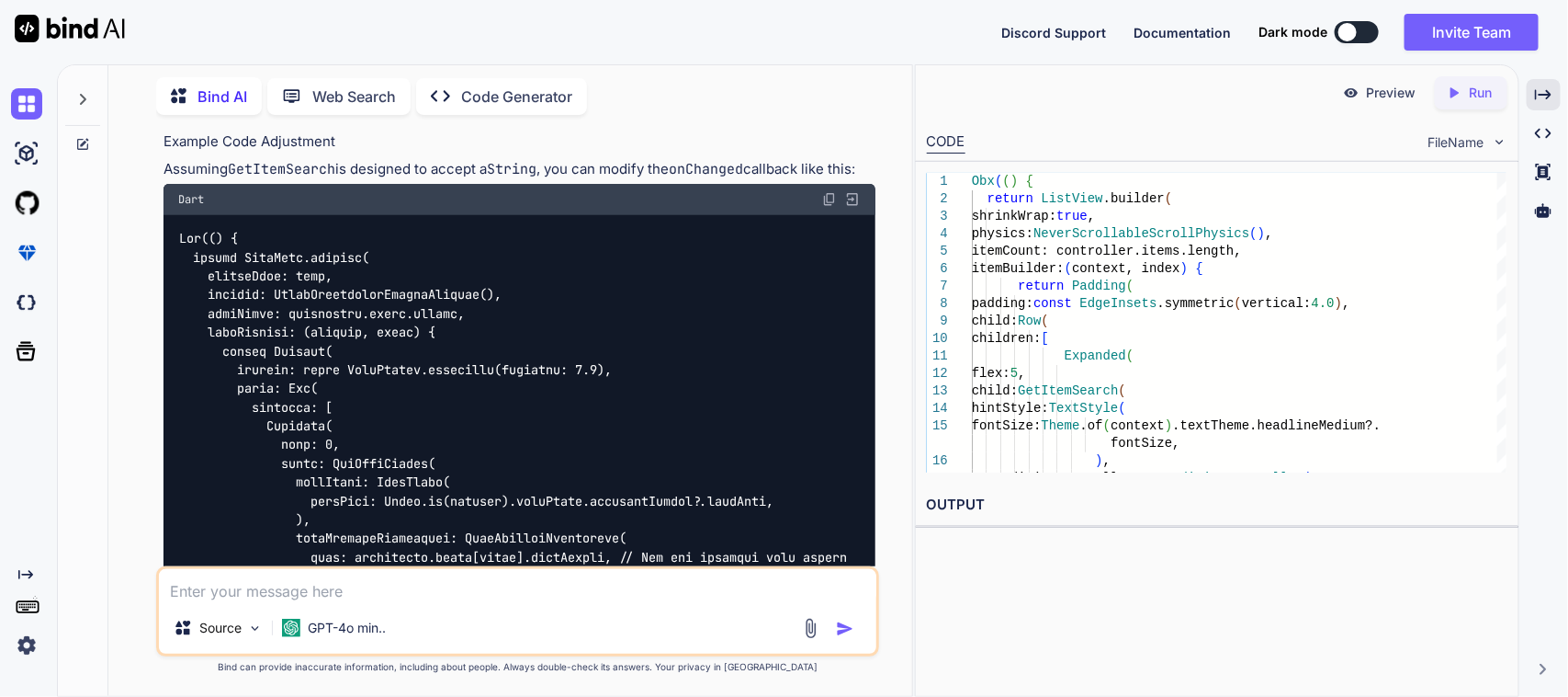
drag, startPoint x: 305, startPoint y: 583, endPoint x: 349, endPoint y: 584, distance: 44.0
click at [306, 584] on textarea at bounding box center [518, 585] width 718 height 33
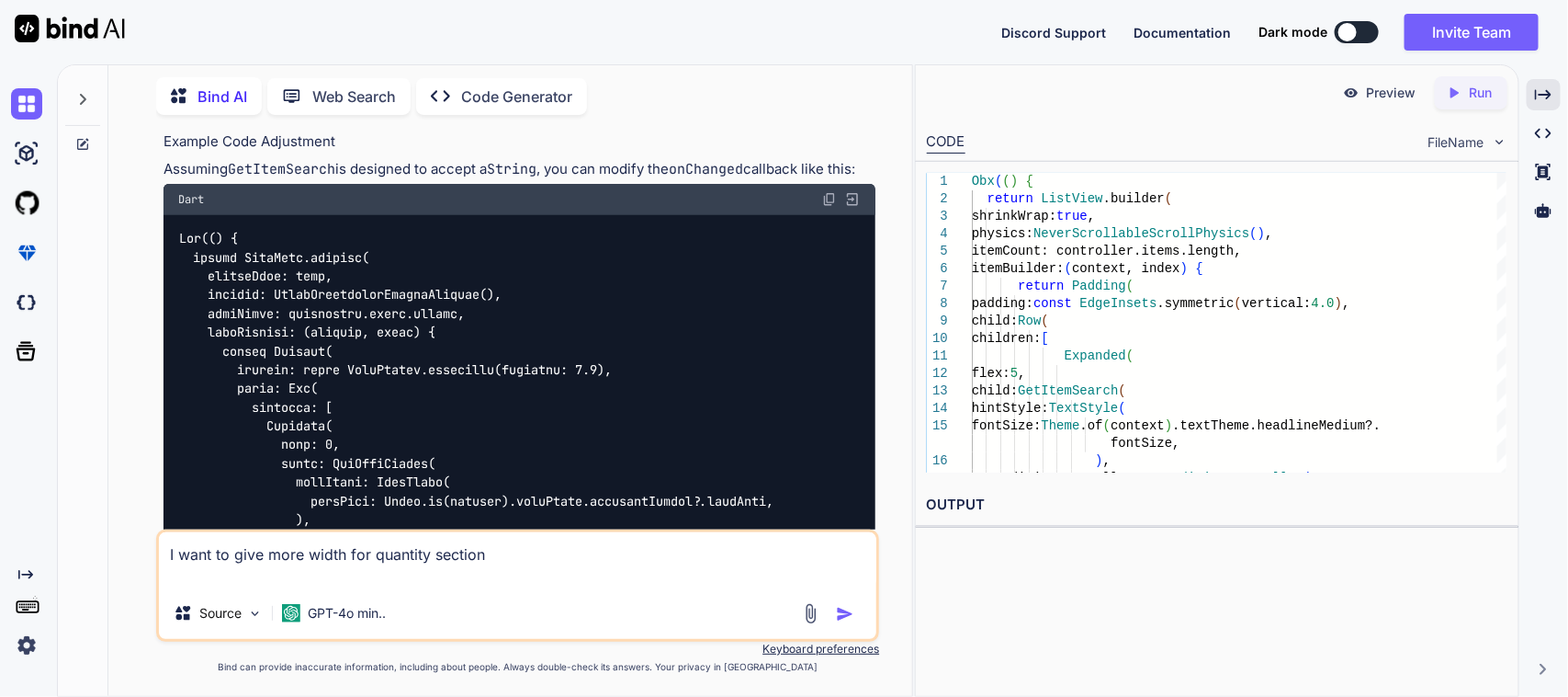
paste textarea "Obx(() { return ListView.builder( shrinkWrap: true, physics: NeverScrollableScr…"
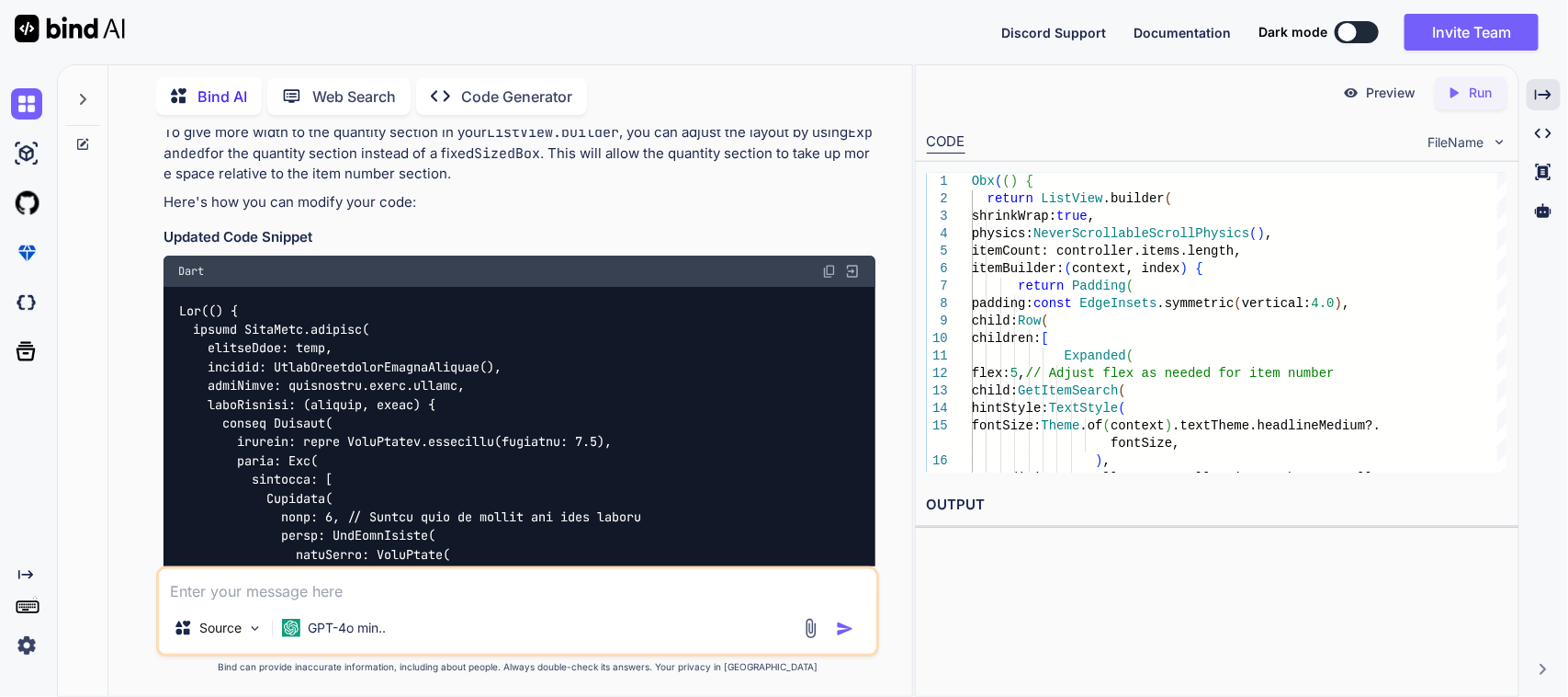
scroll to position [18637, 0]
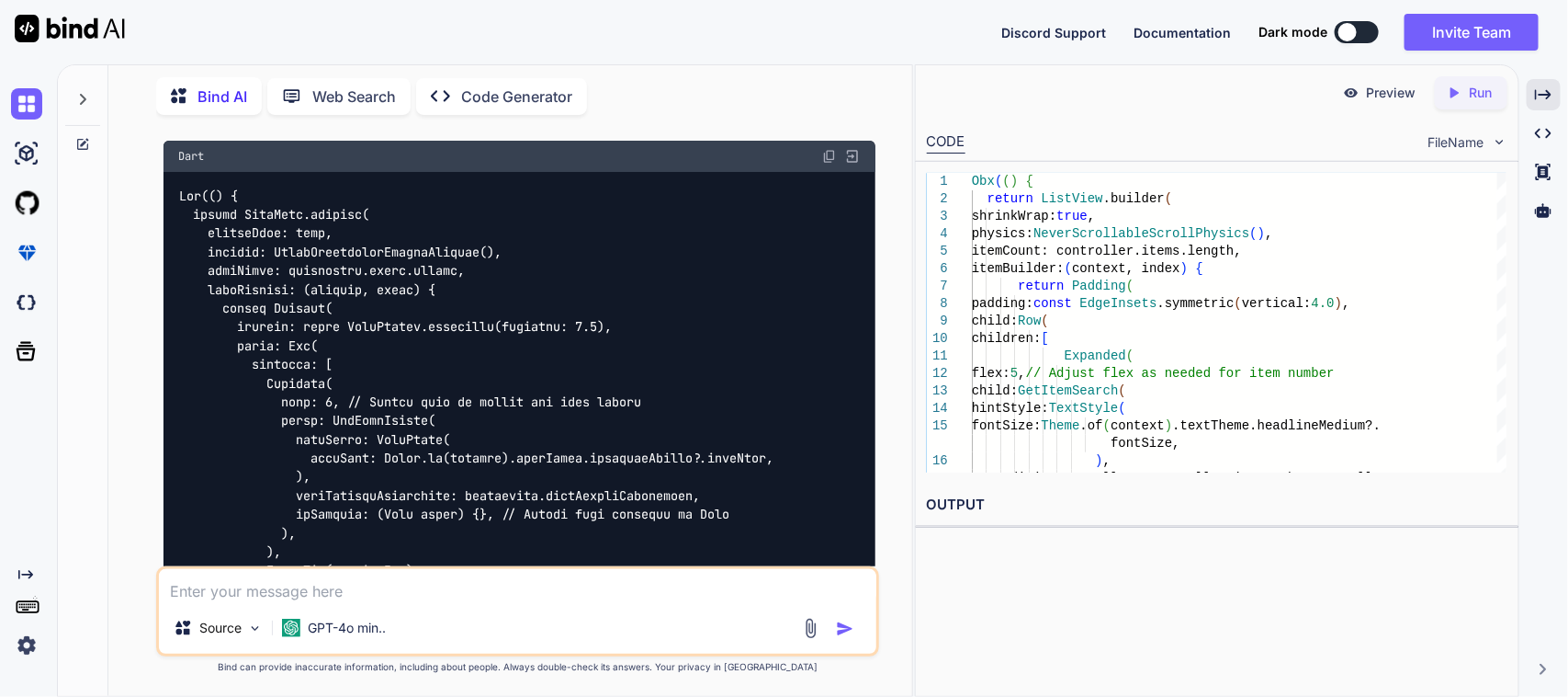
click at [823, 164] on img at bounding box center [829, 156] width 15 height 15
drag, startPoint x: 294, startPoint y: 414, endPoint x: 340, endPoint y: 411, distance: 46.1
copy code "flex: 5,"
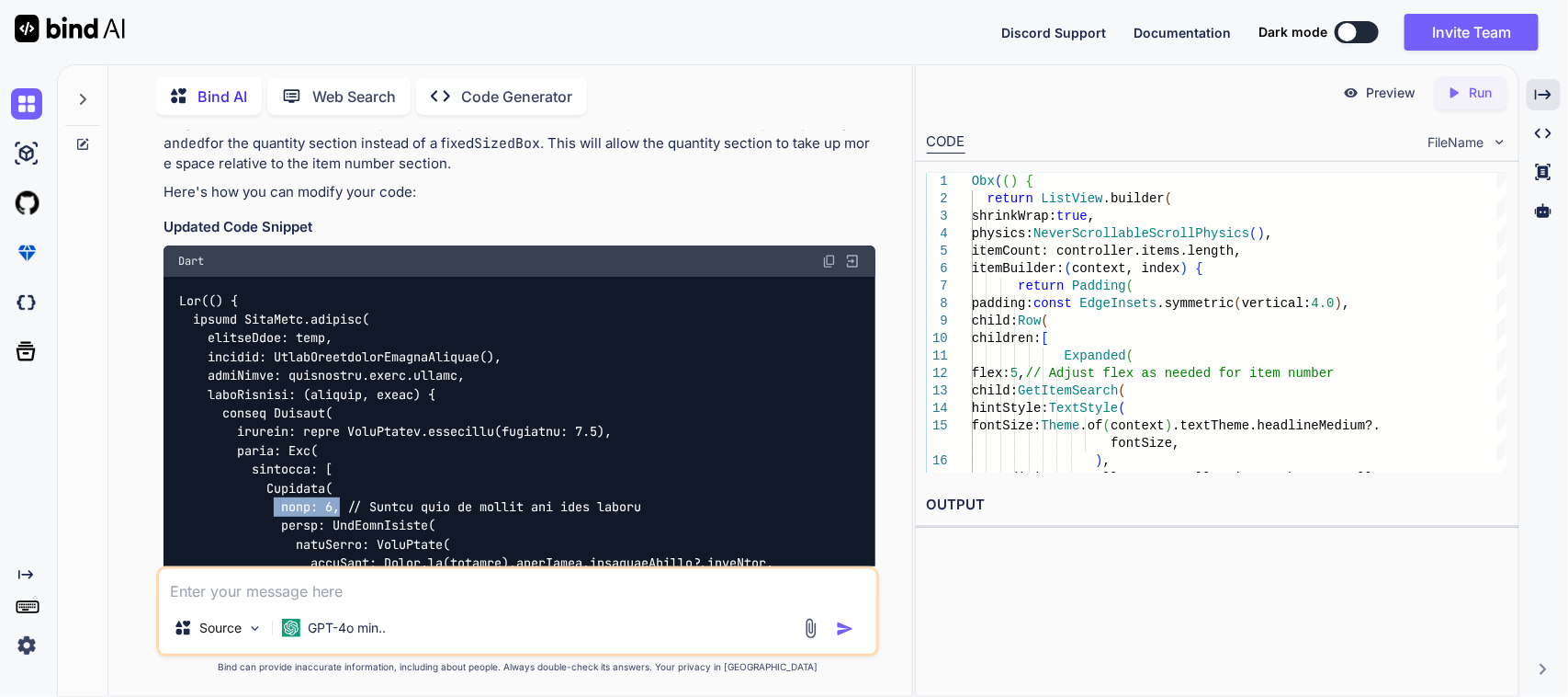
scroll to position [18522, 0]
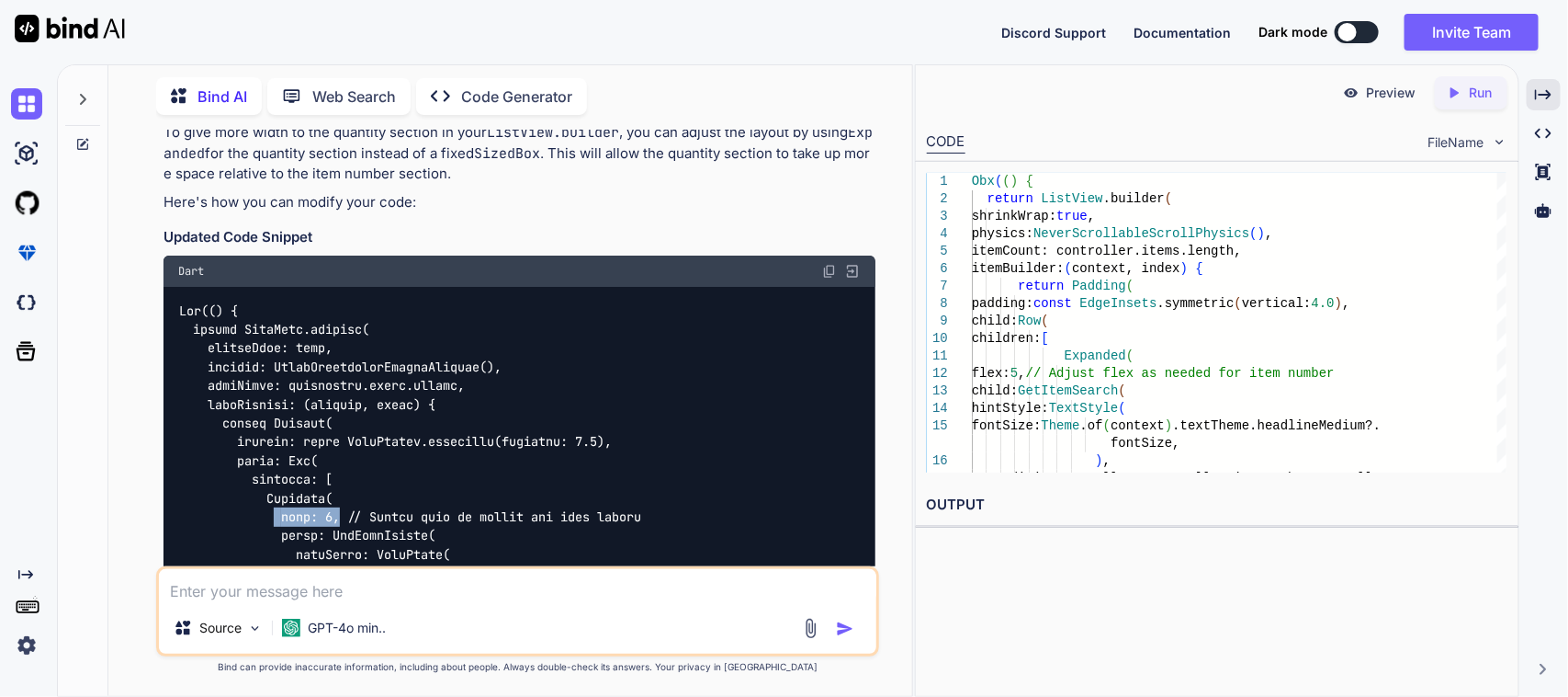
click at [827, 278] on img at bounding box center [829, 271] width 15 height 15
click at [264, 595] on textarea at bounding box center [518, 585] width 718 height 33
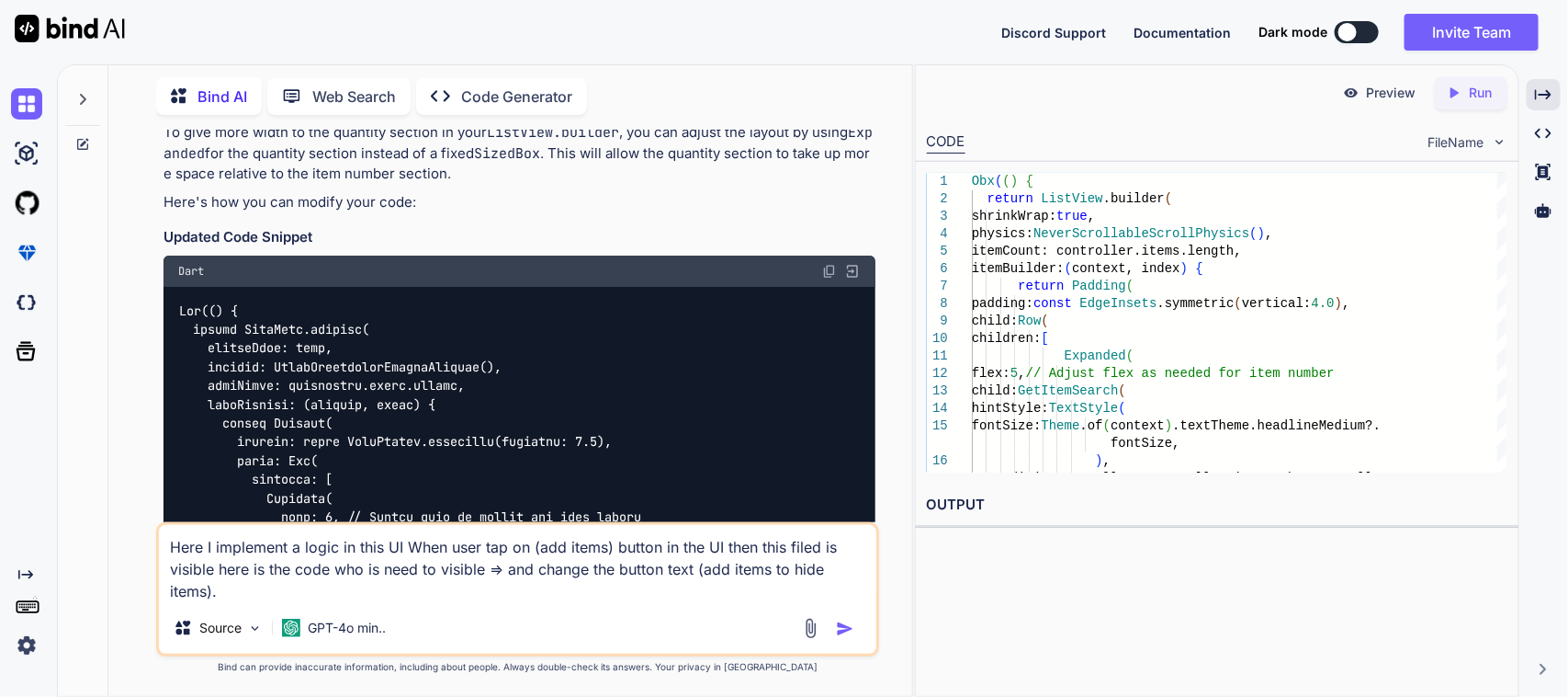
paste textarea "SizedBox(height: 2.h), Text( AppStrings.actiontakenrecord, style: GoogleFonts.m…"
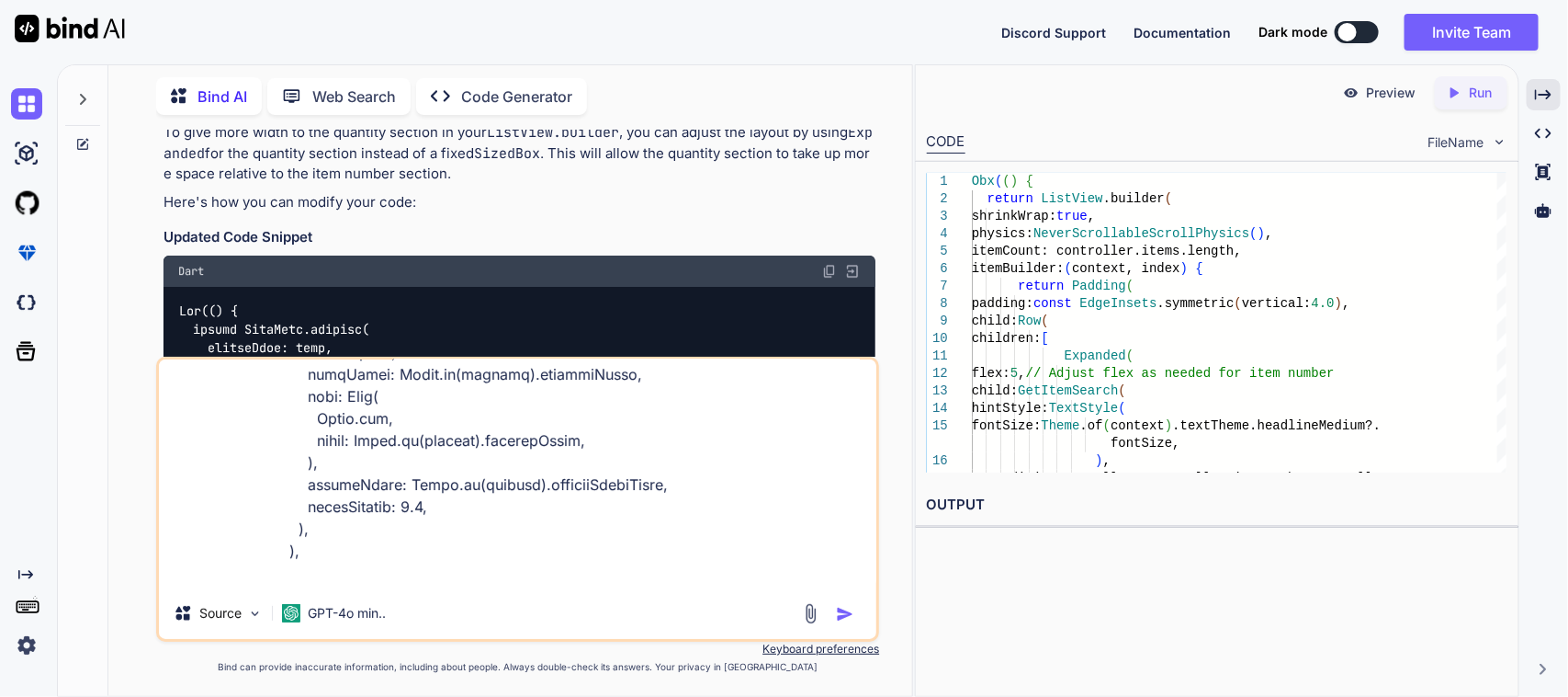
scroll to position [2162, 0]
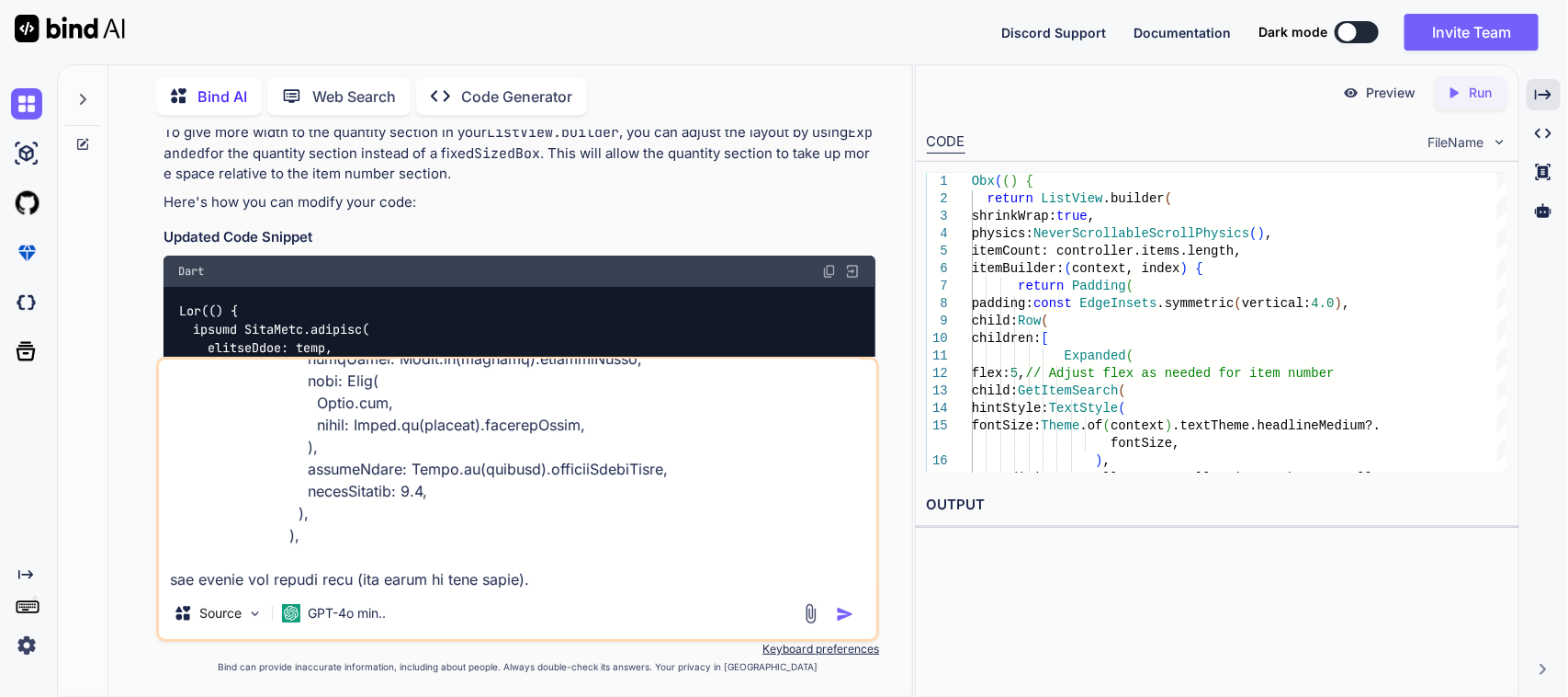
click at [579, 579] on textarea at bounding box center [518, 473] width 718 height 228
paste textarea "// /* // * Created By - Chetu Team // * Description - This class is handling th…"
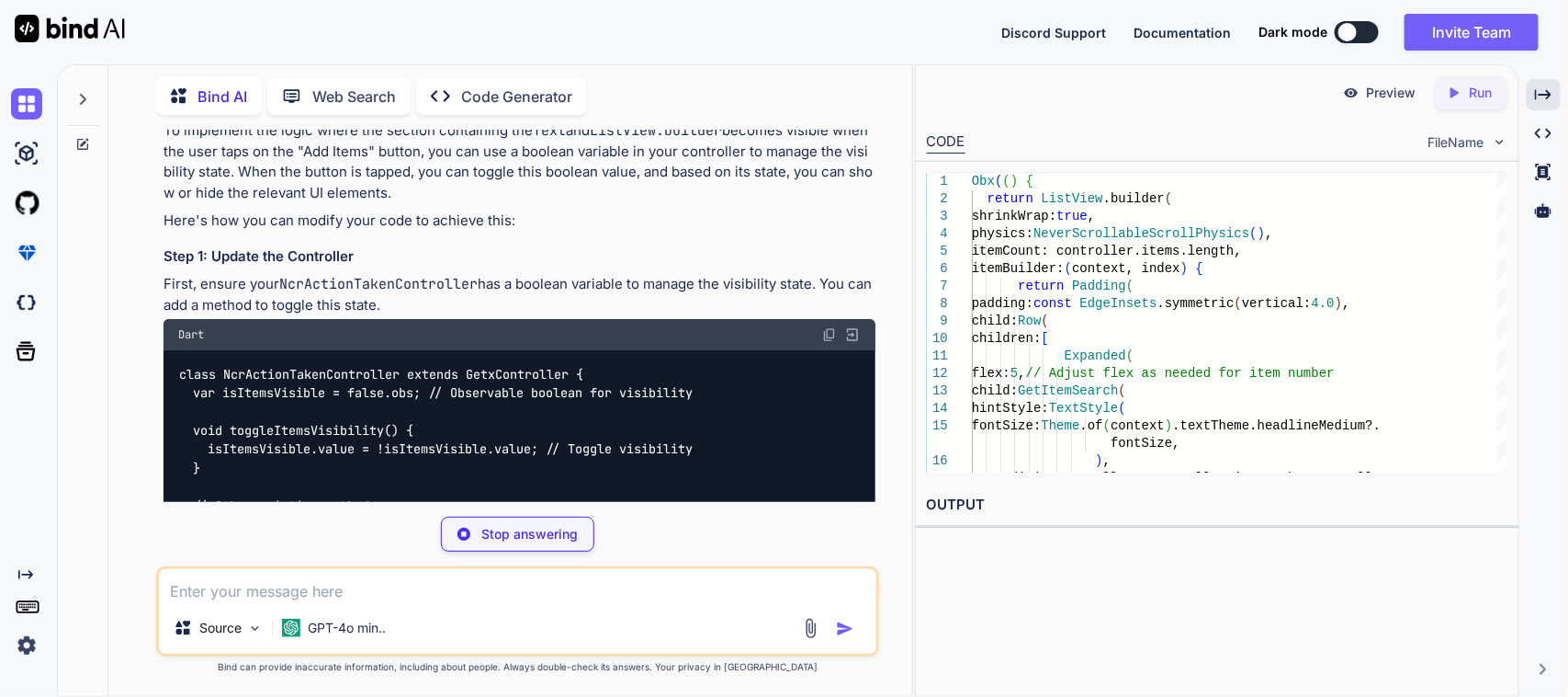
scroll to position [21680, 0]
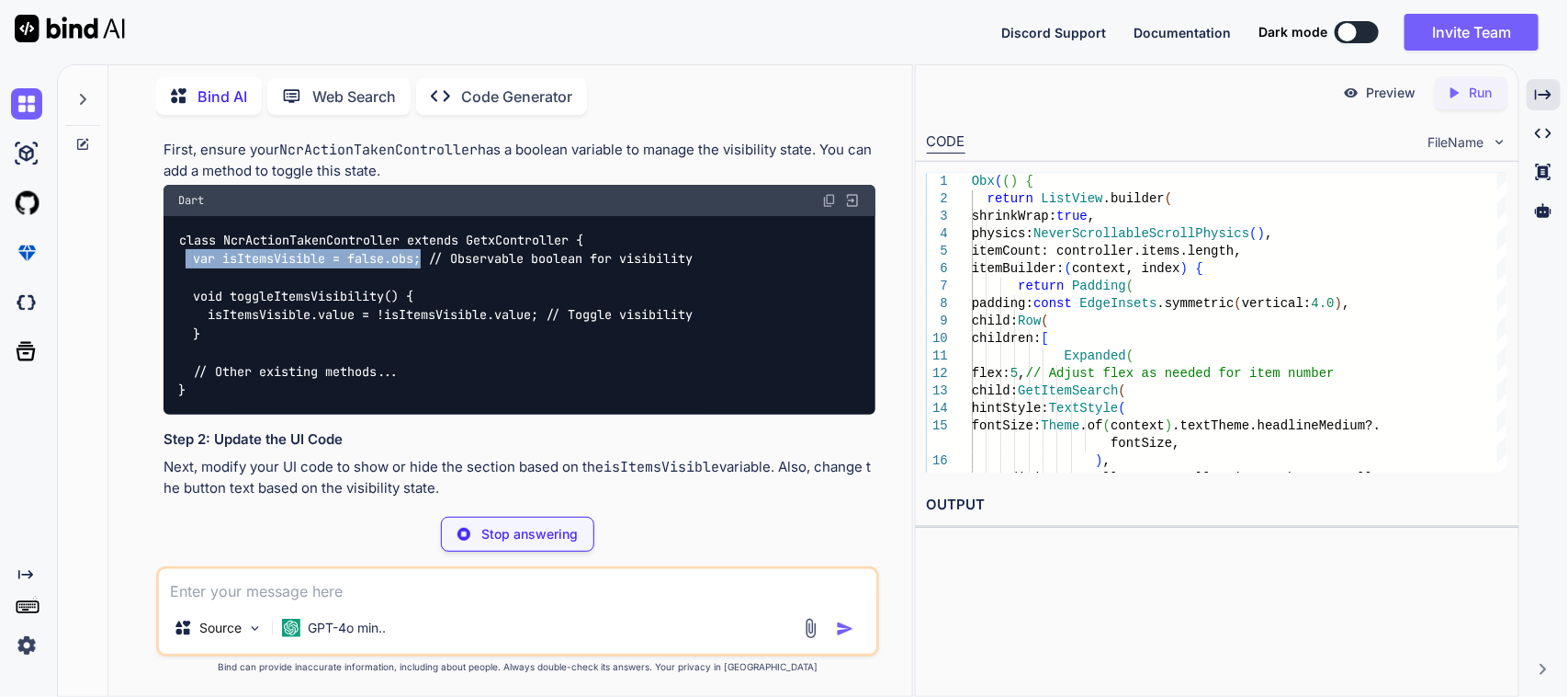
drag, startPoint x: 186, startPoint y: 253, endPoint x: 424, endPoint y: 249, distance: 238.0
click at [424, 249] on code "class NcrActionTakenController extends GetxController { var isItemsVisible = fa…" at bounding box center [435, 315] width 514 height 169
copy code "var isItemsVisible = false.obs;"
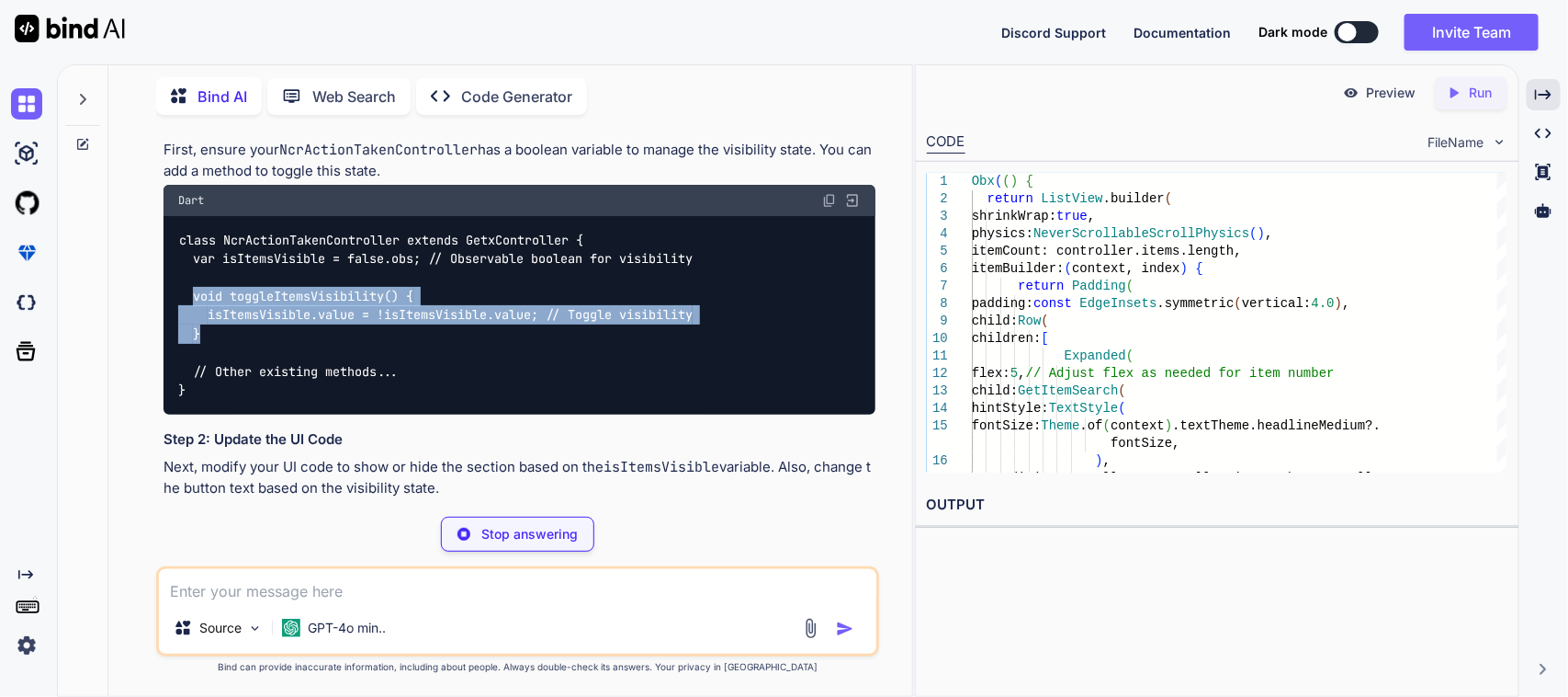
drag, startPoint x: 190, startPoint y: 291, endPoint x: 226, endPoint y: 320, distance: 46.2
click at [226, 320] on div "class NcrActionTakenController extends GetxController { var isItemsVisible = fa…" at bounding box center [520, 315] width 713 height 198
copy code "void toggleItemsVisibility() { isItemsVisible.value = !isItemsVisible.value; //…"
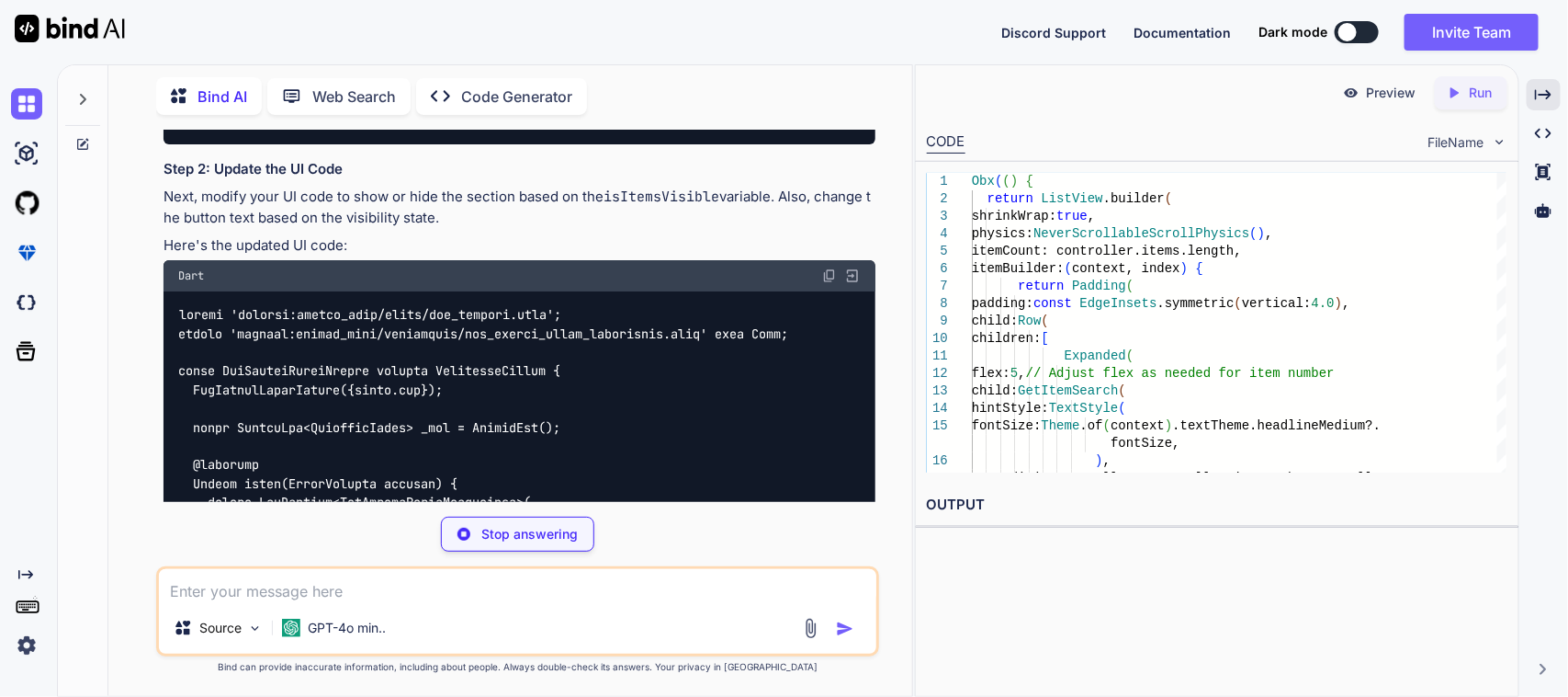
scroll to position [21950, 0]
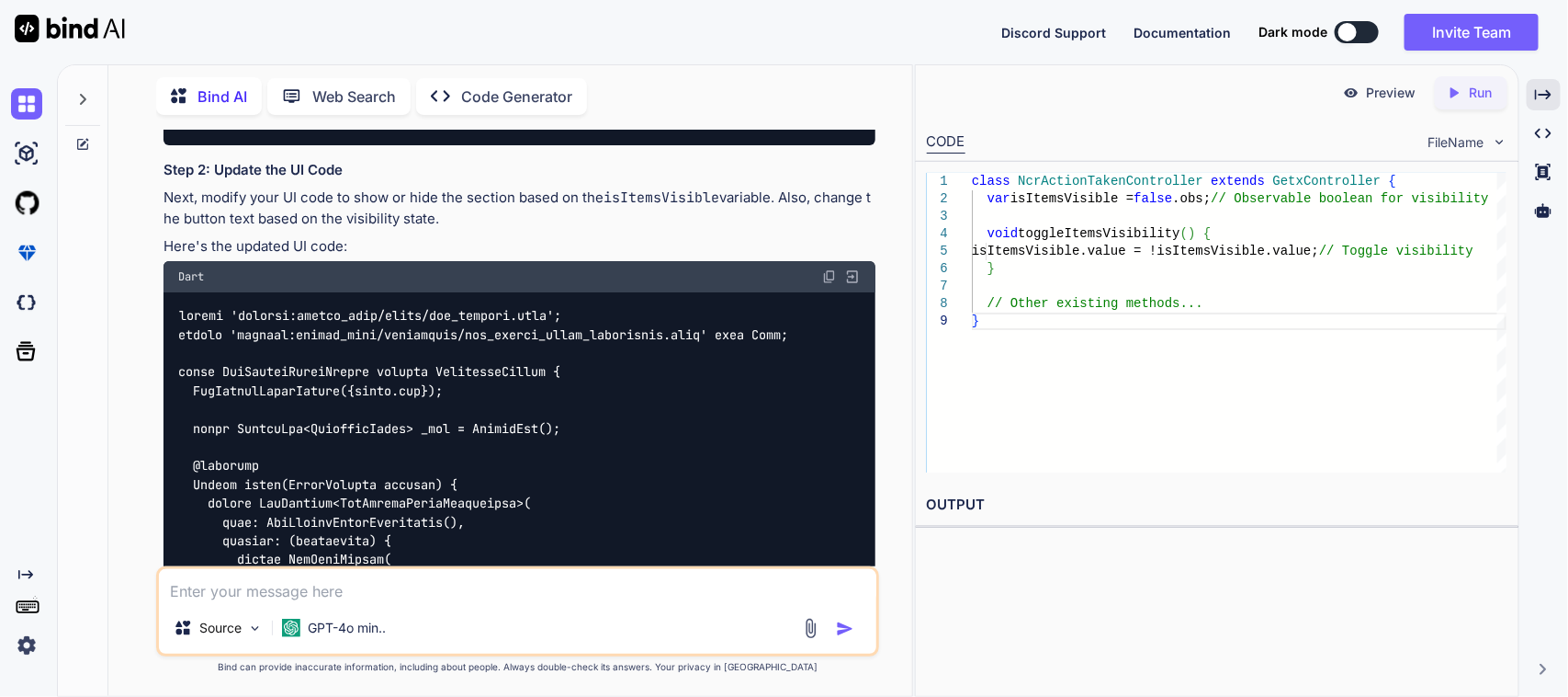
click at [836, 277] on img at bounding box center [829, 277] width 15 height 15
click at [296, 594] on textarea at bounding box center [518, 585] width 718 height 33
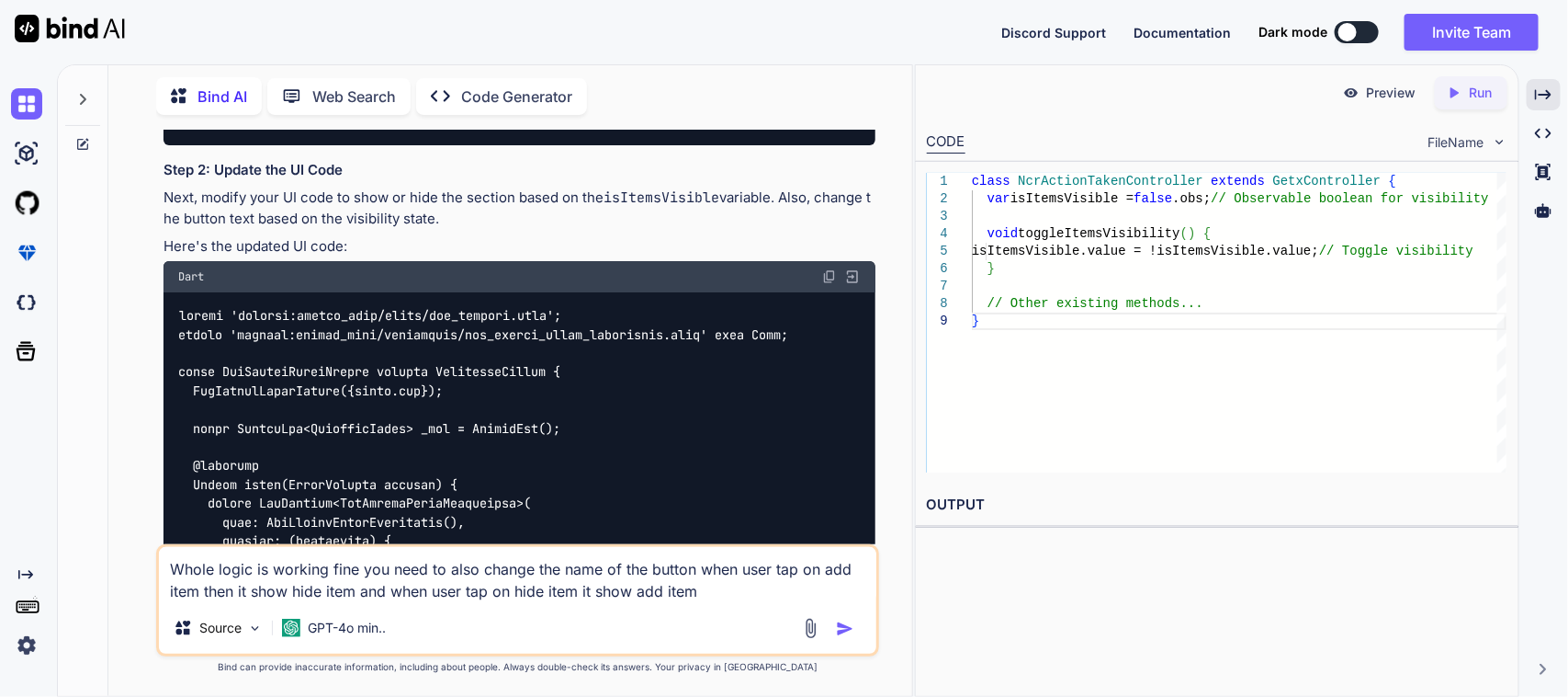
click at [442, 572] on textarea "Whole logic is working fine you need to also change the name of the button when…" at bounding box center [518, 574] width 718 height 55
click at [428, 571] on textarea "Whole logic is working fine you need to also change the name of the button when…" at bounding box center [518, 574] width 718 height 55
click at [837, 634] on img "button" at bounding box center [845, 628] width 19 height 19
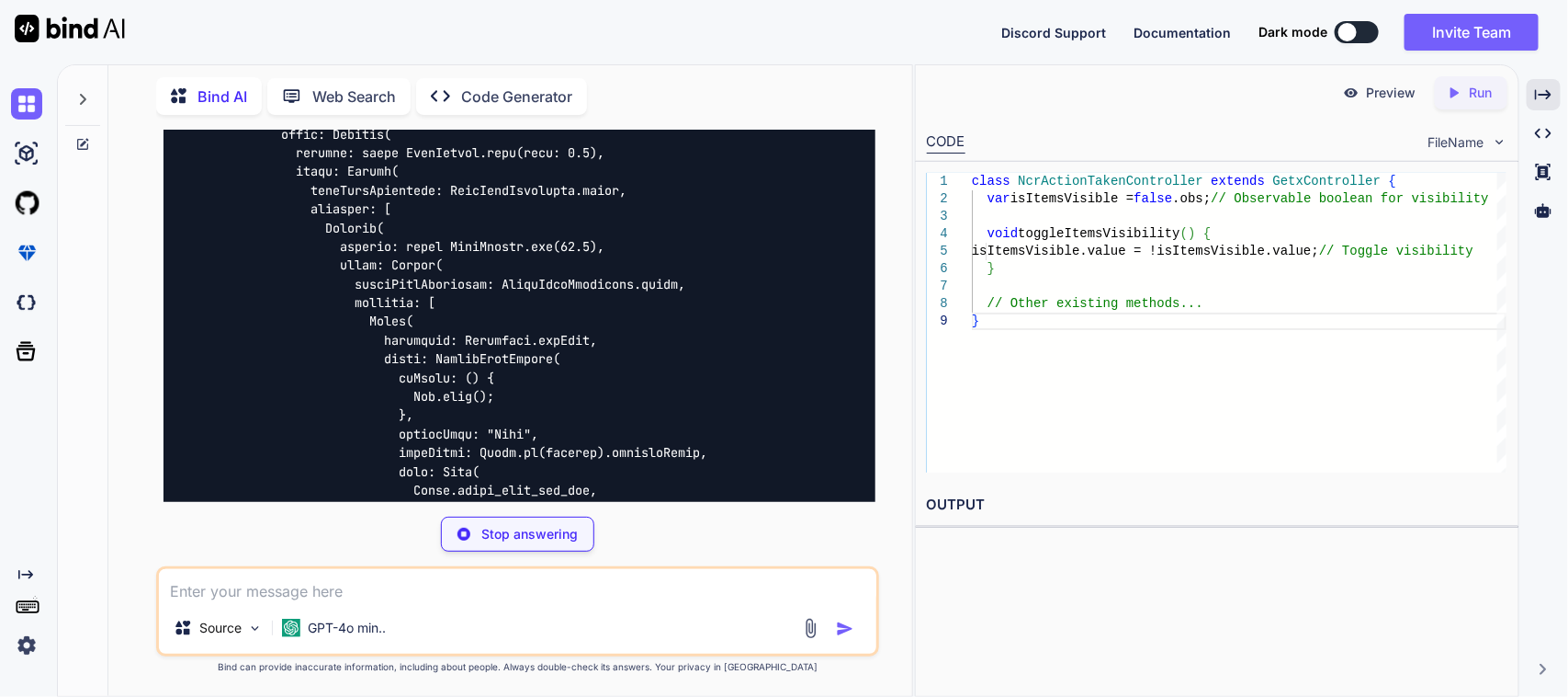
scroll to position [27229, 0]
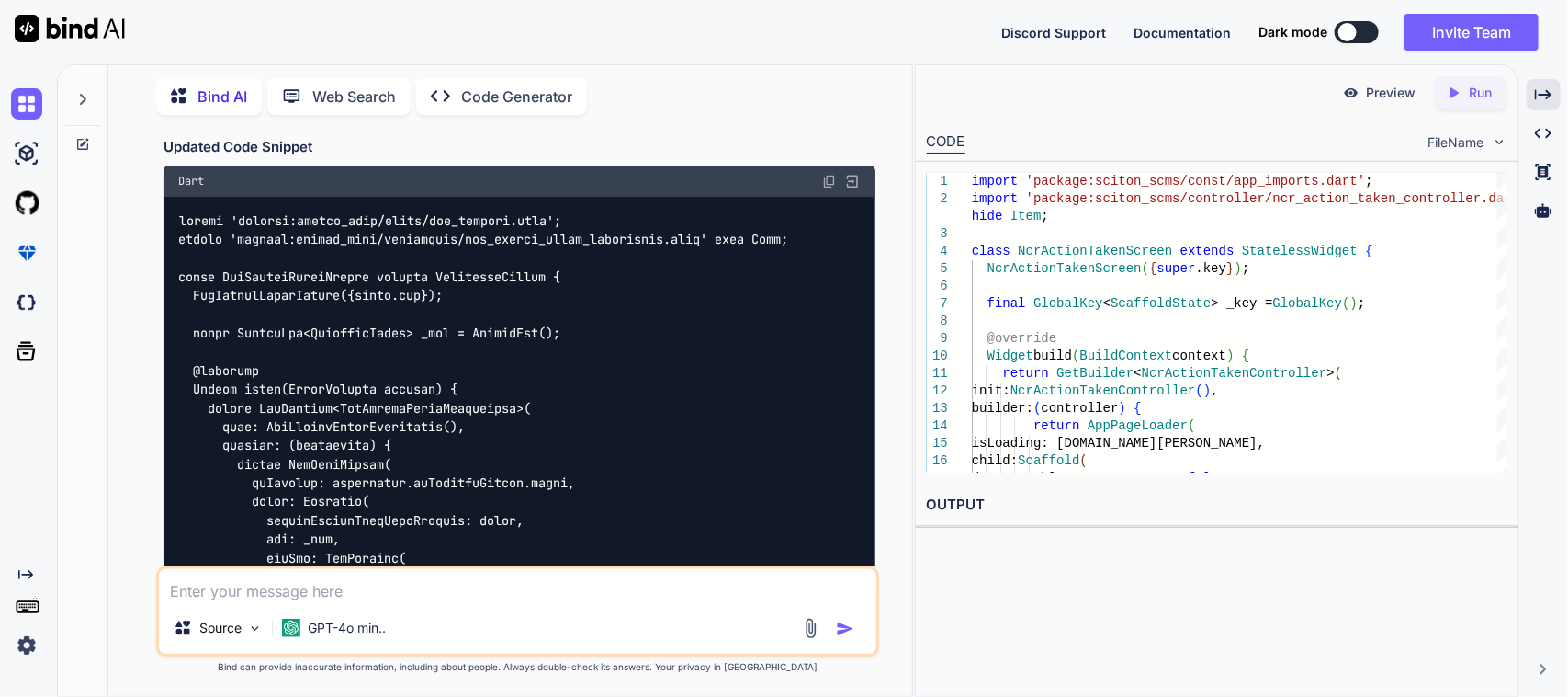
click at [828, 174] on img at bounding box center [829, 182] width 15 height 15
click at [214, 588] on textarea at bounding box center [518, 585] width 718 height 33
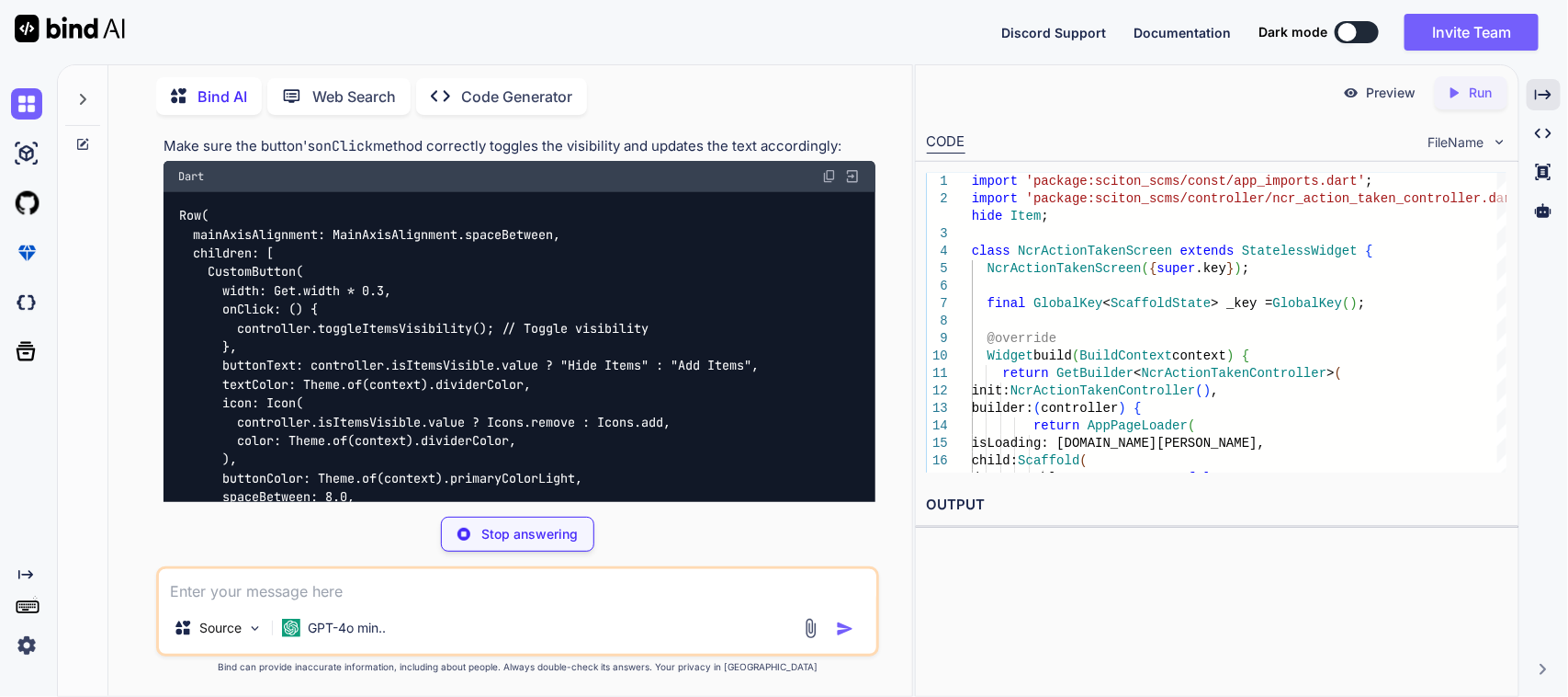
scroll to position [32349, 0]
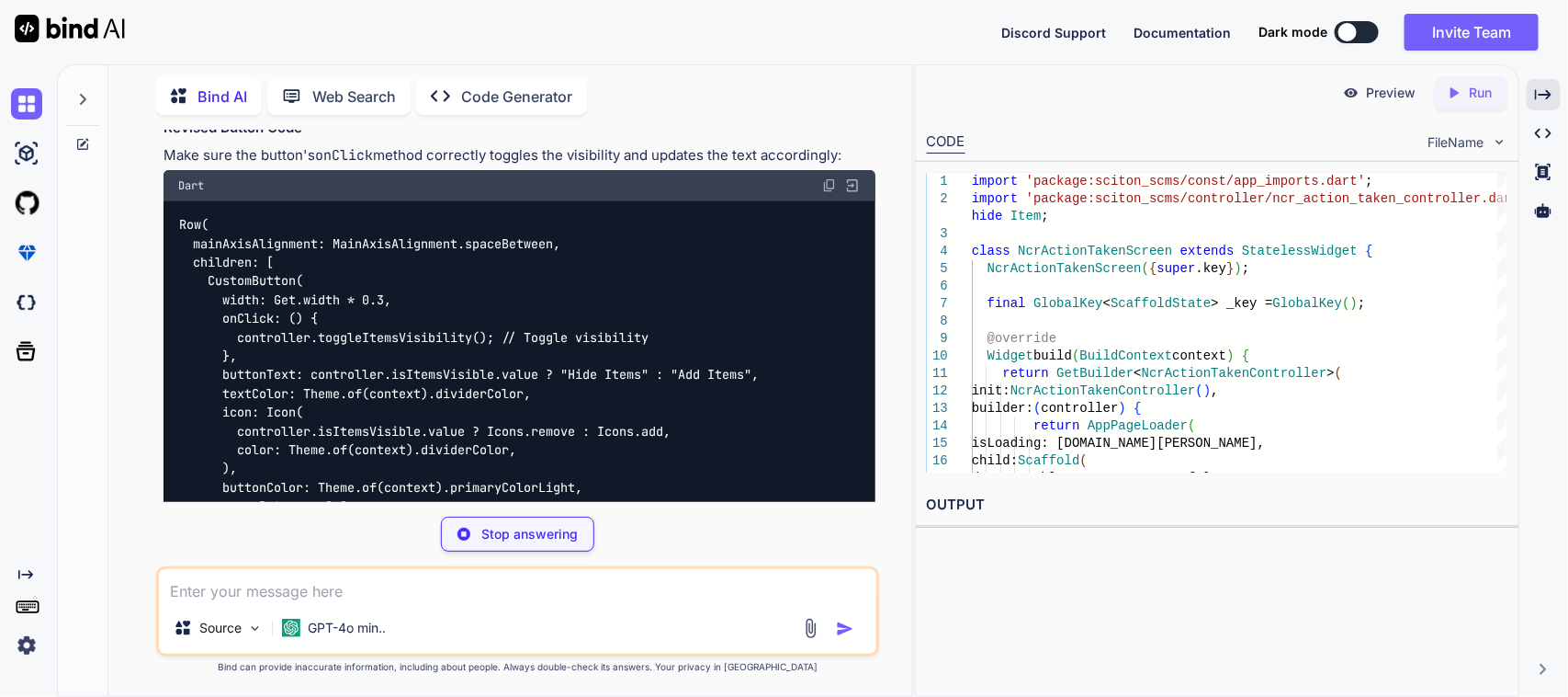
click at [826, 179] on img at bounding box center [829, 186] width 15 height 15
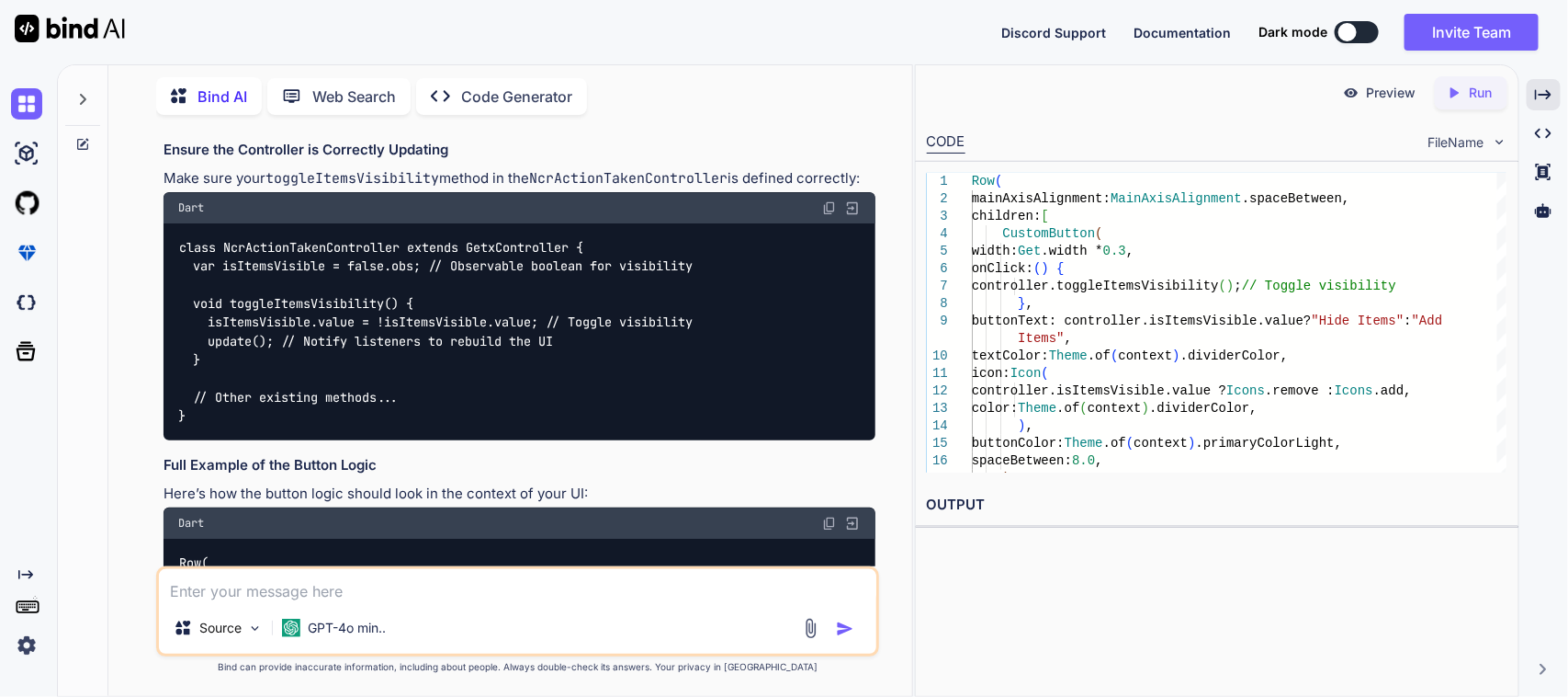
scroll to position [32924, 0]
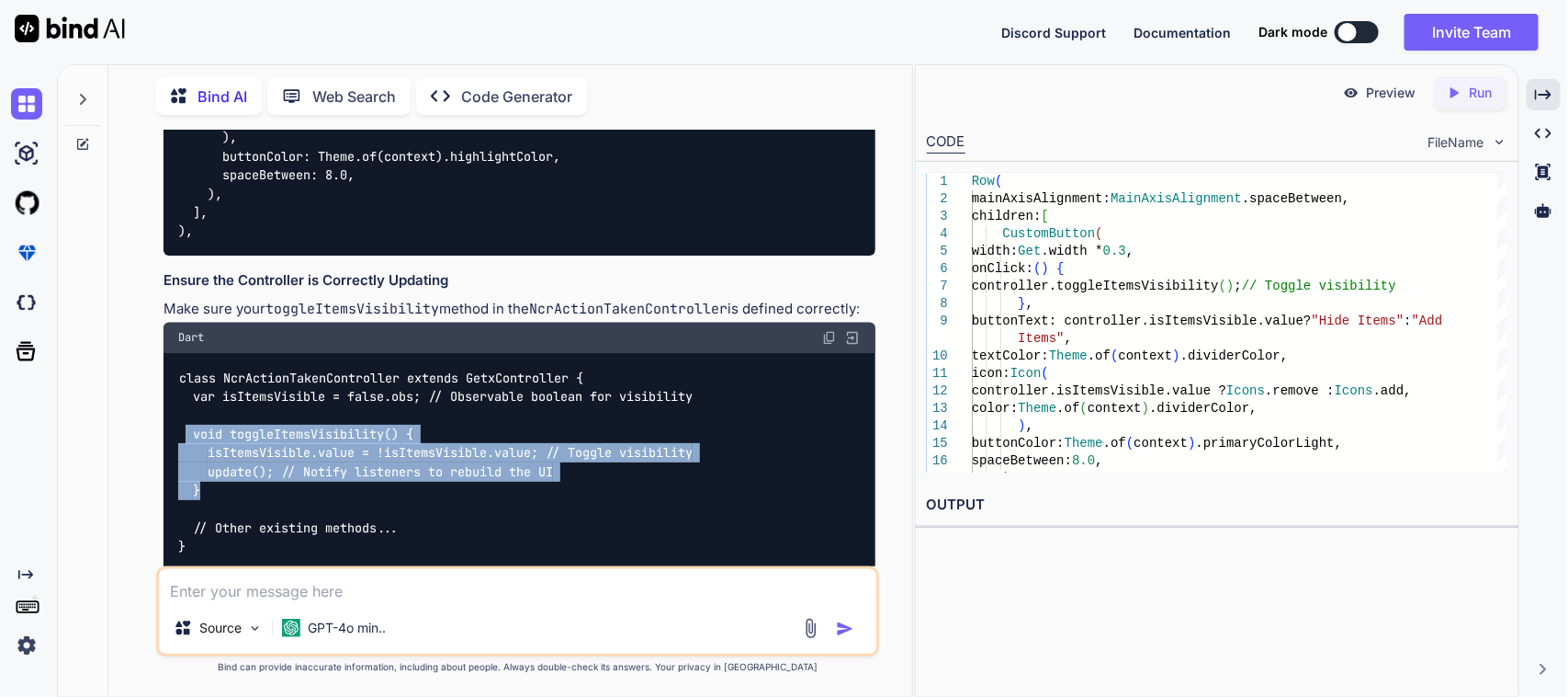
drag, startPoint x: 183, startPoint y: 424, endPoint x: 218, endPoint y: 484, distance: 69.5
click at [218, 484] on div "class NcrActionTakenController extends GetxController { var isItemsVisible = fa…" at bounding box center [520, 462] width 713 height 217
copy code "void toggleItemsVisibility() { isItemsVisible.value = !isItemsVisible.value; //…"
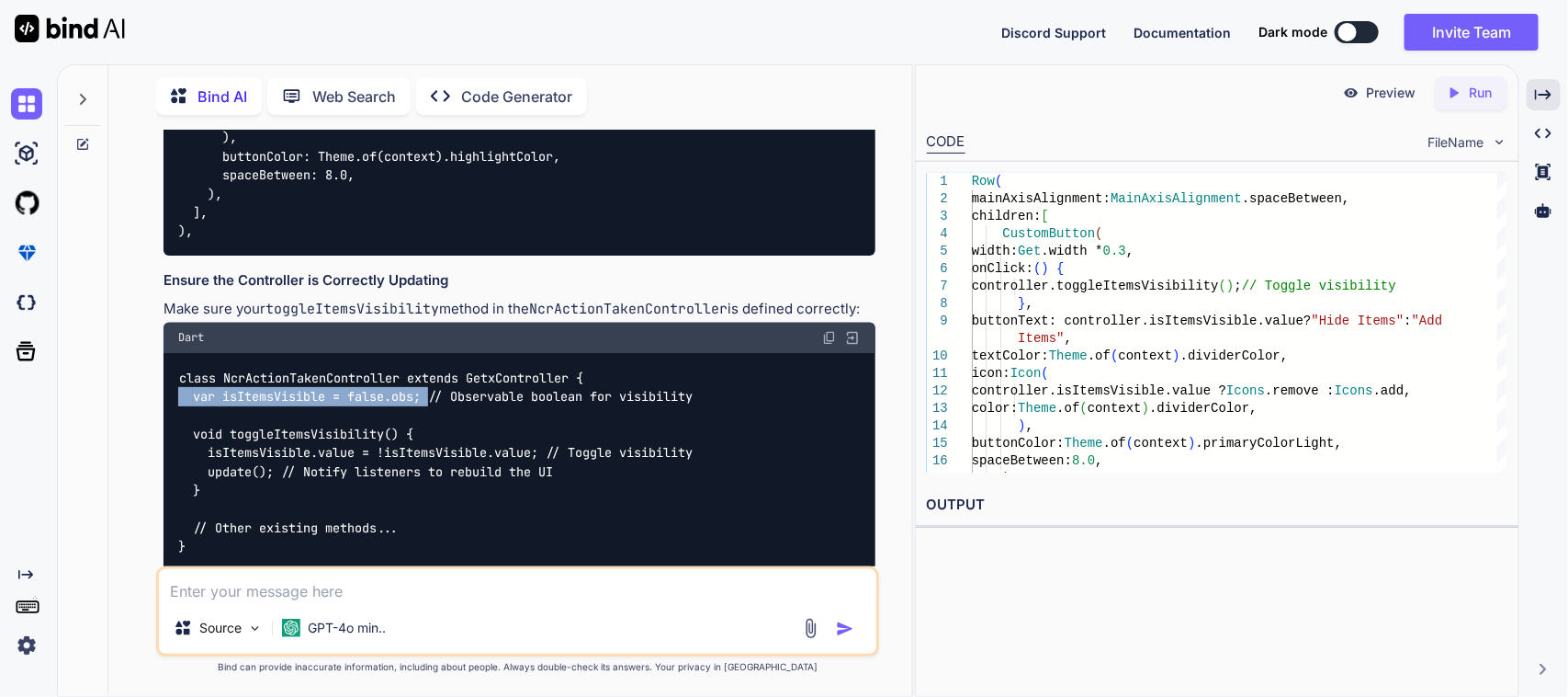
drag, startPoint x: 430, startPoint y: 391, endPoint x: 180, endPoint y: 390, distance: 250.0
click at [180, 390] on code "class NcrActionTakenController extends GetxController { var isItemsVisible = fa…" at bounding box center [435, 462] width 514 height 187
copy code "var isItemsVisible = false.obs;"
